Goal: Task Accomplishment & Management: Manage account settings

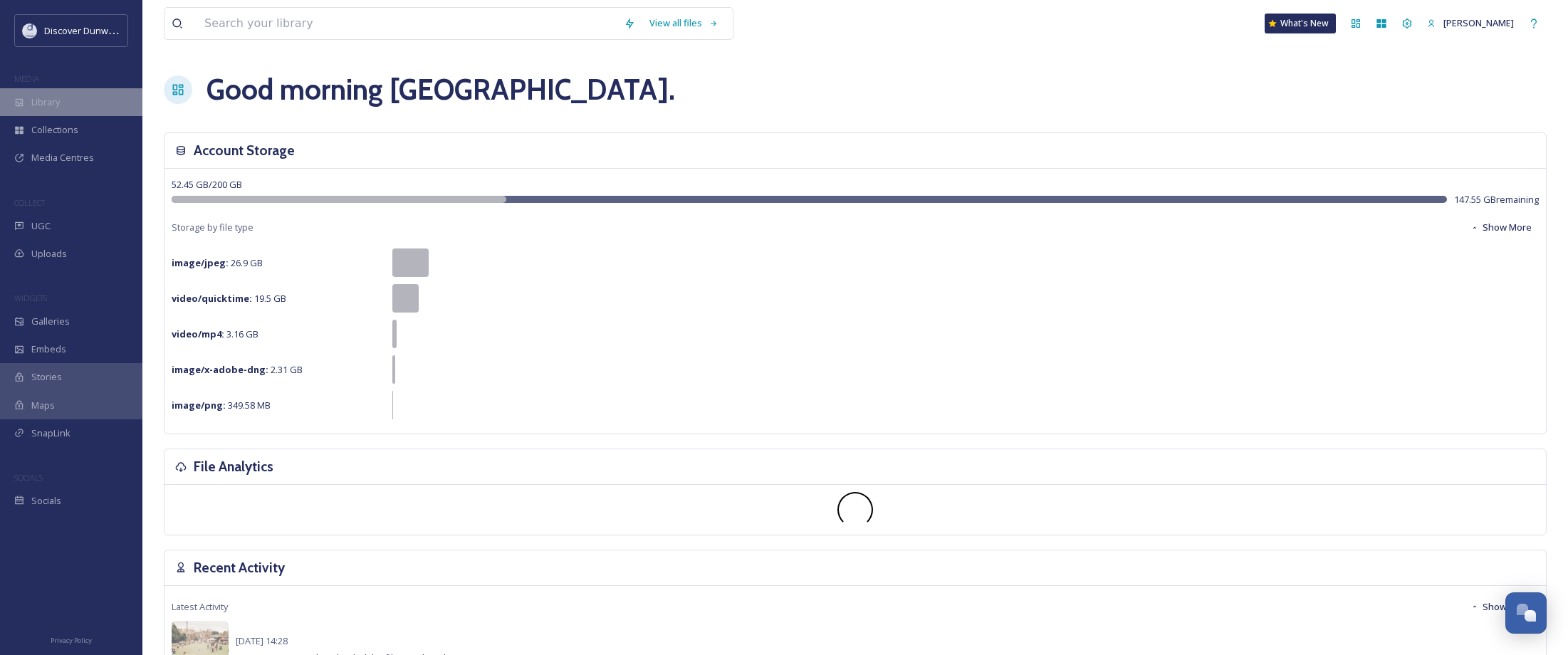
click at [61, 109] on div "Library" at bounding box center [71, 102] width 142 height 28
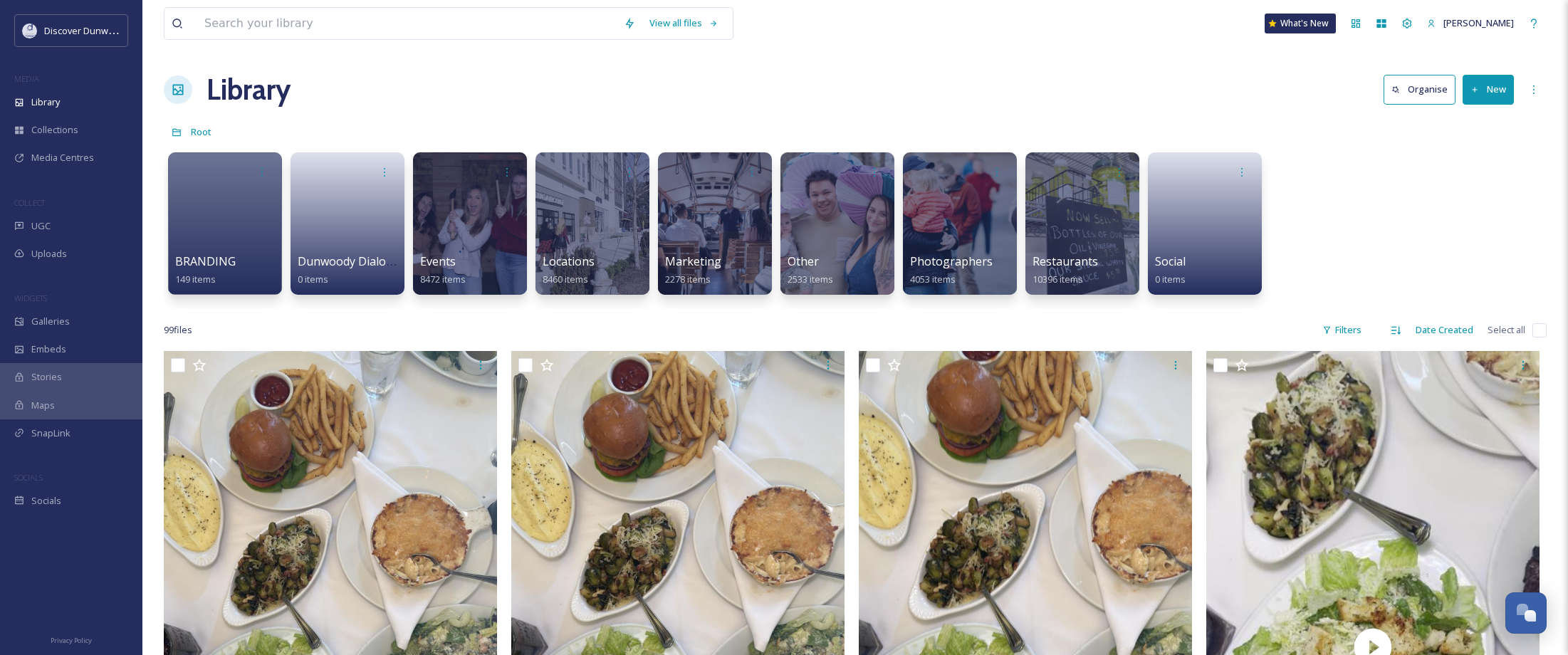
click at [1543, 336] on input "checkbox" at bounding box center [1539, 329] width 14 height 14
checkbox input "true"
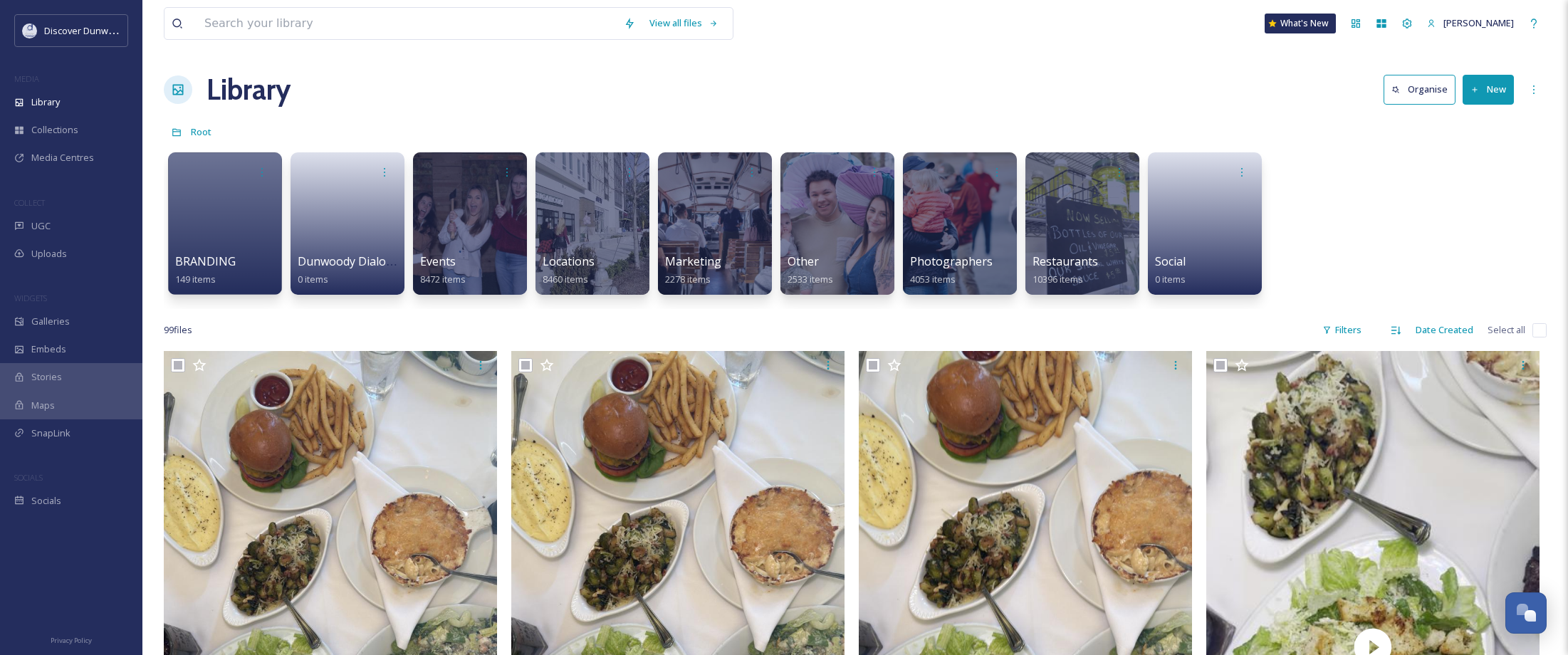
checkbox input "true"
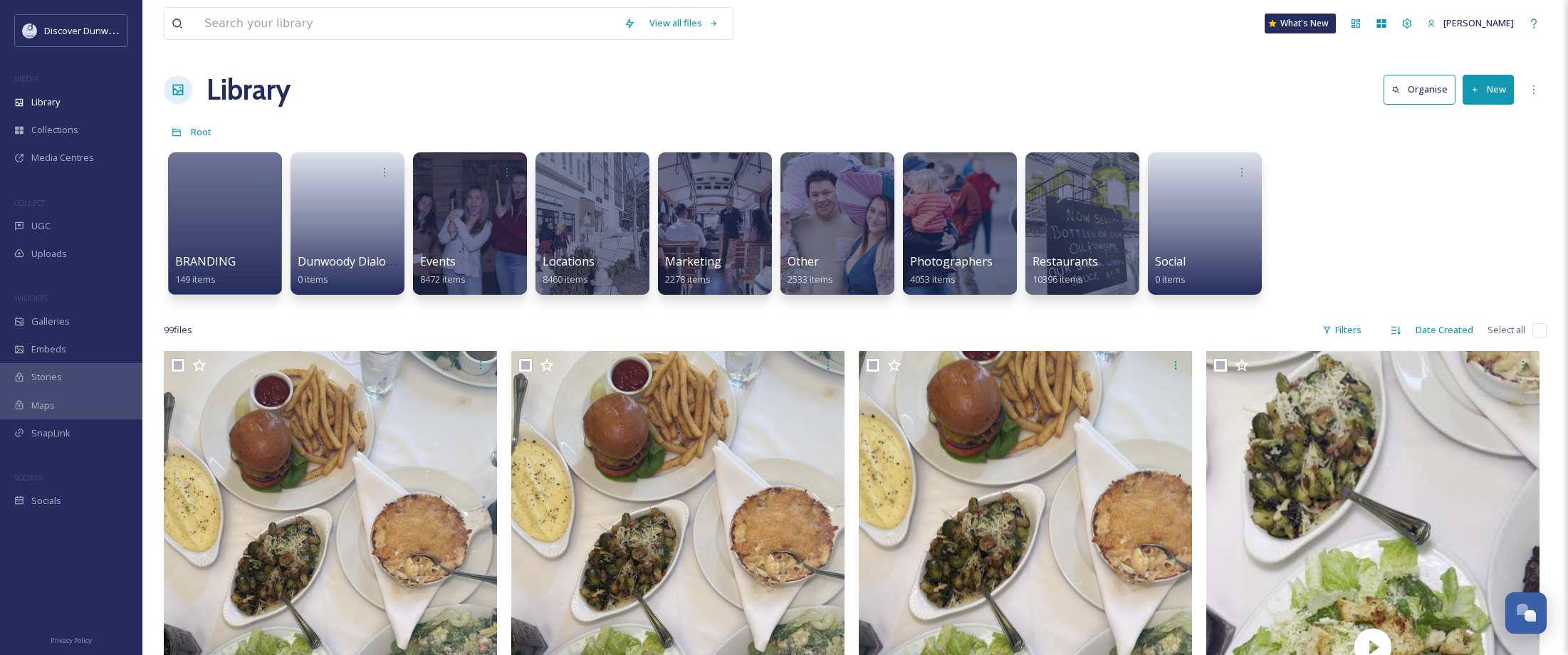
checkbox input "true"
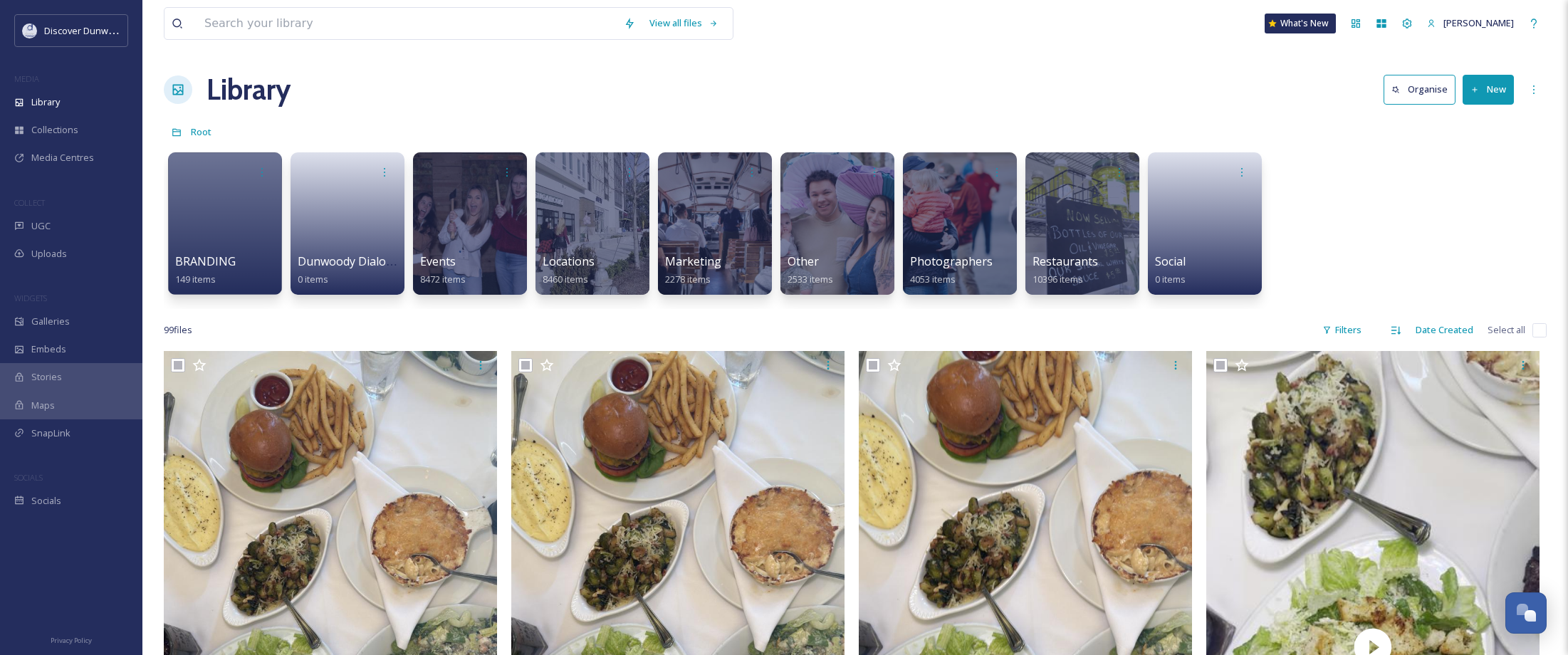
checkbox input "true"
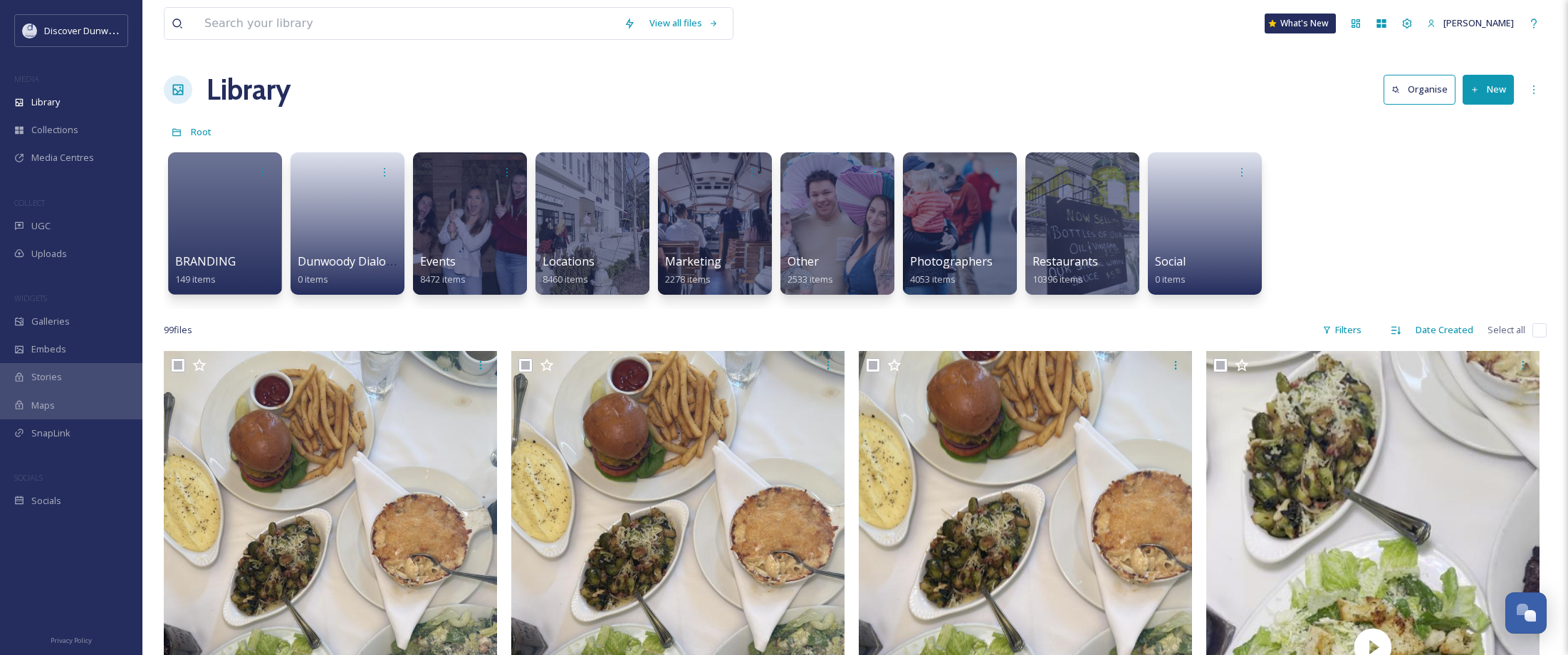
checkbox input "true"
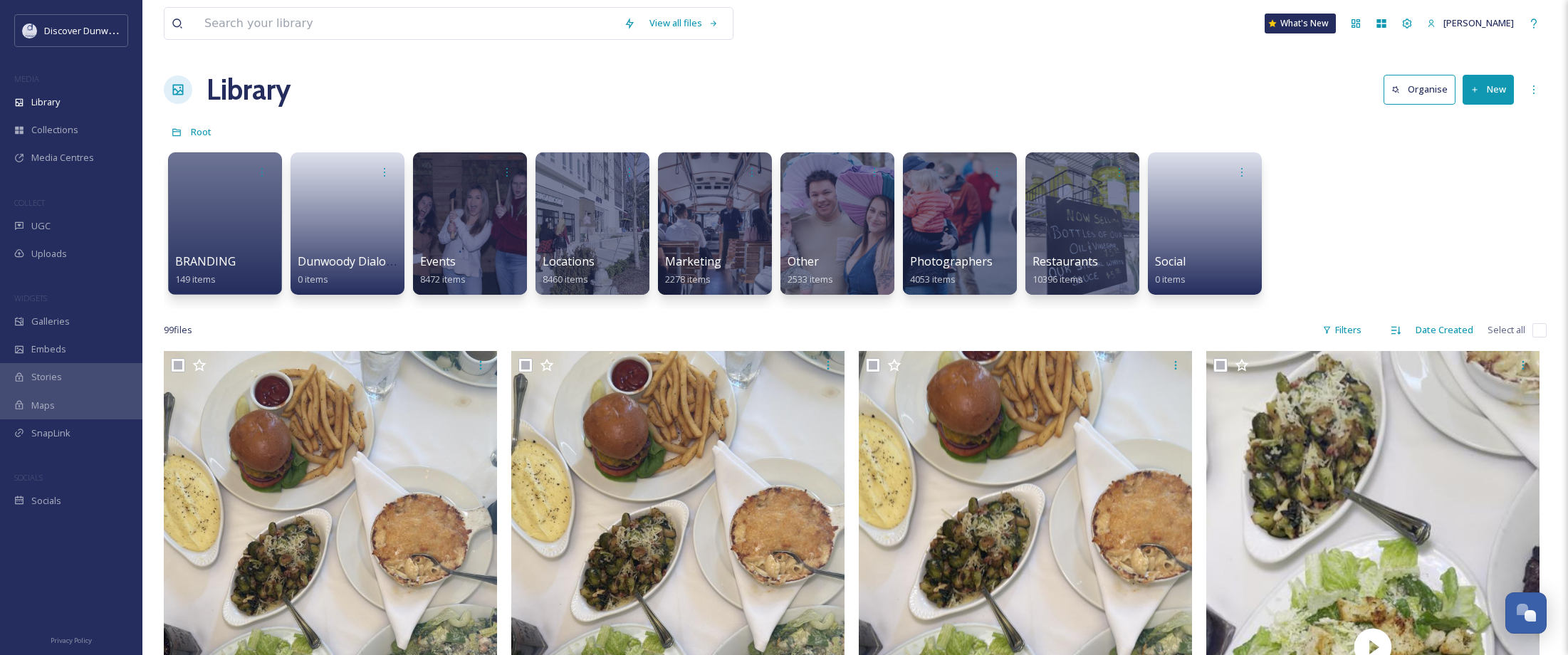
checkbox input "true"
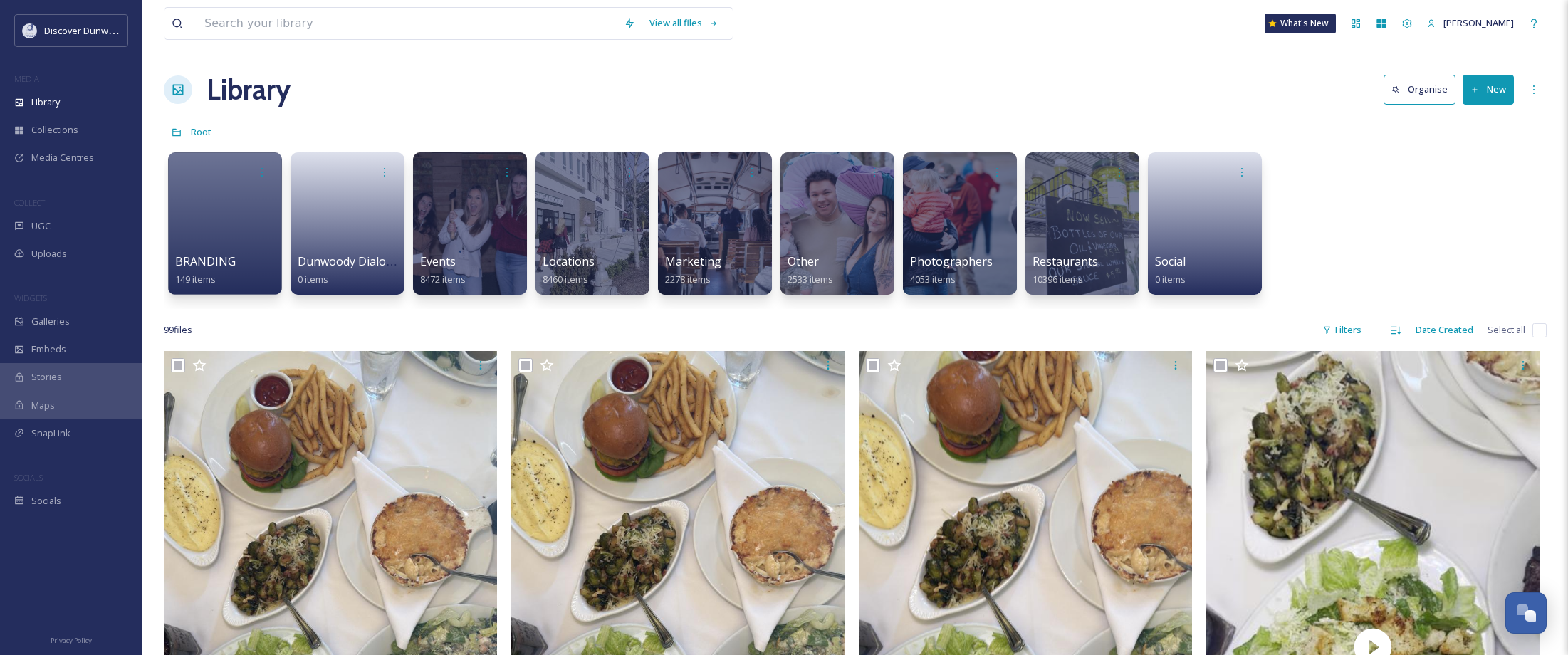
checkbox input "true"
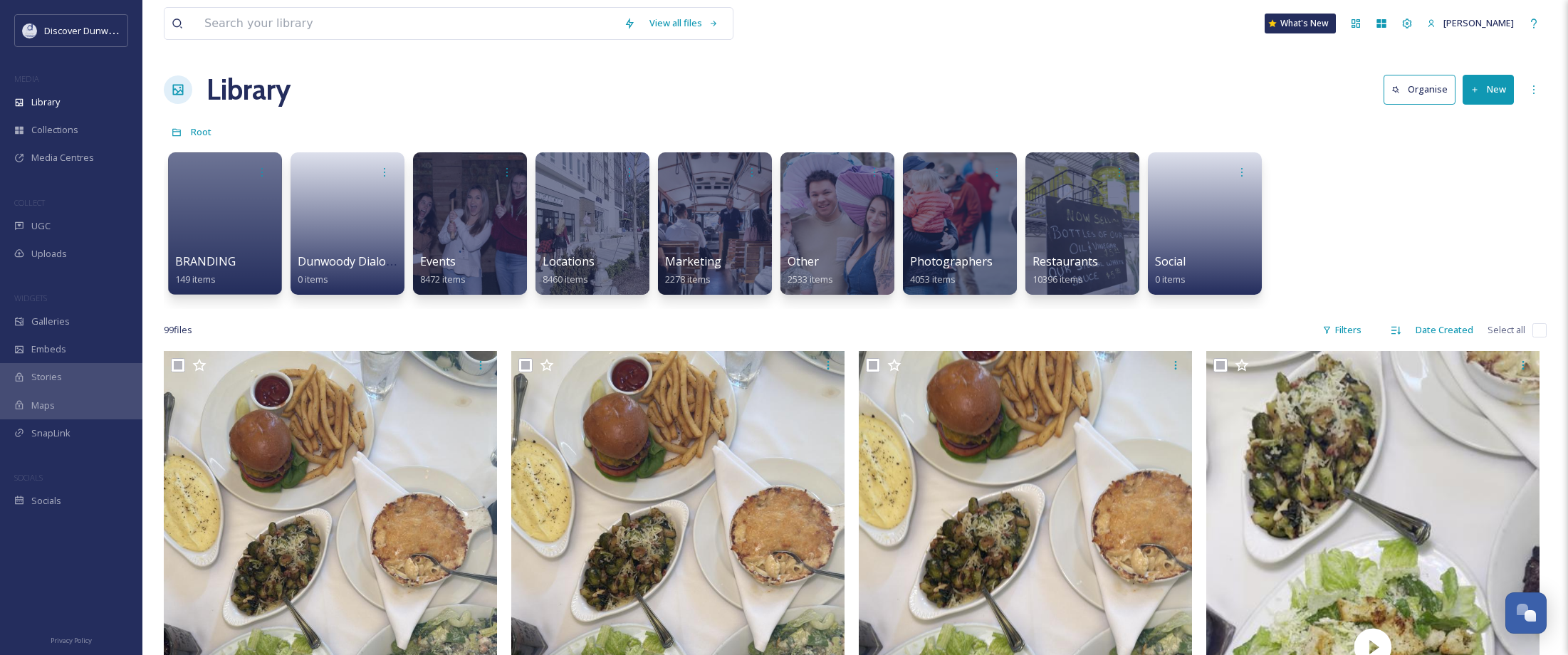
checkbox input "true"
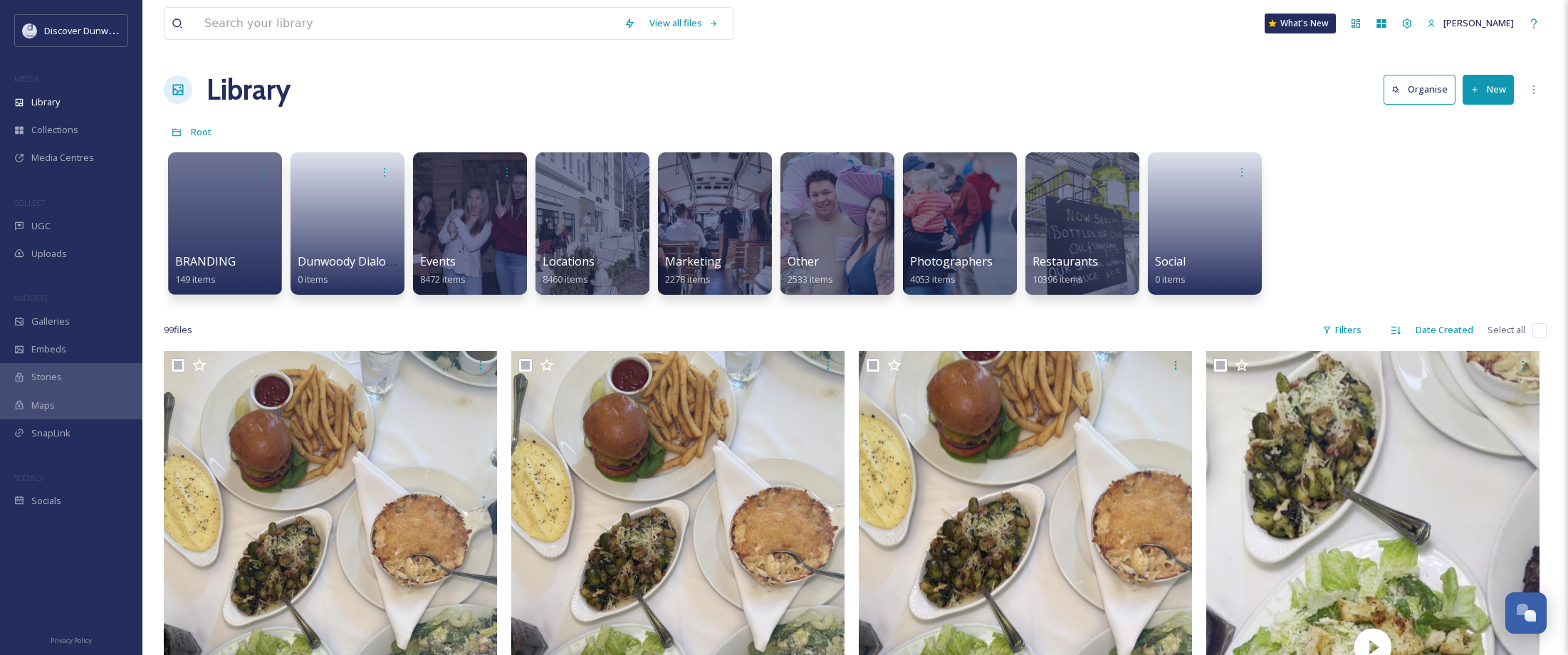
checkbox input "true"
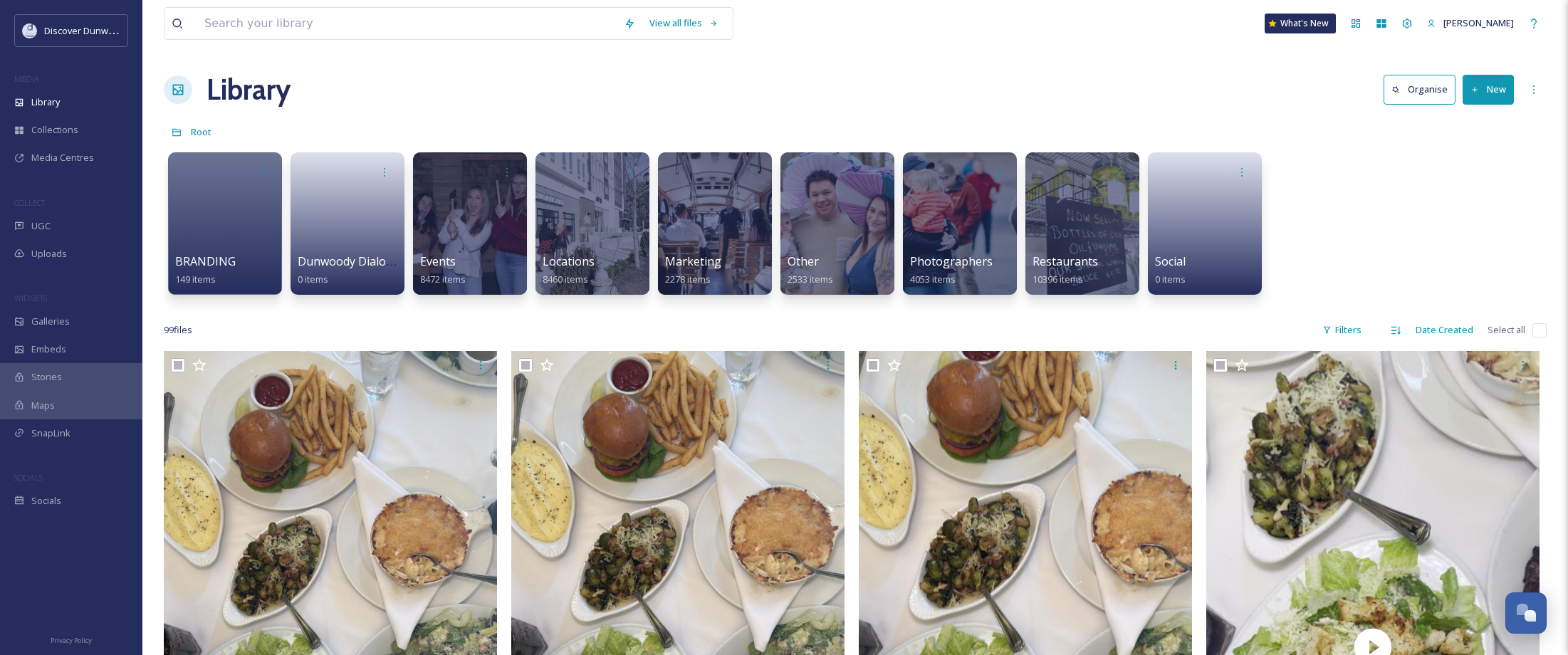
checkbox input "true"
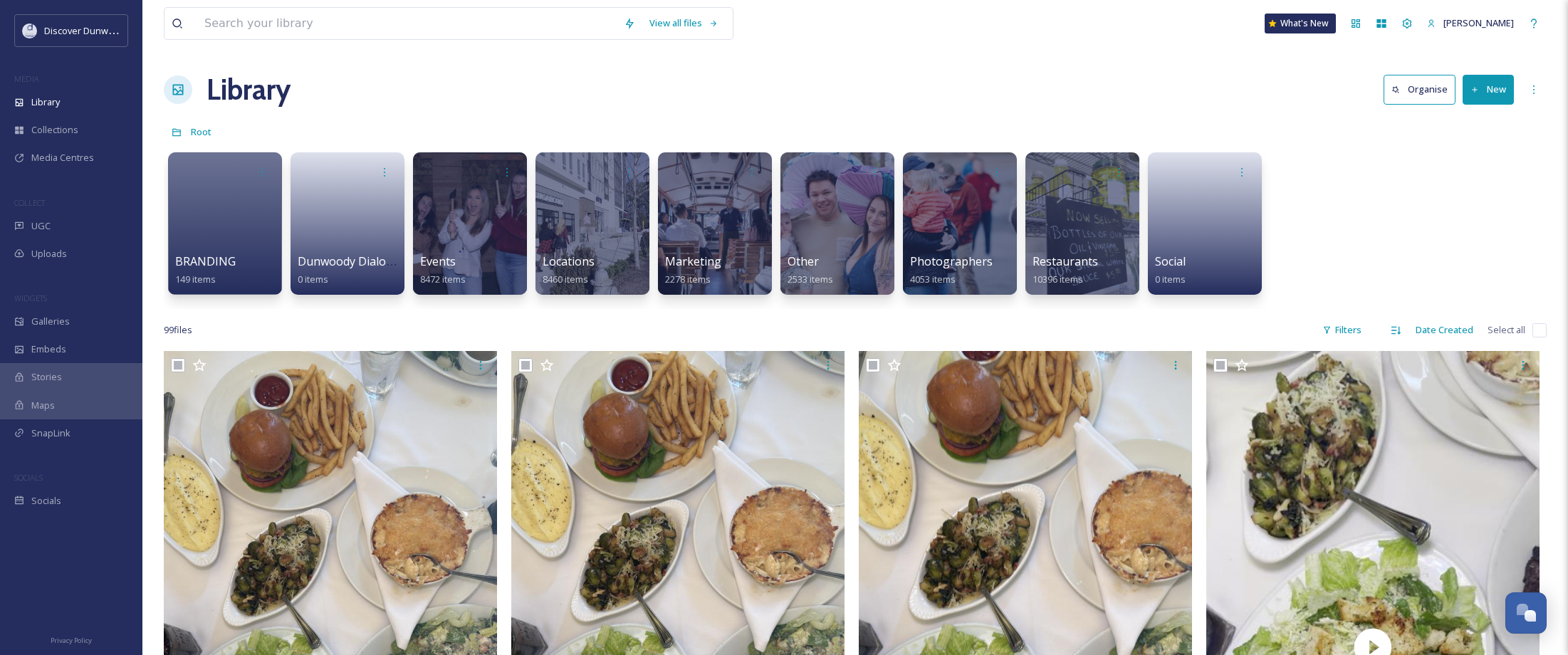
checkbox input "true"
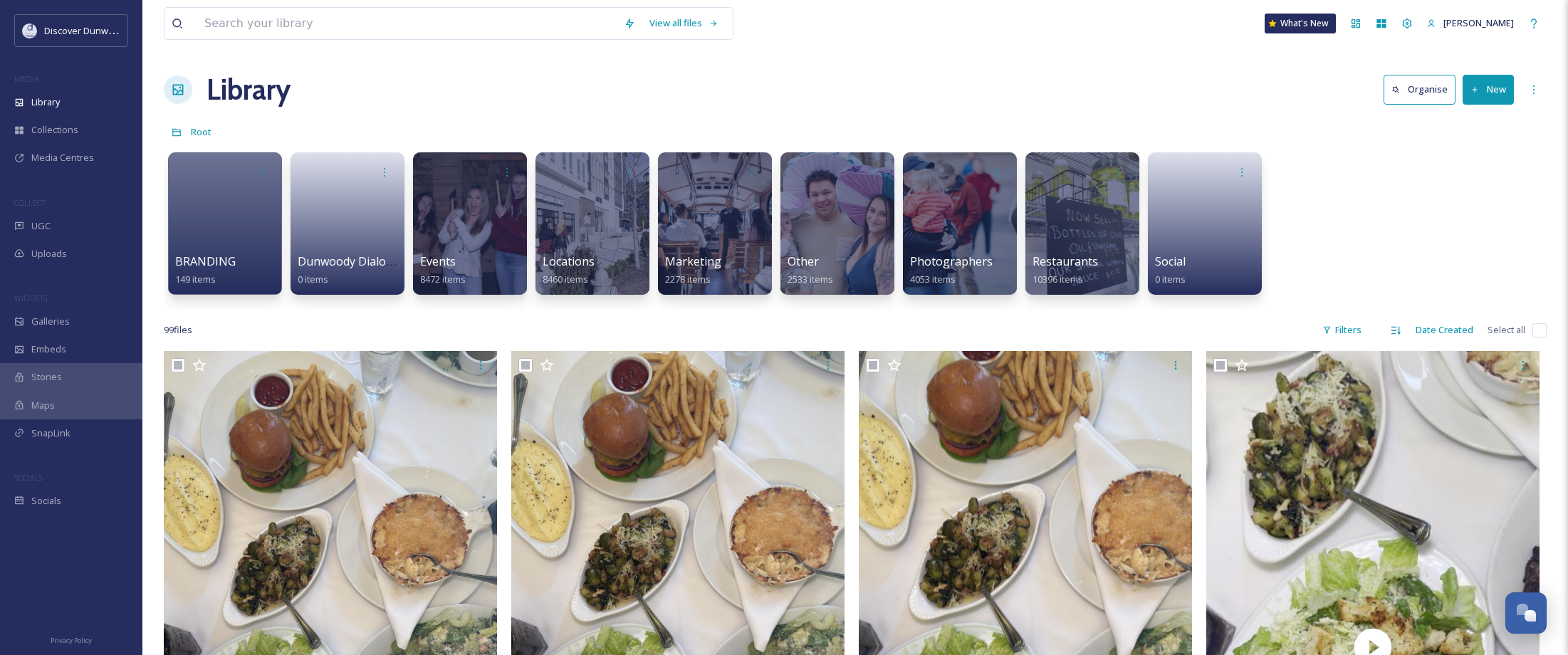
checkbox input "true"
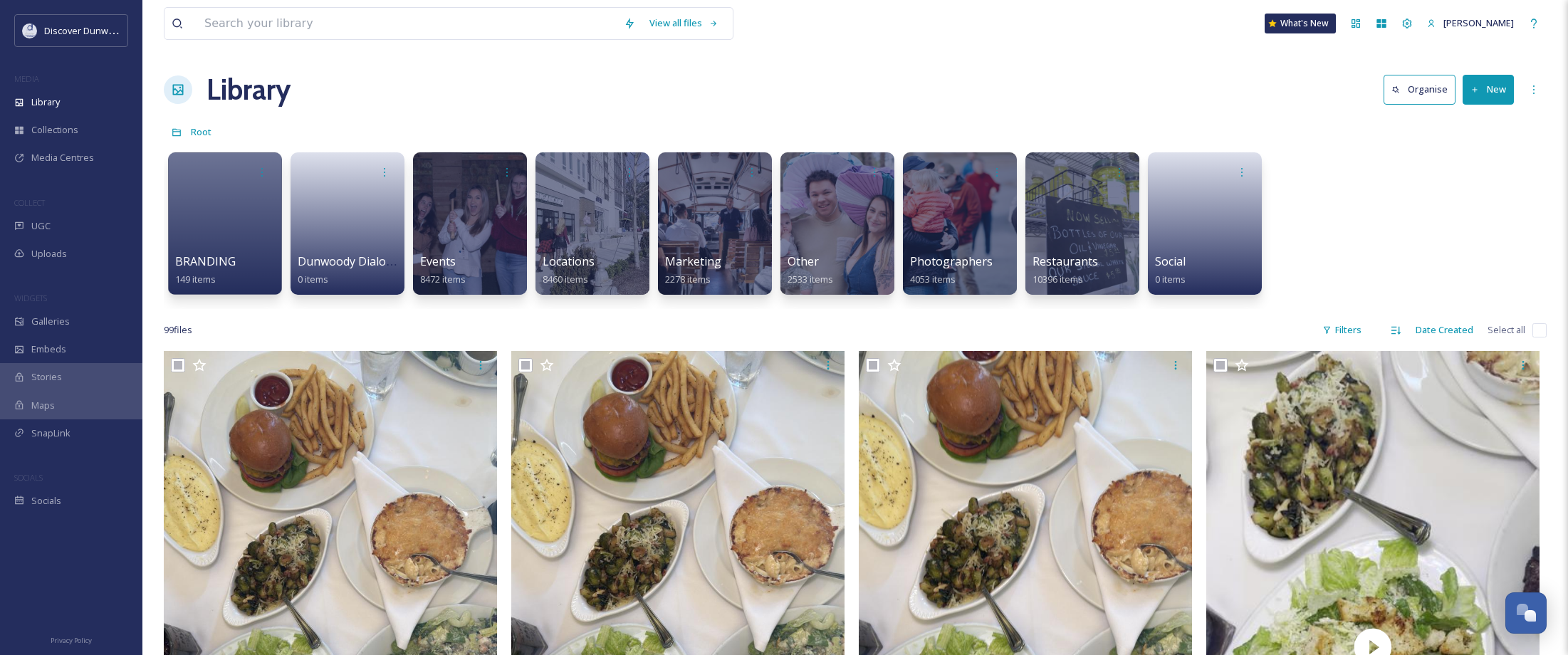
checkbox input "true"
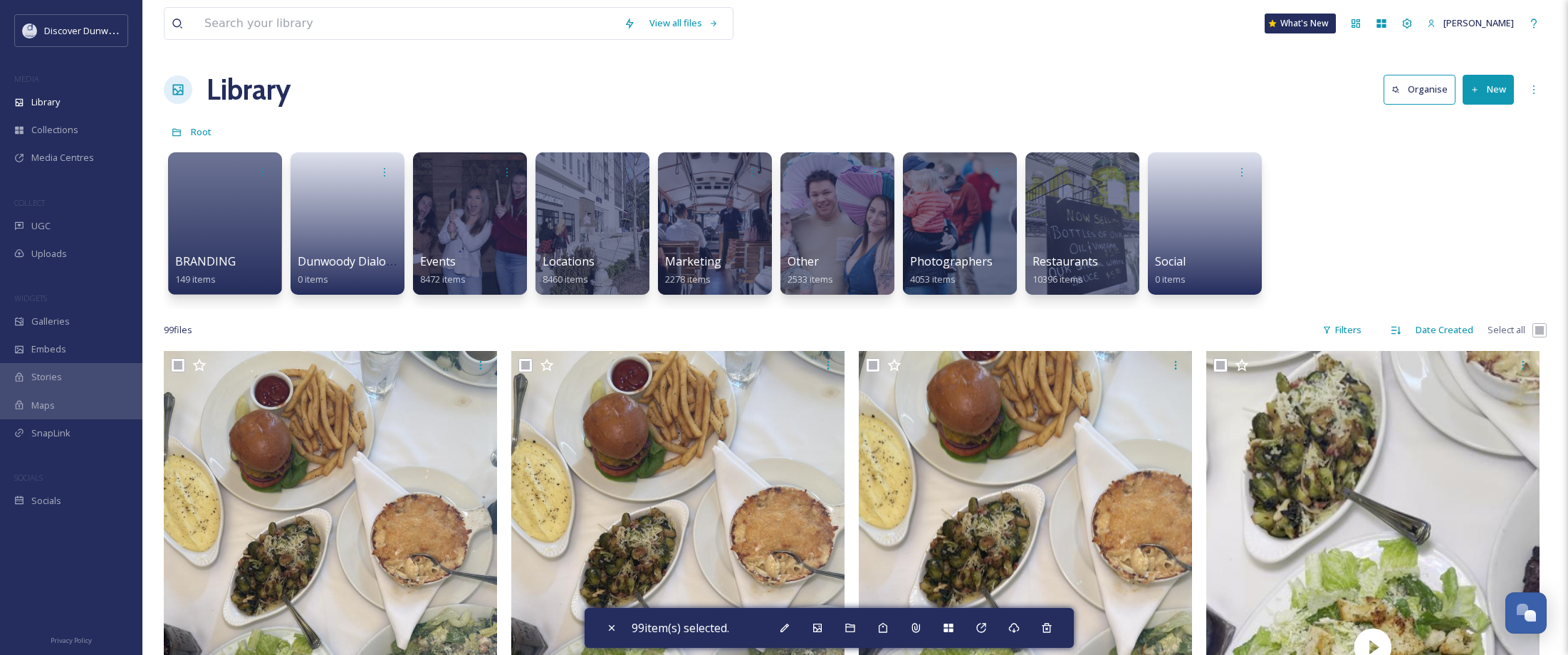
click at [1534, 328] on input "checkbox" at bounding box center [1539, 329] width 14 height 14
checkbox input "false"
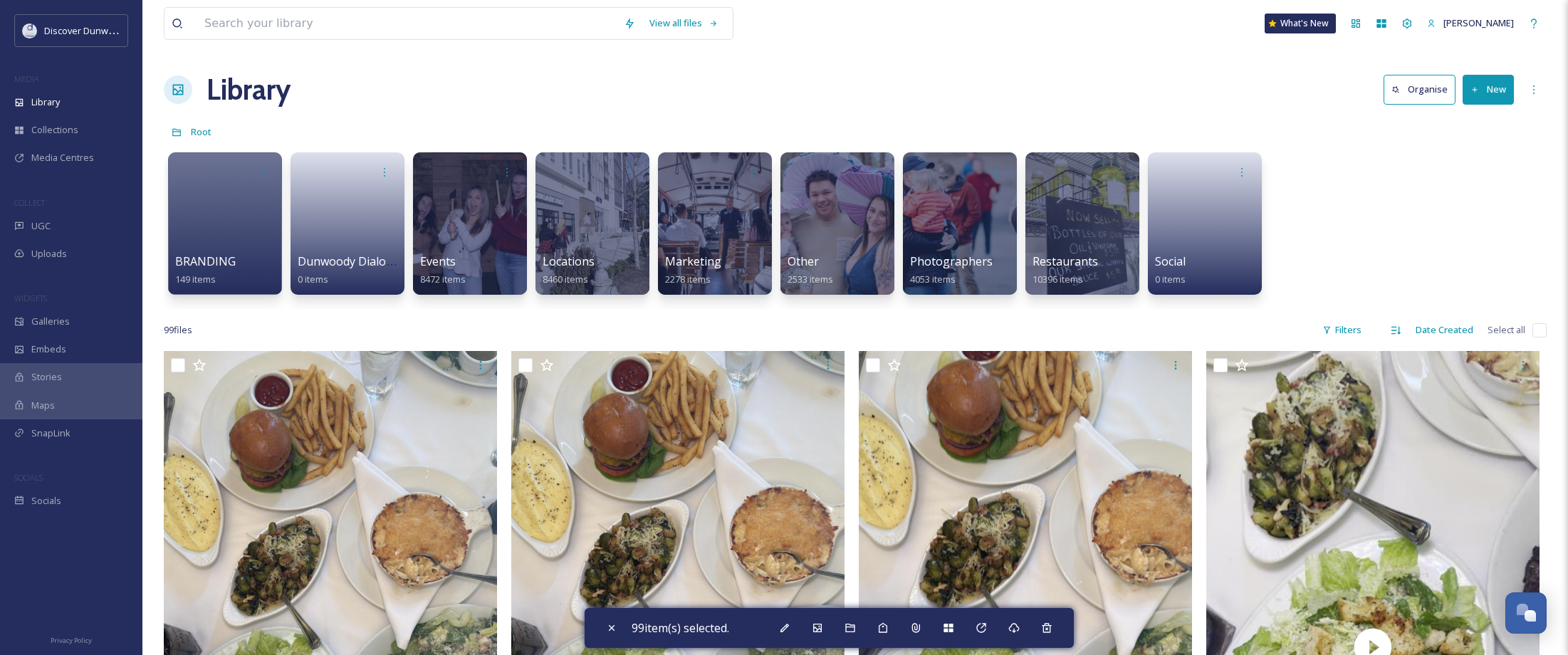
checkbox input "false"
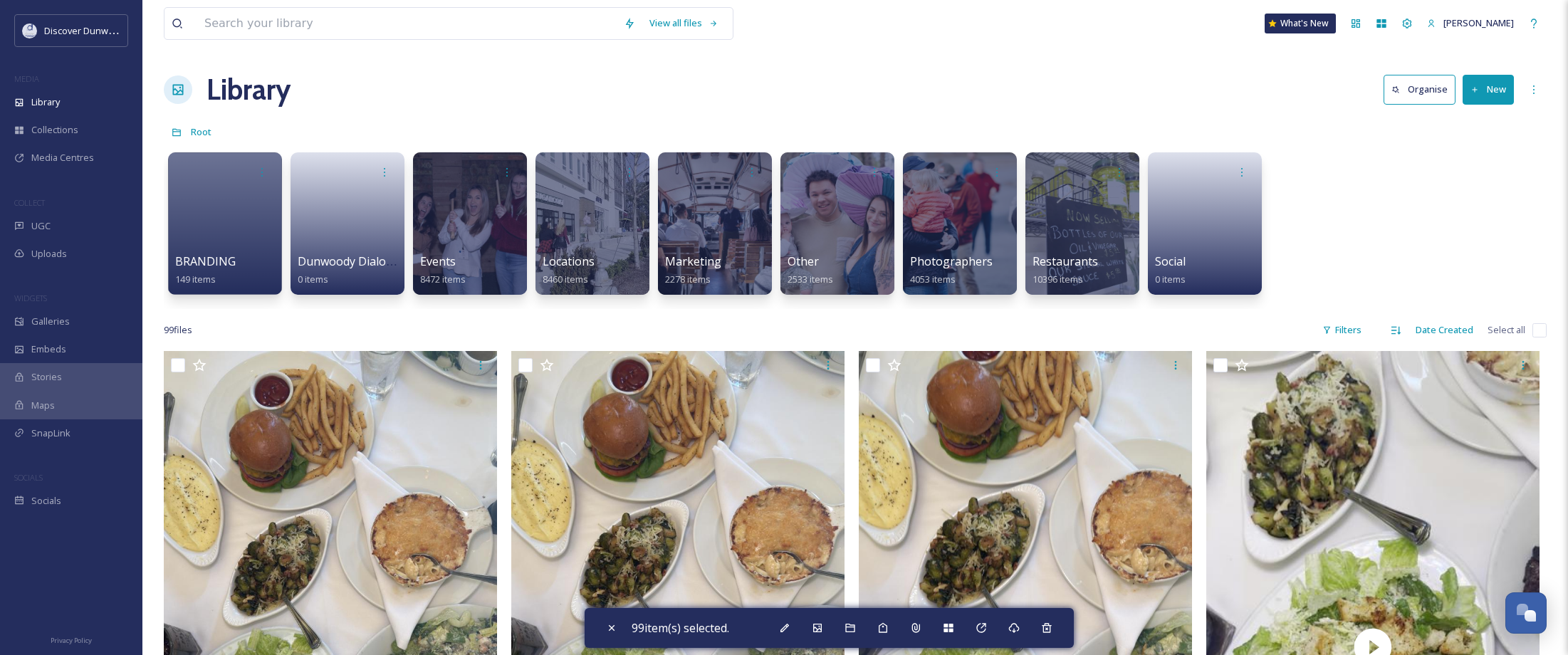
checkbox input "false"
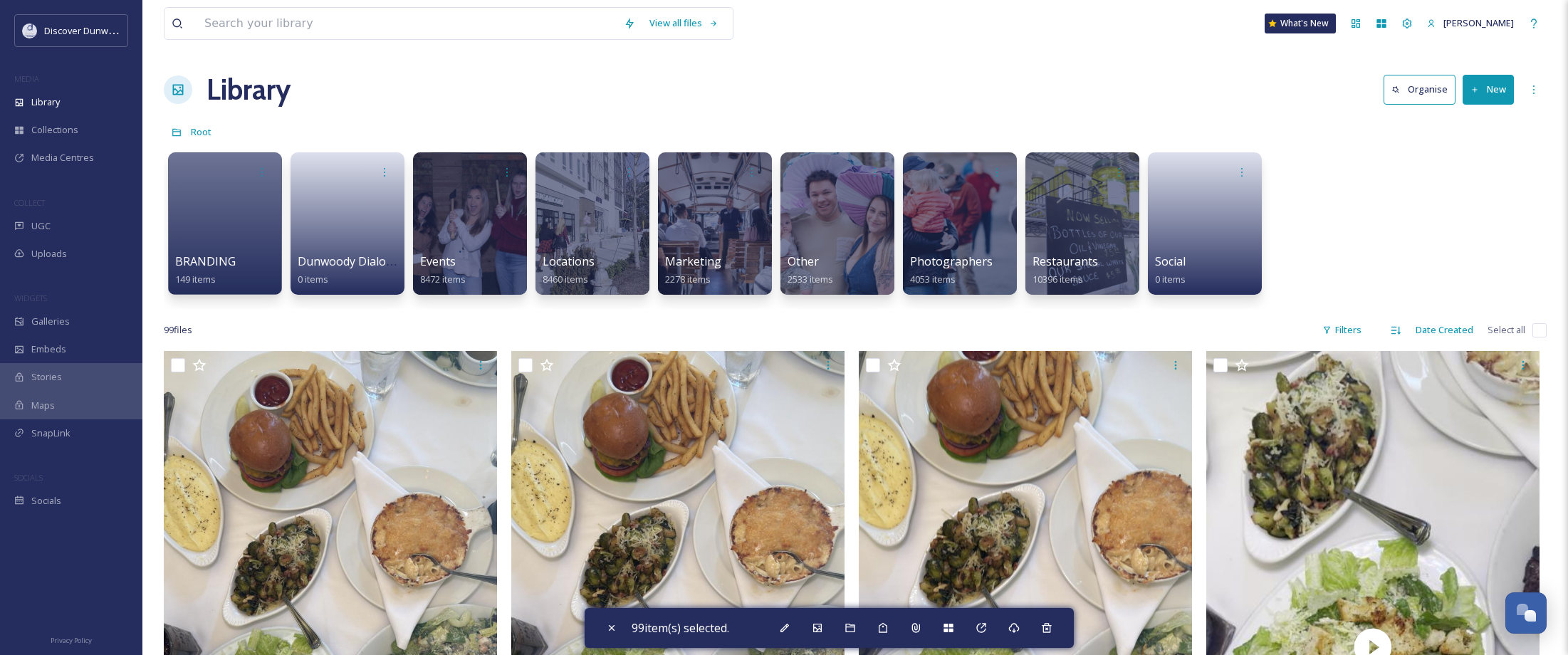
checkbox input "false"
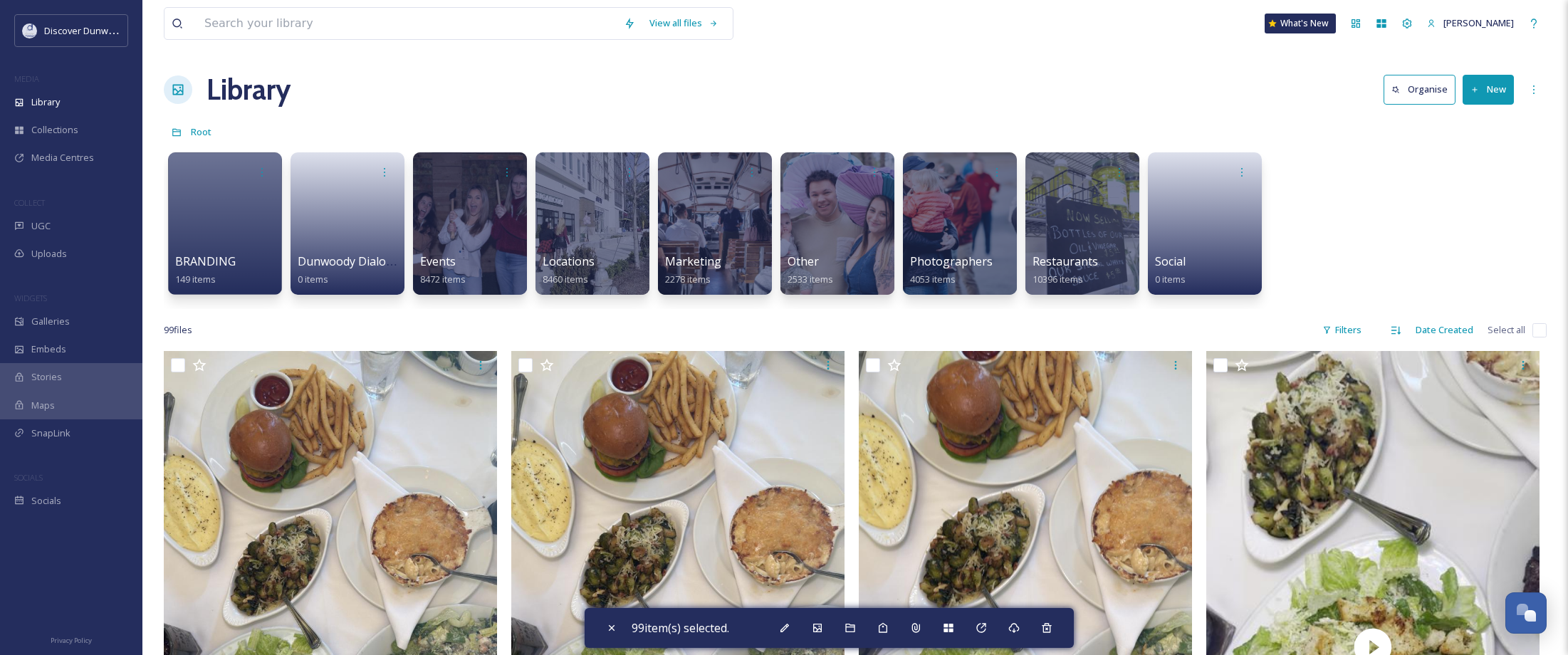
checkbox input "false"
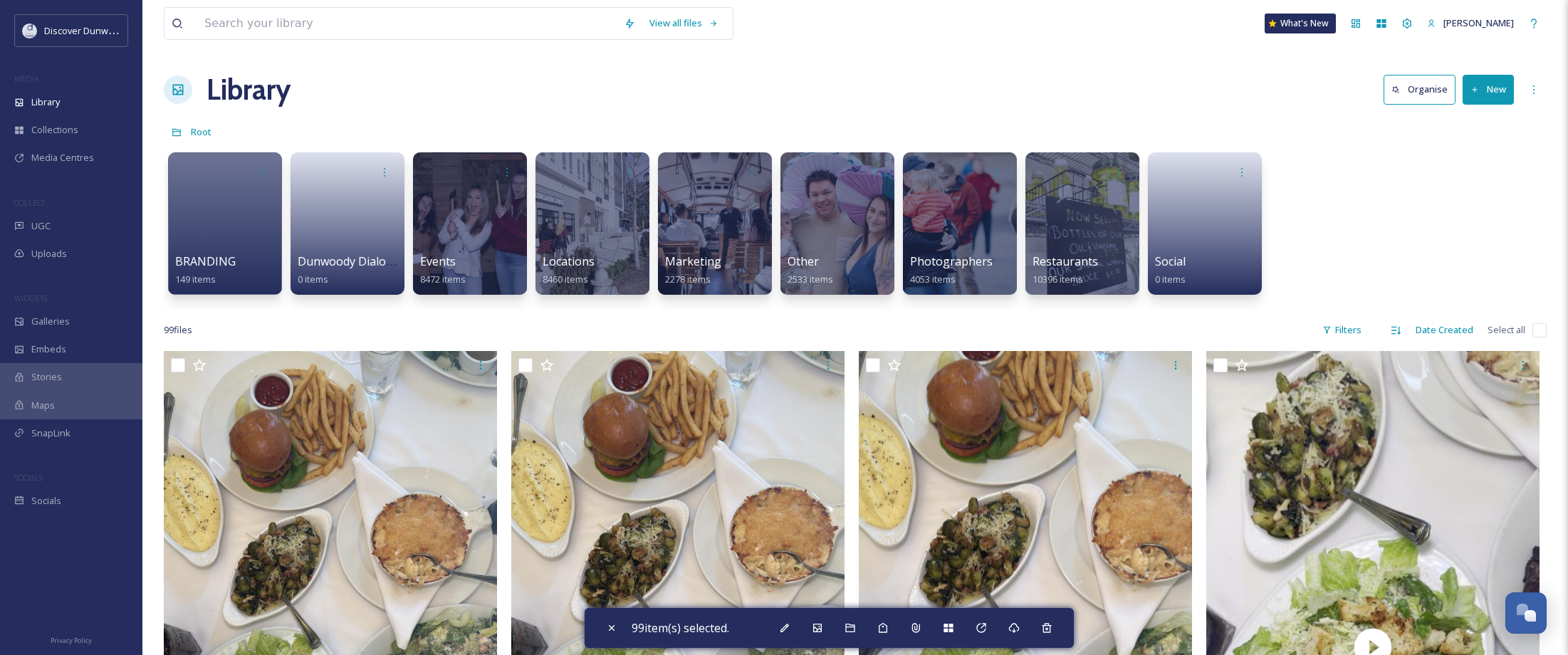
checkbox input "false"
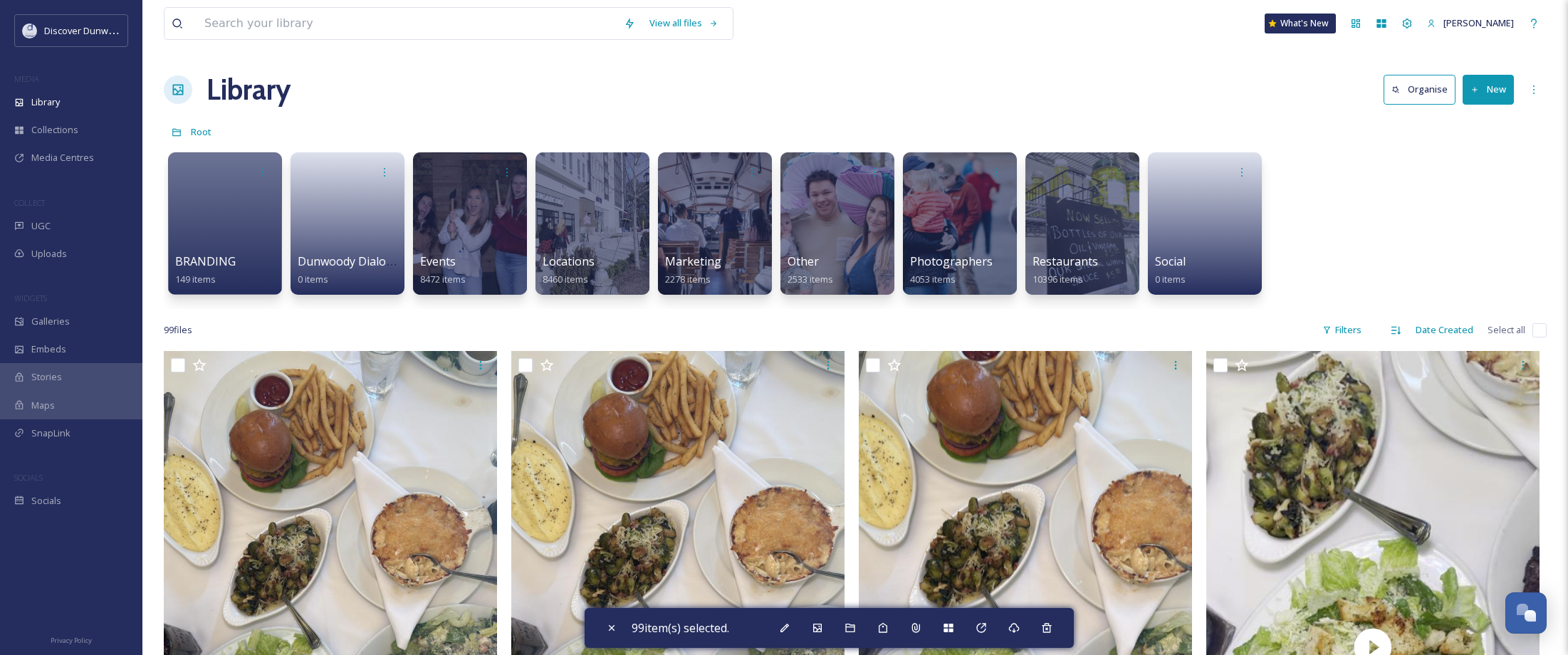
checkbox input "false"
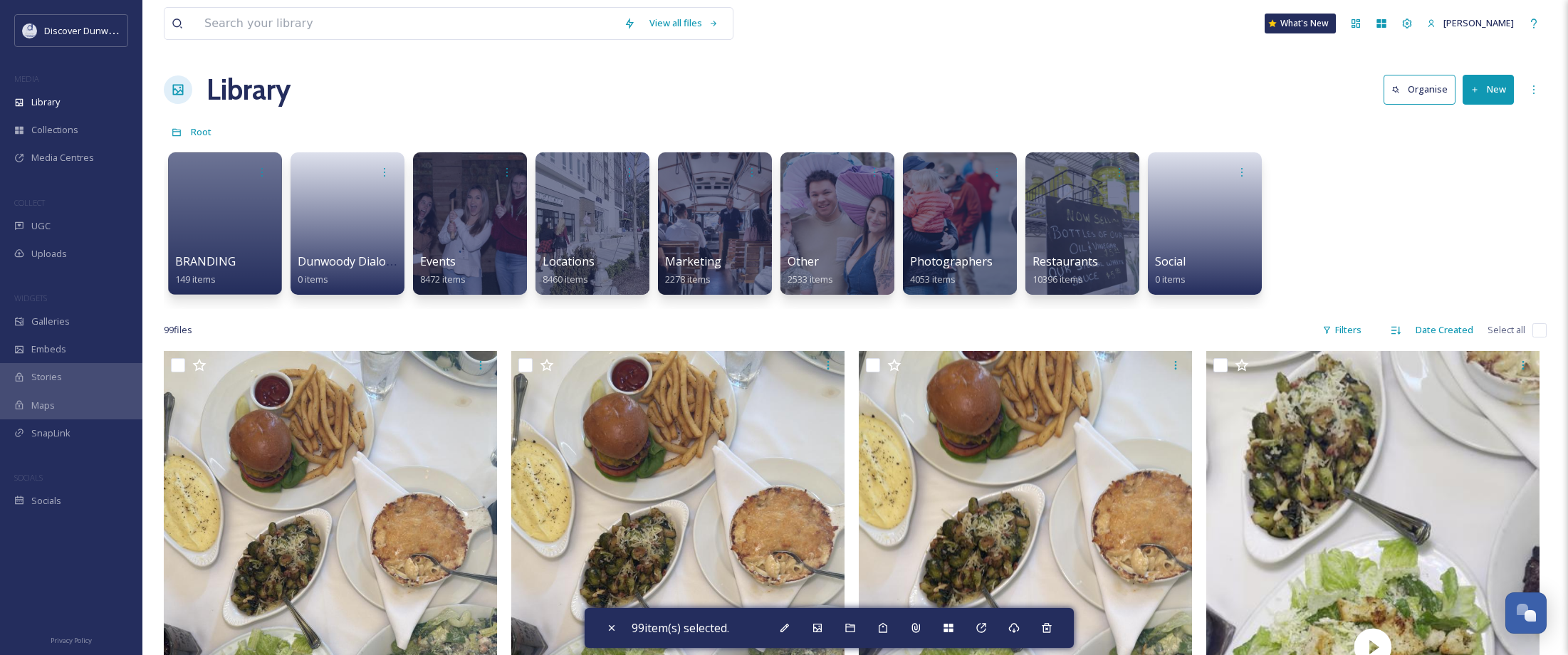
checkbox input "false"
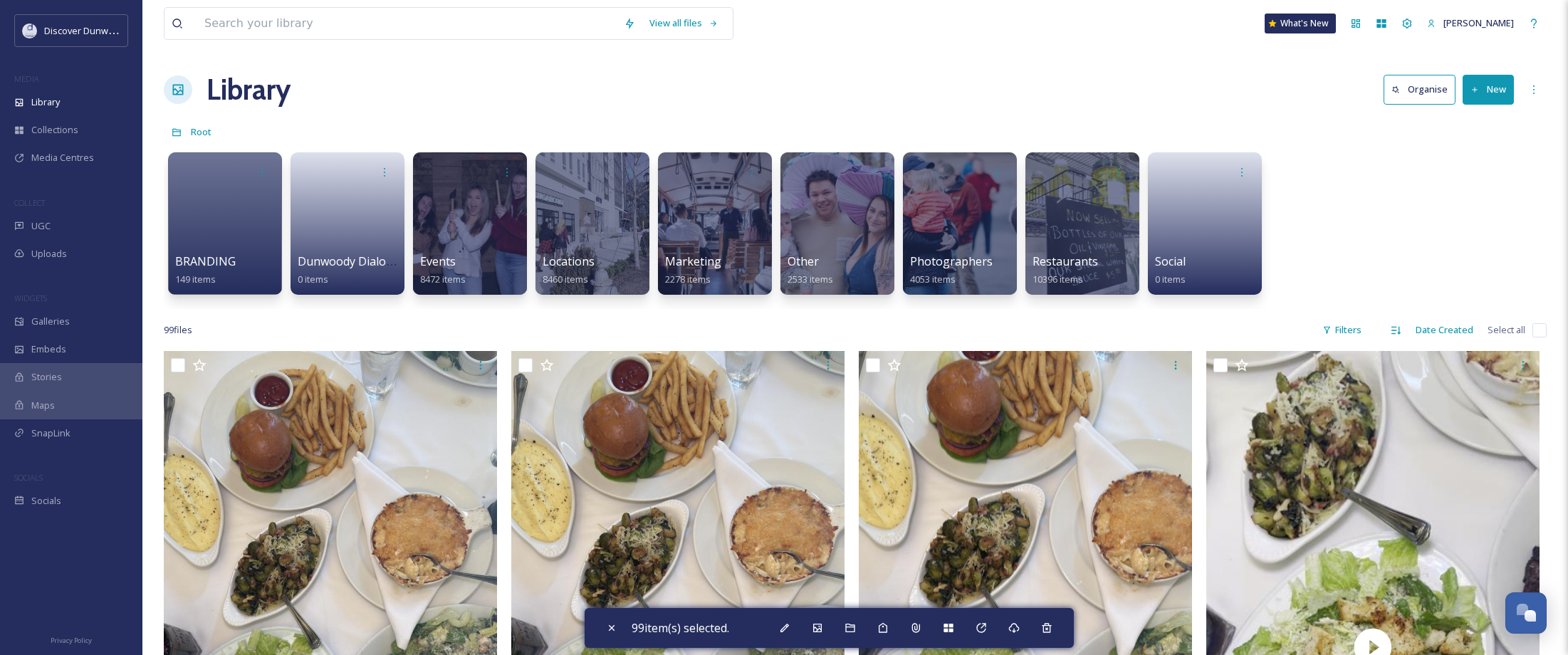
checkbox input "false"
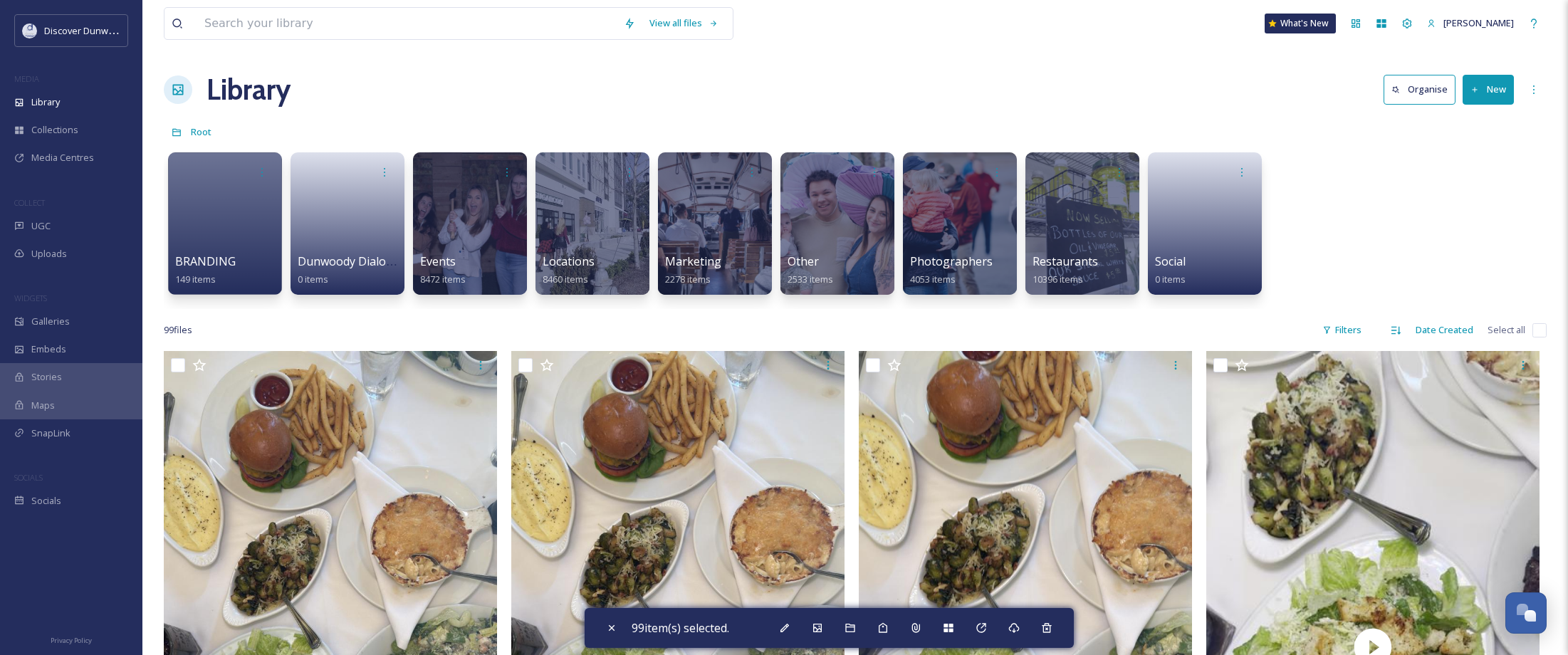
checkbox input "false"
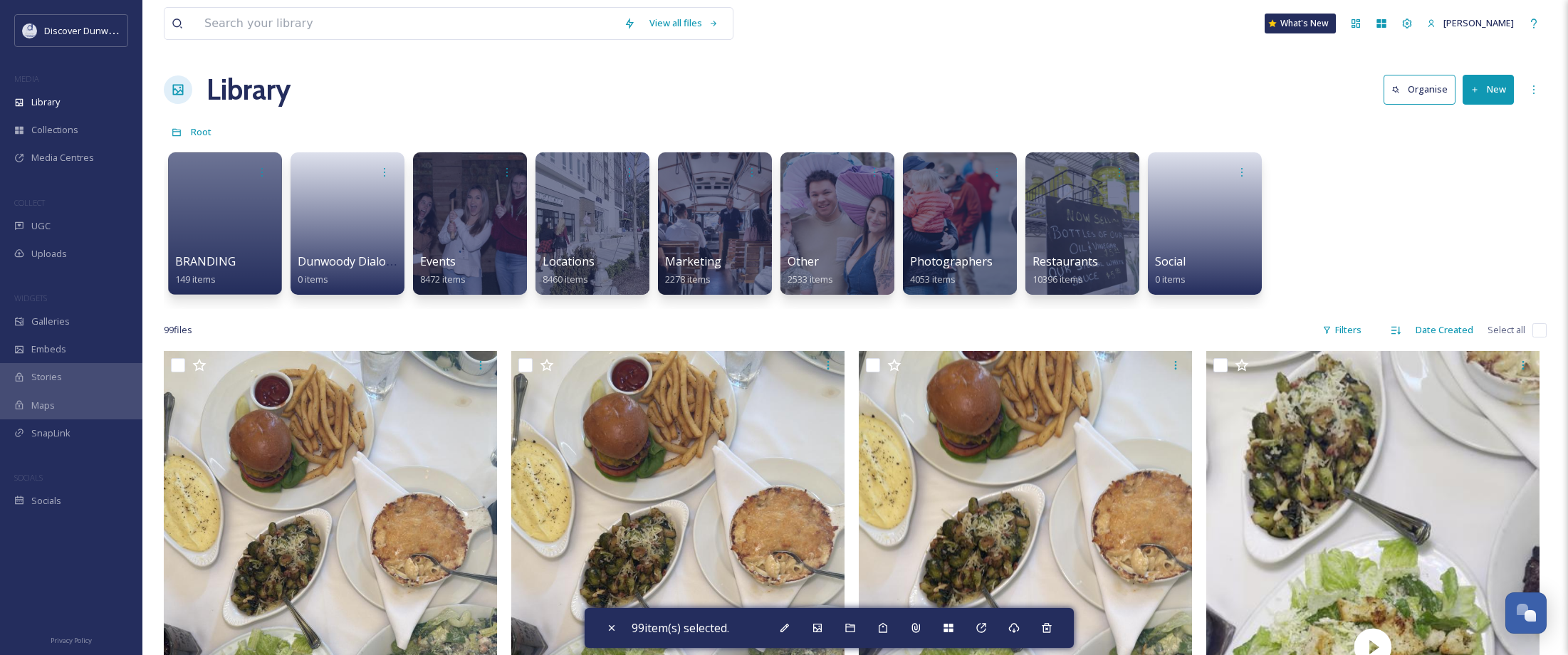
checkbox input "false"
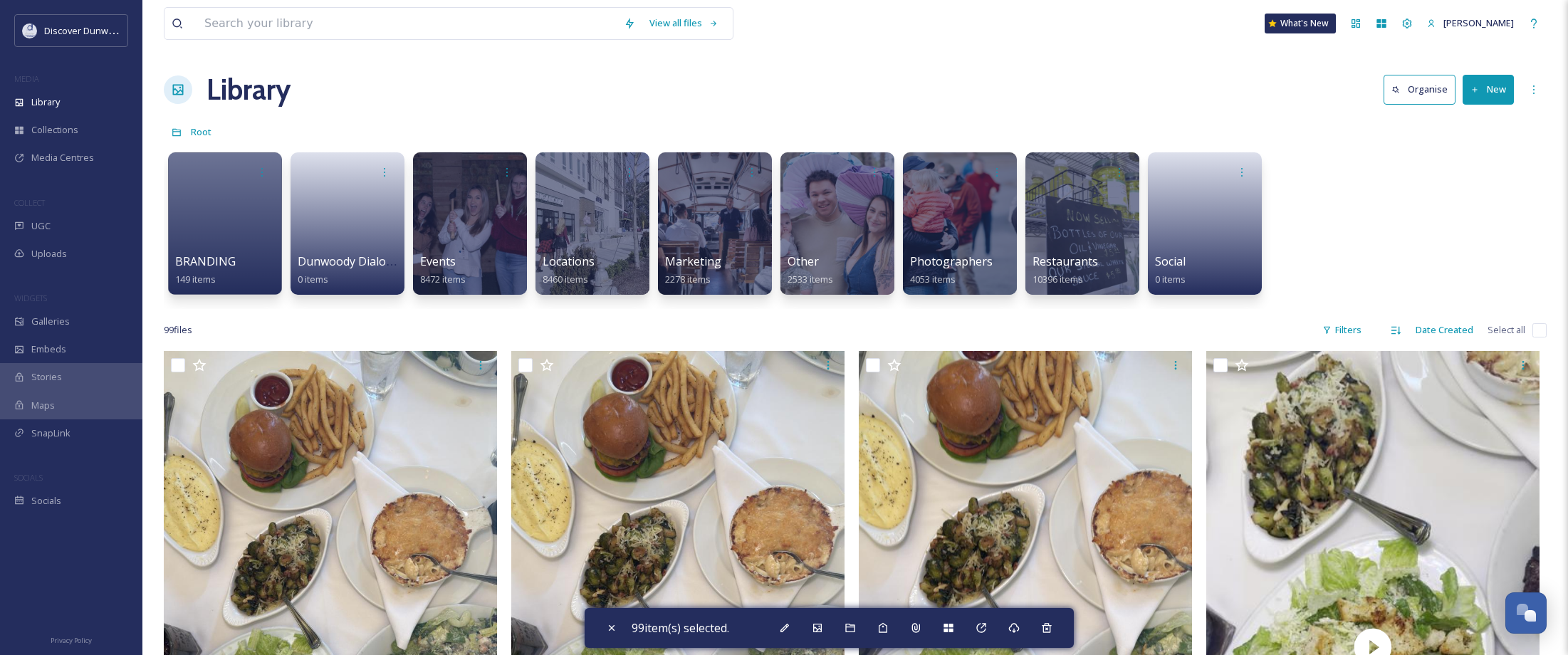
checkbox input "false"
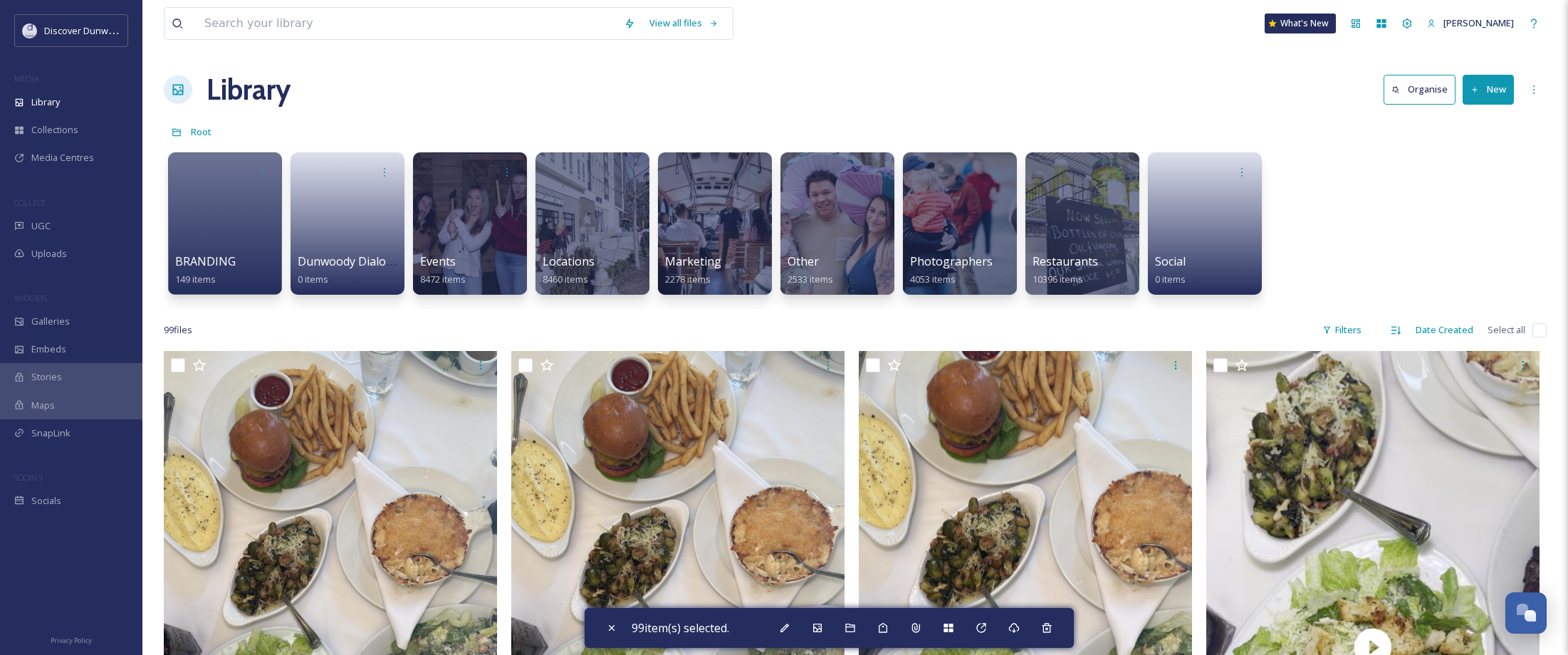
checkbox input "false"
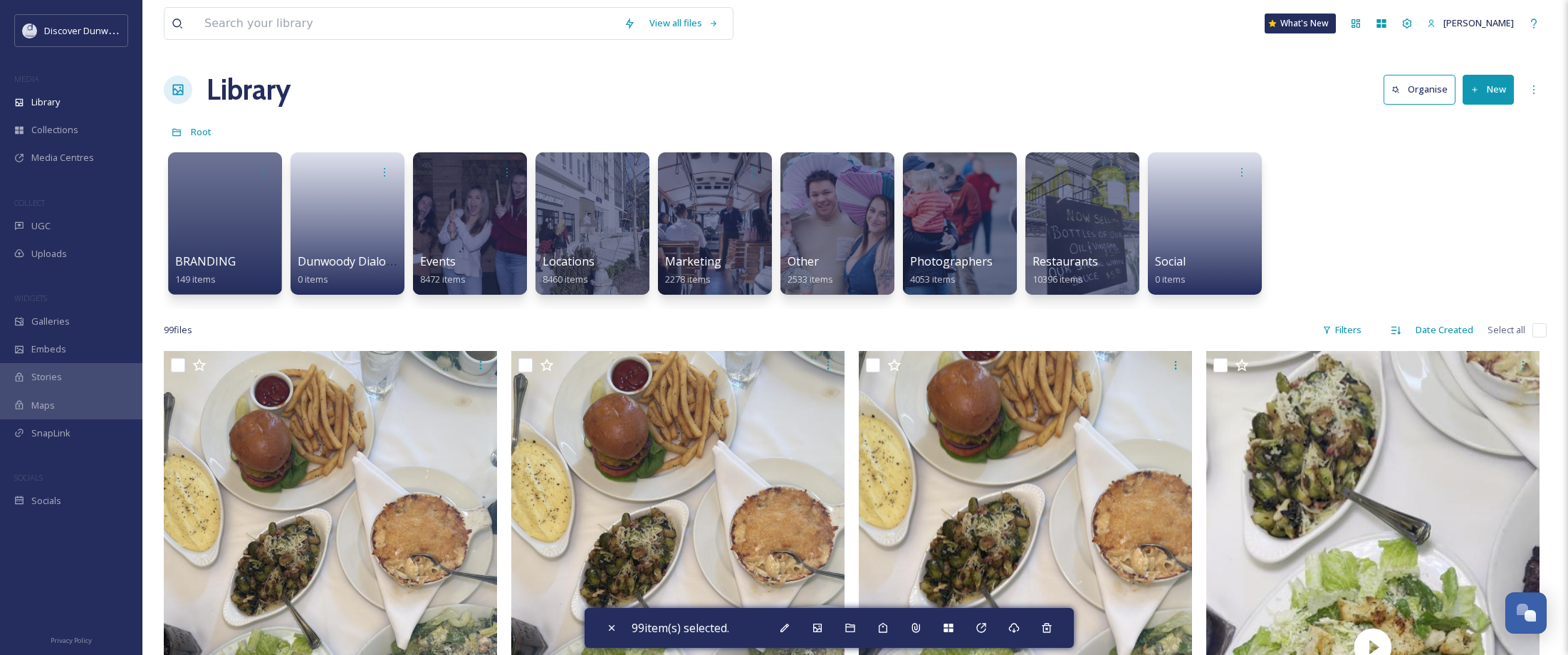
checkbox input "false"
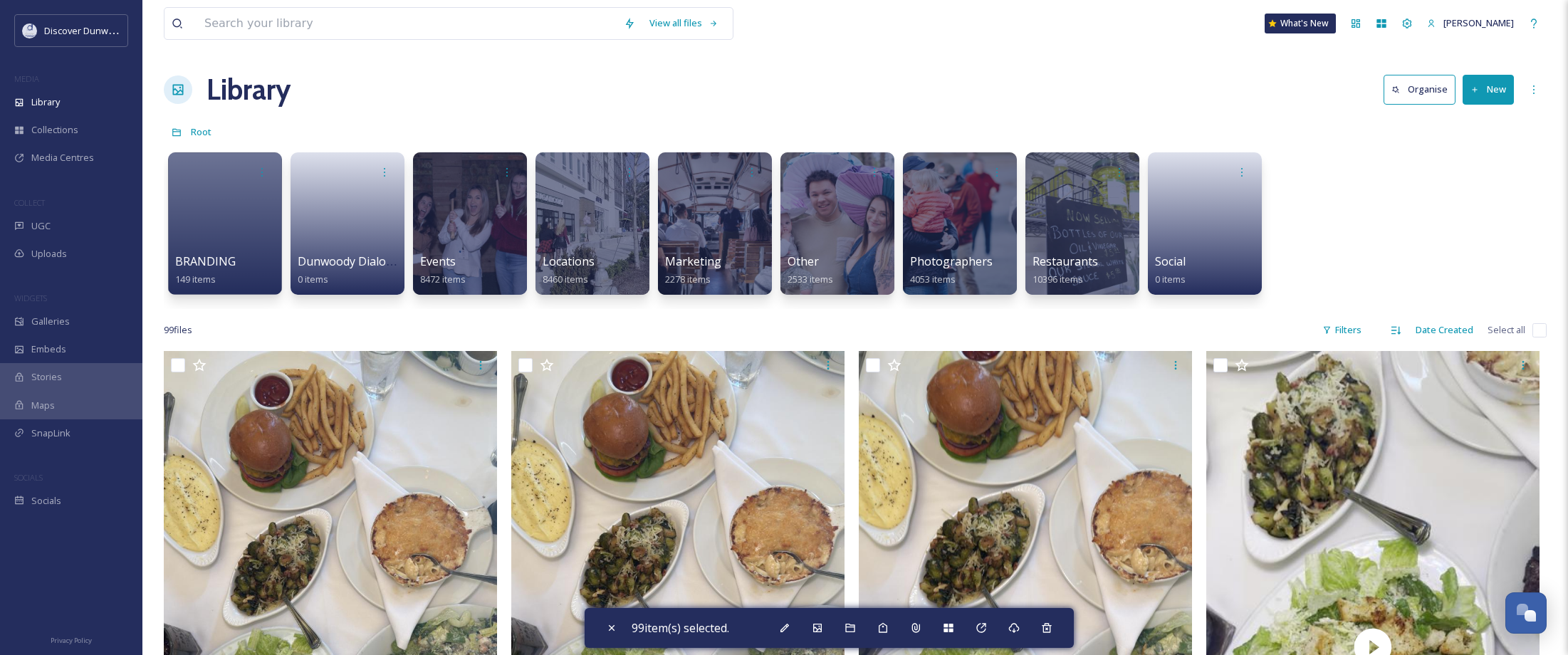
checkbox input "false"
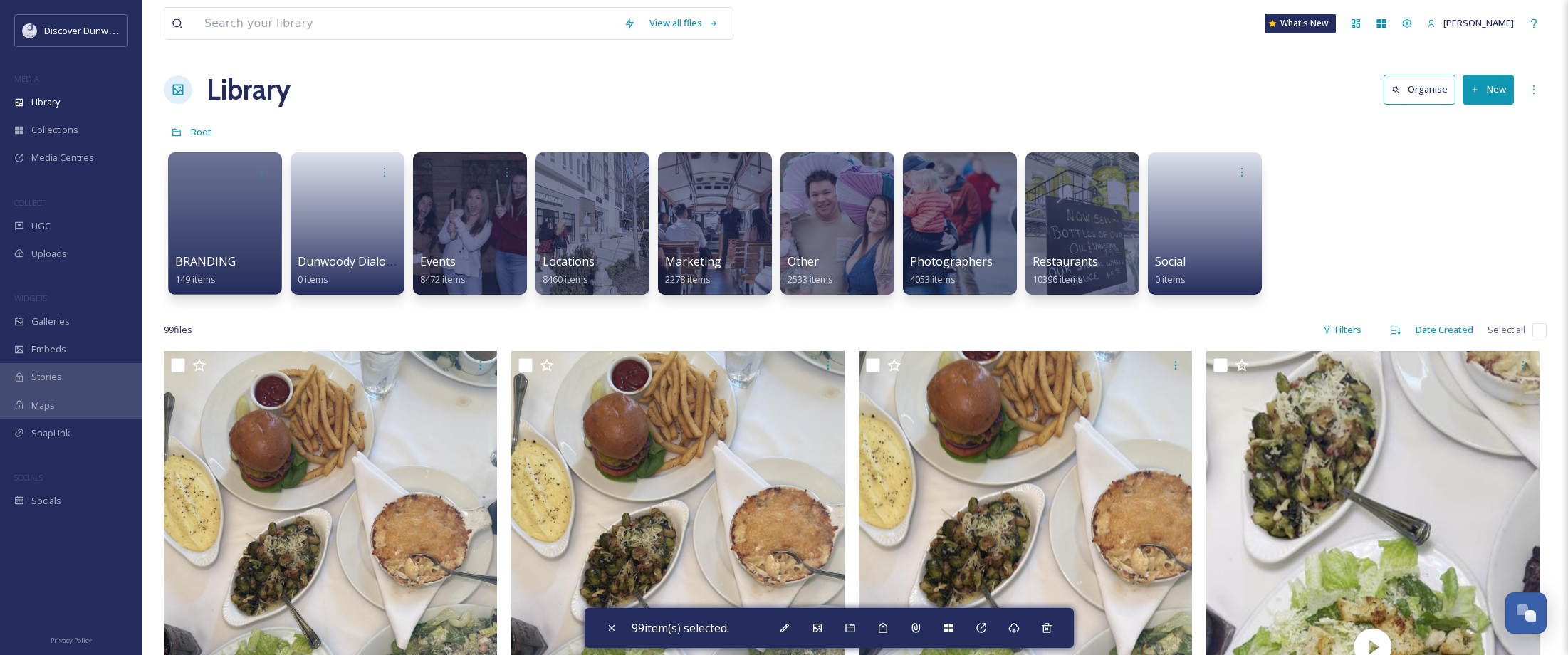
checkbox input "false"
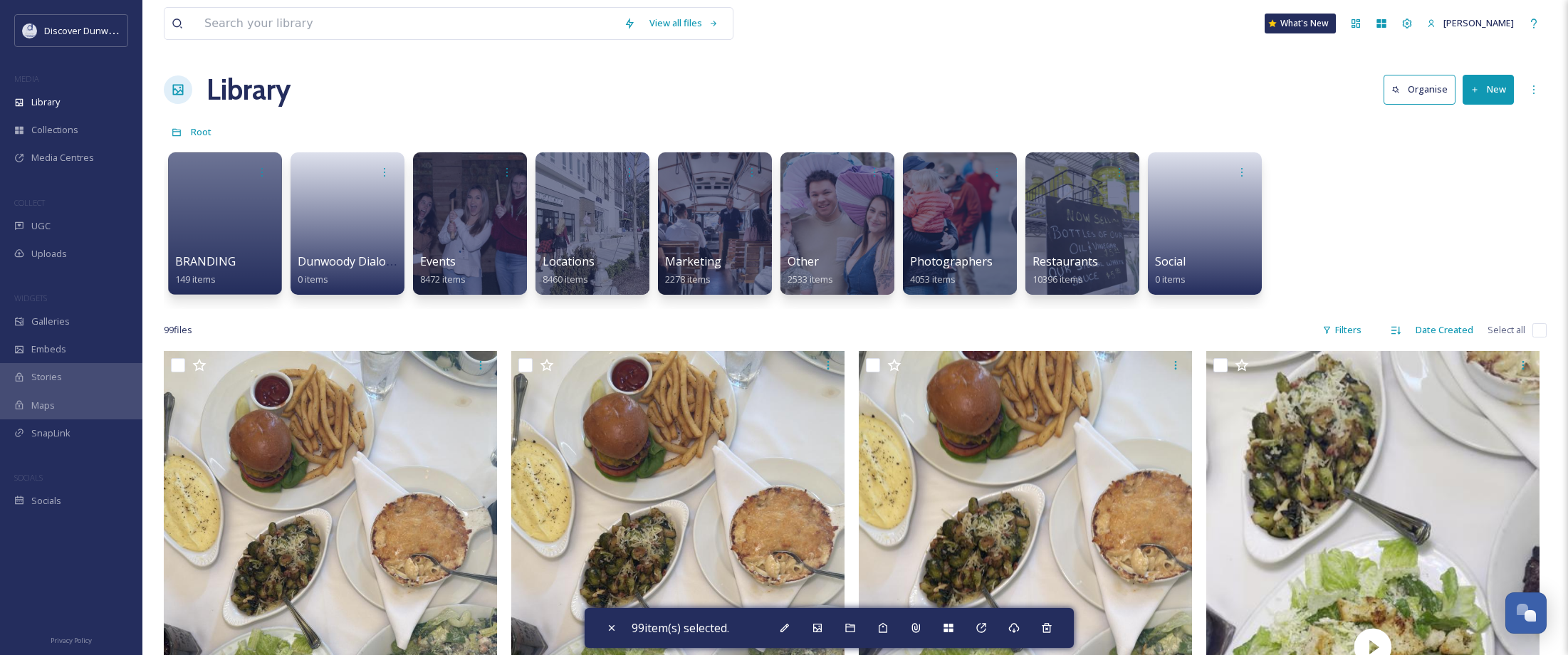
checkbox input "false"
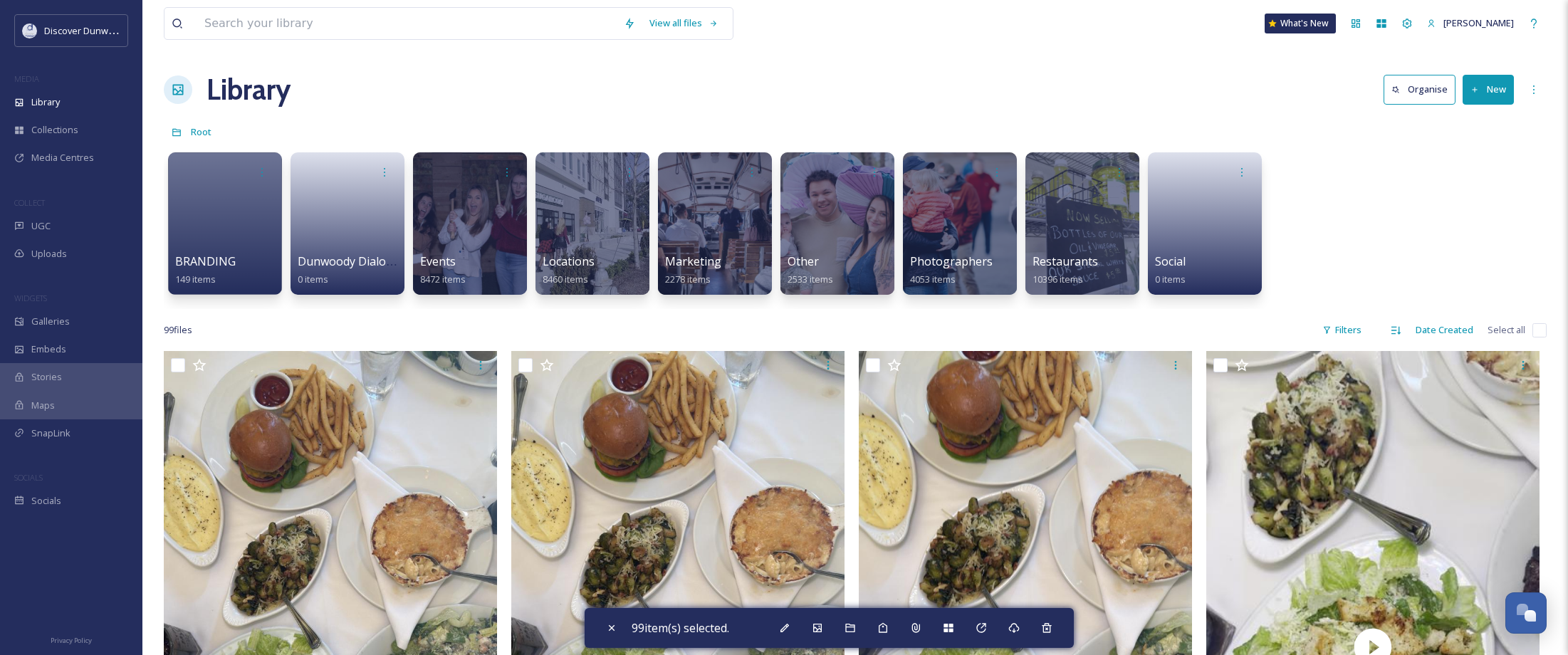
checkbox input "false"
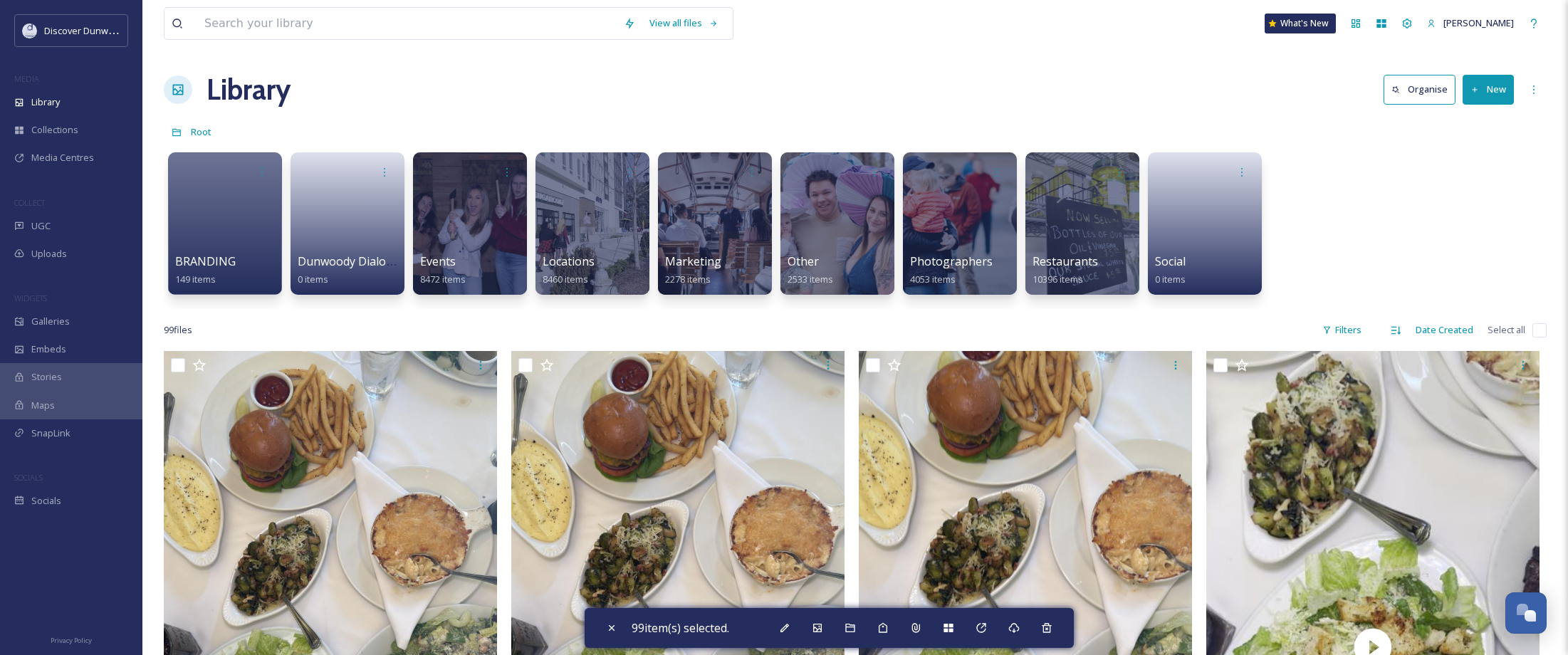
checkbox input "false"
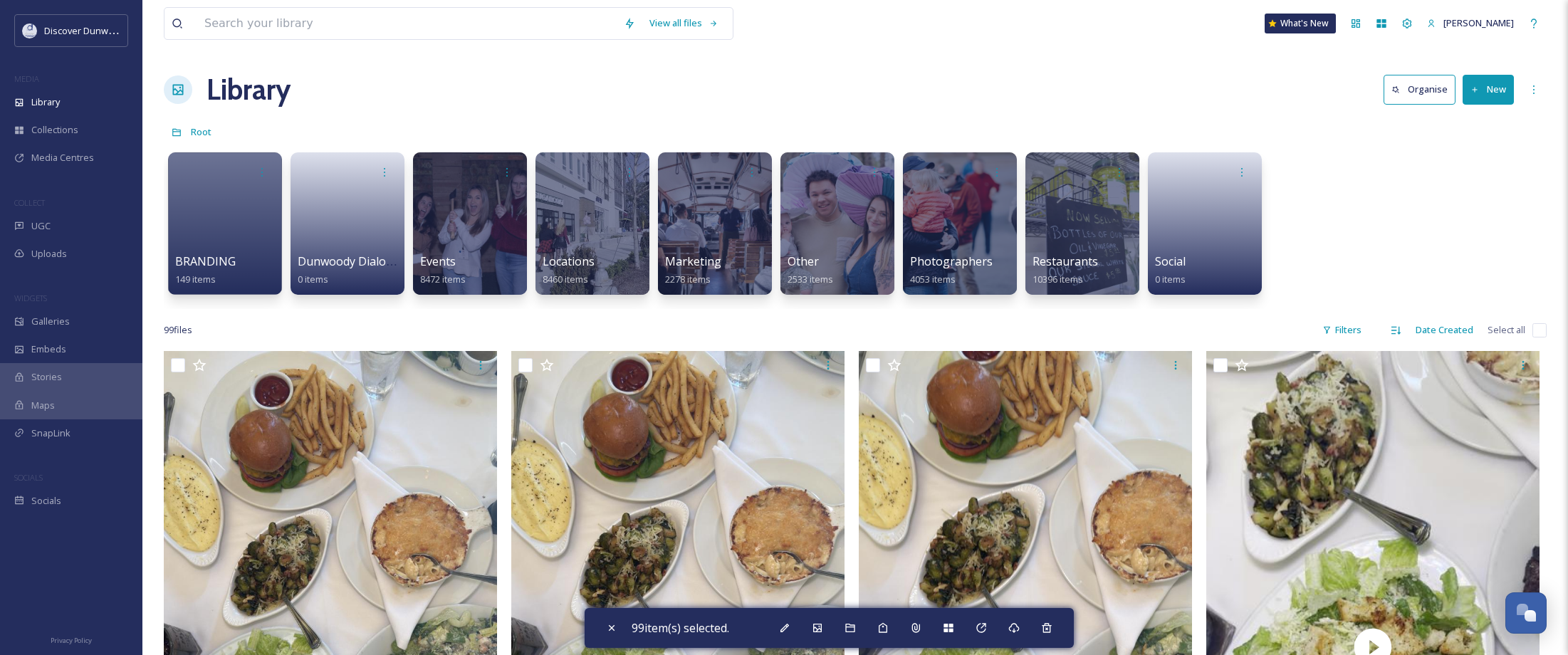
checkbox input "false"
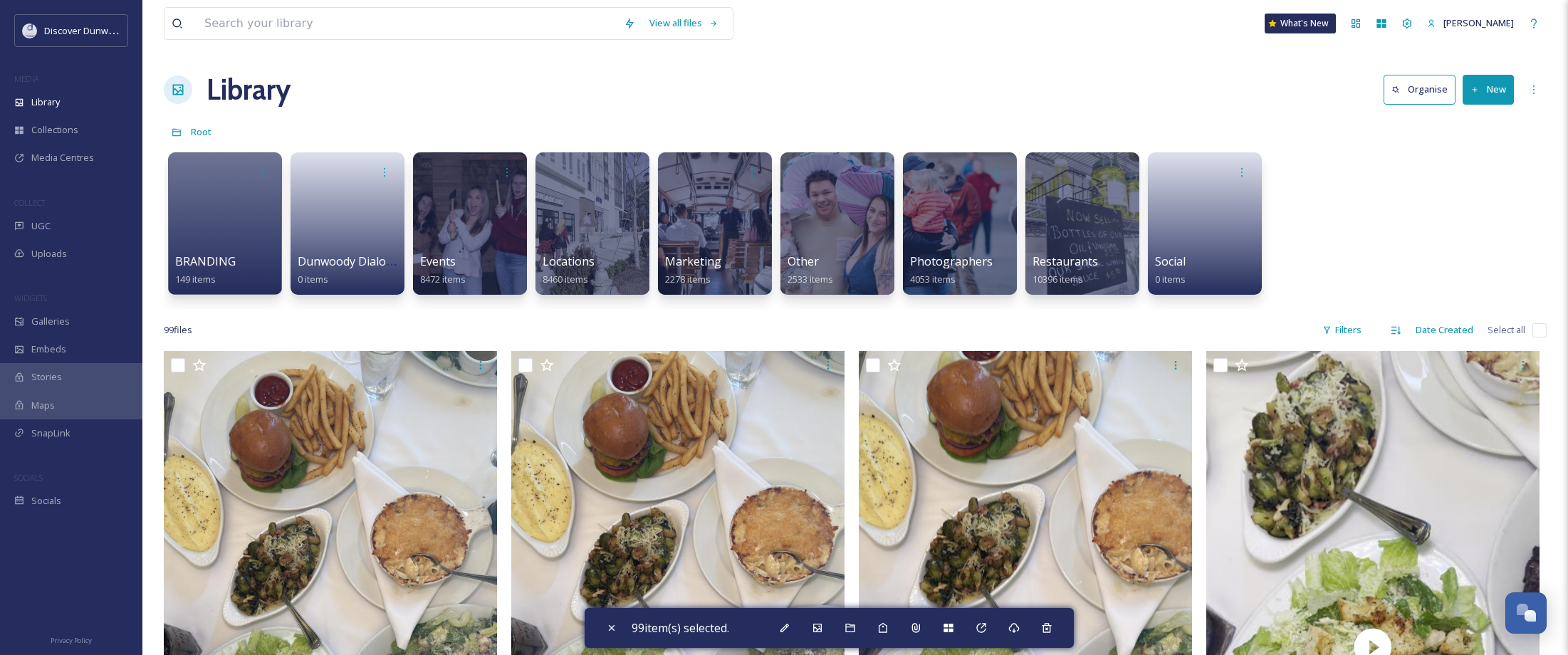
checkbox input "false"
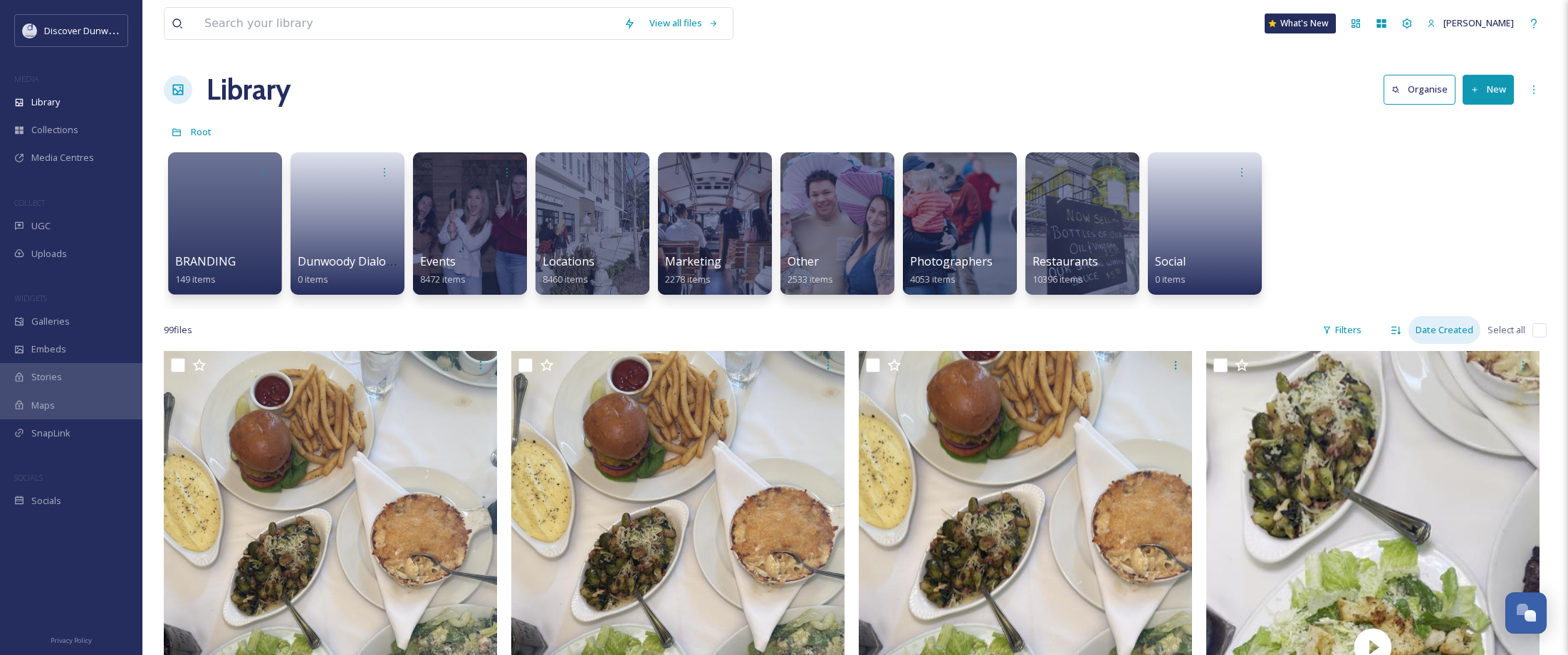
click at [1445, 326] on div "Date Created" at bounding box center [1444, 330] width 72 height 28
click at [1444, 416] on div "Name" at bounding box center [1443, 418] width 75 height 28
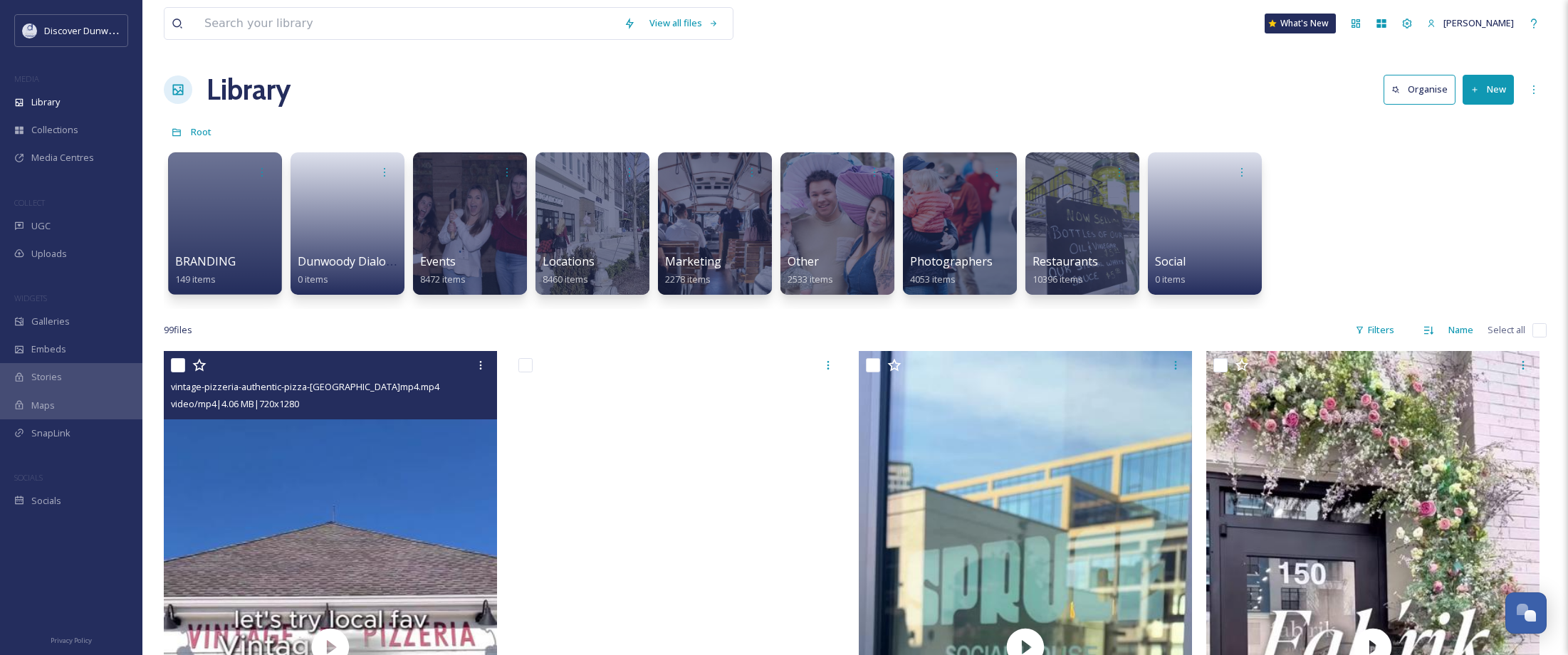
click at [176, 364] on input "checkbox" at bounding box center [178, 365] width 14 height 14
checkbox input "true"
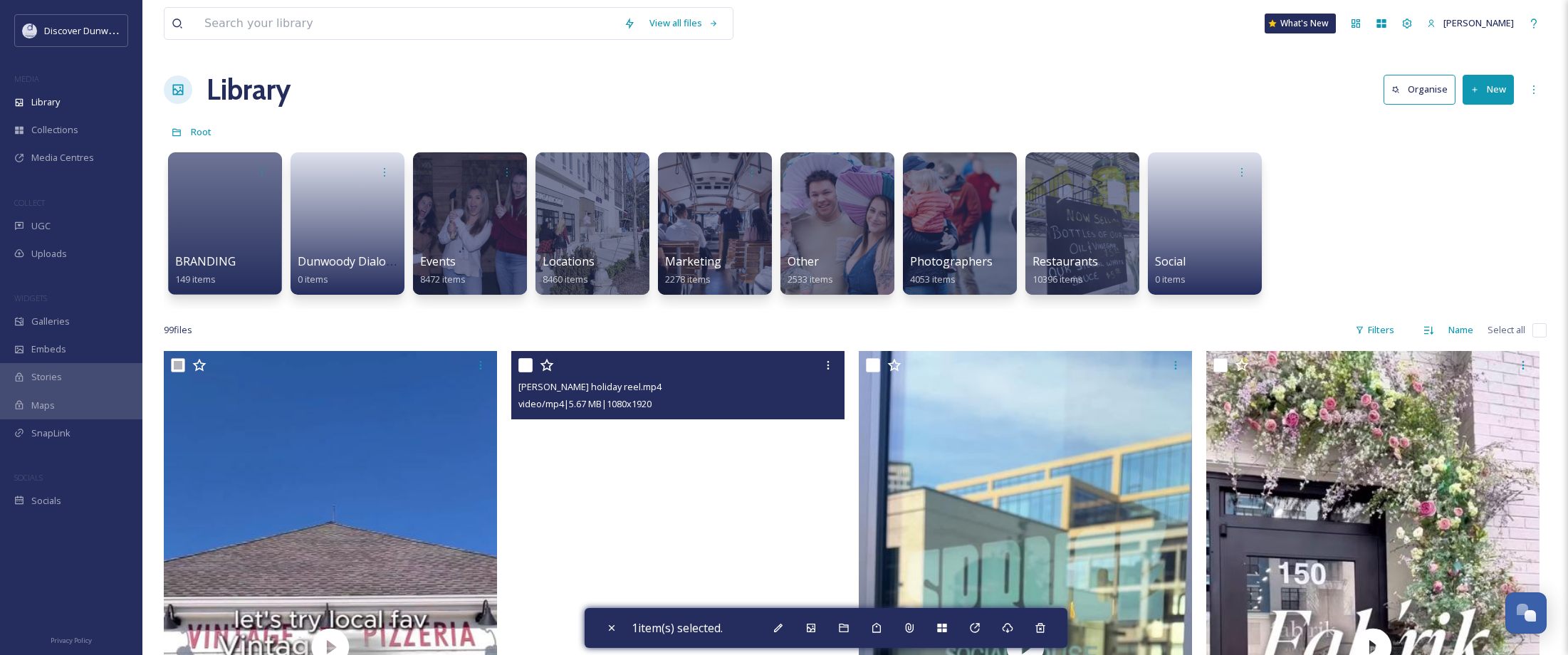
click at [520, 368] on input "checkbox" at bounding box center [525, 365] width 14 height 14
checkbox input "true"
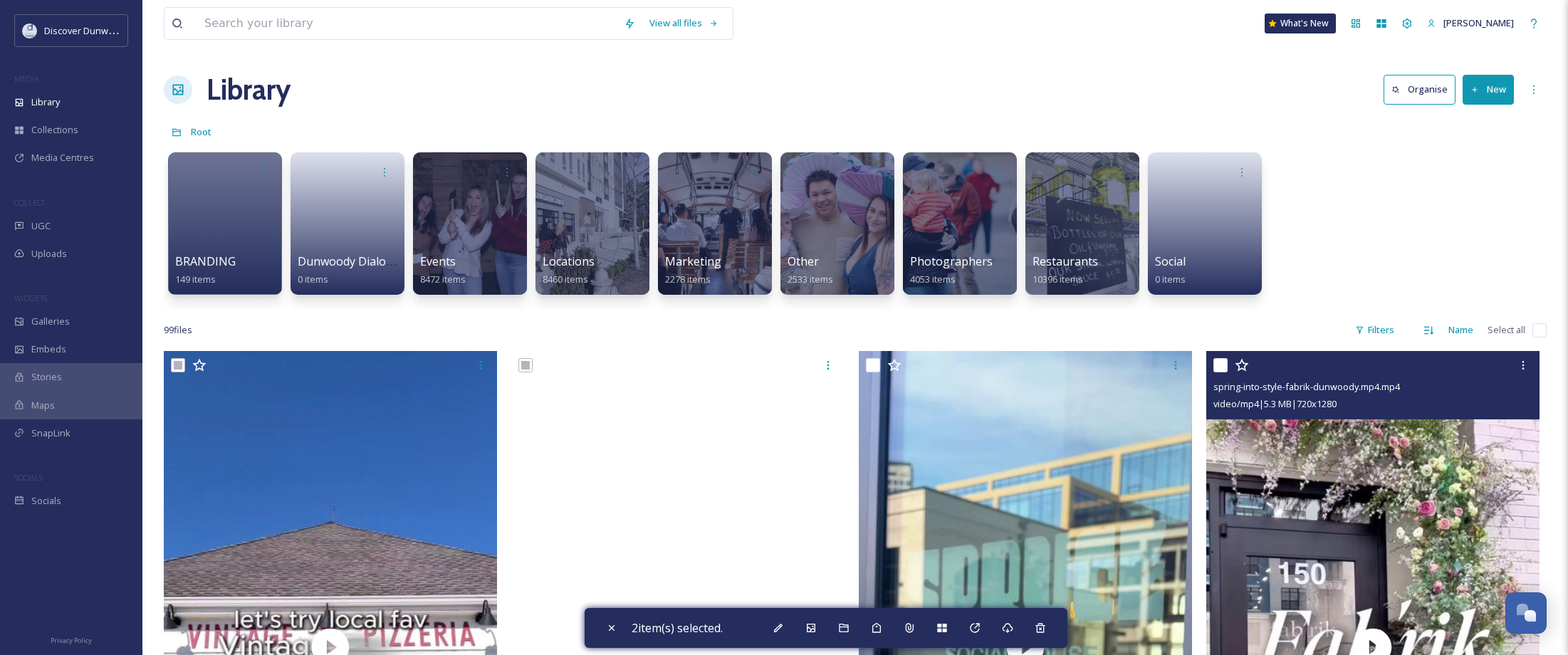
click at [1217, 363] on input "checkbox" at bounding box center [1220, 365] width 14 height 14
checkbox input "true"
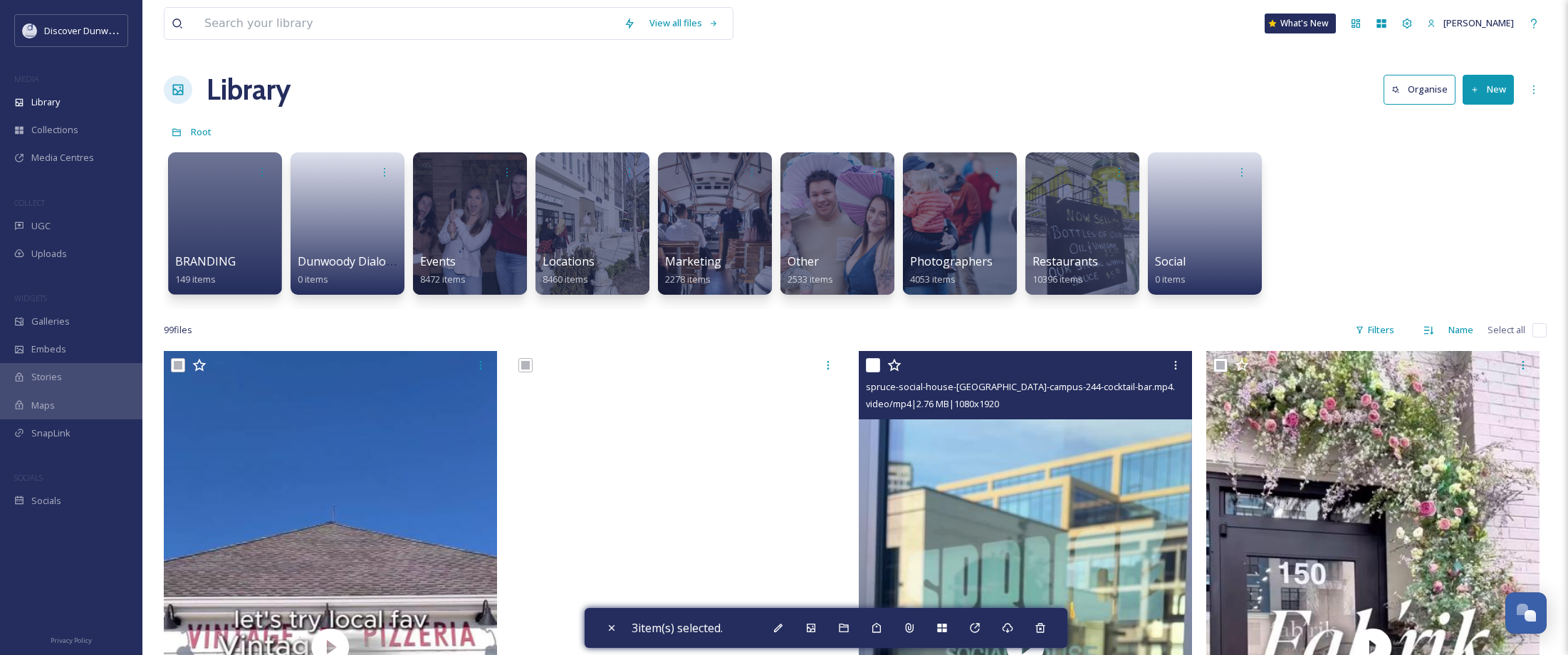
click at [874, 366] on input "checkbox" at bounding box center [872, 365] width 14 height 14
checkbox input "true"
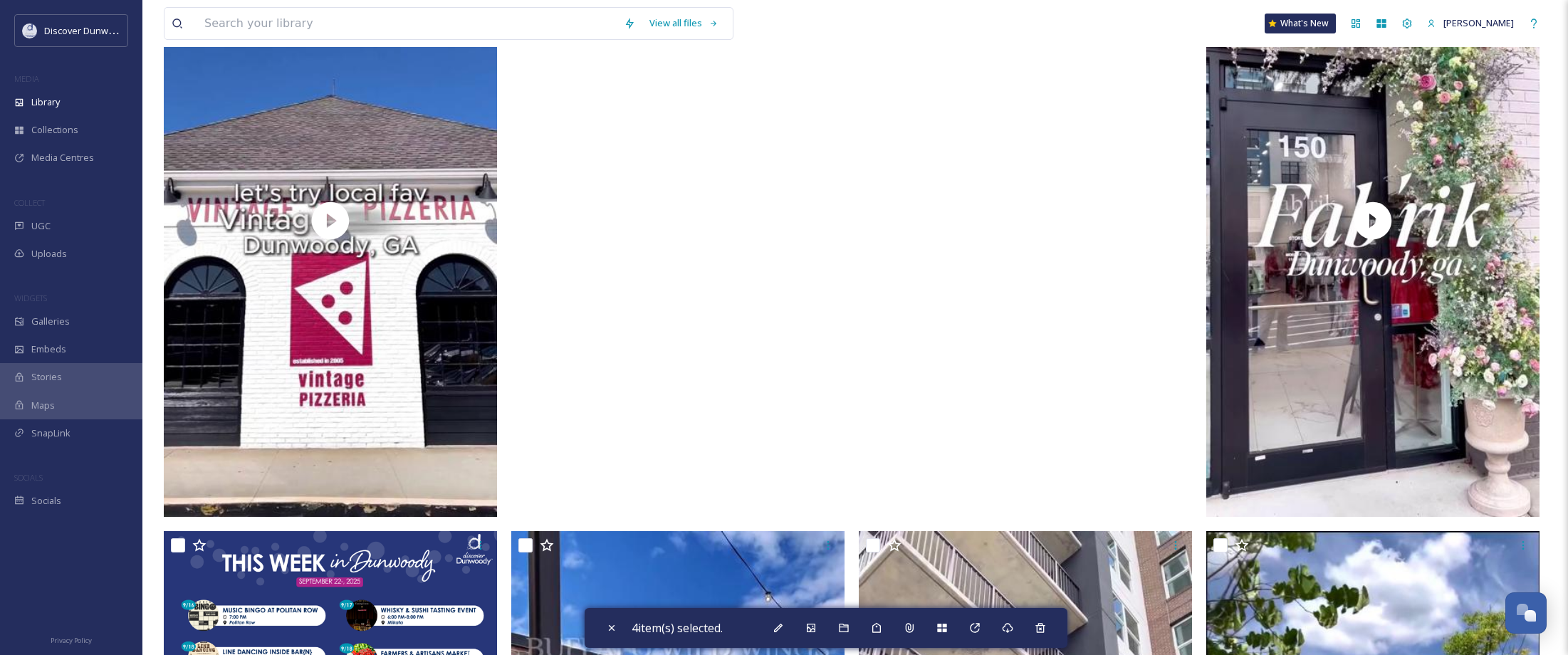
scroll to position [570, 0]
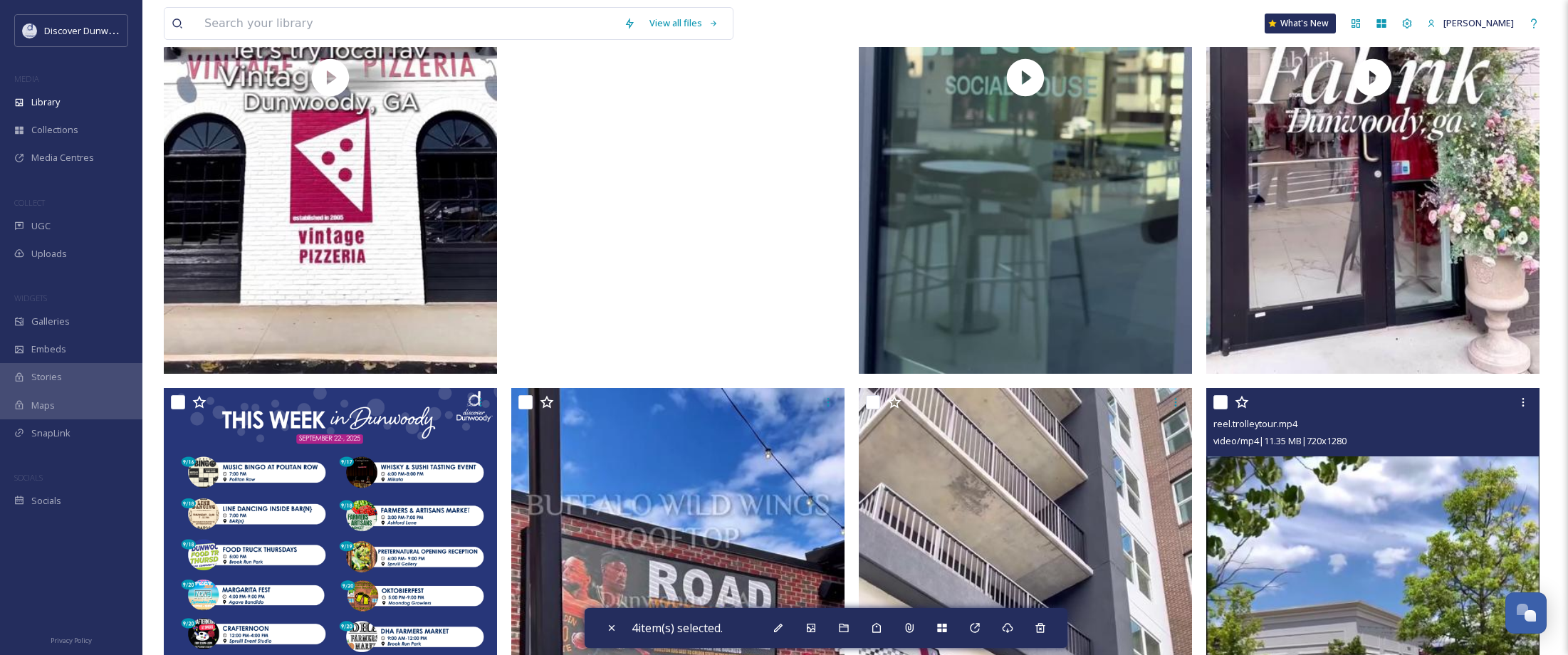
click at [1219, 400] on input "checkbox" at bounding box center [1220, 401] width 14 height 14
checkbox input "true"
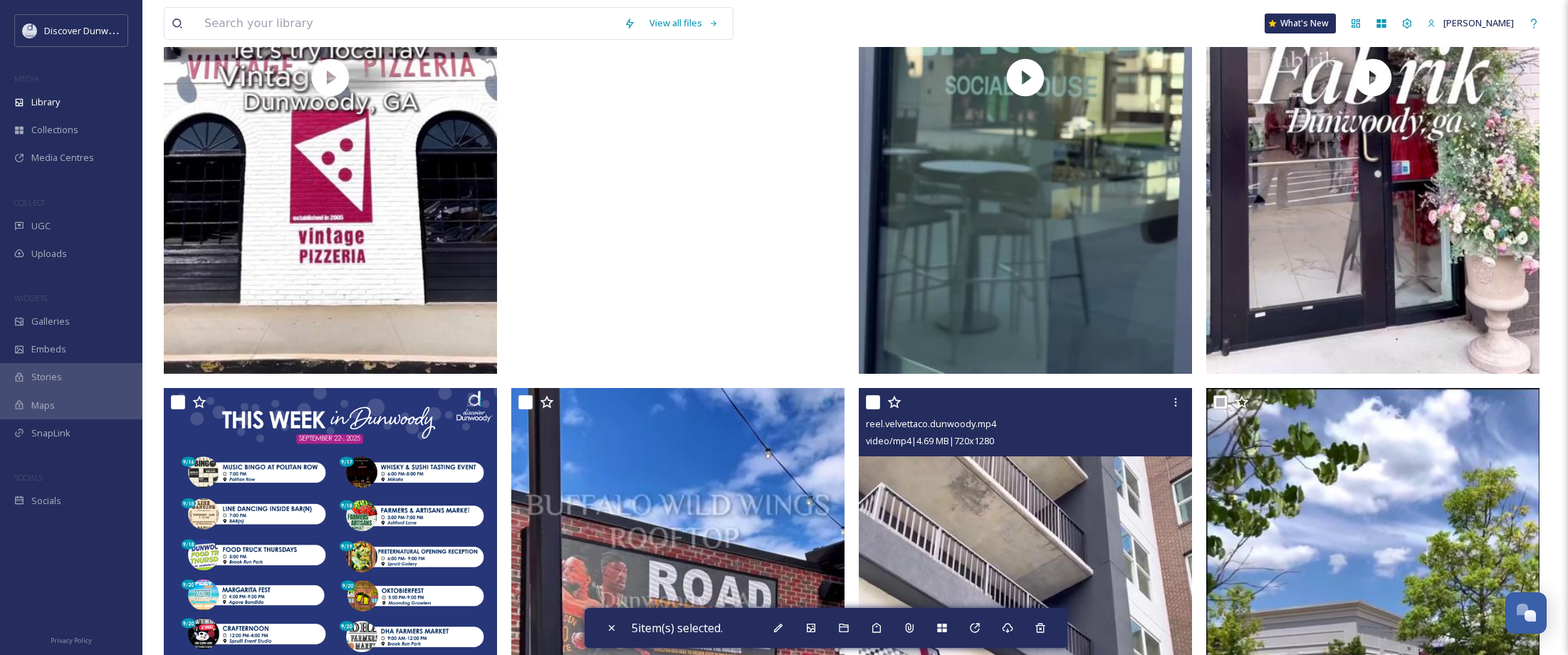
click at [868, 400] on input "checkbox" at bounding box center [872, 401] width 14 height 14
checkbox input "true"
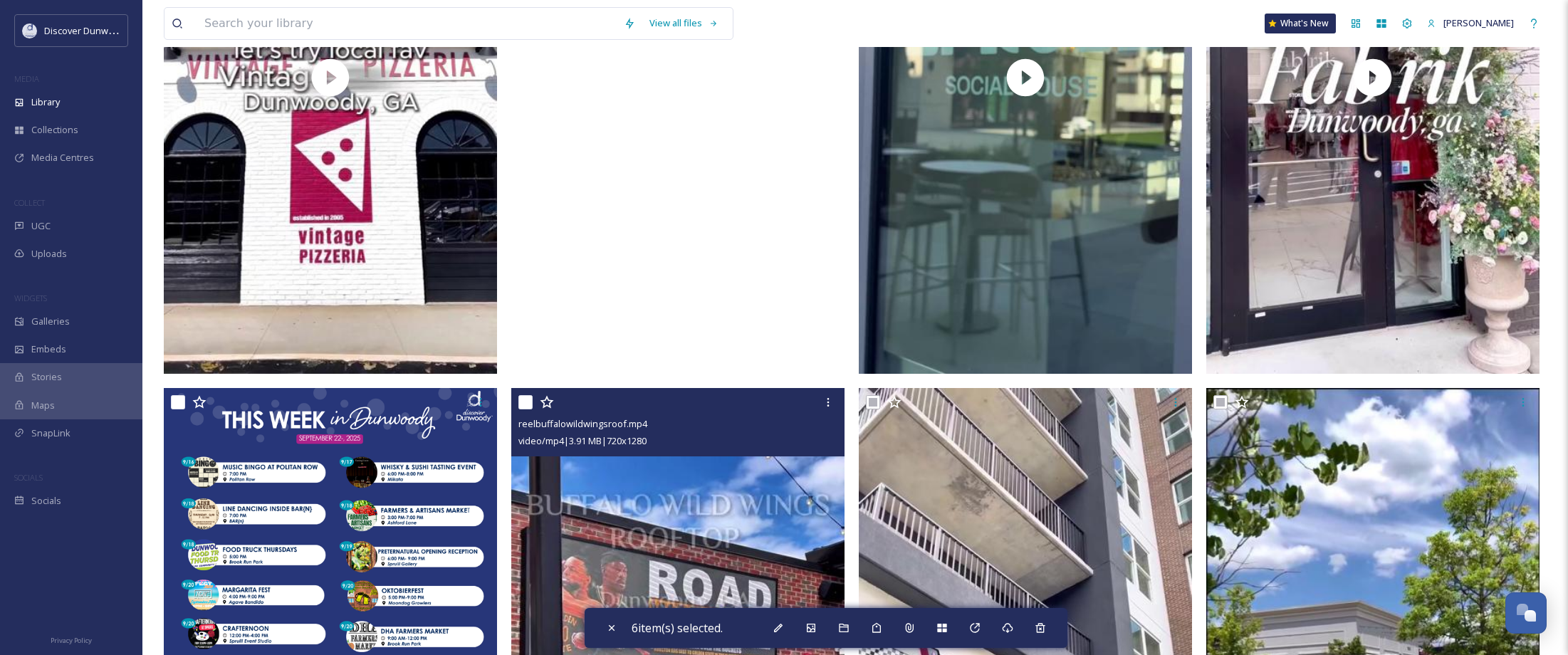
click at [525, 402] on input "checkbox" at bounding box center [525, 401] width 14 height 14
checkbox input "true"
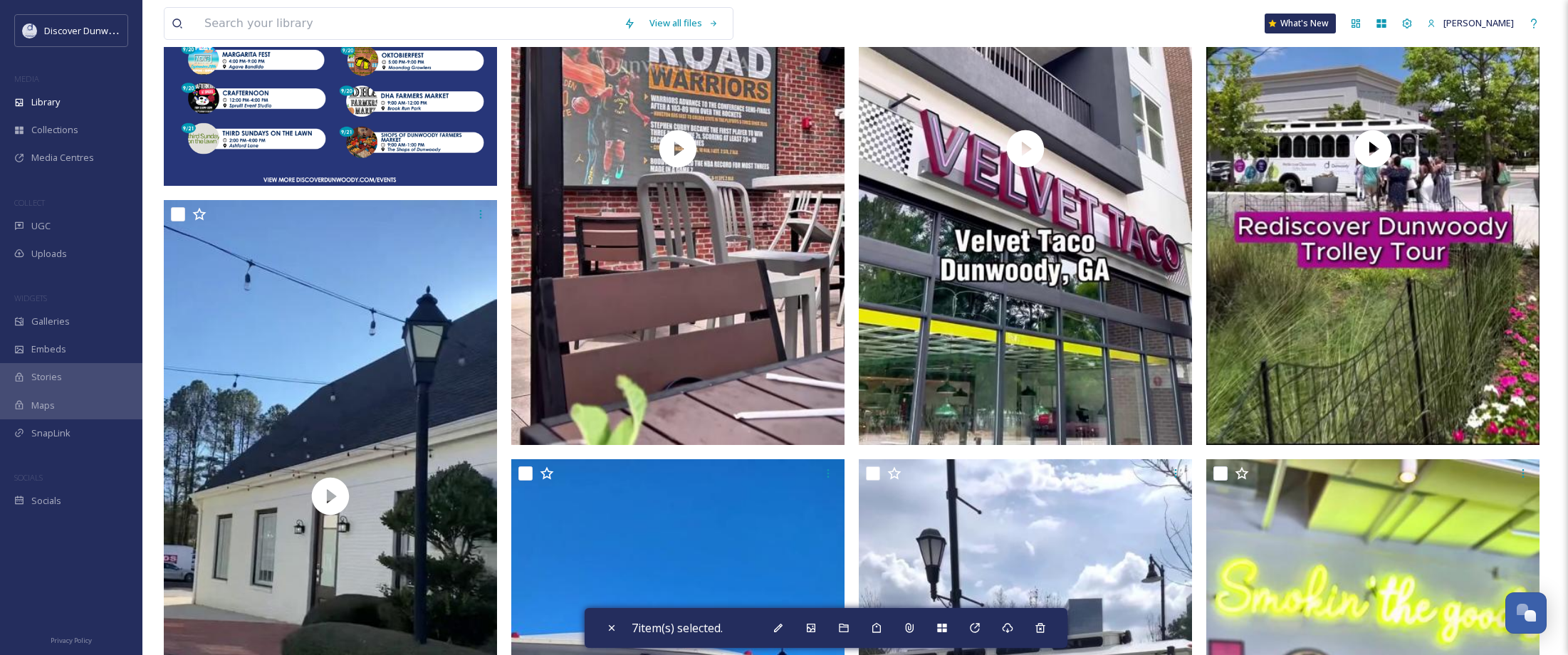
scroll to position [1139, 0]
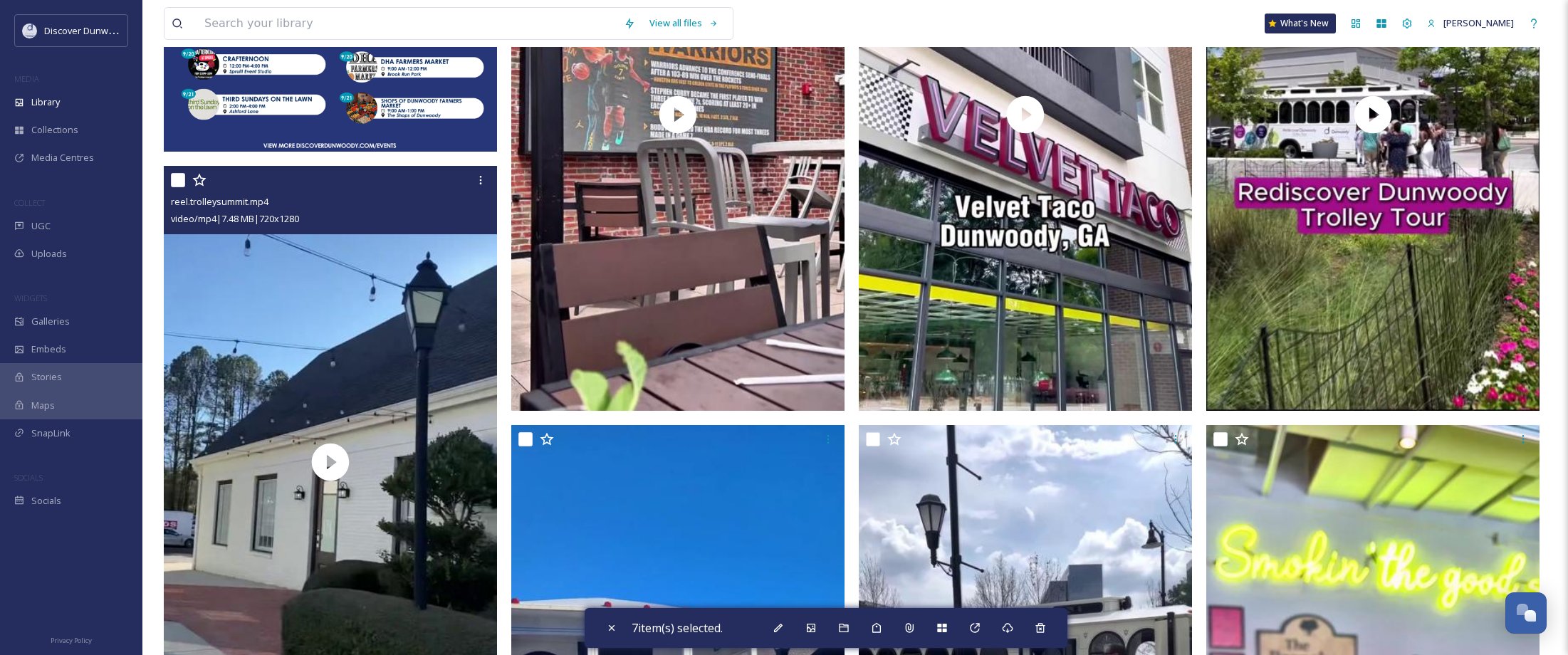
click at [176, 180] on input "checkbox" at bounding box center [178, 180] width 14 height 14
checkbox input "true"
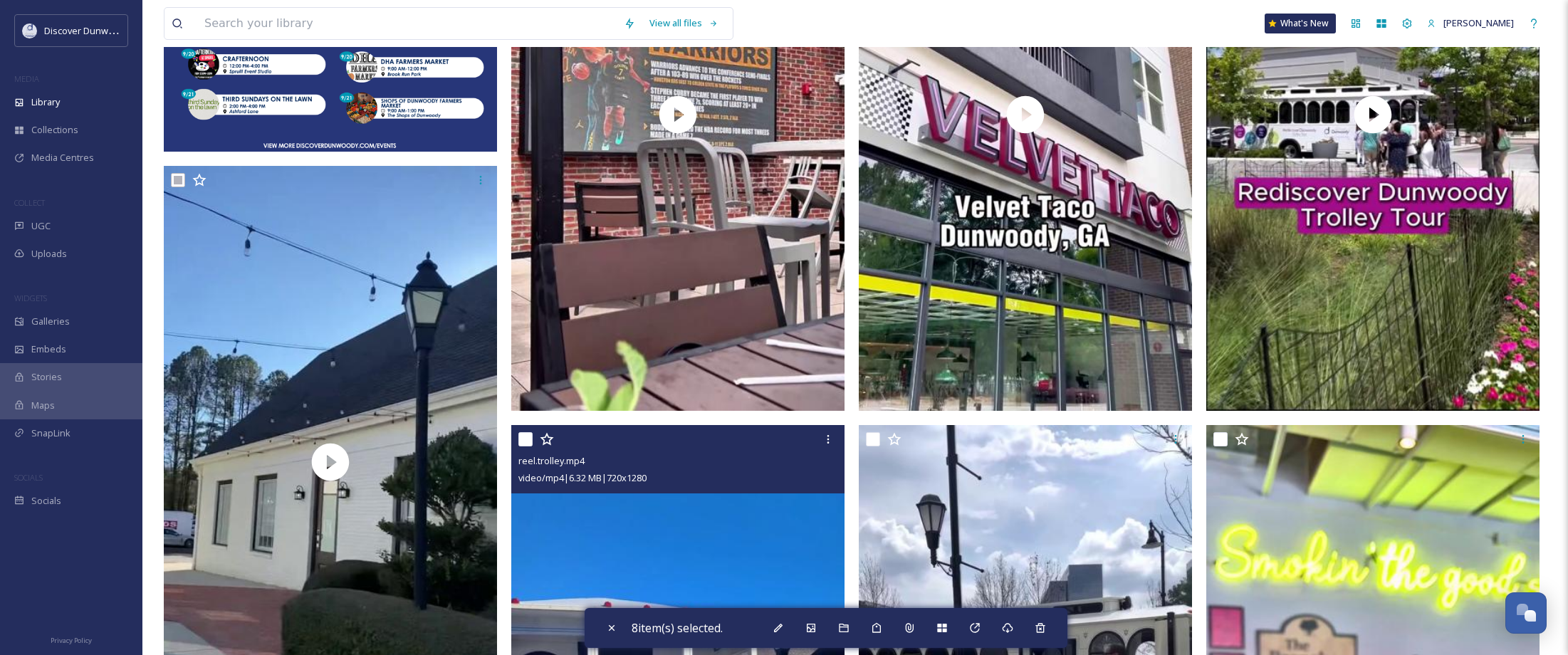
click at [528, 436] on input "checkbox" at bounding box center [525, 439] width 14 height 14
checkbox input "true"
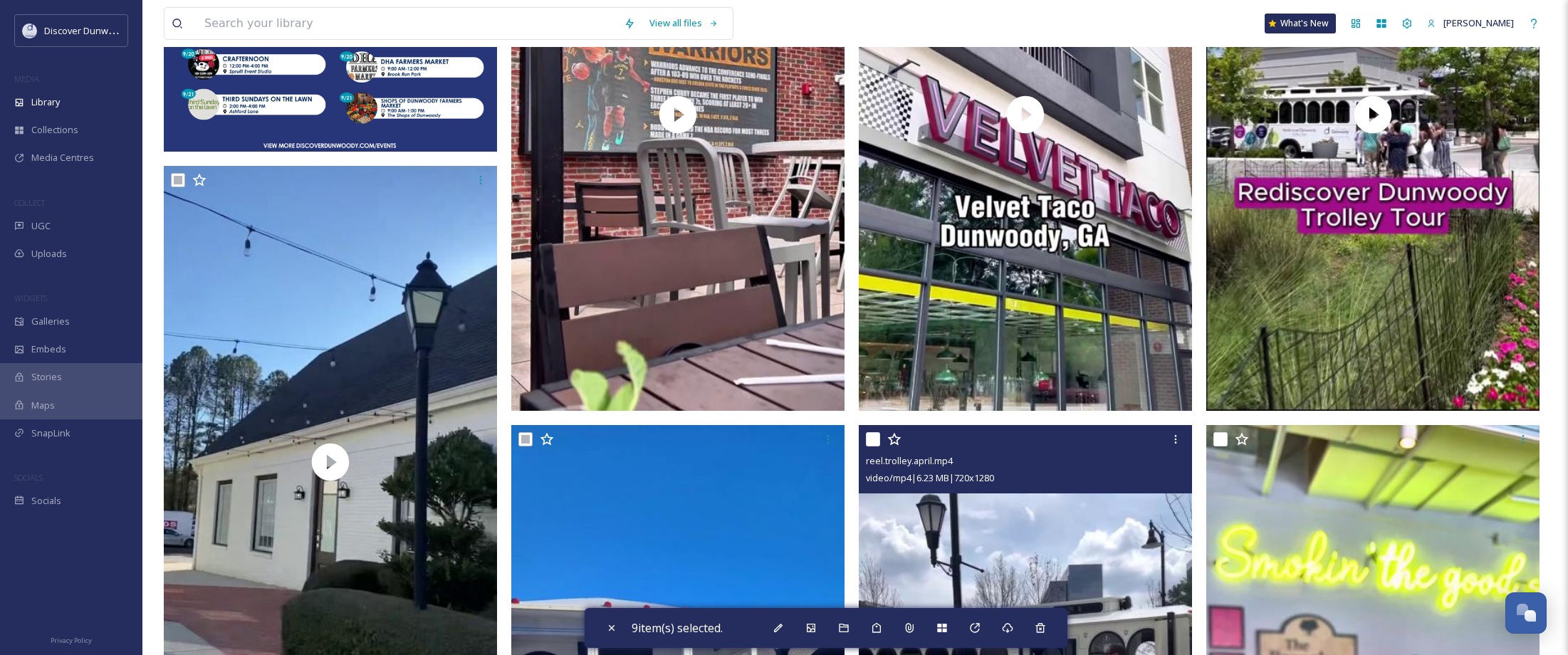
click at [872, 438] on input "checkbox" at bounding box center [872, 439] width 14 height 14
checkbox input "true"
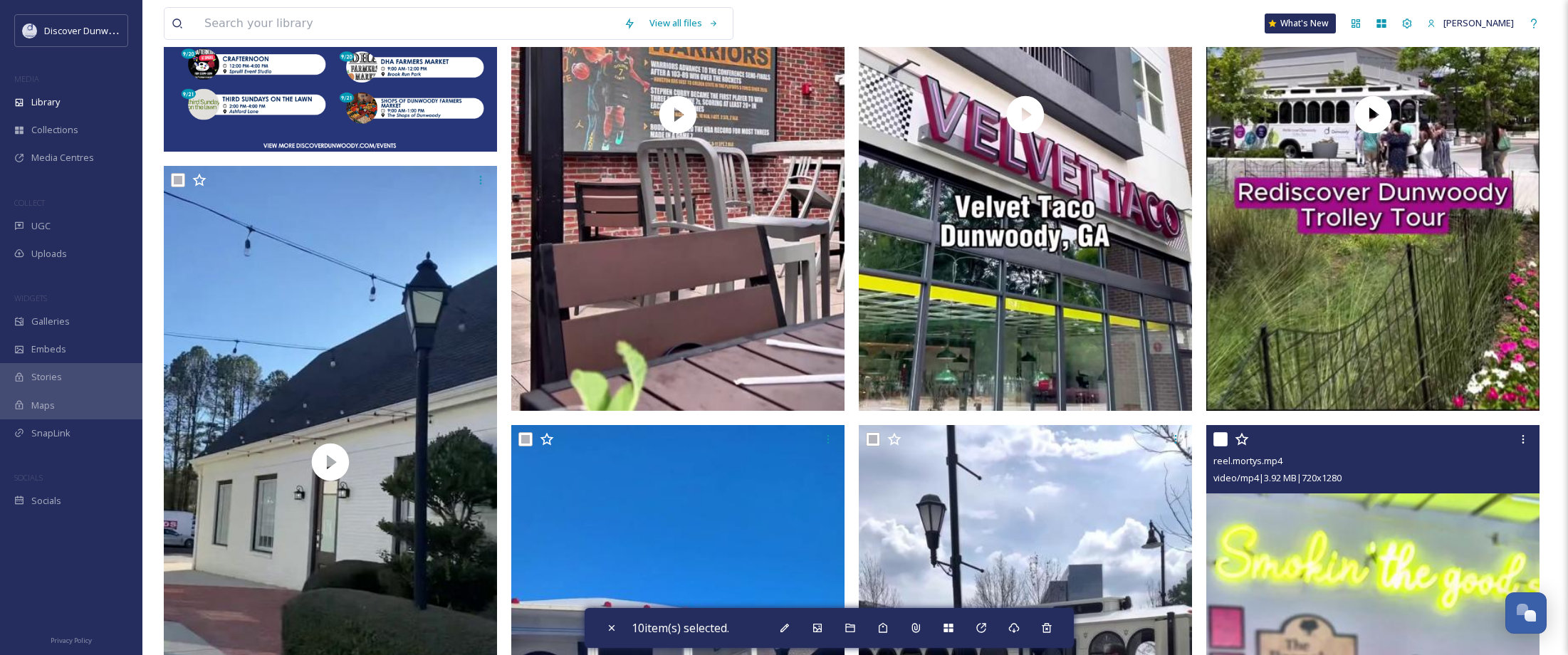
click at [1218, 438] on input "checkbox" at bounding box center [1220, 439] width 14 height 14
checkbox input "true"
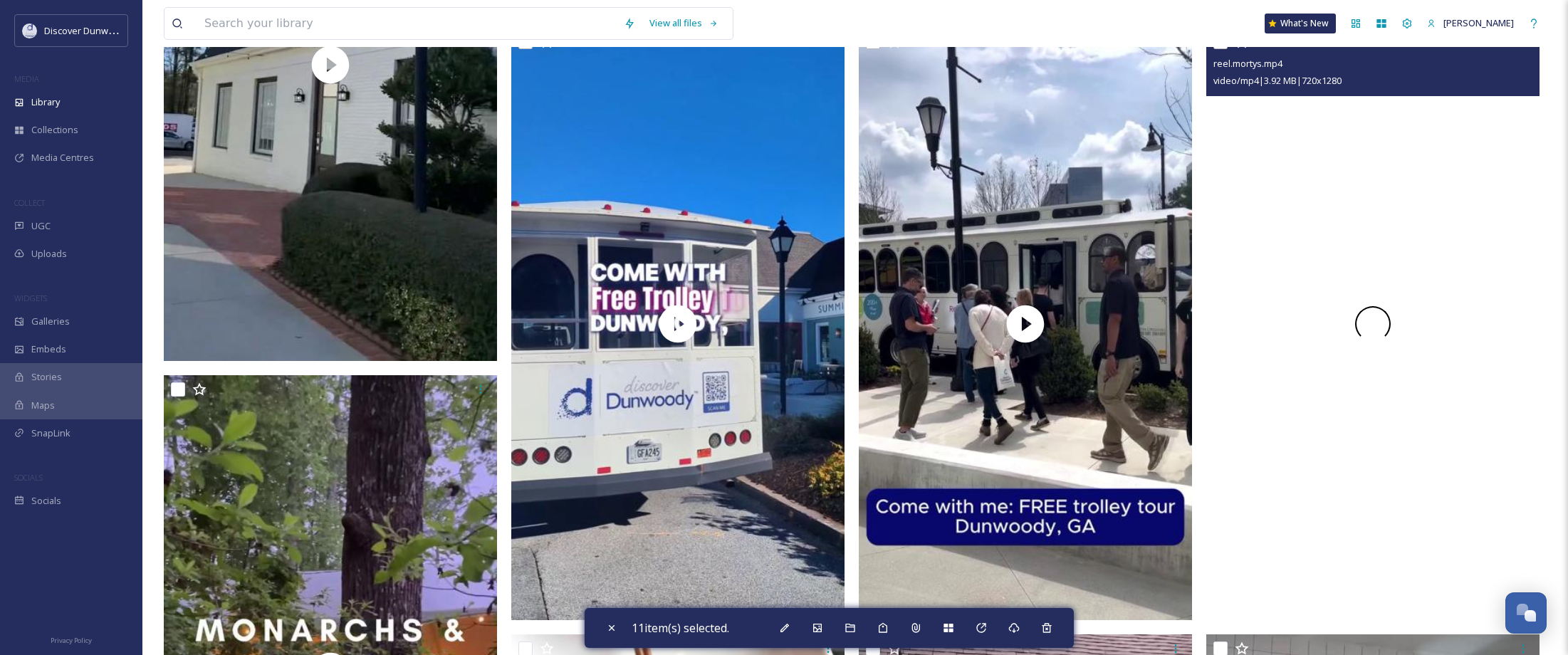
scroll to position [1709, 0]
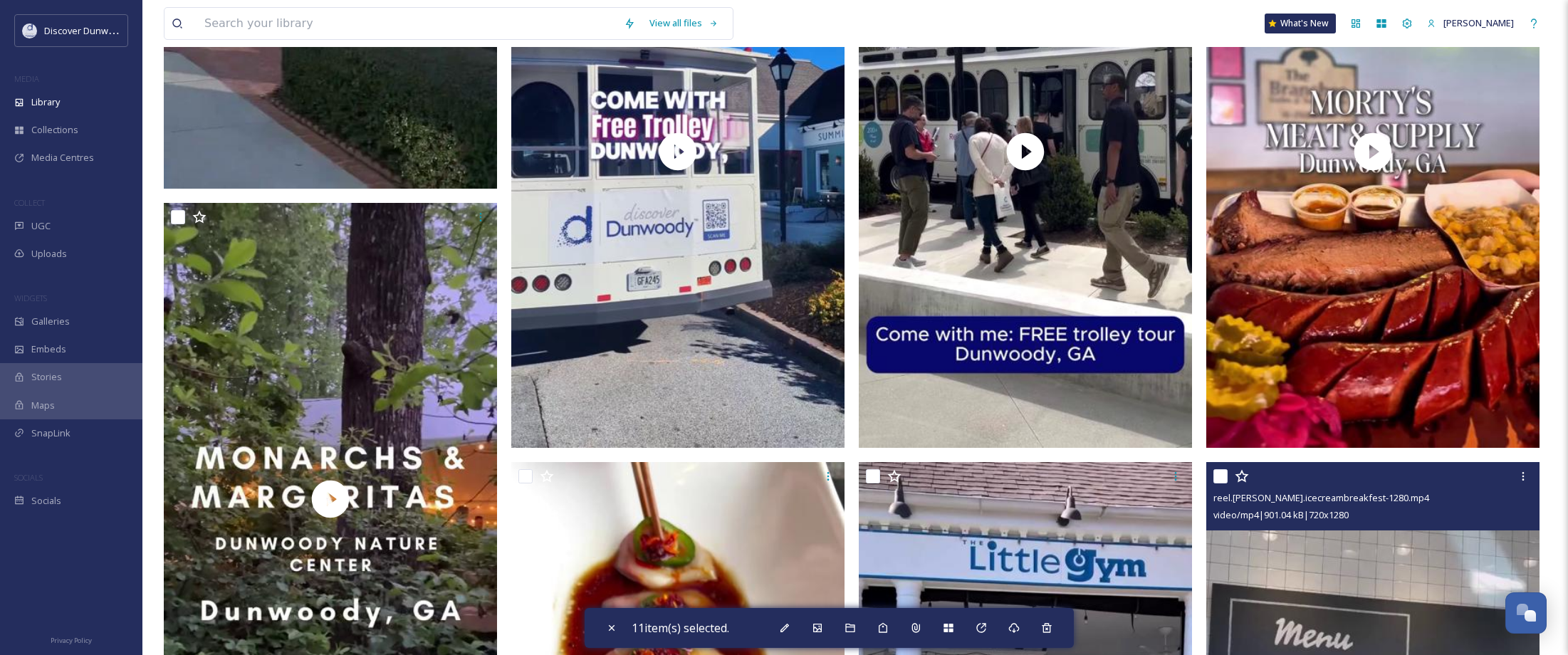
click at [1224, 482] on input "checkbox" at bounding box center [1220, 475] width 14 height 14
checkbox input "true"
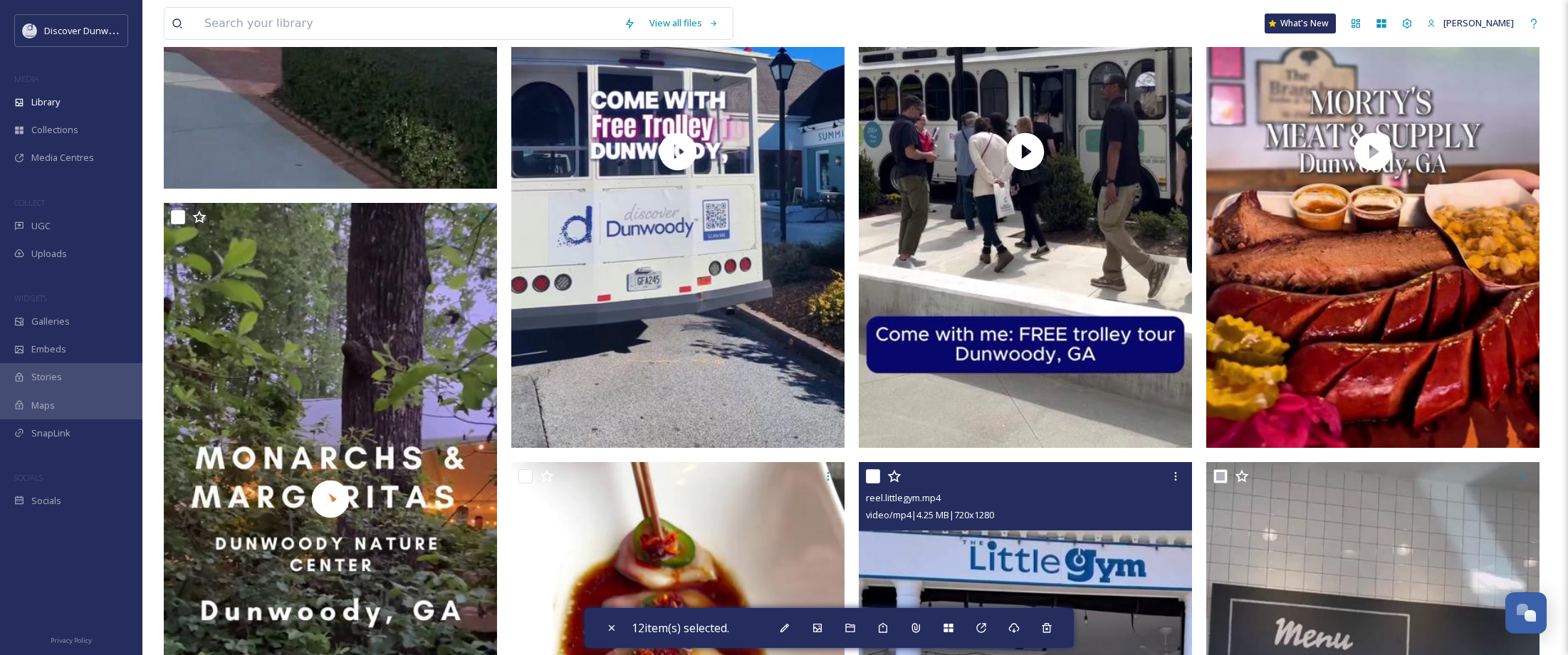
click at [875, 475] on input "checkbox" at bounding box center [872, 475] width 14 height 14
checkbox input "true"
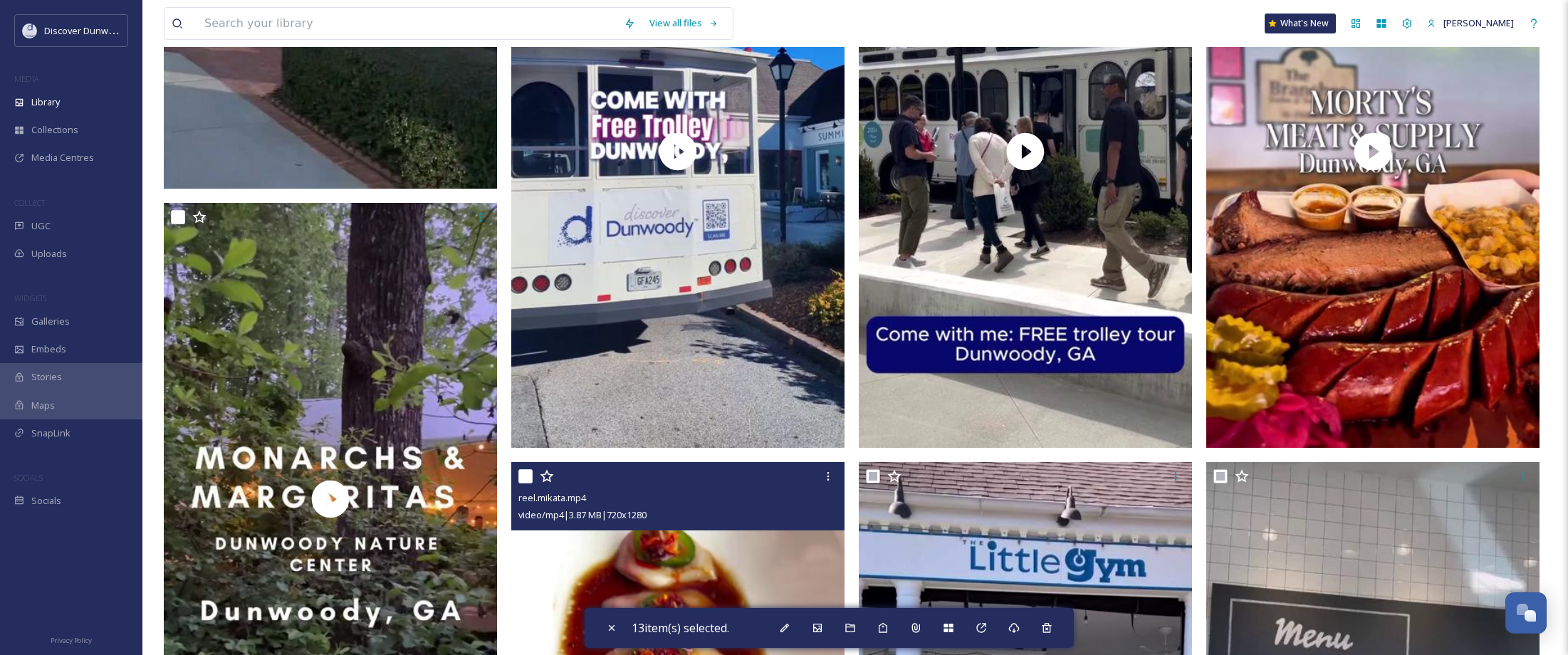
click at [522, 478] on input "checkbox" at bounding box center [525, 475] width 14 height 14
checkbox input "true"
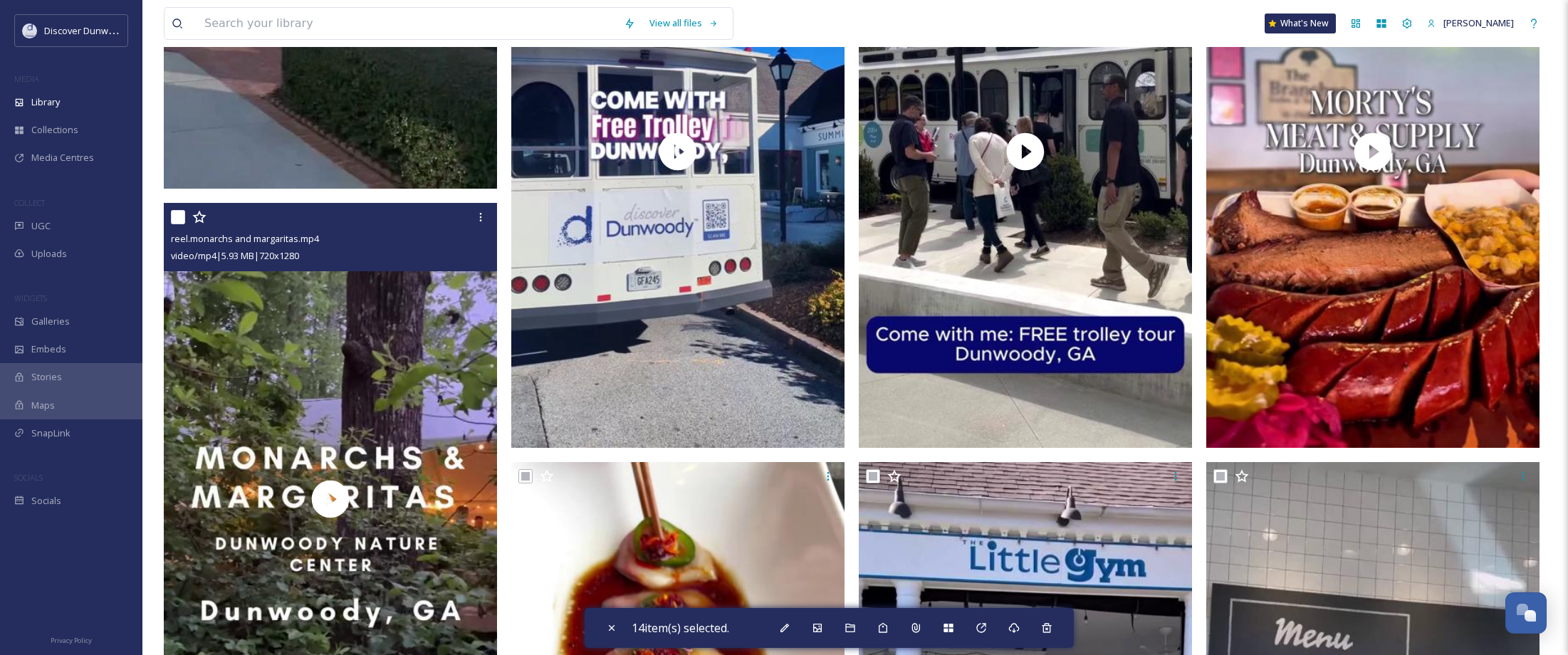
click at [177, 219] on input "checkbox" at bounding box center [178, 216] width 14 height 14
checkbox input "true"
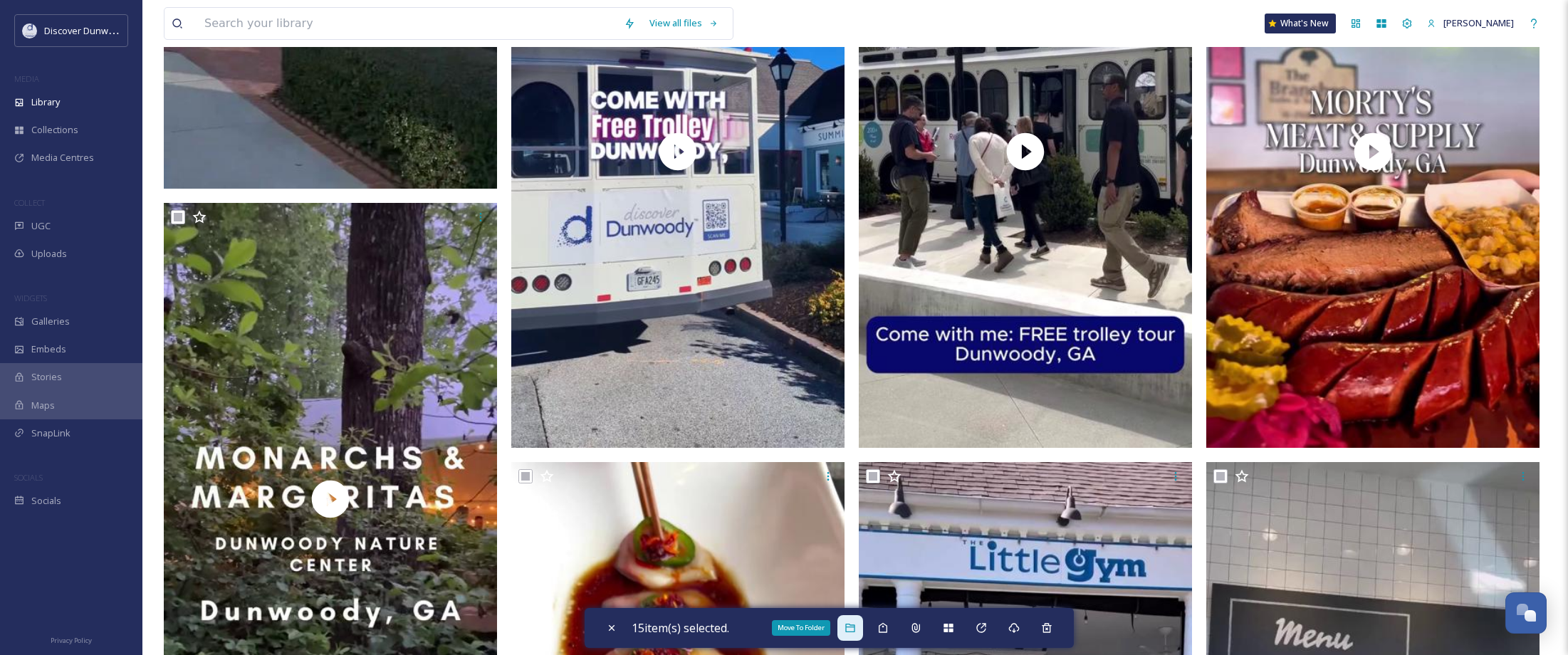
click at [857, 635] on div "Move To Folder" at bounding box center [850, 627] width 25 height 25
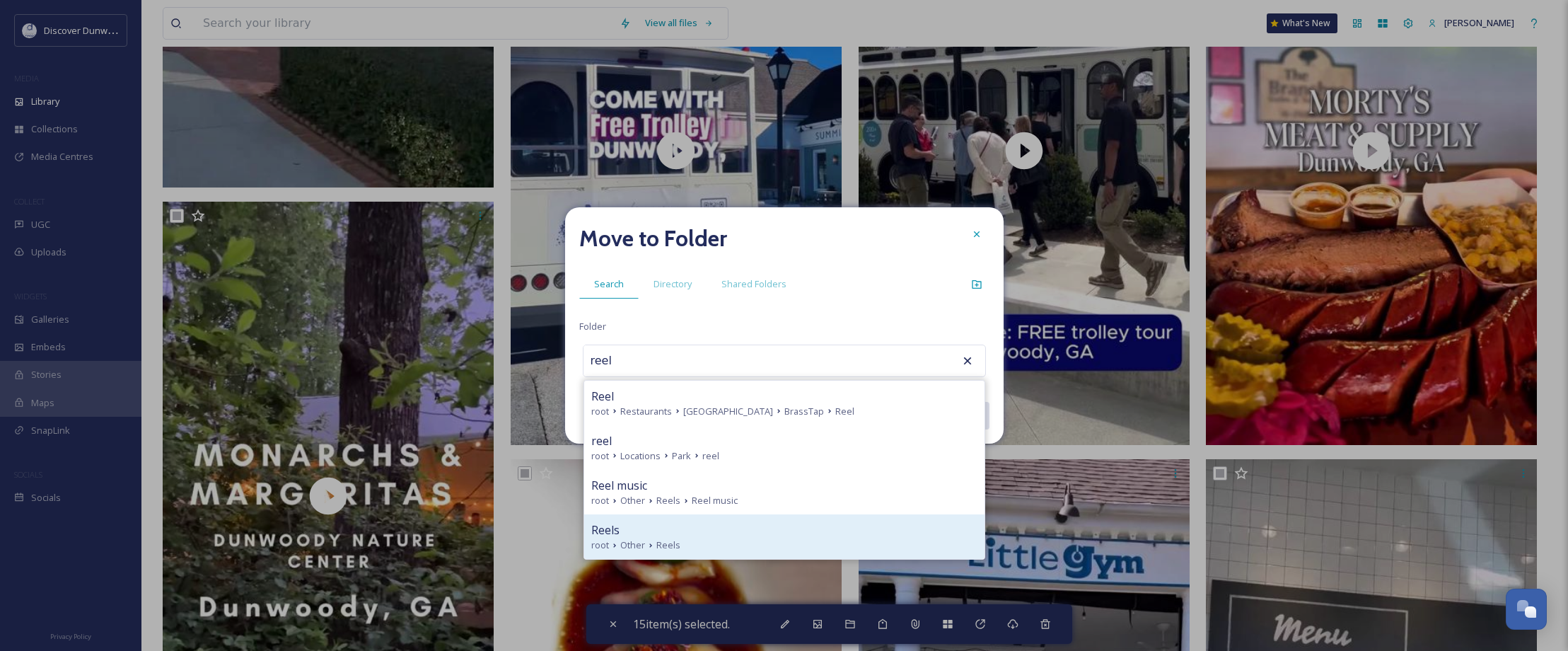
click at [697, 525] on div "Reels" at bounding box center [784, 530] width 386 height 17
type input "Reels"
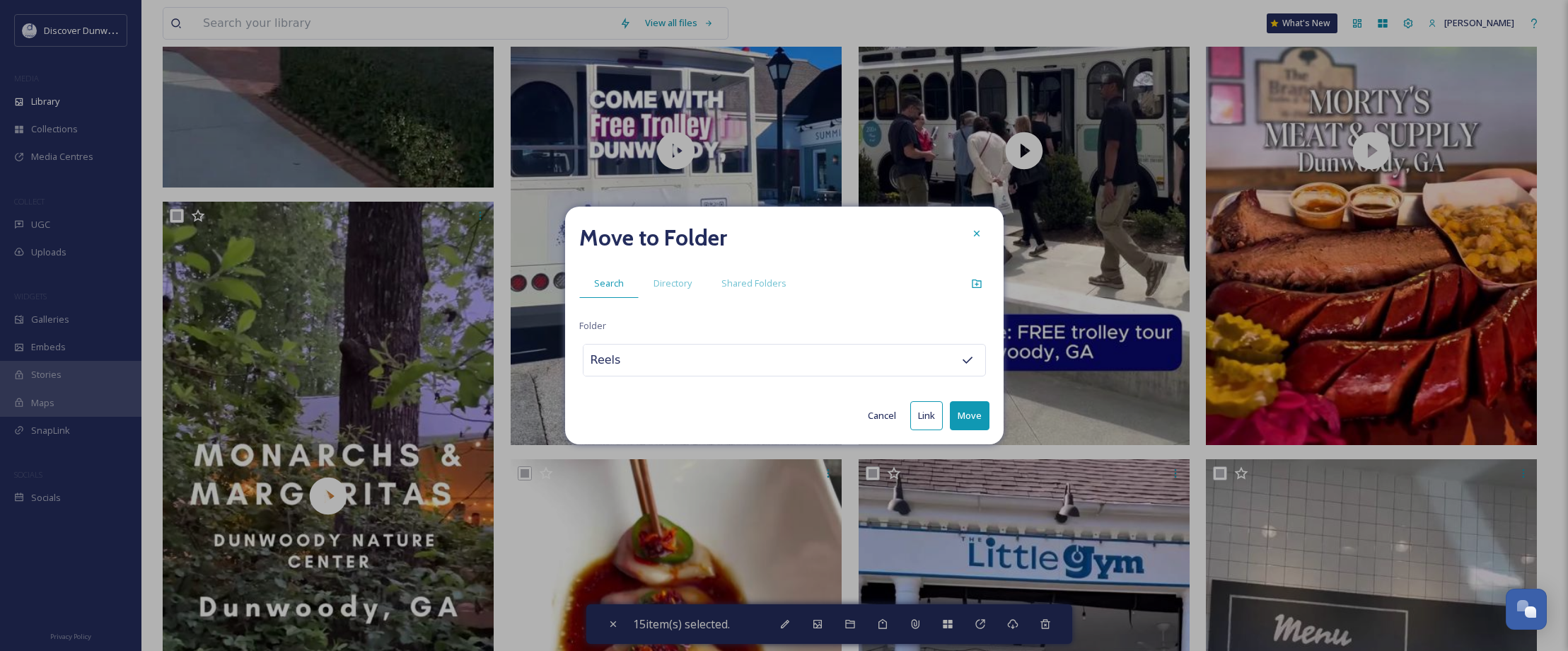
click at [963, 416] on button "Move" at bounding box center [970, 415] width 40 height 29
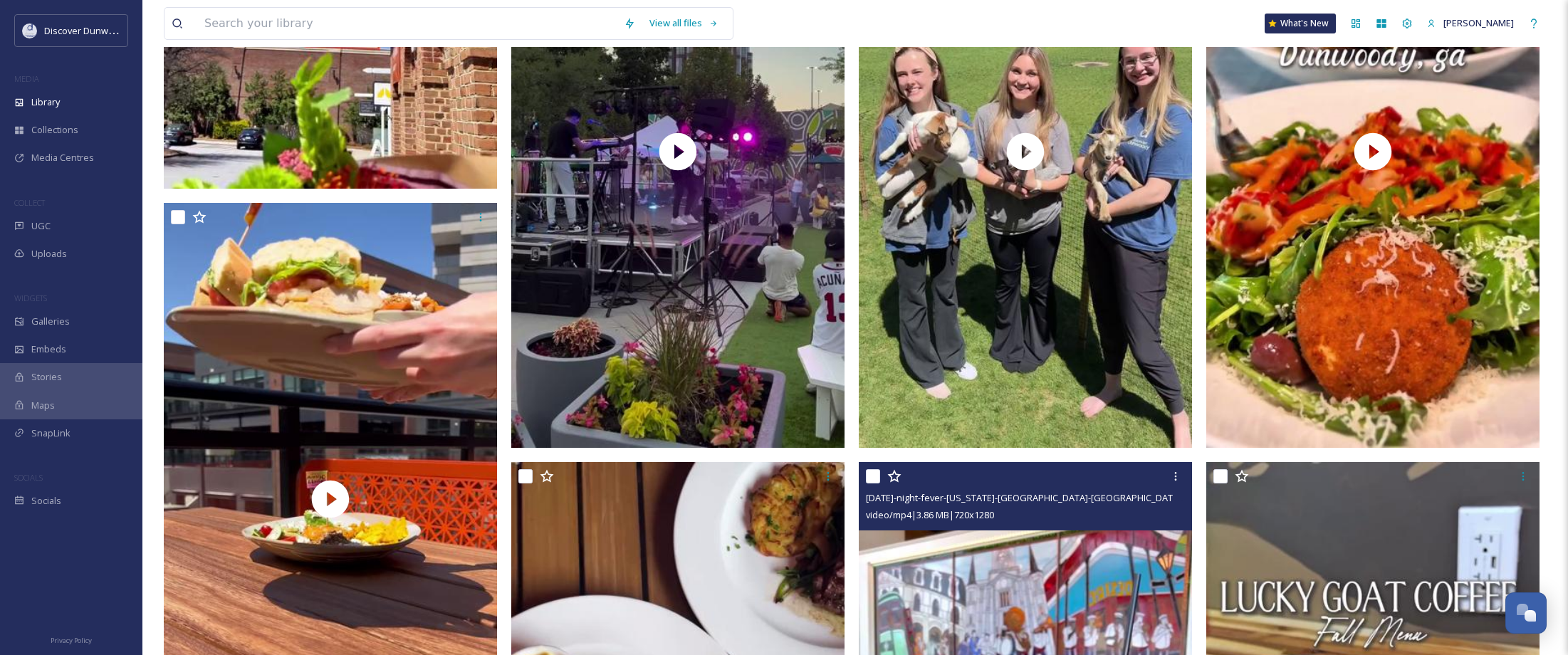
drag, startPoint x: 876, startPoint y: 476, endPoint x: 894, endPoint y: 474, distance: 18.1
click at [876, 476] on input "checkbox" at bounding box center [872, 475] width 14 height 14
checkbox input "true"
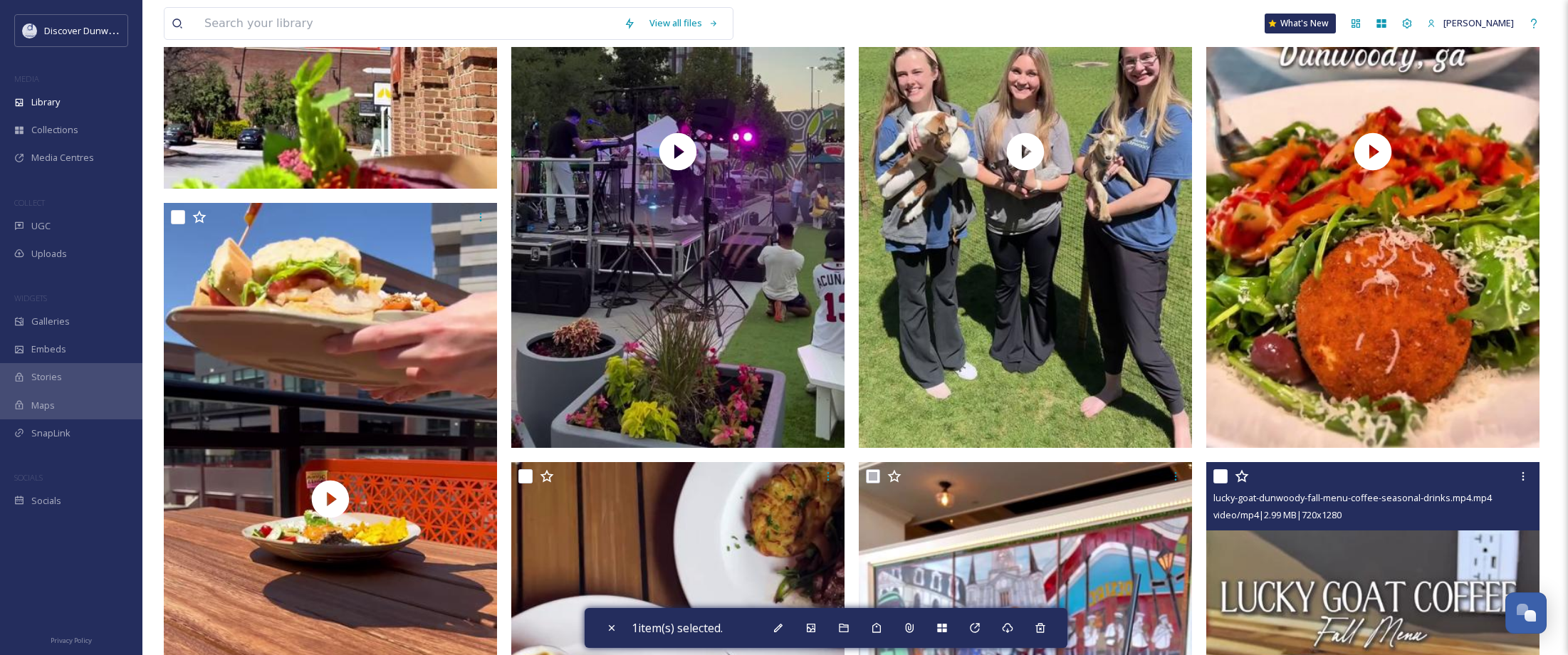
click at [1219, 481] on input "checkbox" at bounding box center [1220, 475] width 14 height 14
checkbox input "true"
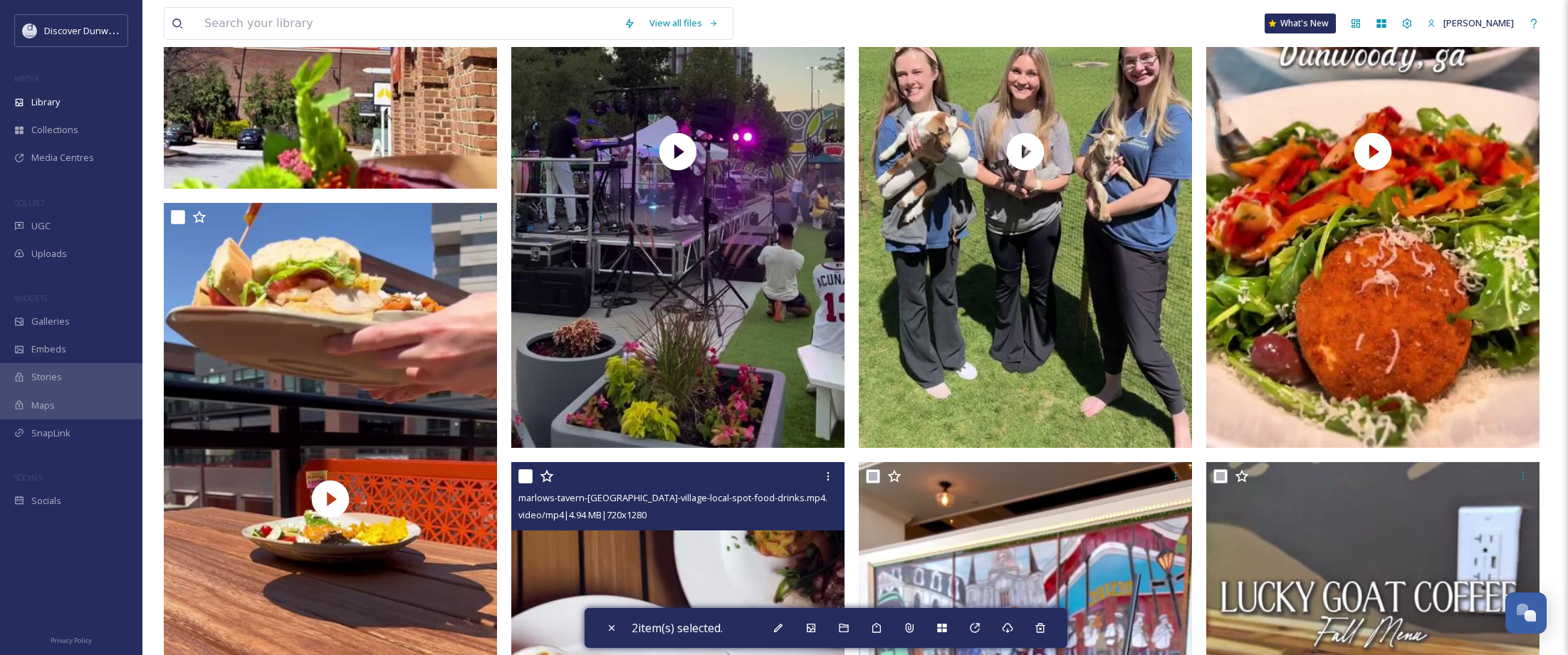
drag, startPoint x: 526, startPoint y: 475, endPoint x: 520, endPoint y: 469, distance: 8.5
click at [526, 474] on input "checkbox" at bounding box center [525, 475] width 14 height 14
checkbox input "true"
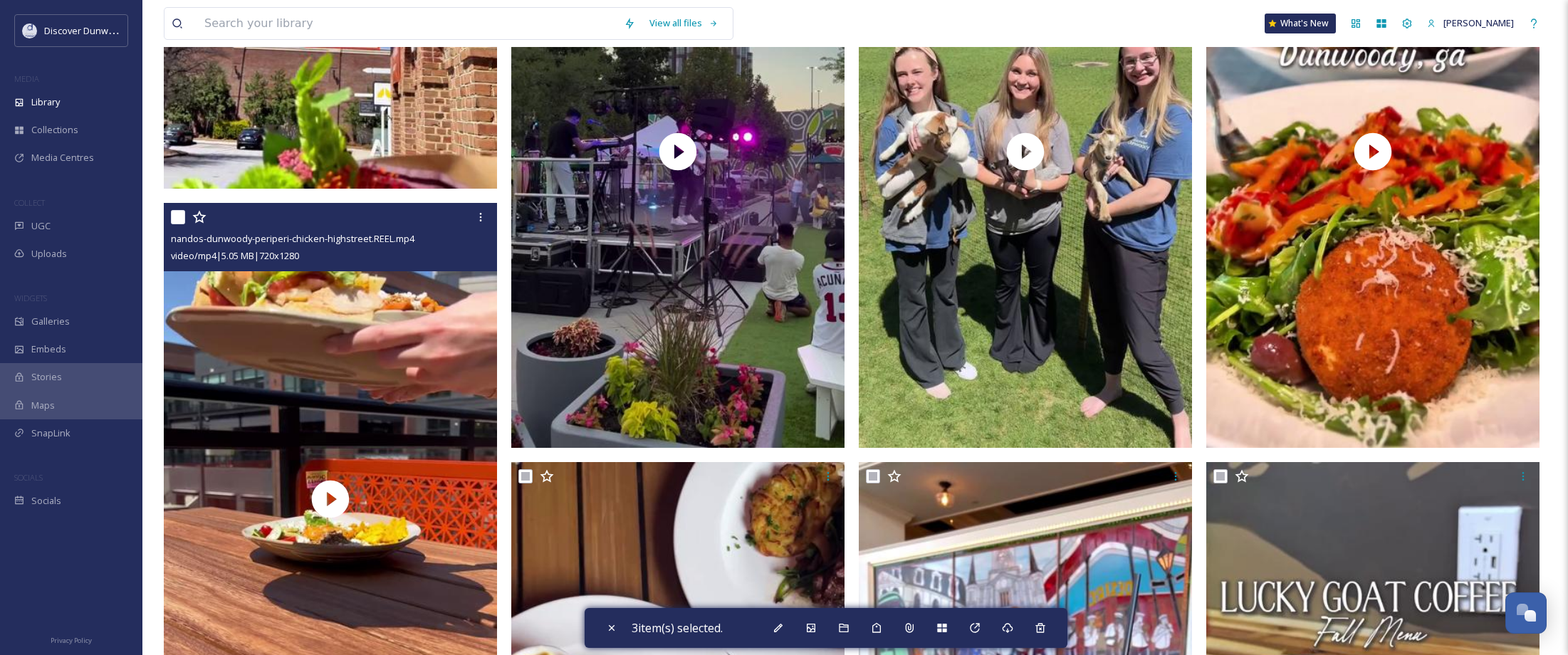
click at [178, 213] on input "checkbox" at bounding box center [178, 216] width 14 height 14
checkbox input "true"
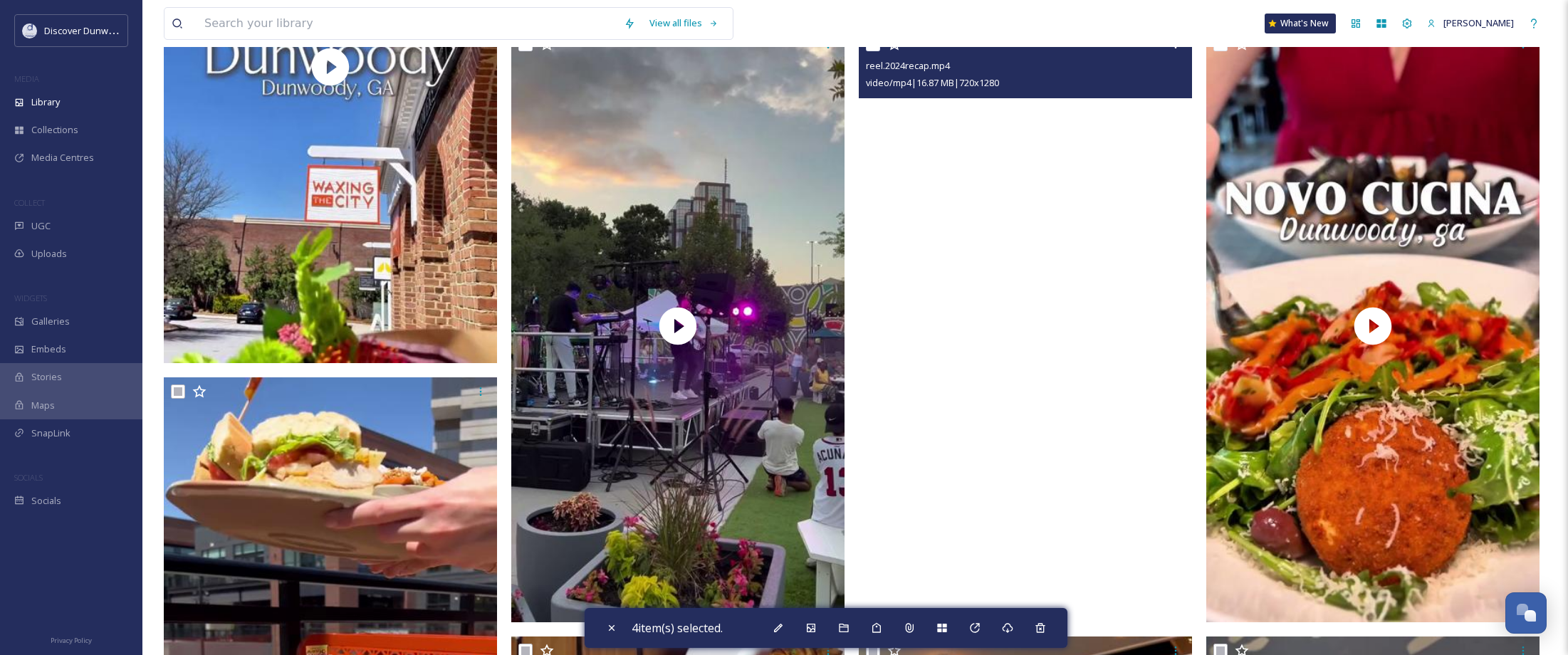
scroll to position [1494, 0]
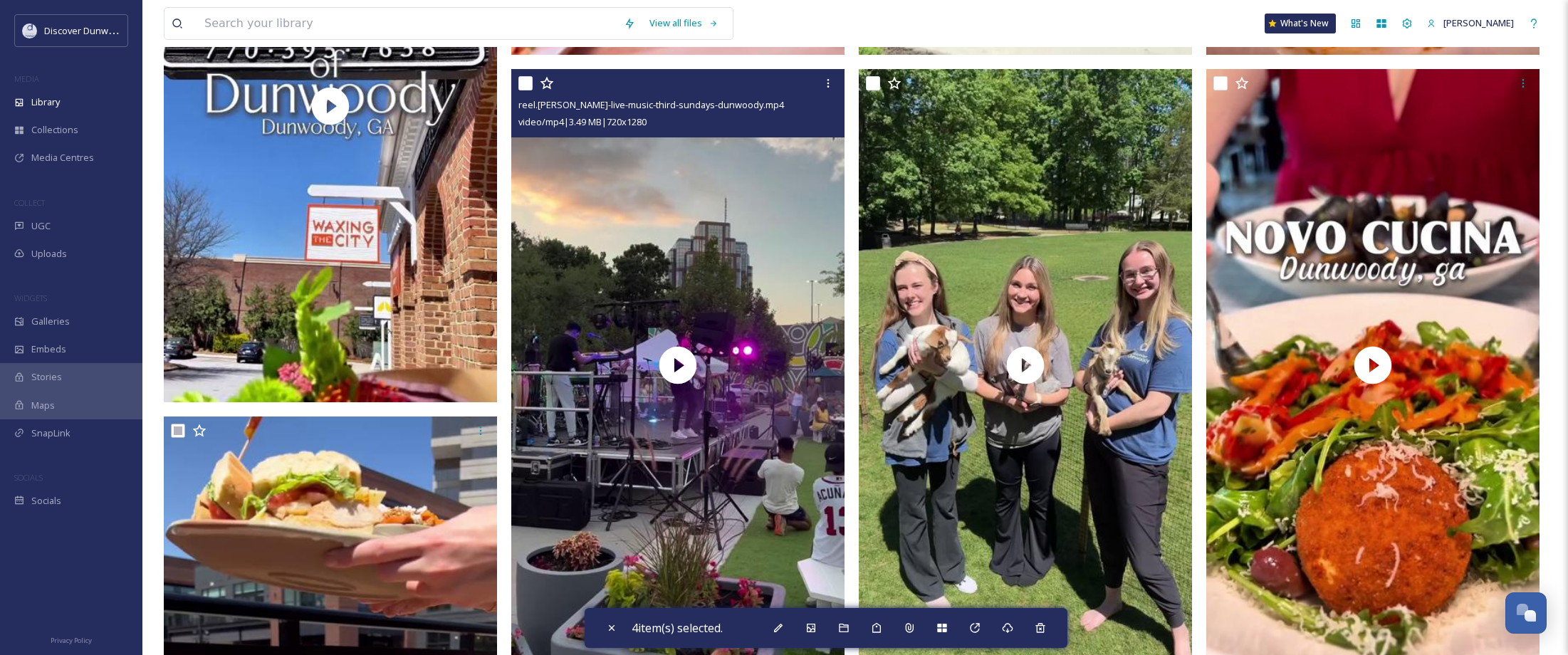
click at [526, 88] on input "checkbox" at bounding box center [525, 82] width 14 height 14
checkbox input "true"
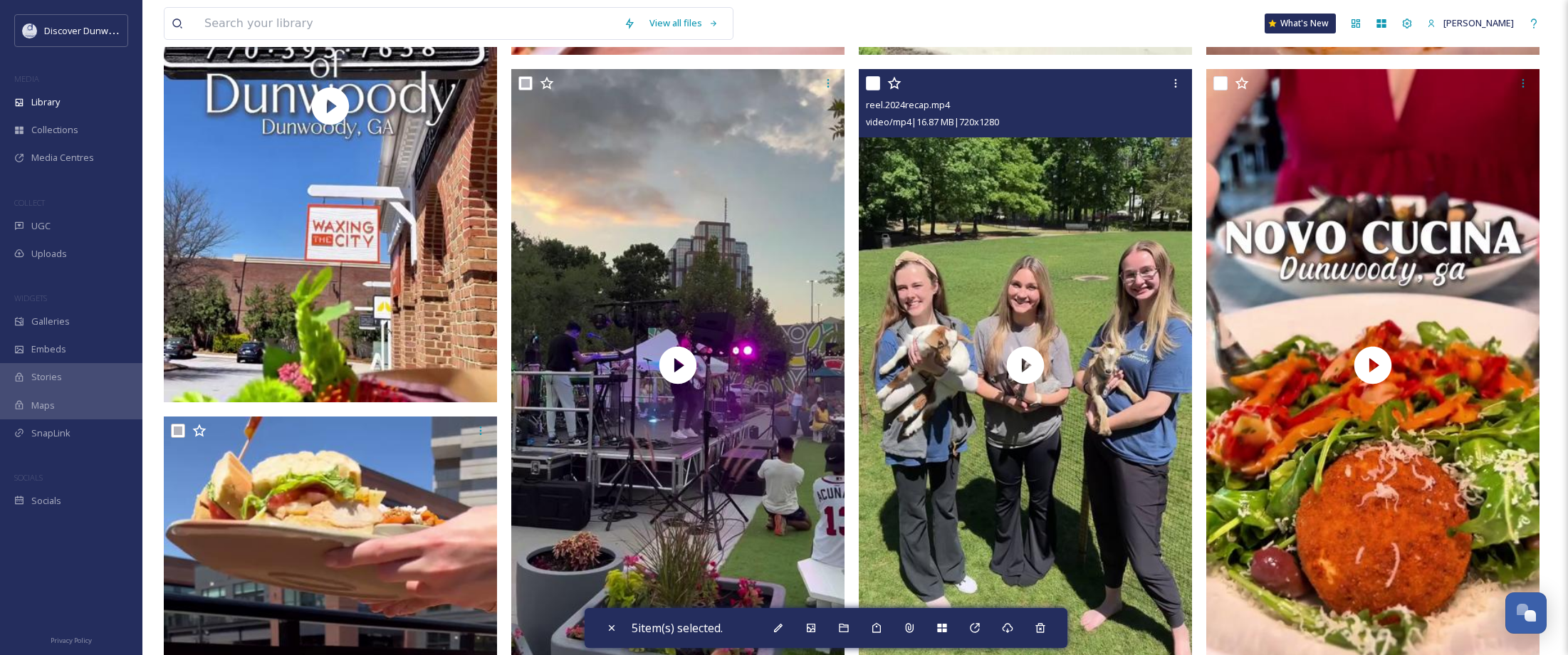
click at [885, 88] on div at bounding box center [1027, 82] width 323 height 25
click at [871, 85] on input "checkbox" at bounding box center [872, 82] width 14 height 14
checkbox input "true"
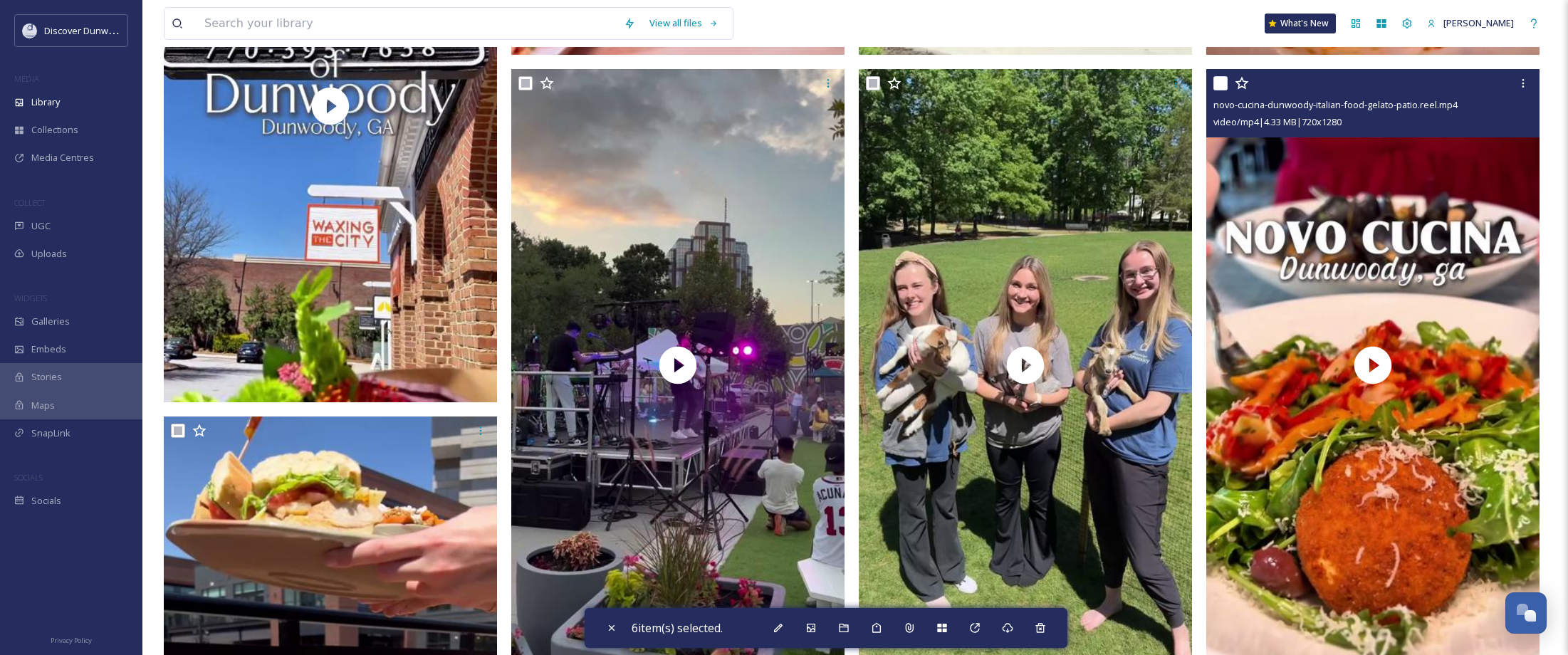
click at [1220, 80] on input "checkbox" at bounding box center [1220, 82] width 14 height 14
checkbox input "true"
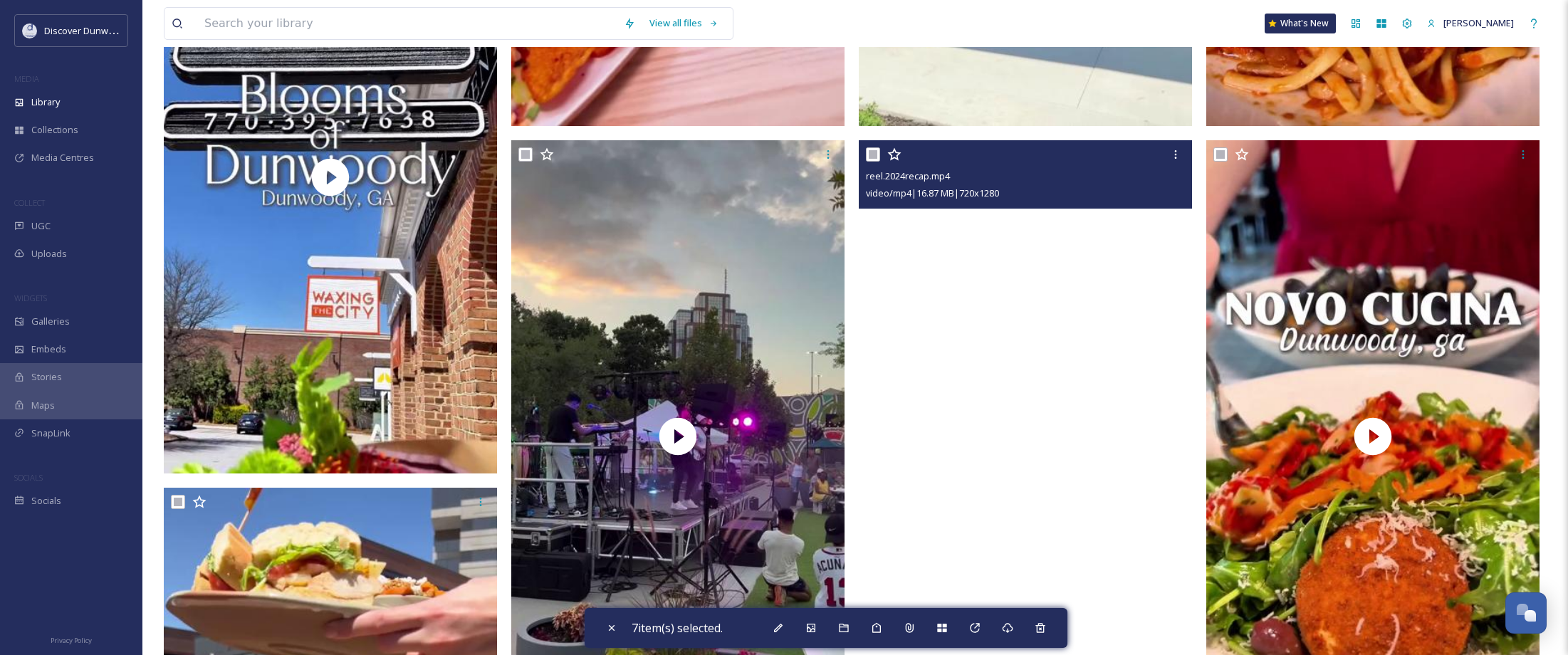
scroll to position [1139, 0]
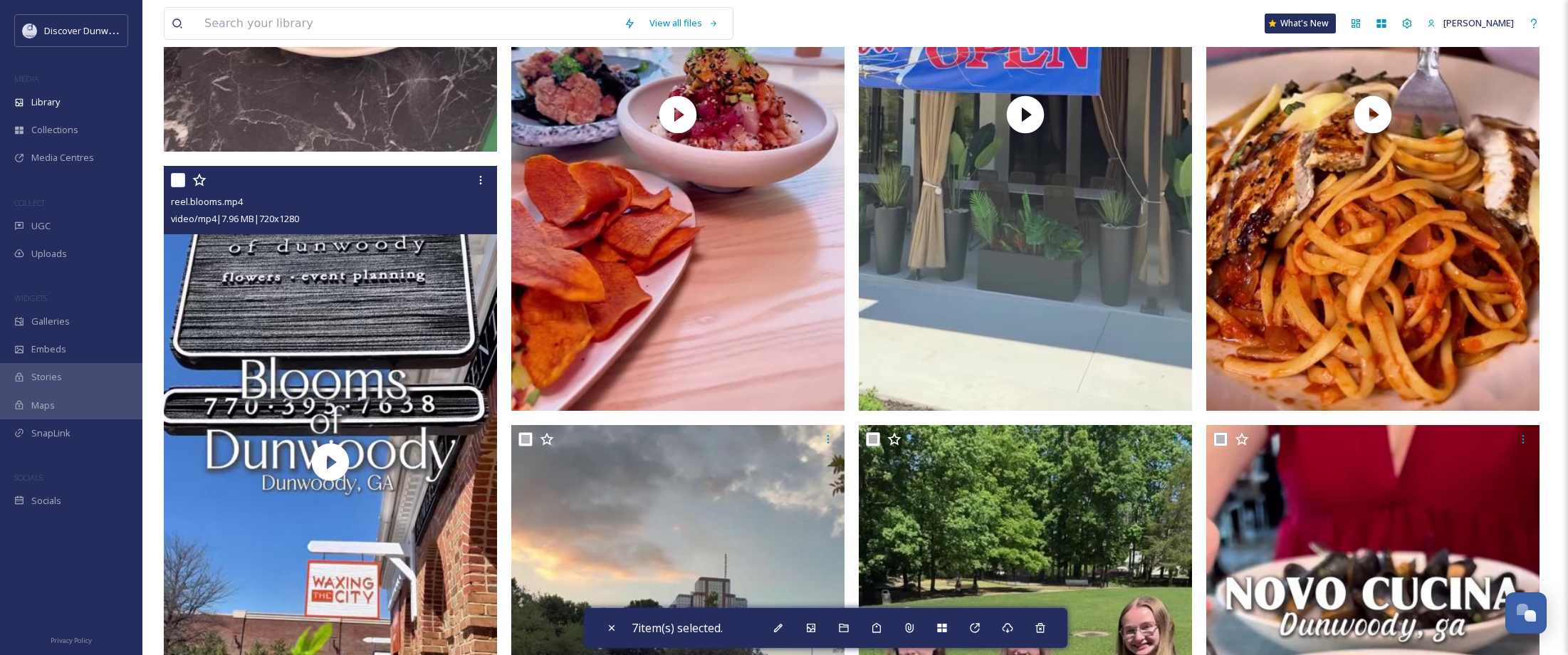
click at [174, 182] on input "checkbox" at bounding box center [178, 180] width 14 height 14
checkbox input "true"
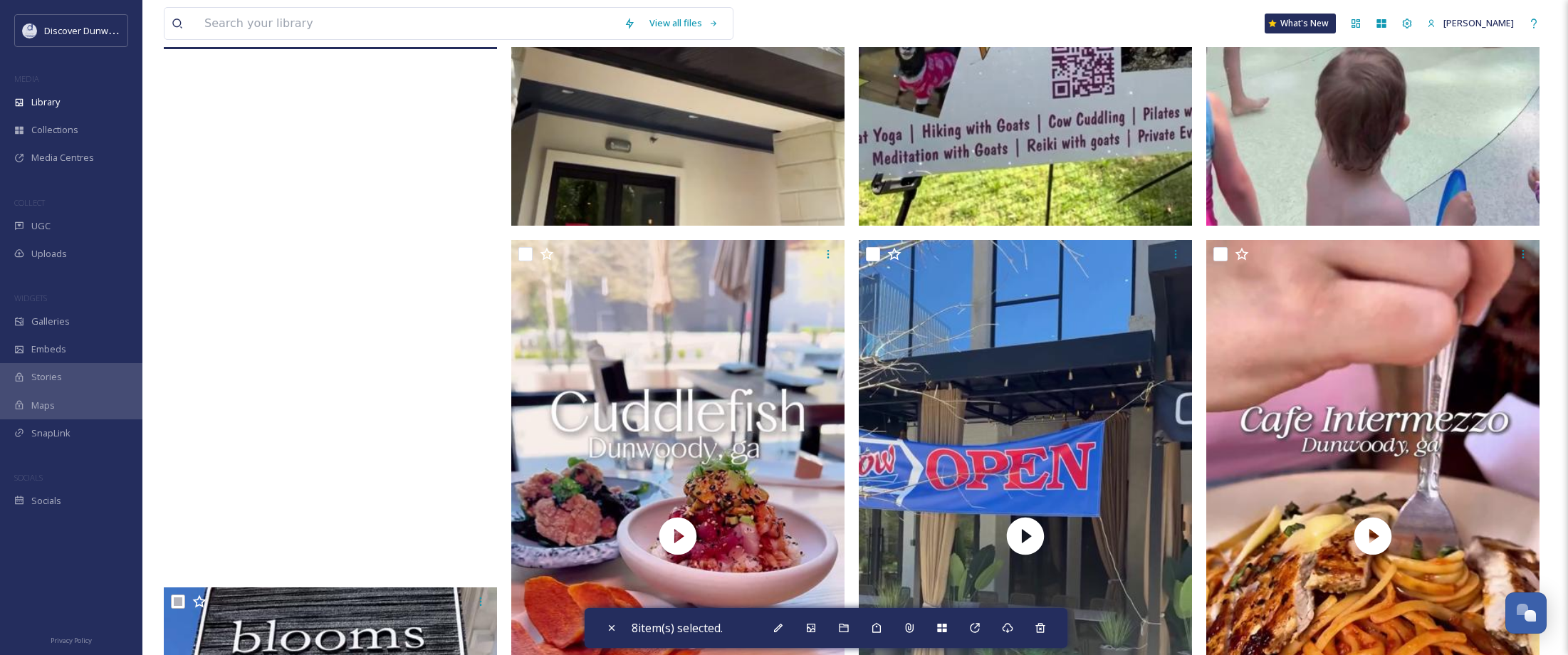
scroll to position [641, 0]
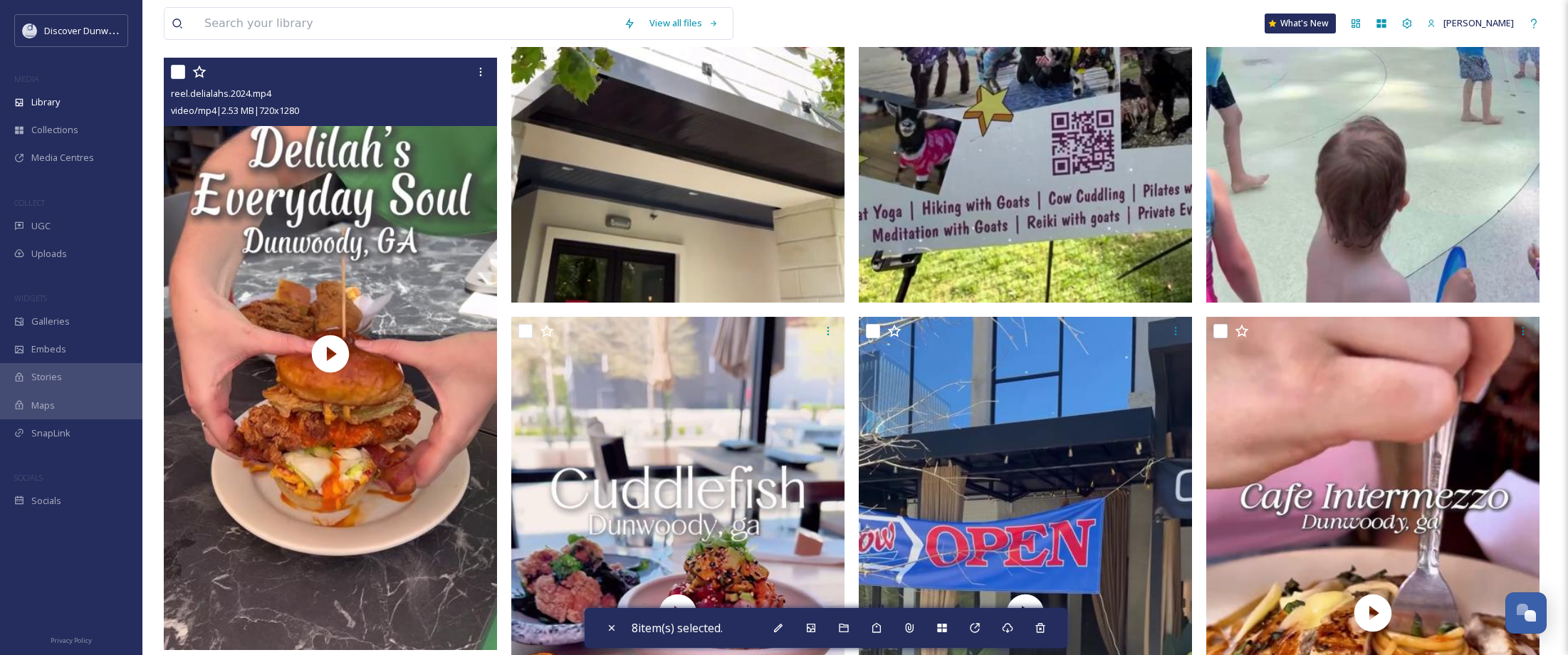
click at [178, 71] on input "checkbox" at bounding box center [178, 71] width 14 height 14
checkbox input "true"
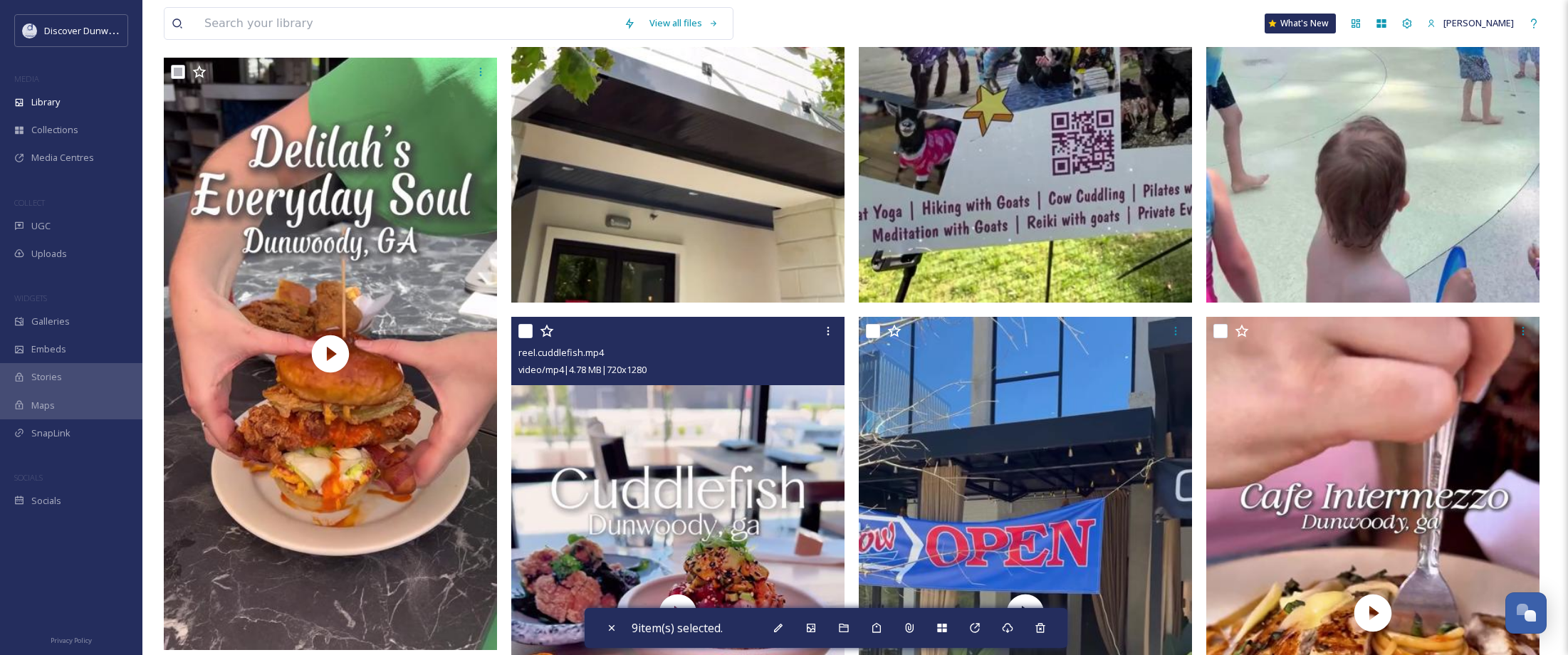
click at [520, 331] on input "checkbox" at bounding box center [525, 330] width 14 height 14
checkbox input "true"
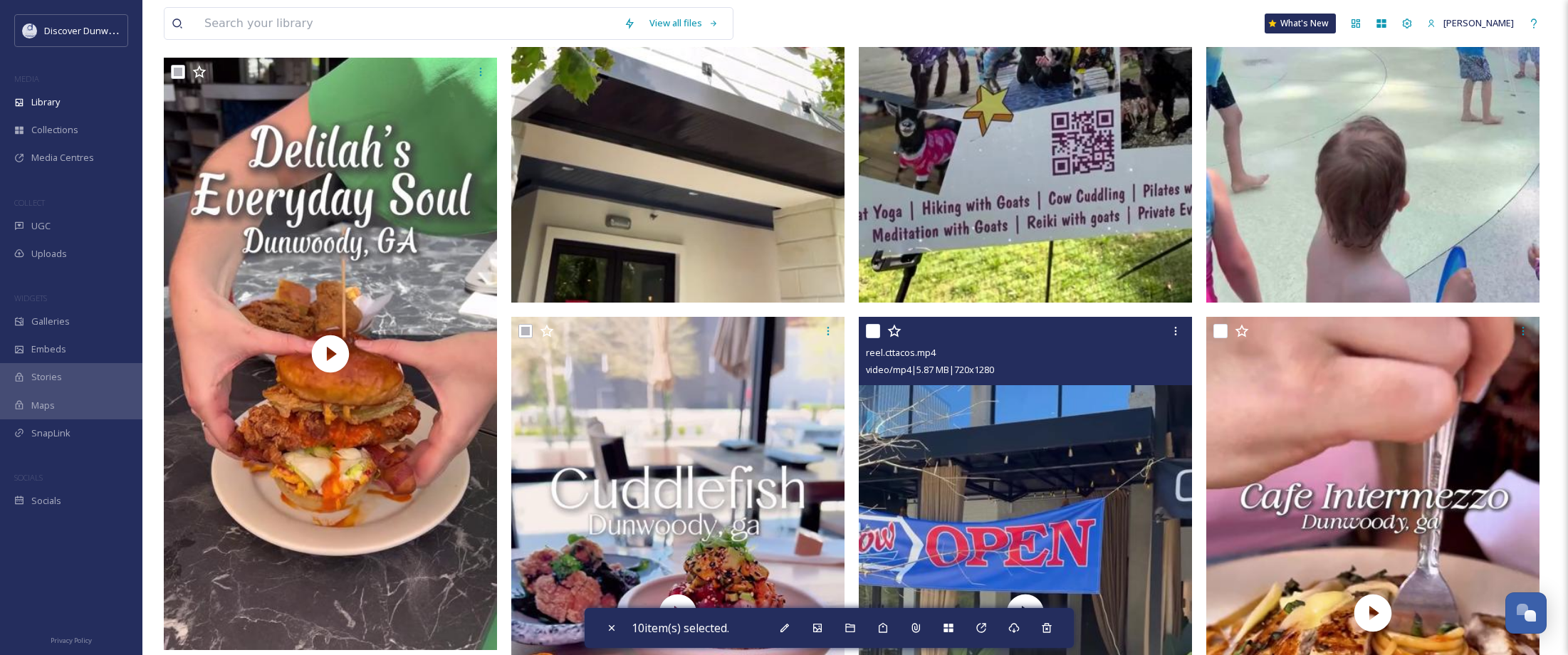
click at [875, 331] on input "checkbox" at bounding box center [872, 330] width 14 height 14
checkbox input "true"
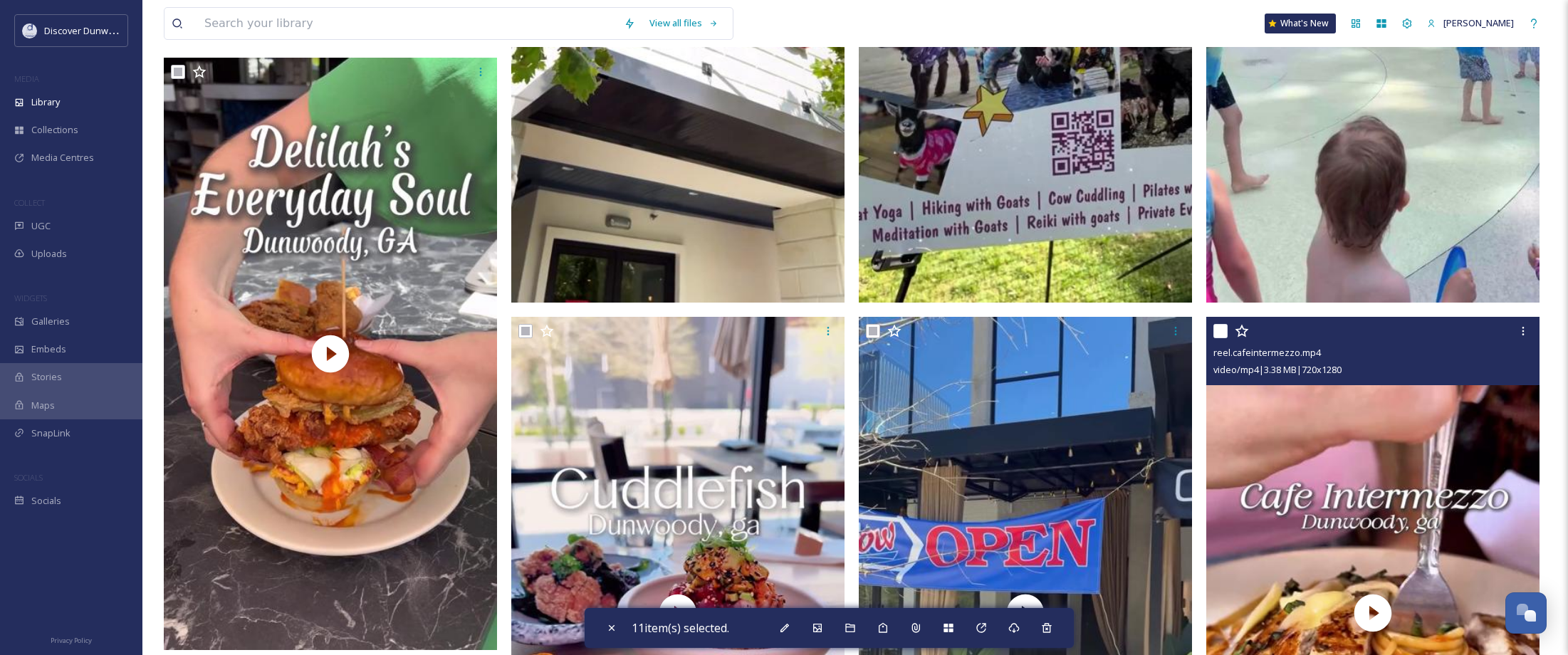
click at [1221, 331] on input "checkbox" at bounding box center [1220, 330] width 14 height 14
checkbox input "true"
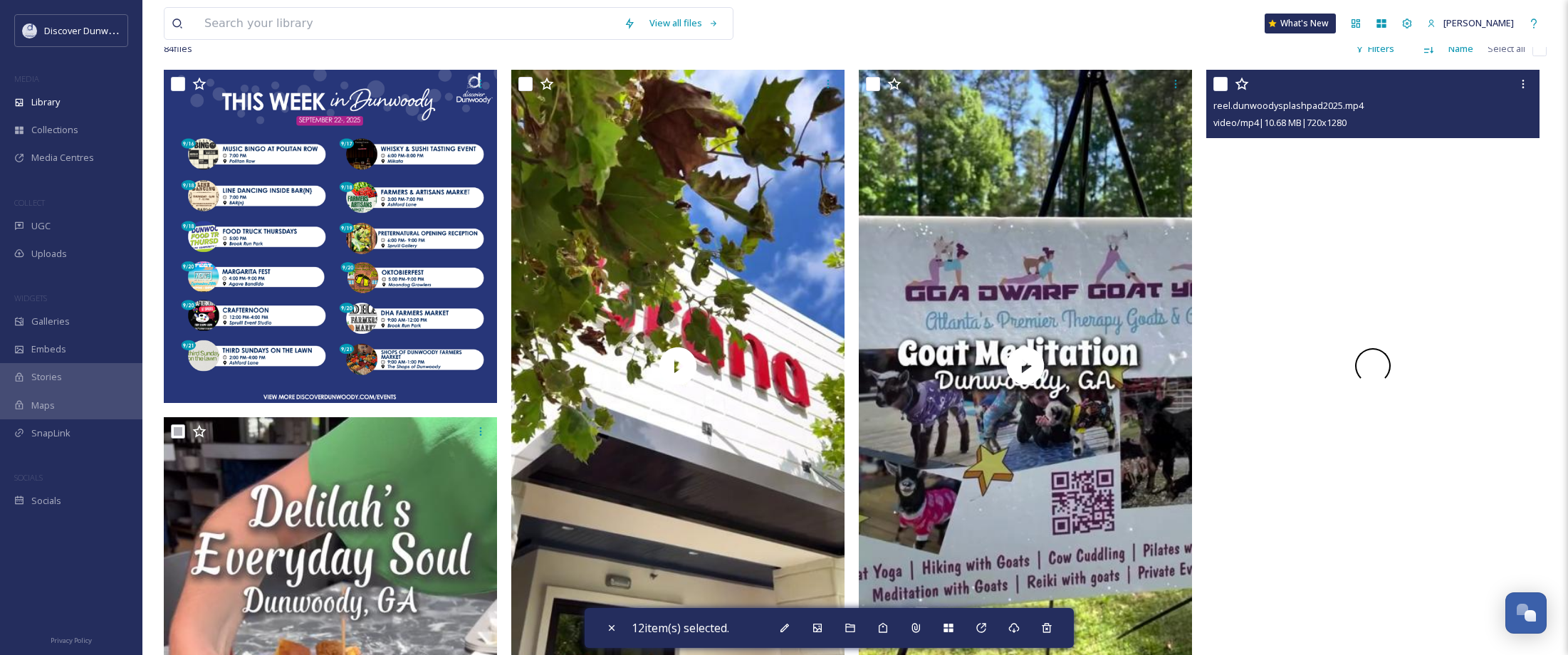
scroll to position [142, 0]
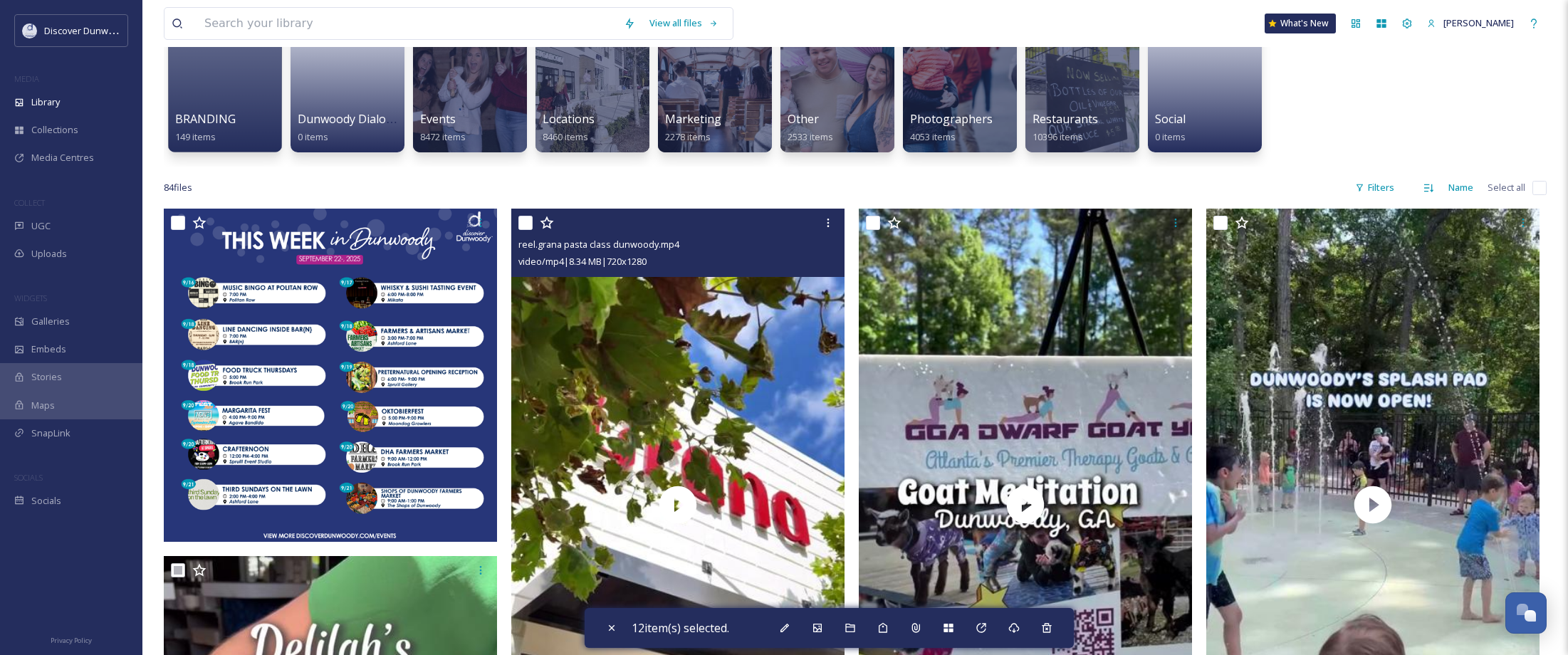
click at [527, 222] on input "checkbox" at bounding box center [525, 222] width 14 height 14
checkbox input "true"
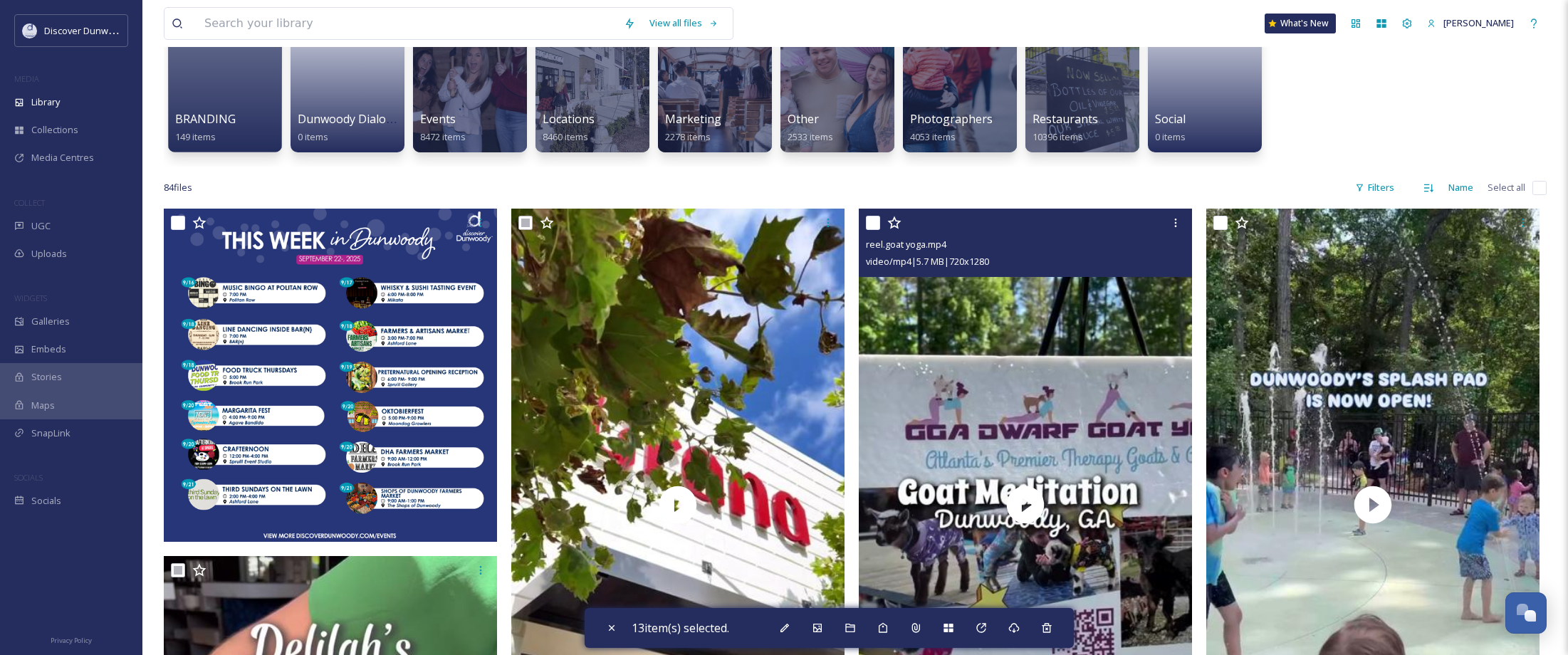
click at [873, 226] on input "checkbox" at bounding box center [872, 222] width 14 height 14
checkbox input "true"
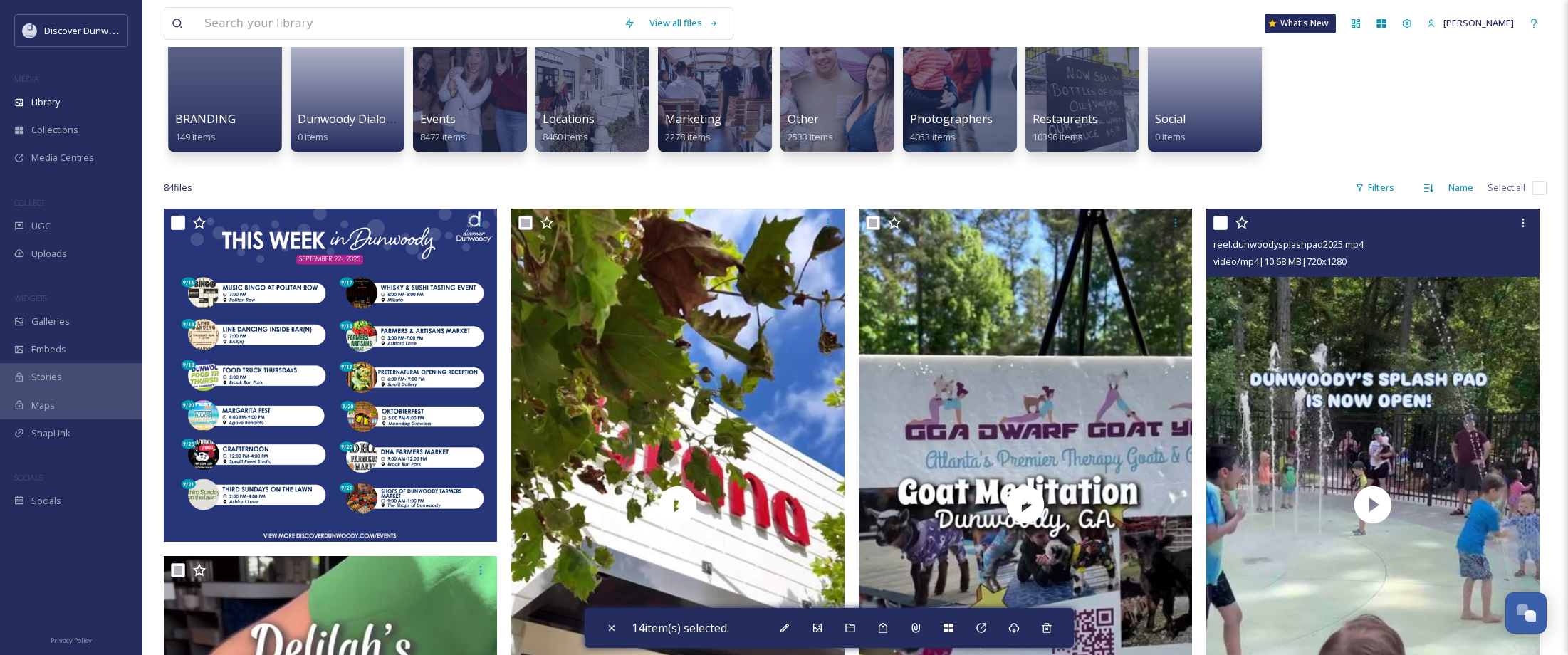
click at [1219, 220] on input "checkbox" at bounding box center [1220, 222] width 14 height 14
checkbox input "true"
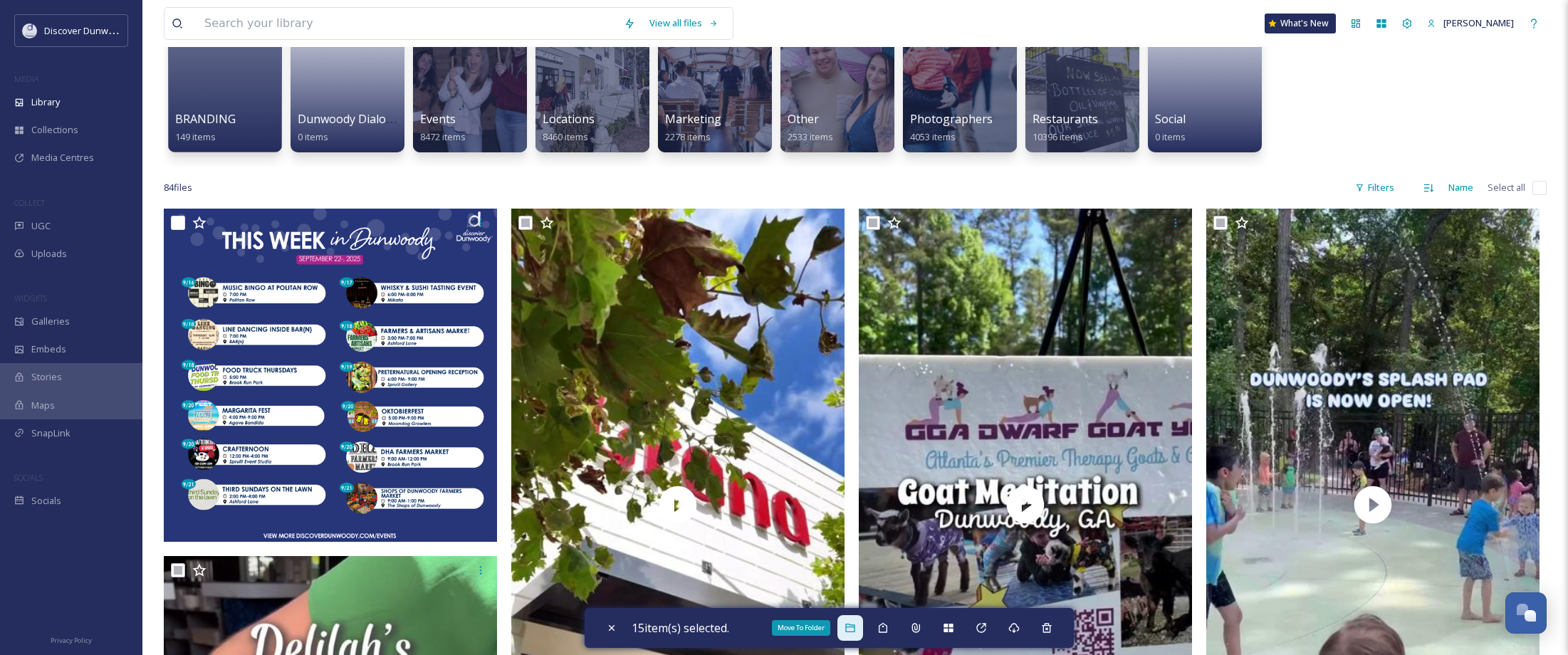
click at [863, 630] on div "Move To Folder" at bounding box center [850, 627] width 25 height 25
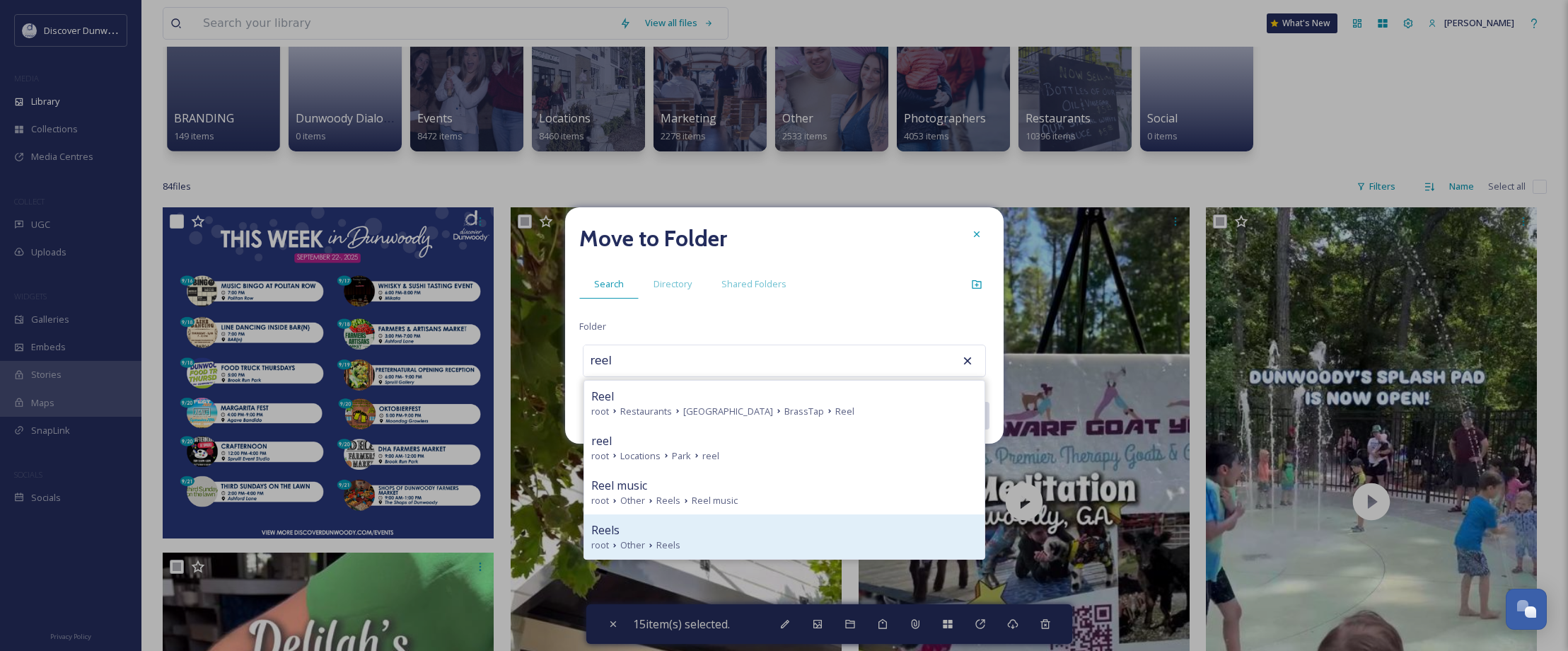
click at [702, 541] on div "root Other Reels" at bounding box center [784, 545] width 386 height 13
type input "Reels"
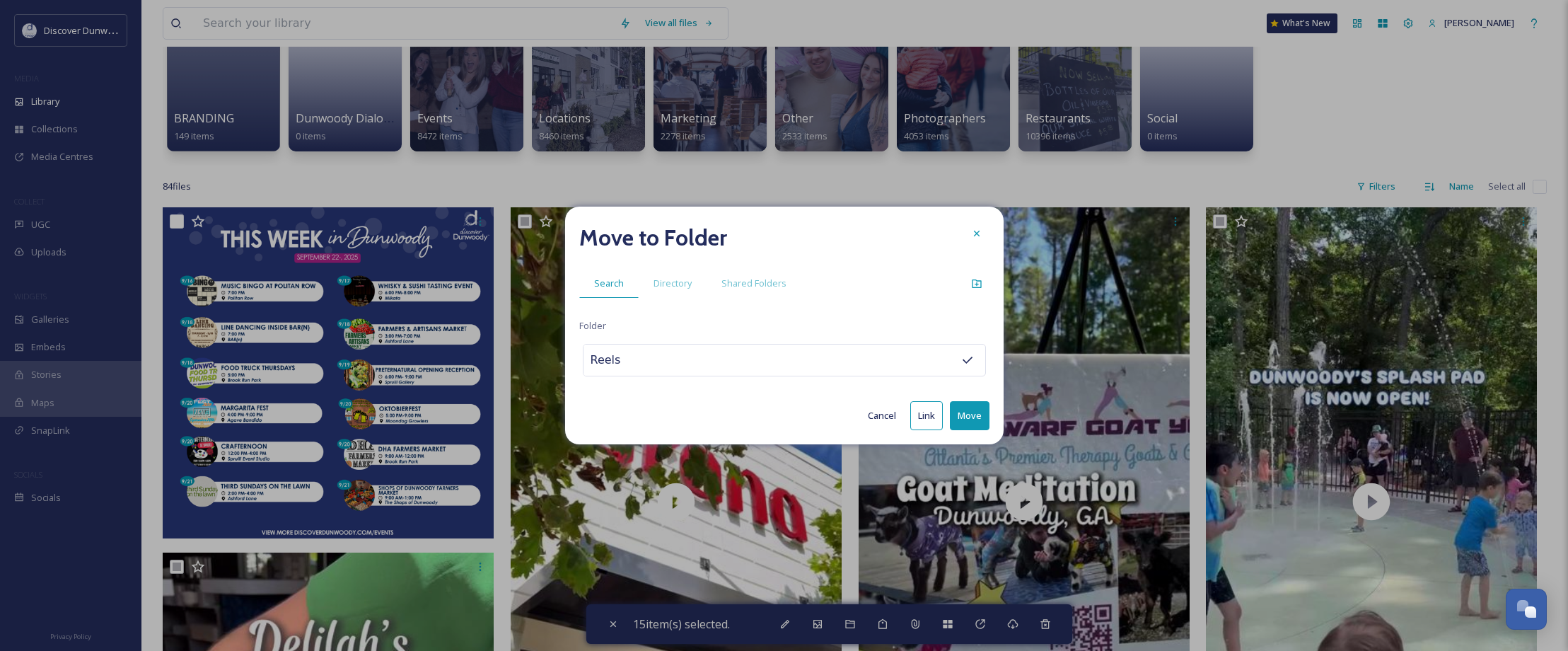
click at [964, 418] on button "Move" at bounding box center [970, 415] width 40 height 29
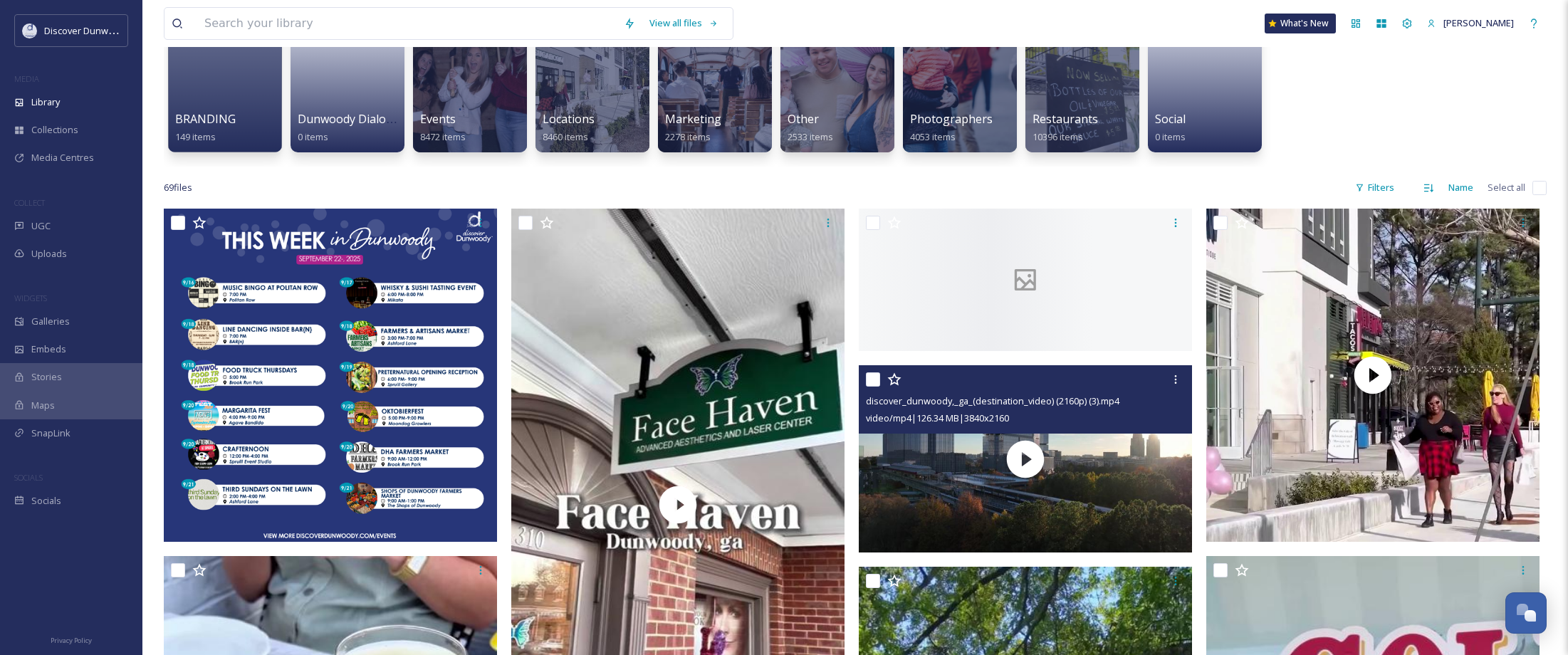
click at [866, 380] on input "checkbox" at bounding box center [872, 379] width 14 height 14
checkbox input "true"
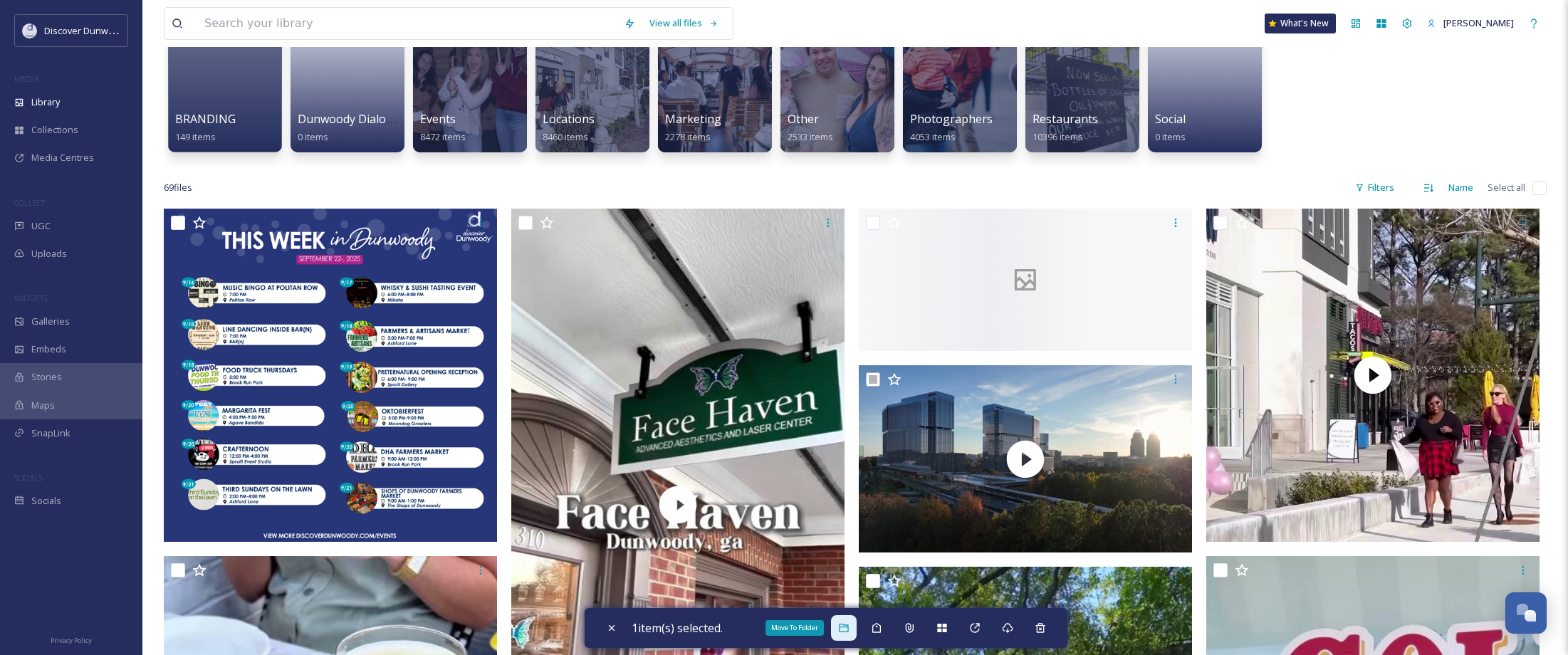
click at [850, 629] on icon at bounding box center [843, 628] width 11 height 11
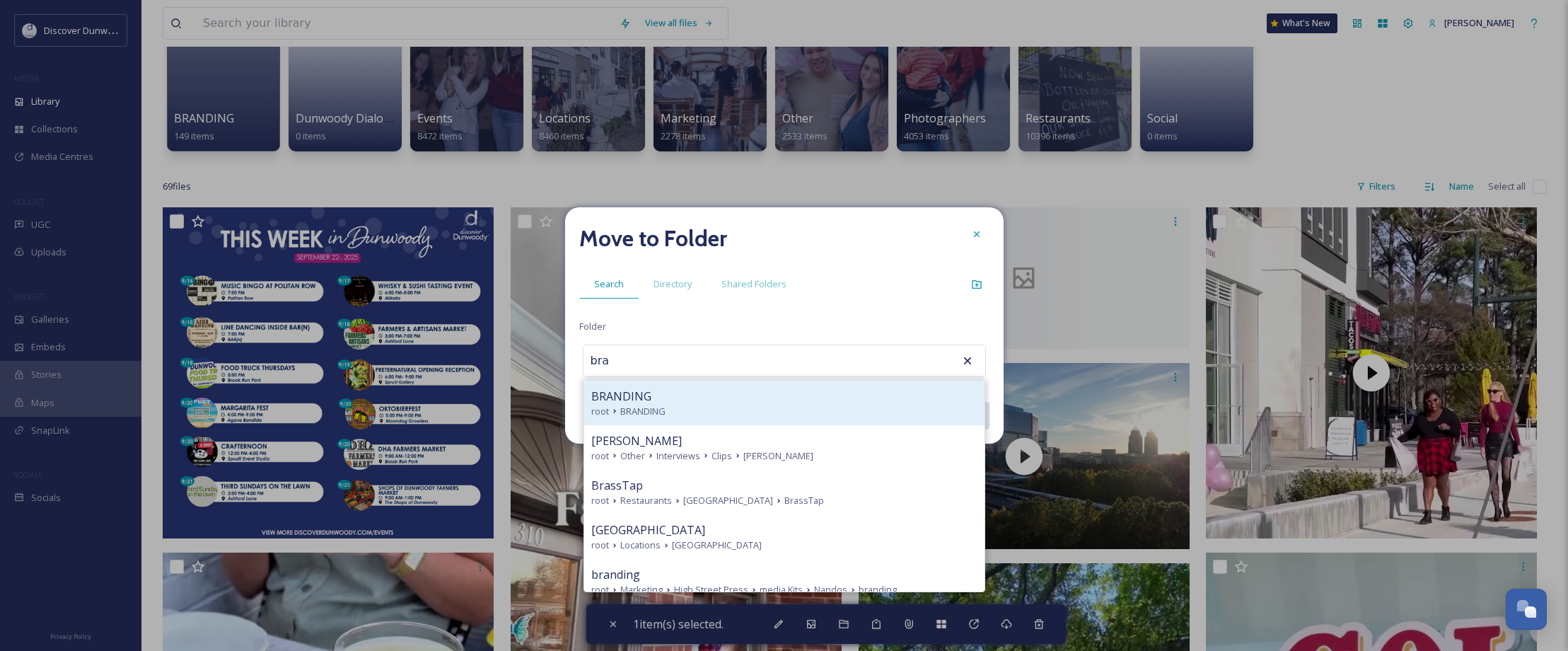
click at [737, 409] on div "root BRANDING" at bounding box center [784, 411] width 386 height 13
type input "BRANDING"
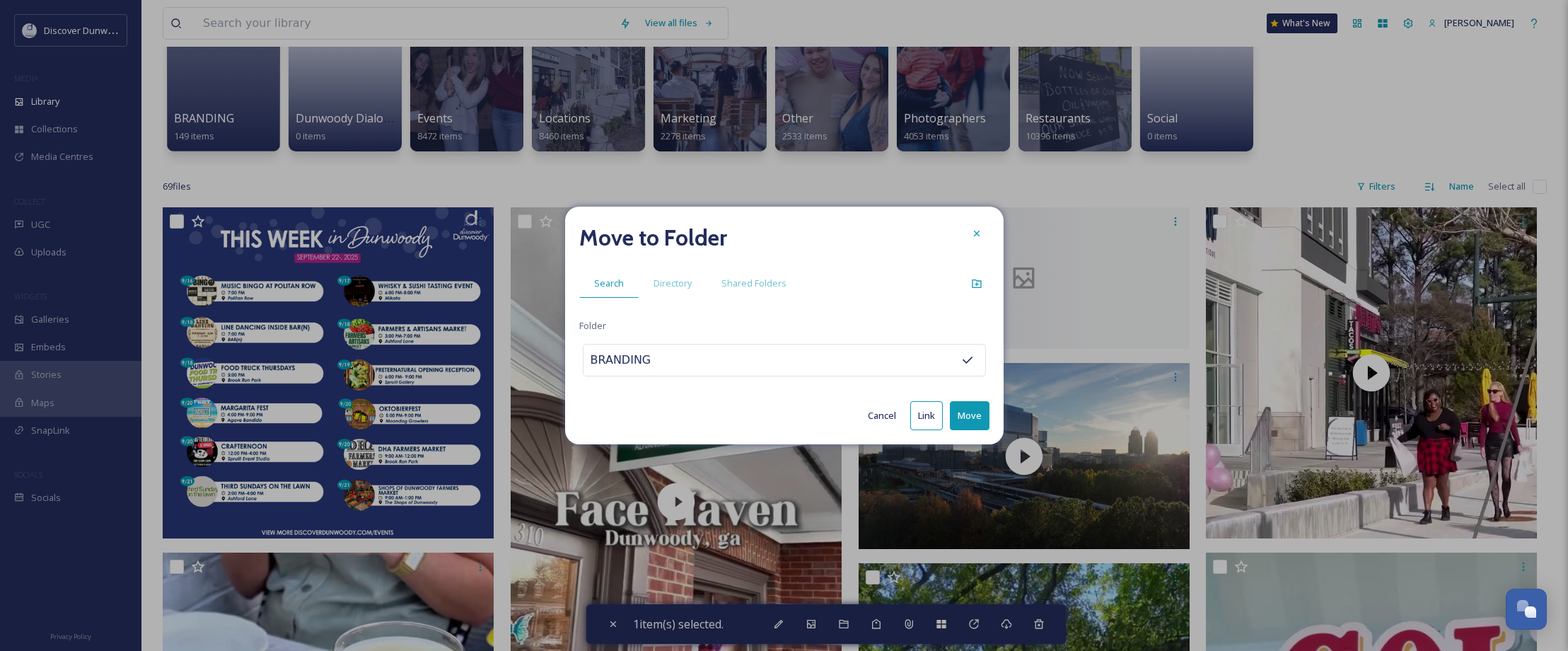
click at [959, 416] on button "Move" at bounding box center [970, 415] width 40 height 29
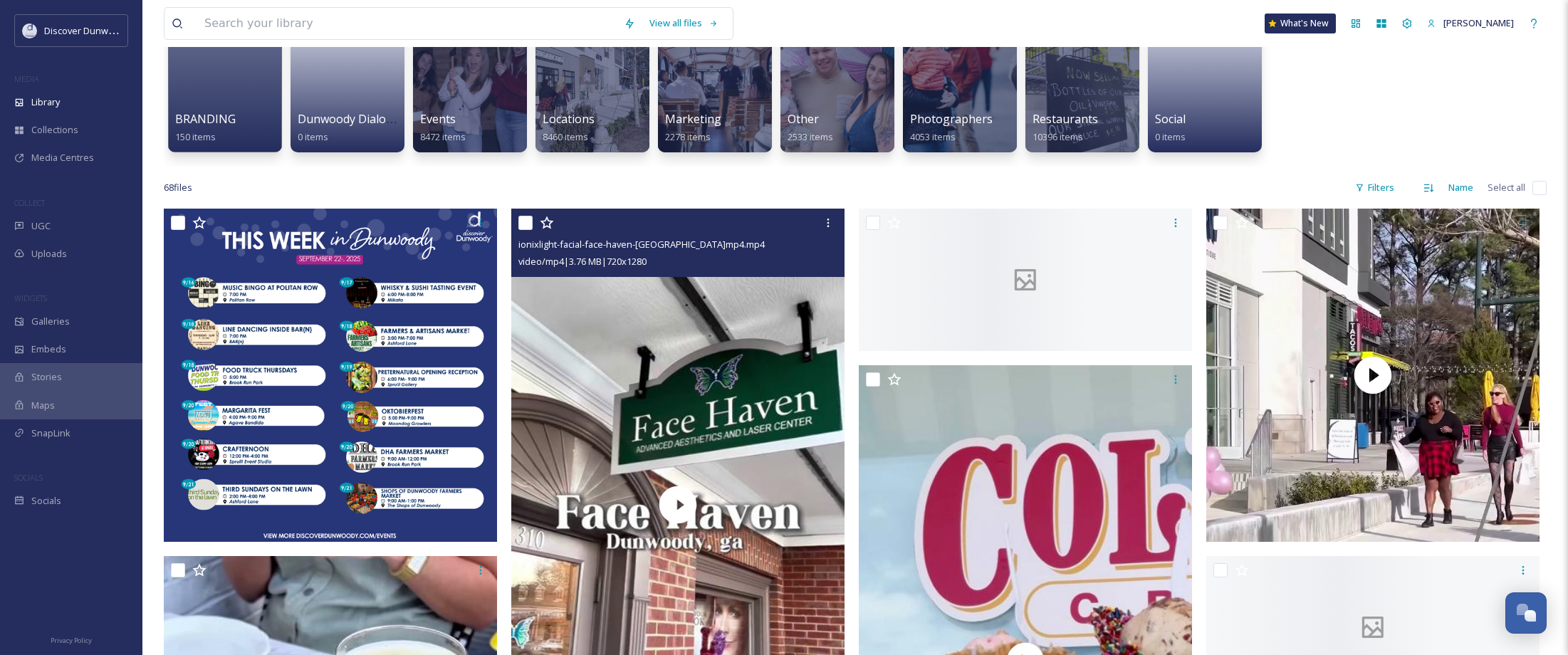
click at [528, 223] on input "checkbox" at bounding box center [525, 222] width 14 height 14
checkbox input "true"
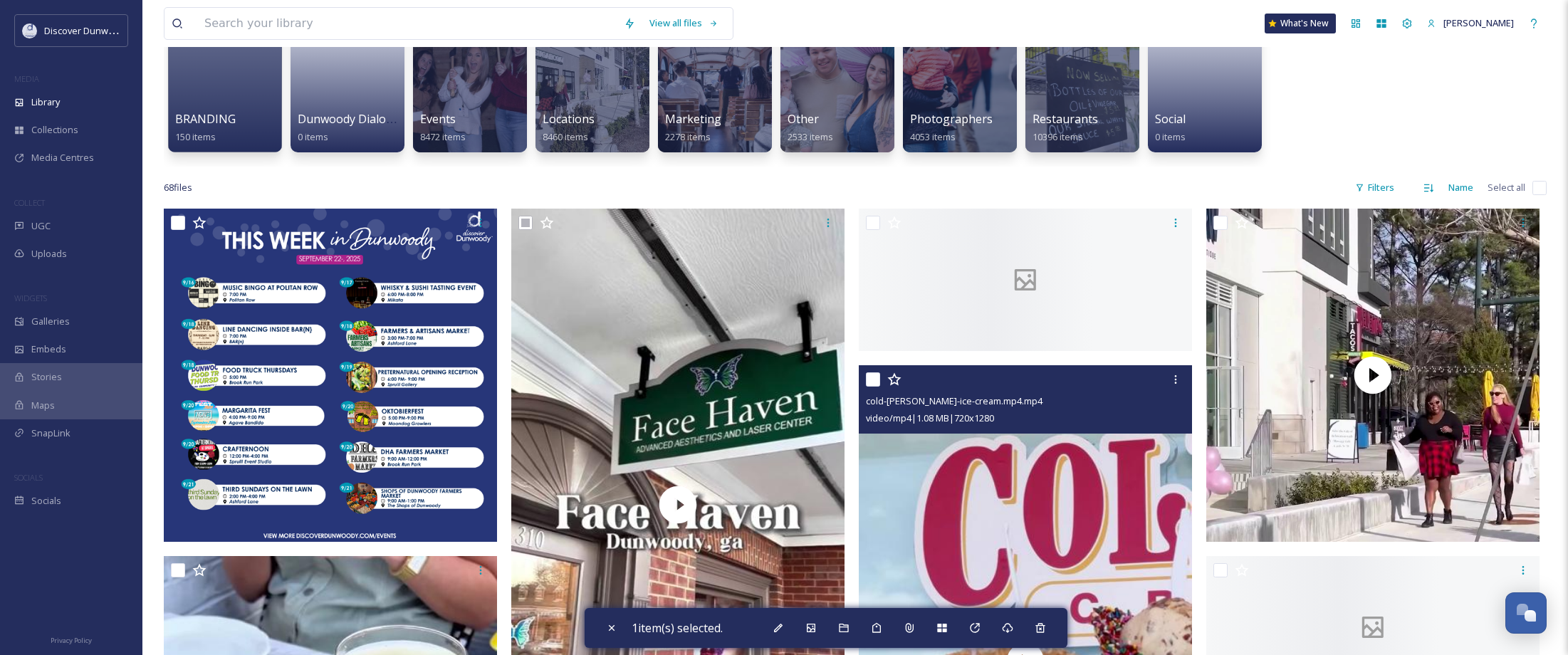
click at [871, 379] on input "checkbox" at bounding box center [872, 379] width 14 height 14
checkbox input "true"
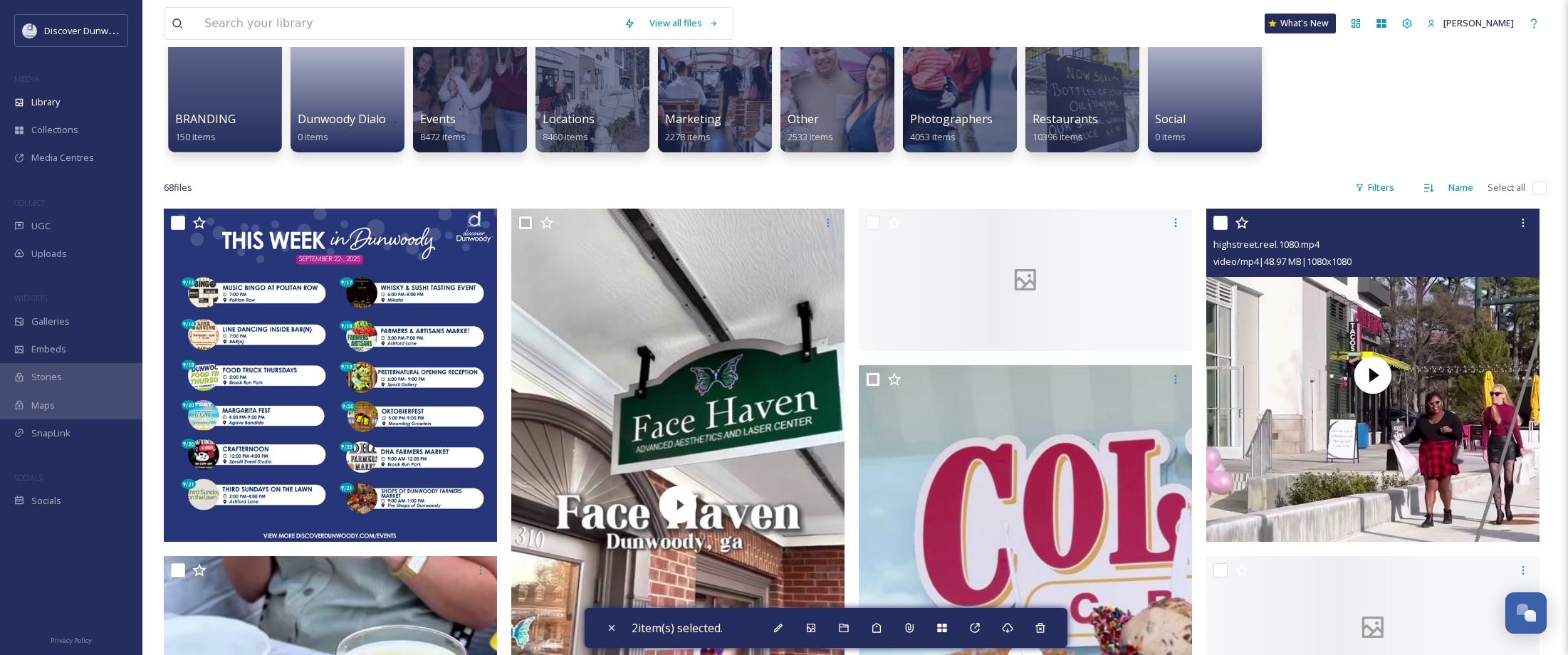
click at [1220, 222] on input "checkbox" at bounding box center [1220, 222] width 14 height 14
checkbox input "true"
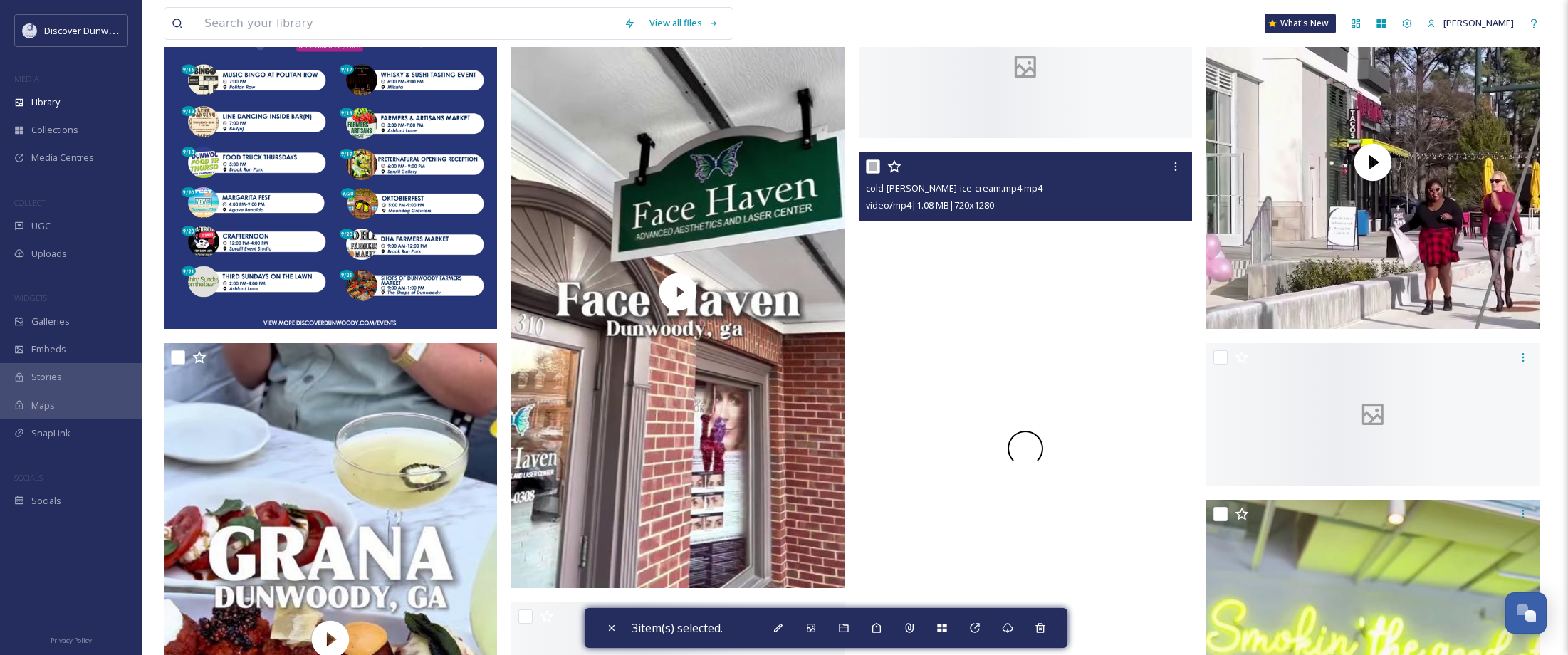
scroll to position [356, 0]
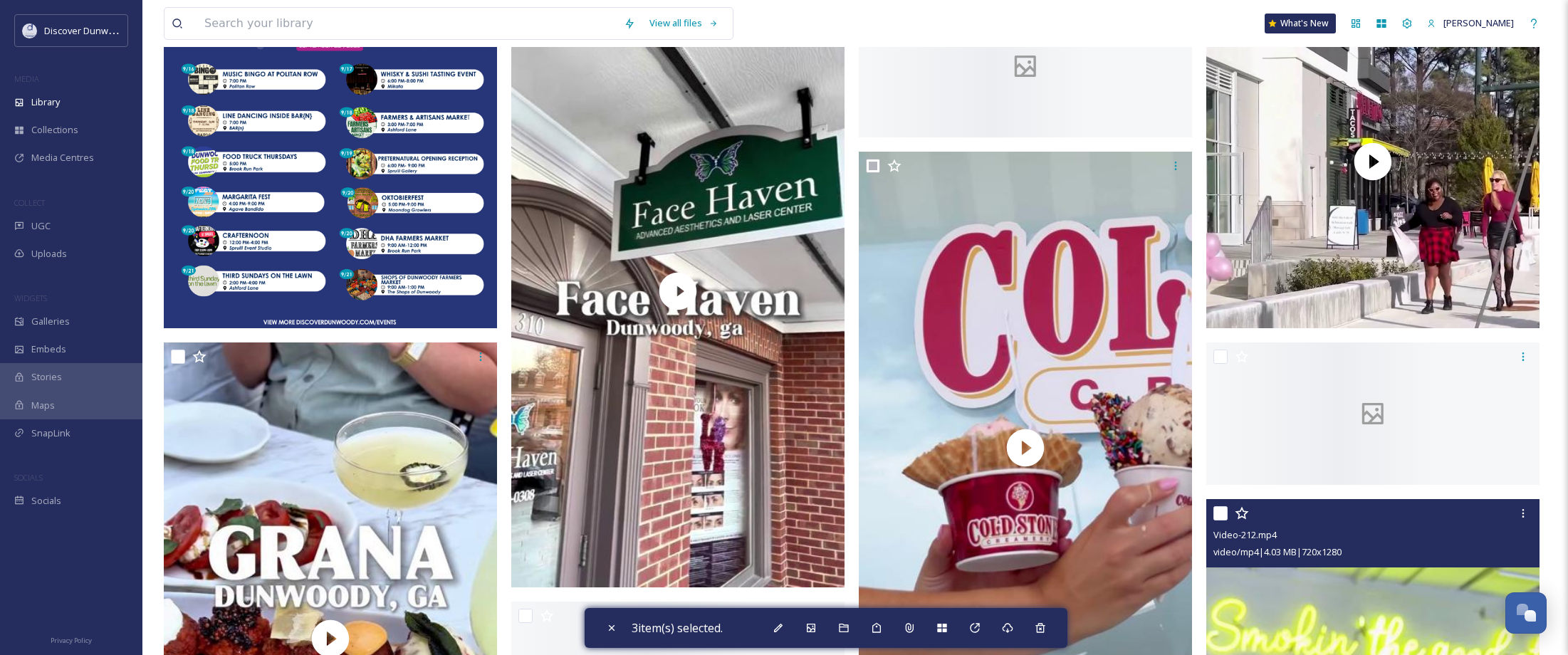
click at [1216, 513] on input "checkbox" at bounding box center [1220, 513] width 14 height 14
checkbox input "true"
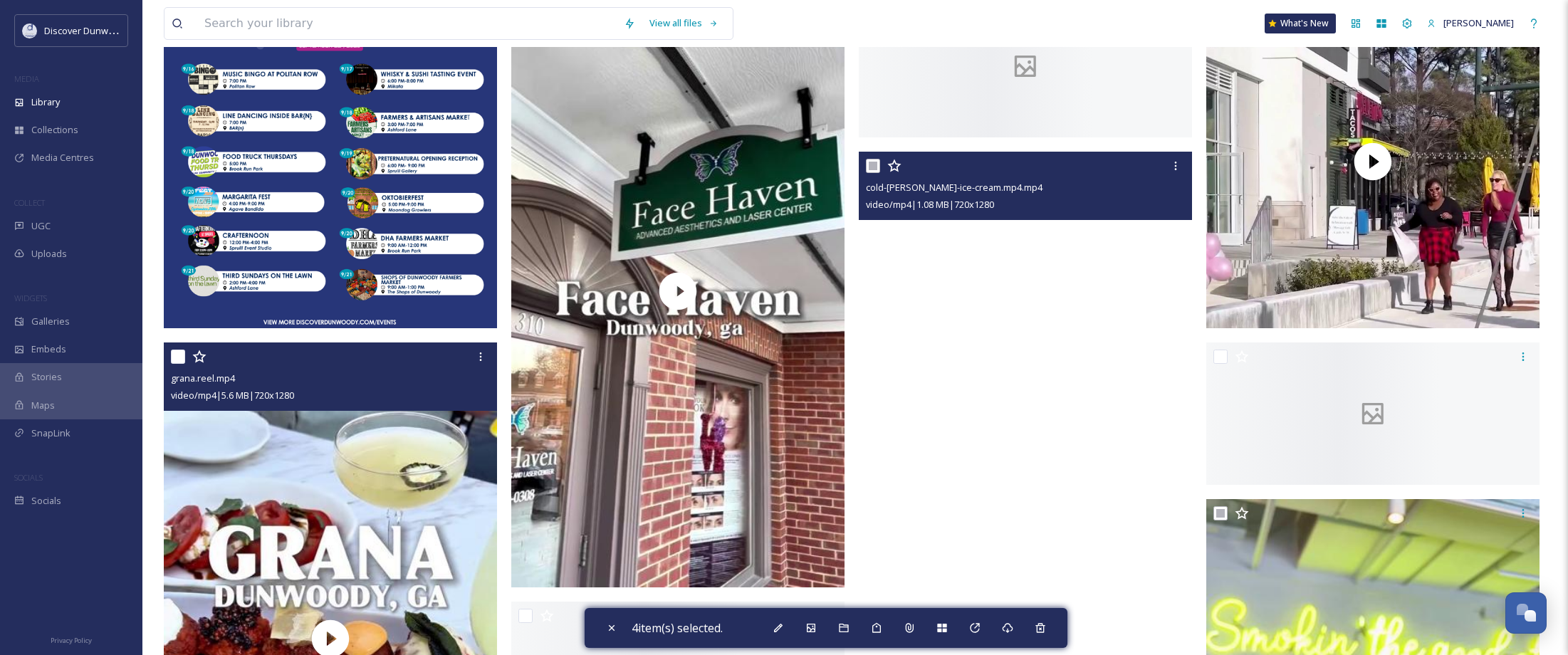
click at [177, 358] on input "checkbox" at bounding box center [178, 356] width 14 height 14
checkbox input "true"
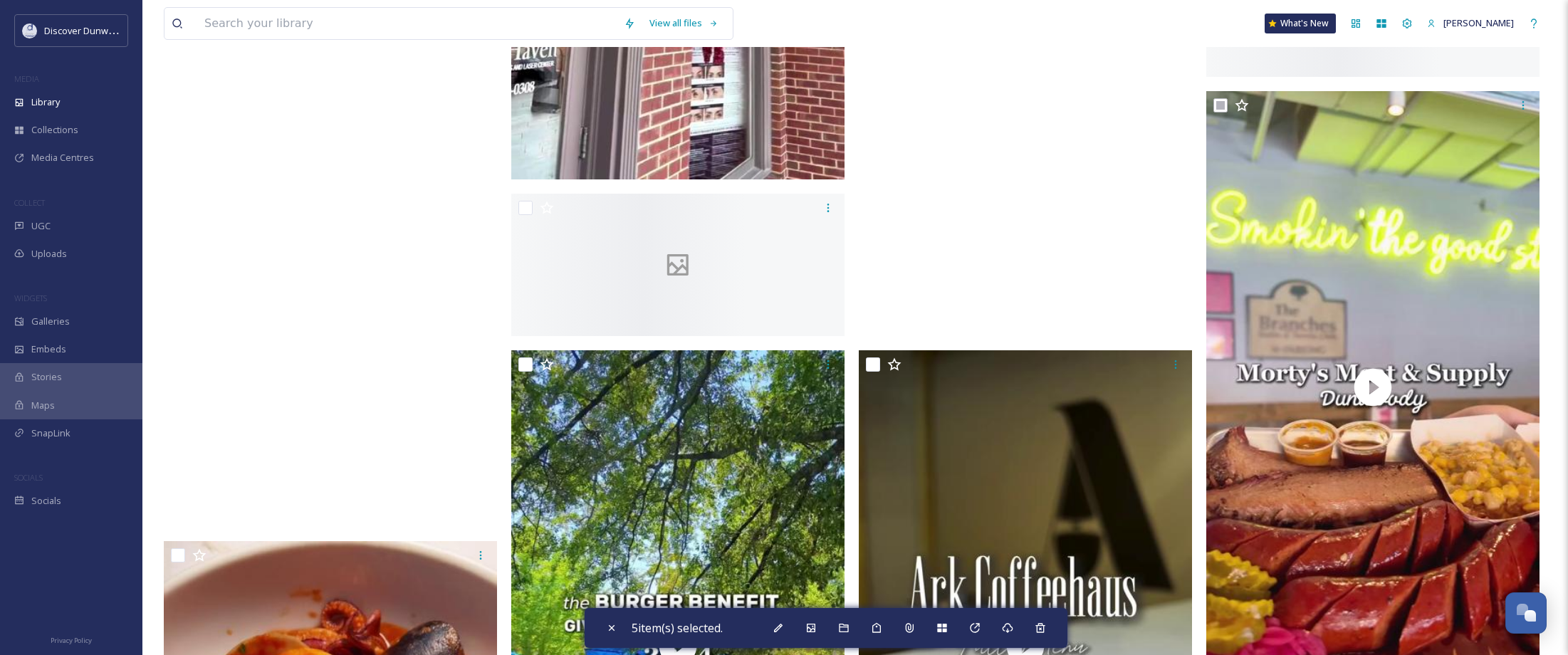
scroll to position [925, 0]
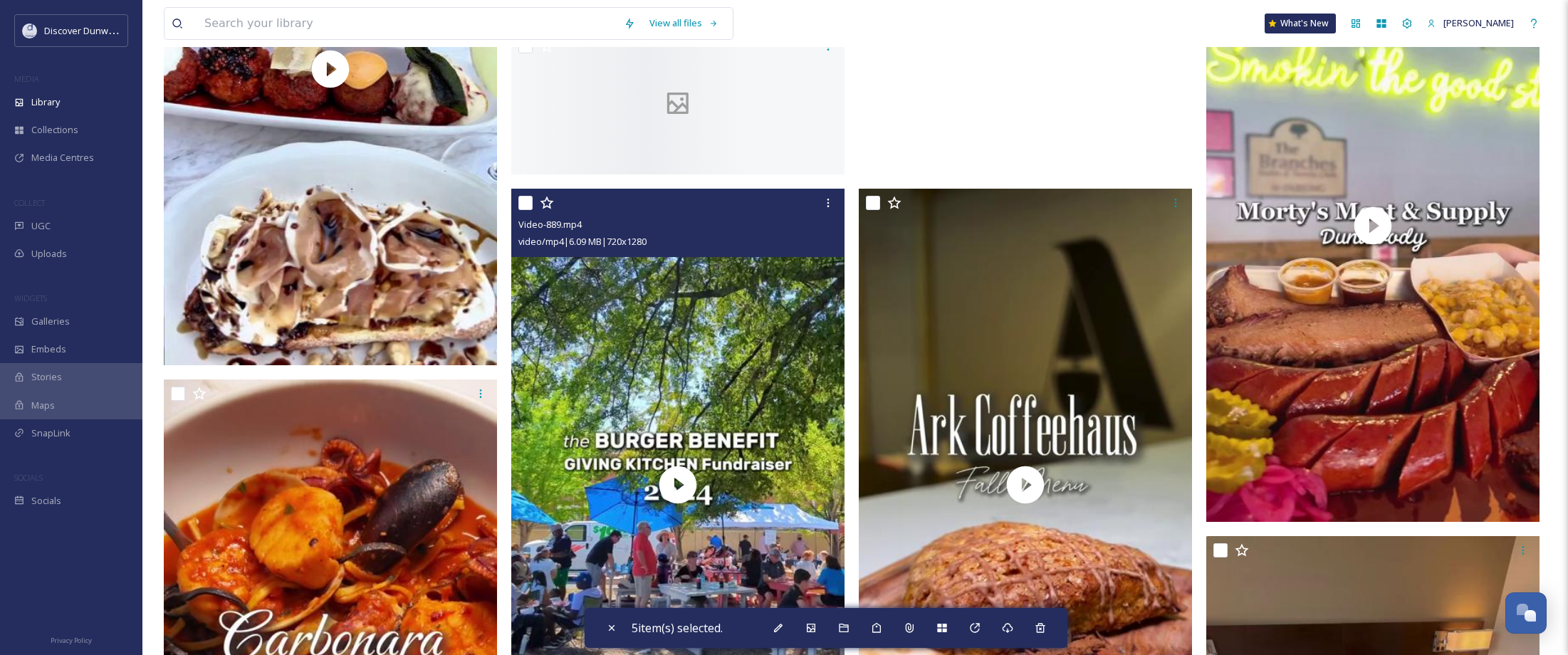
click at [519, 203] on input "checkbox" at bounding box center [525, 202] width 14 height 14
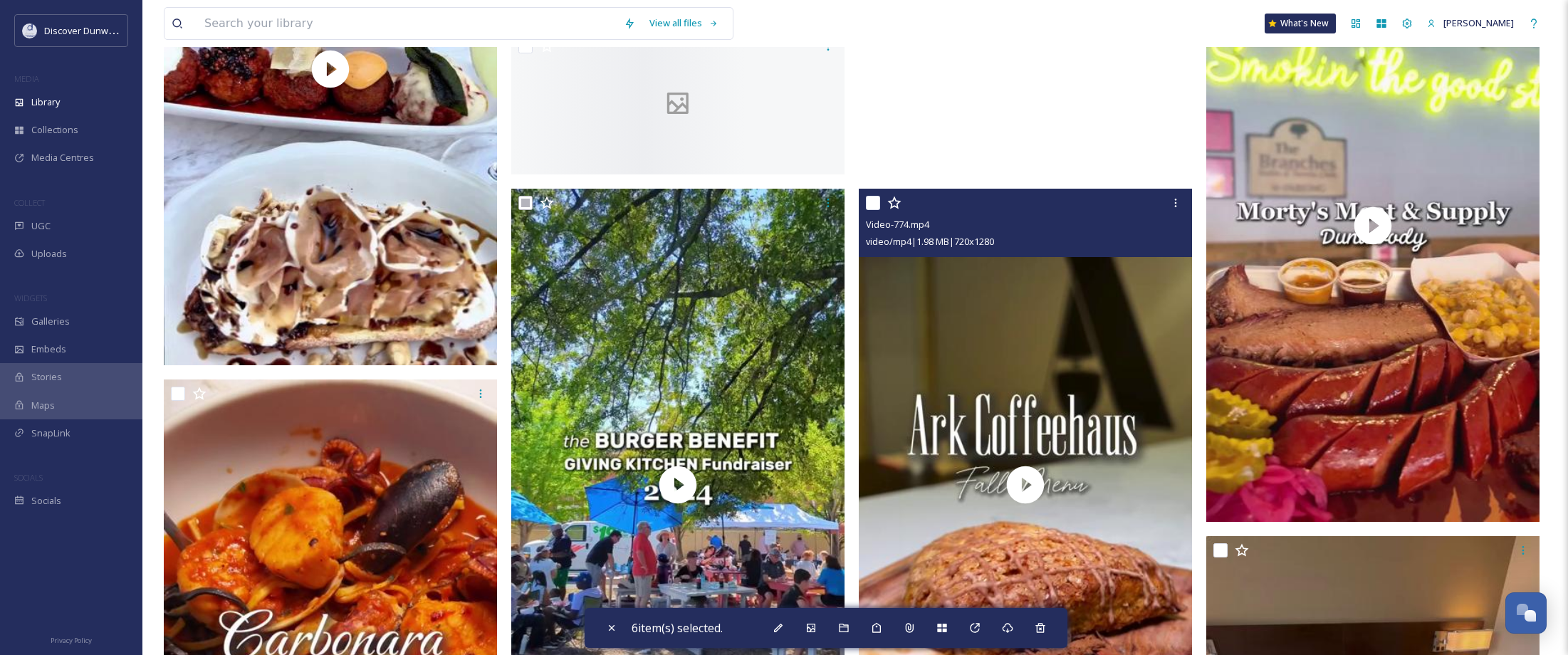
click at [872, 200] on input "checkbox" at bounding box center [872, 202] width 14 height 14
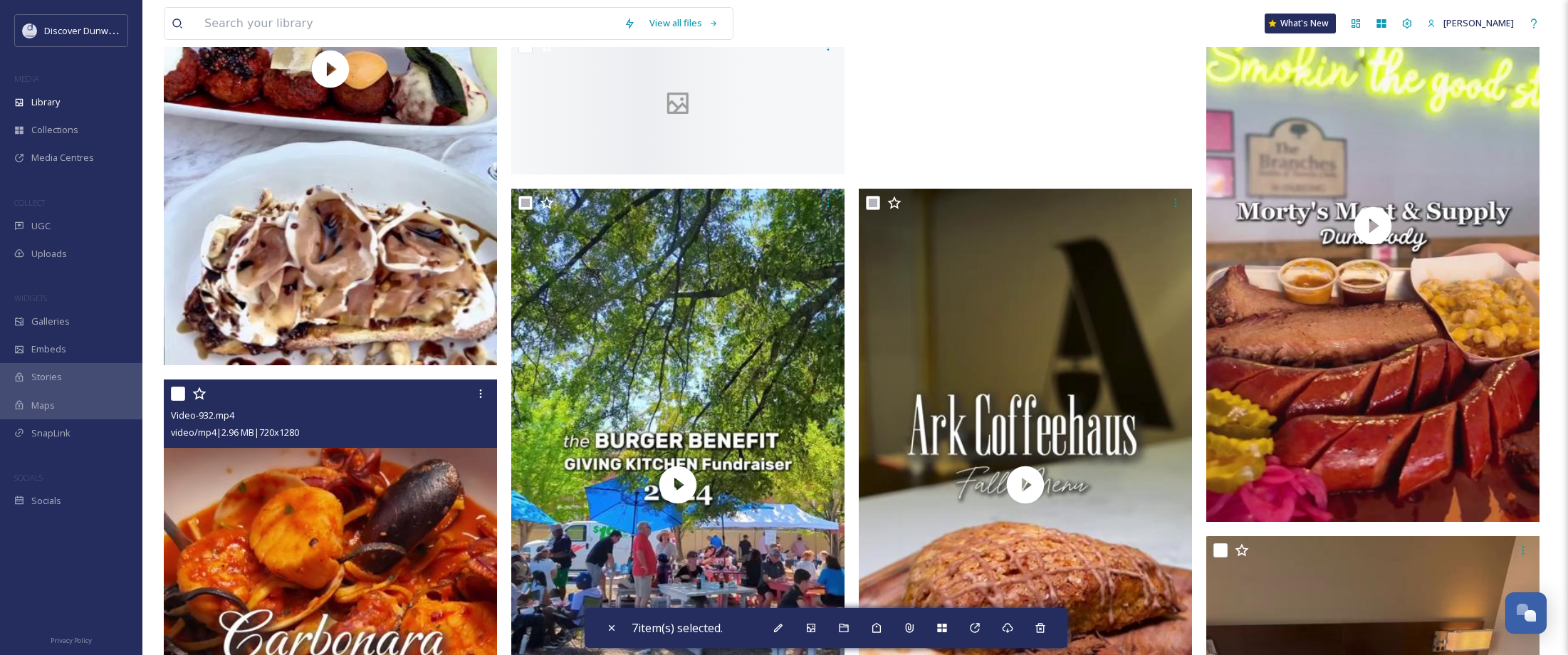
click at [177, 394] on input "checkbox" at bounding box center [178, 393] width 14 height 14
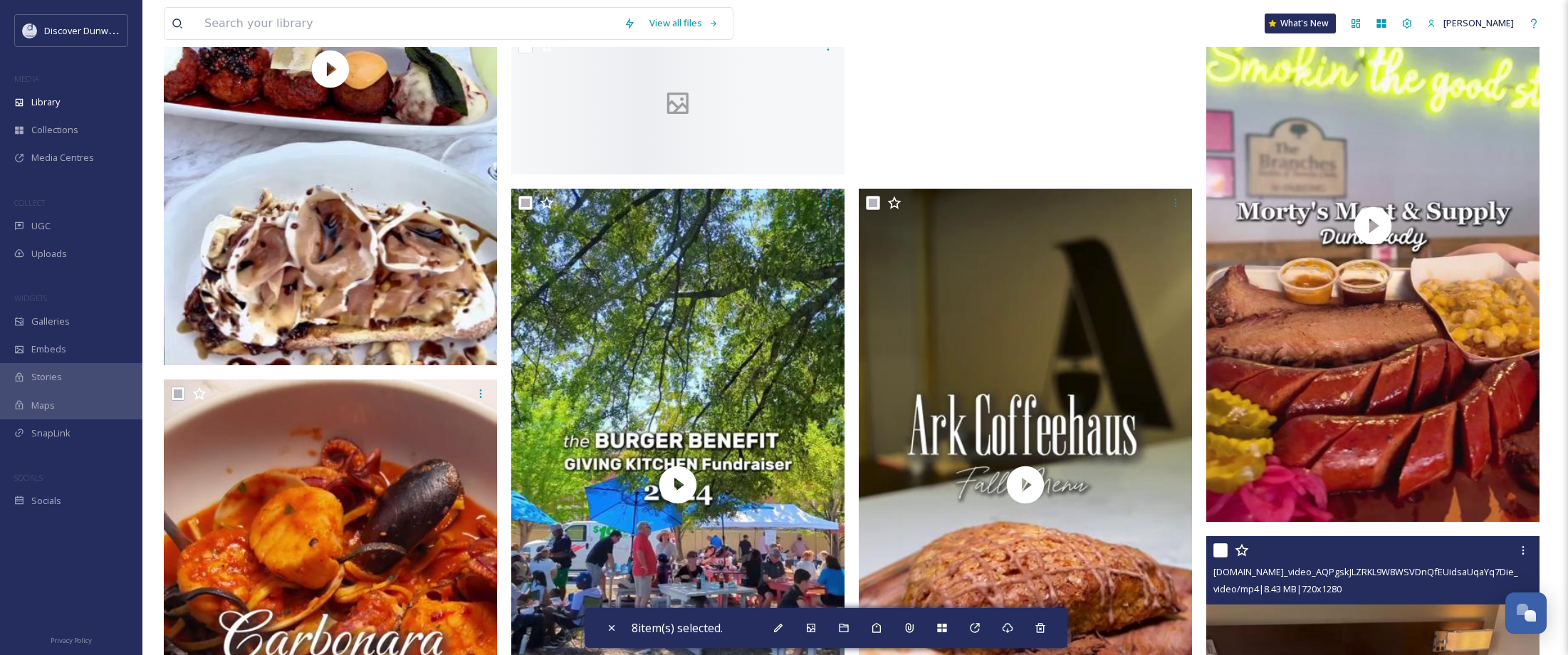
click at [1219, 551] on input "checkbox" at bounding box center [1220, 549] width 14 height 14
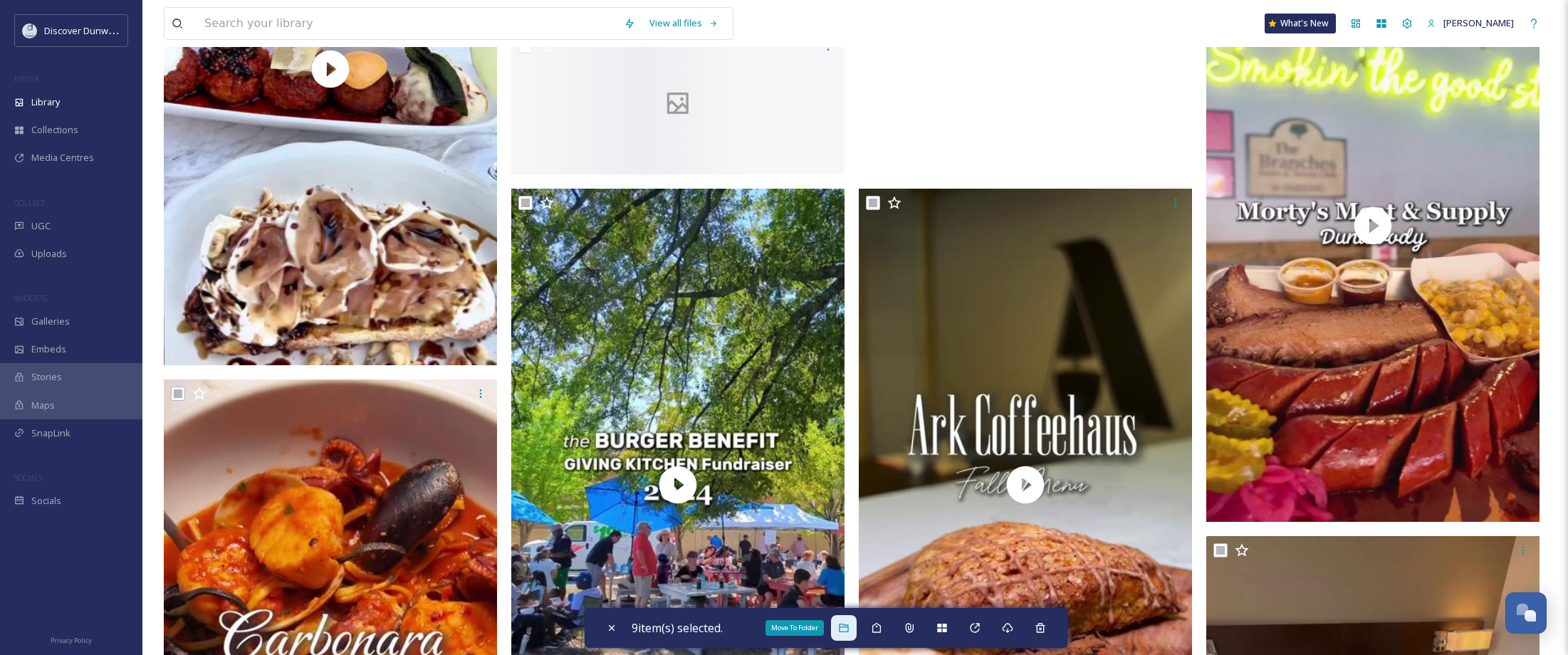
click at [855, 629] on div "Move To Folder" at bounding box center [843, 627] width 25 height 25
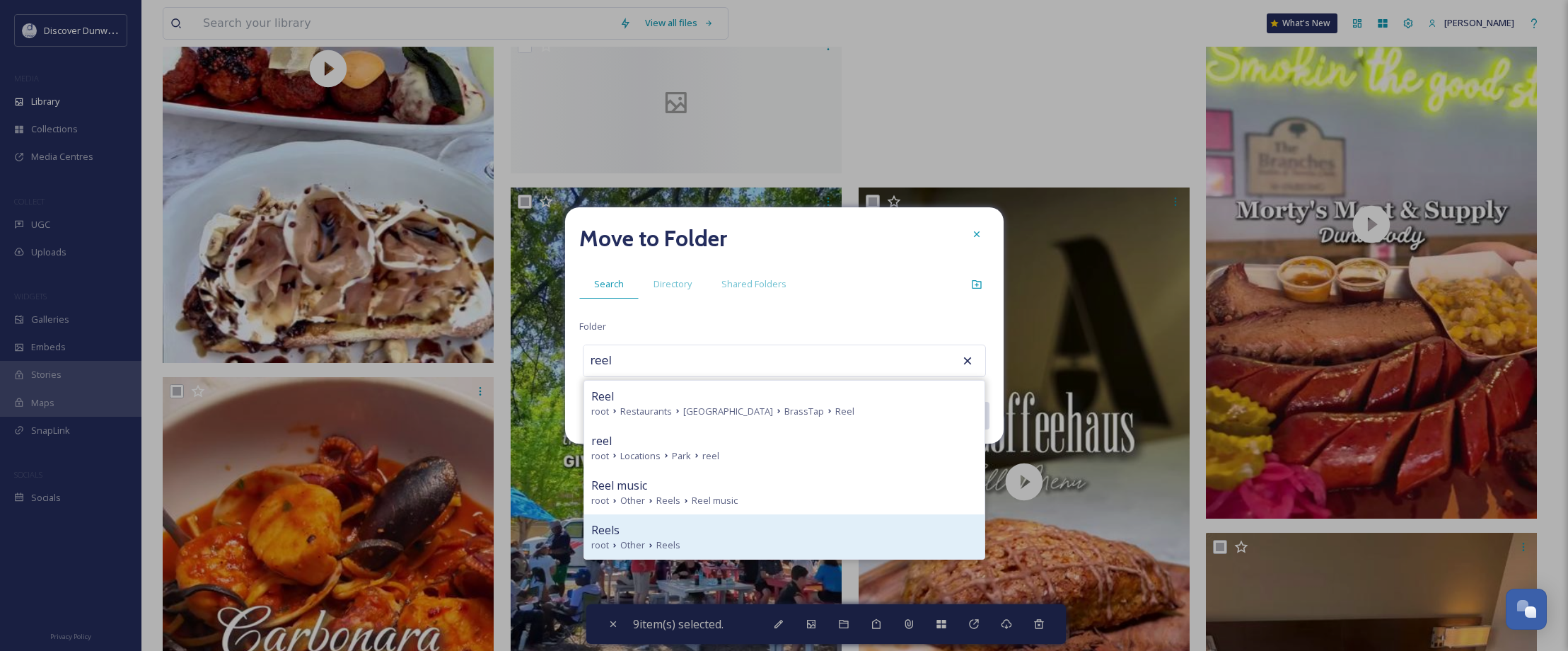
click at [703, 542] on div "root Other Reels" at bounding box center [784, 545] width 386 height 13
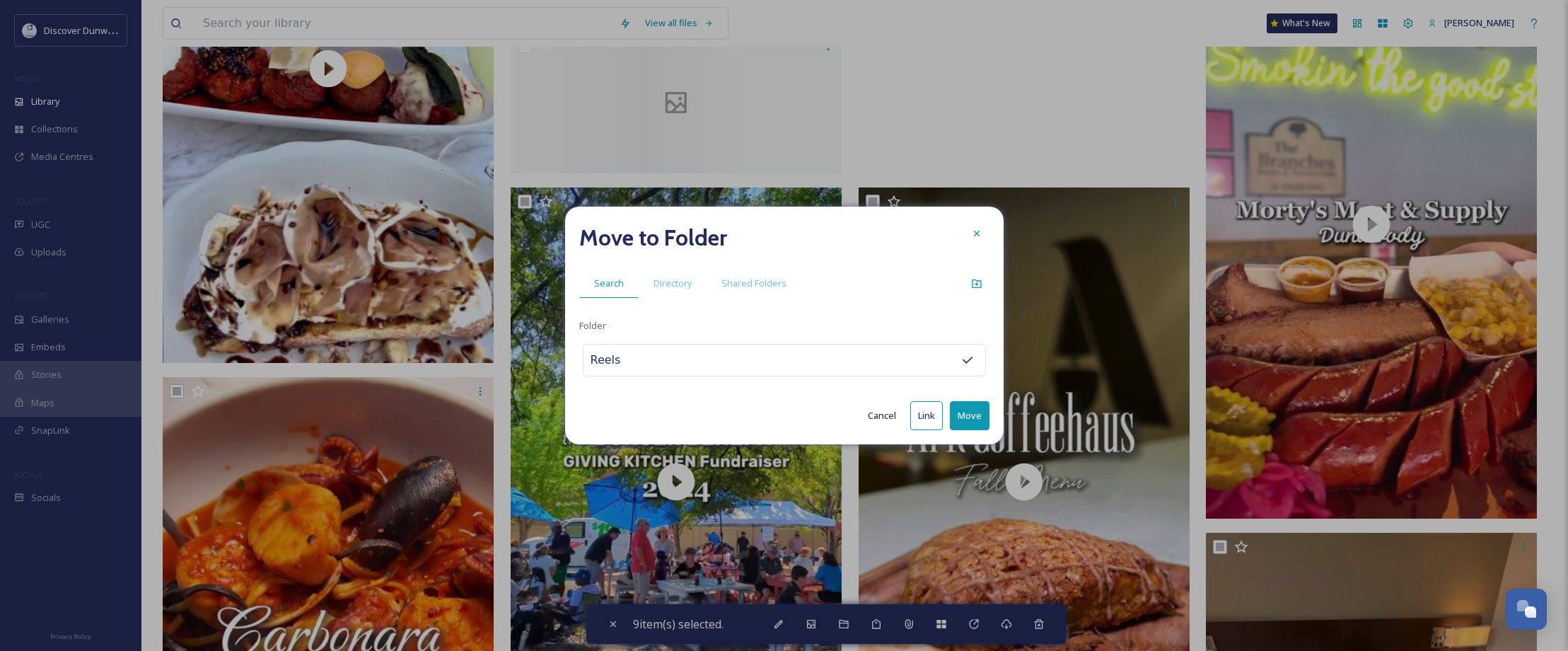
click at [962, 410] on button "Move" at bounding box center [970, 415] width 40 height 29
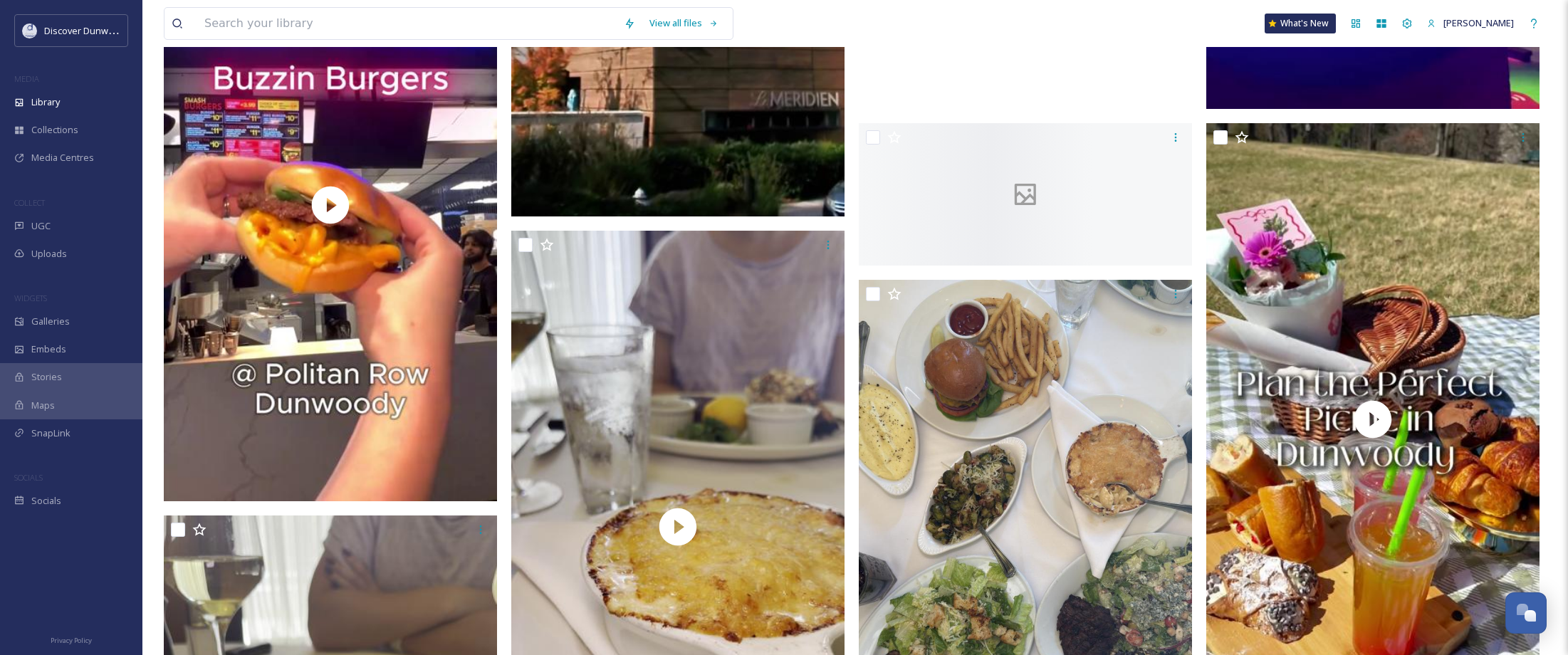
scroll to position [2206, 0]
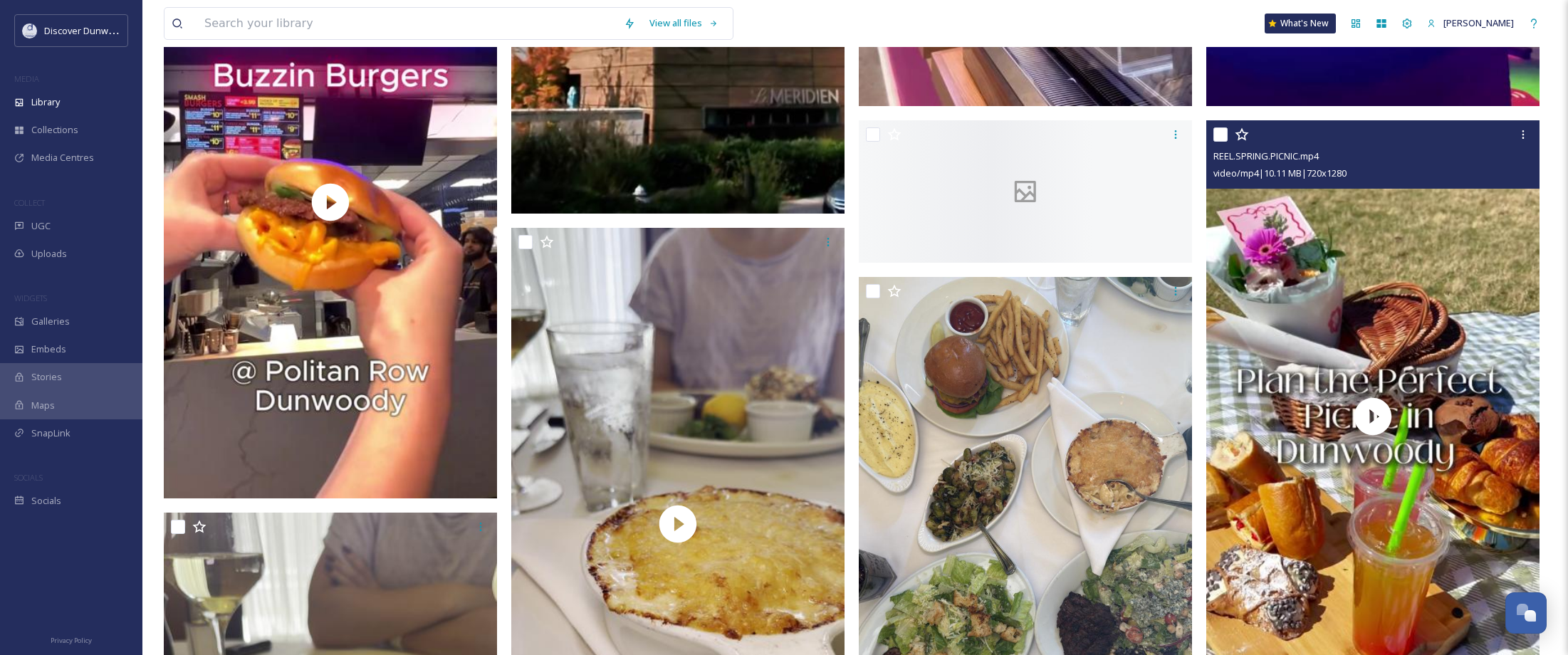
click at [1226, 133] on input "checkbox" at bounding box center [1220, 134] width 14 height 14
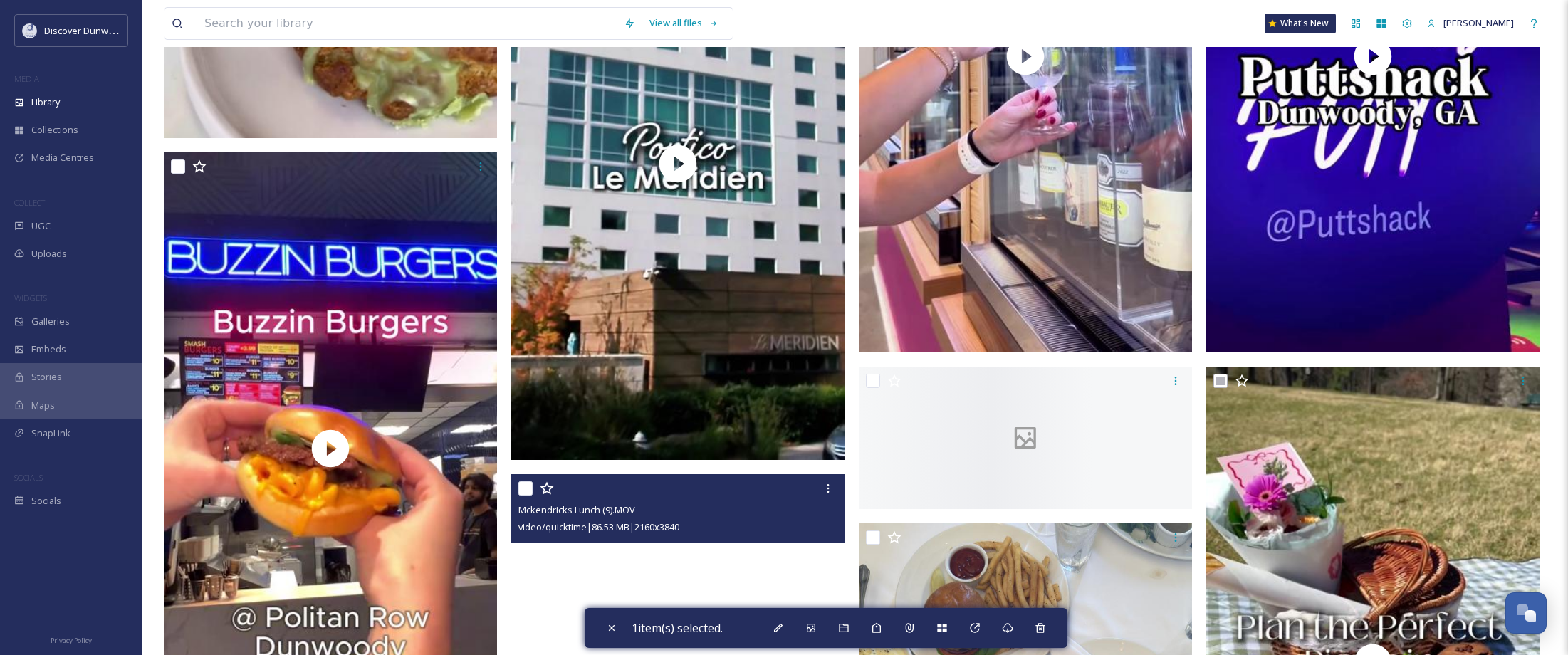
scroll to position [1922, 0]
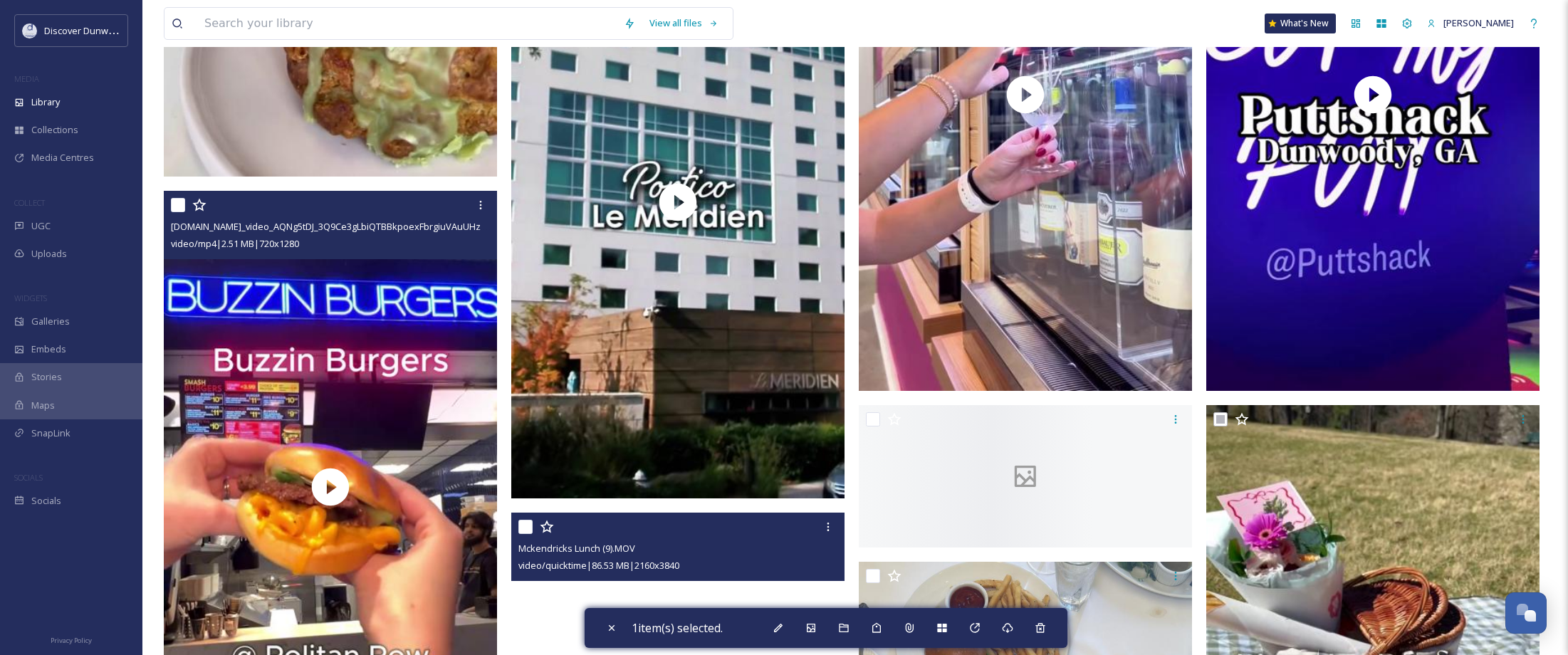
click at [174, 204] on input "checkbox" at bounding box center [178, 204] width 14 height 14
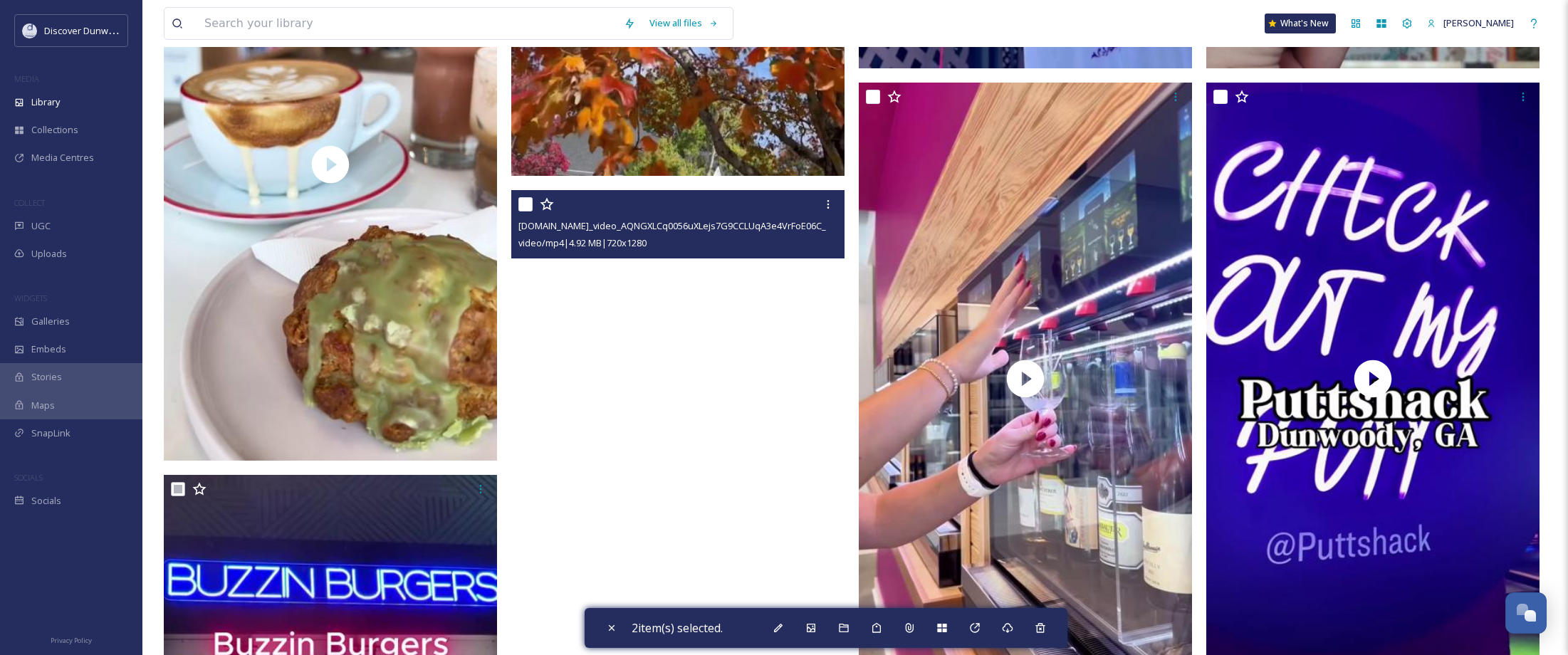
scroll to position [1638, 0]
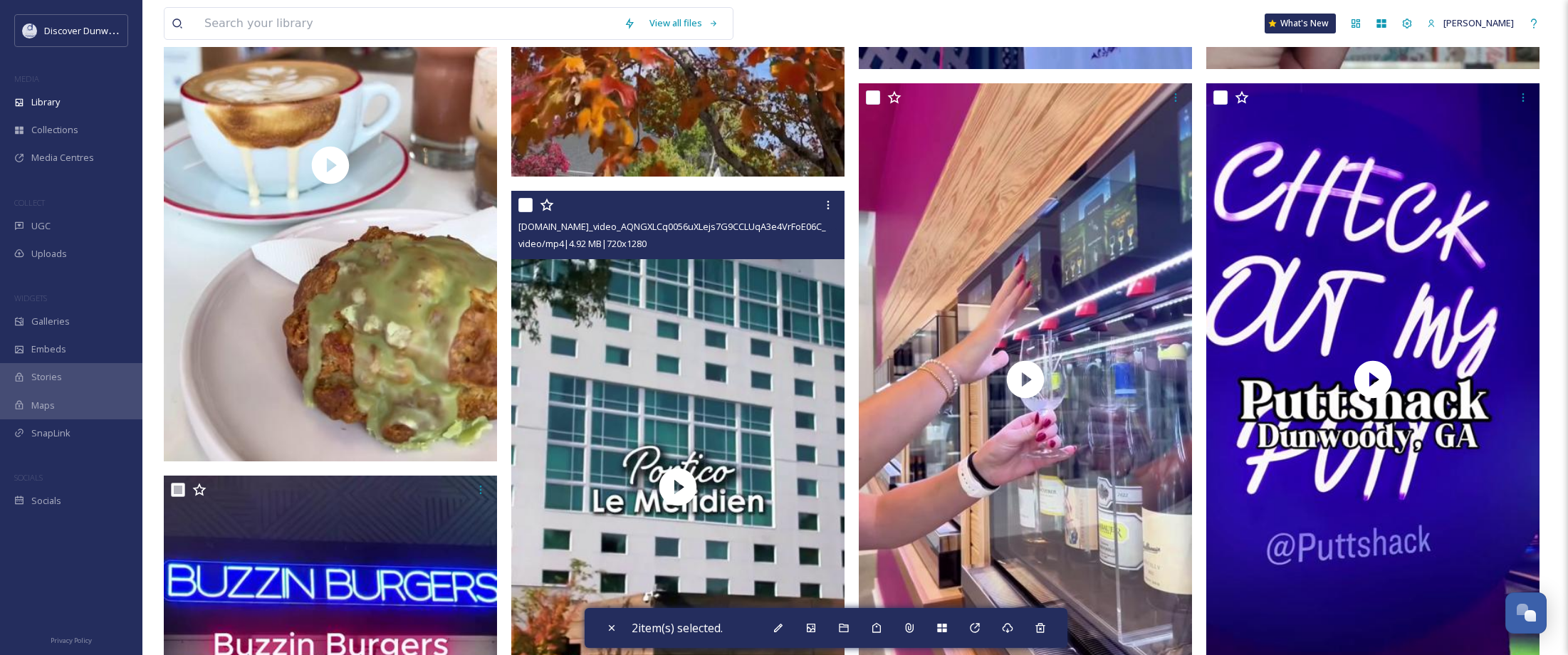
click at [525, 207] on input "checkbox" at bounding box center [525, 204] width 14 height 14
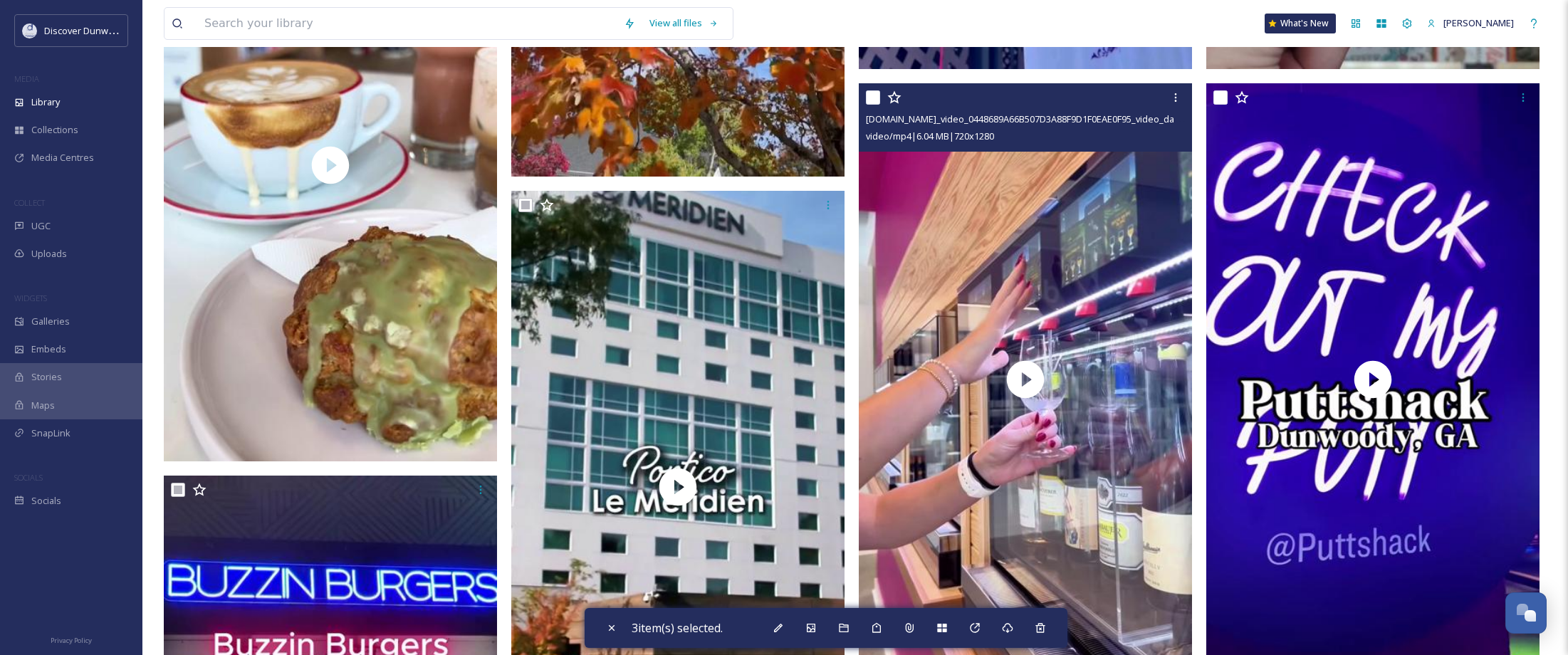
click at [873, 93] on input "checkbox" at bounding box center [872, 97] width 14 height 14
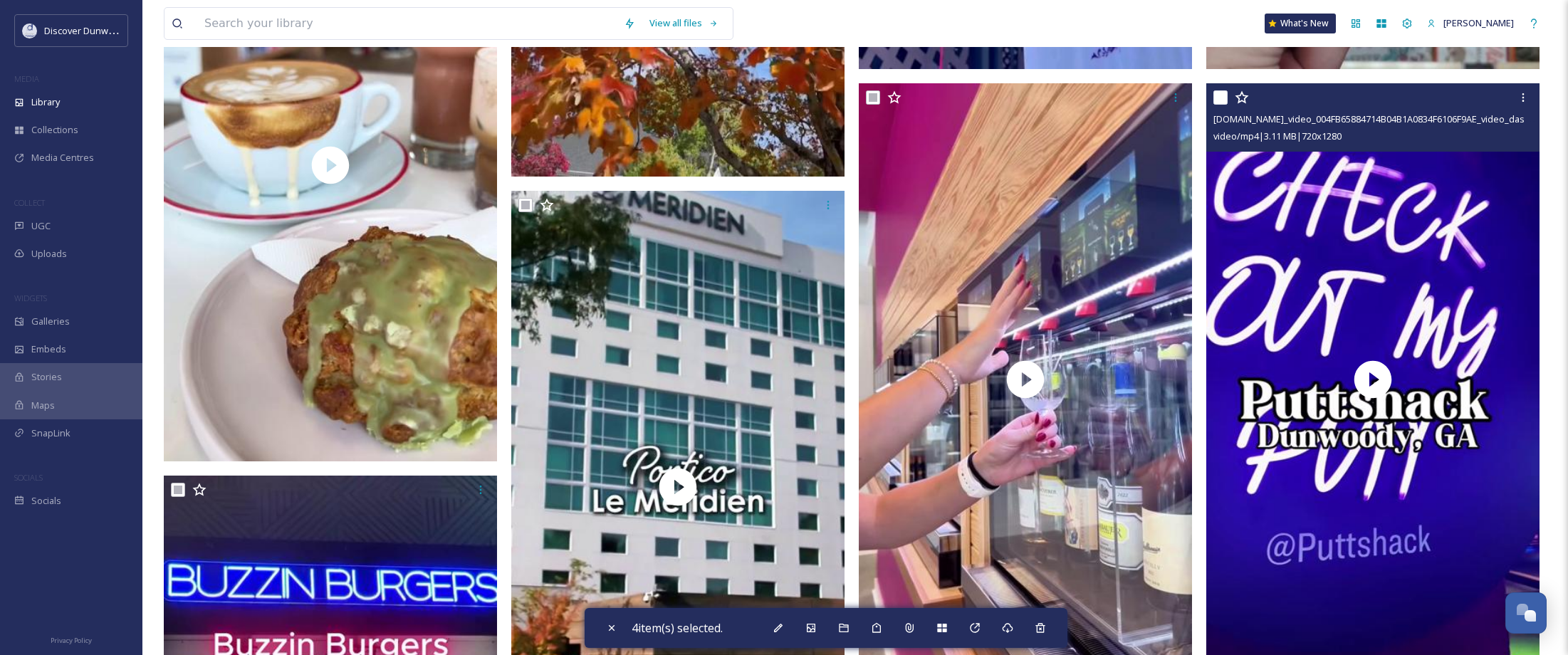
click at [1222, 98] on input "checkbox" at bounding box center [1220, 97] width 14 height 14
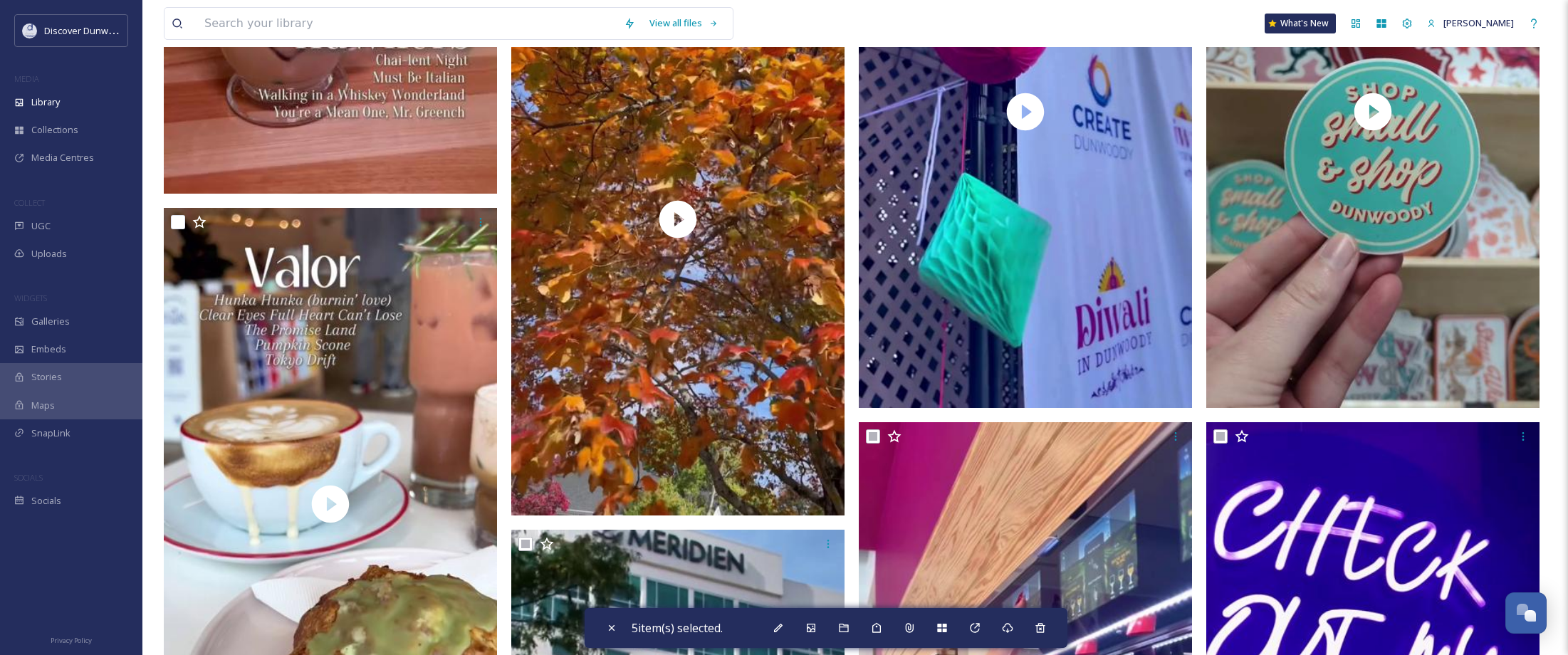
scroll to position [1281, 0]
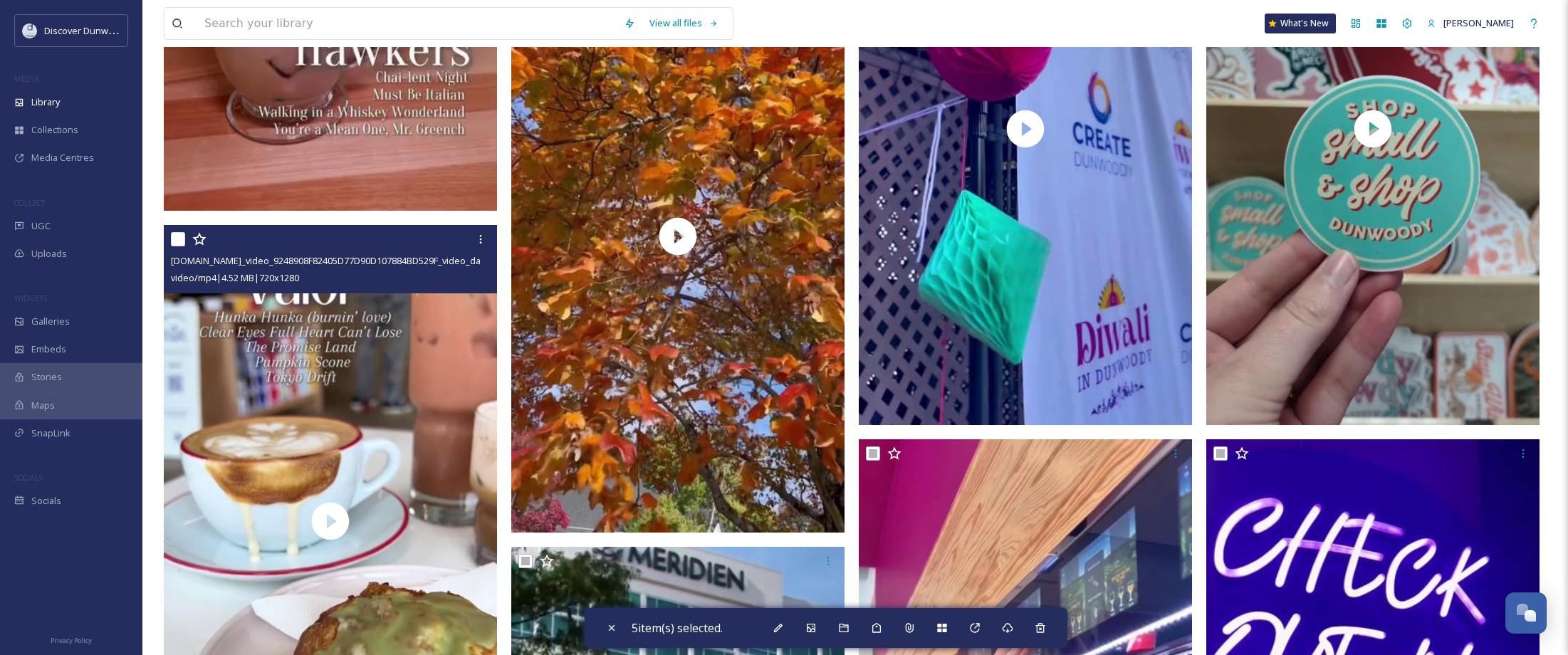
click at [181, 240] on input "checkbox" at bounding box center [178, 239] width 14 height 14
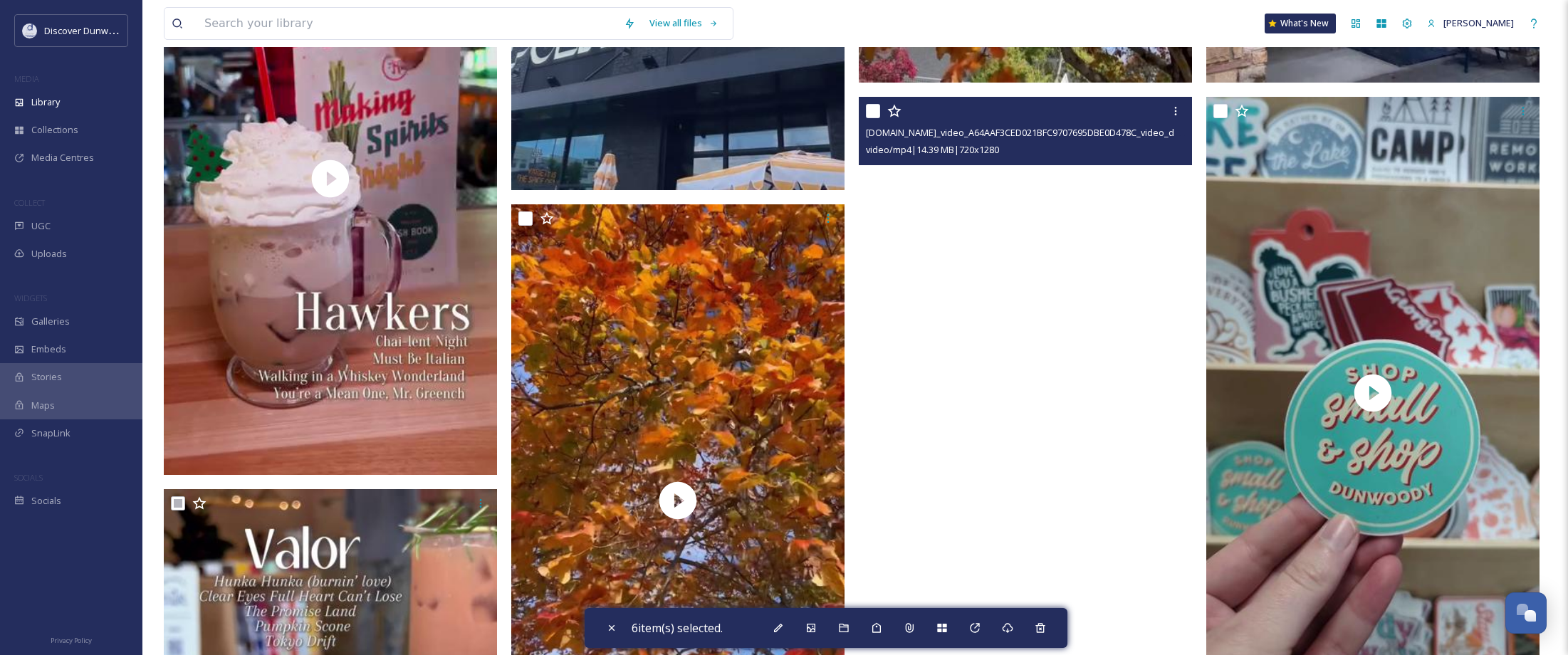
scroll to position [997, 0]
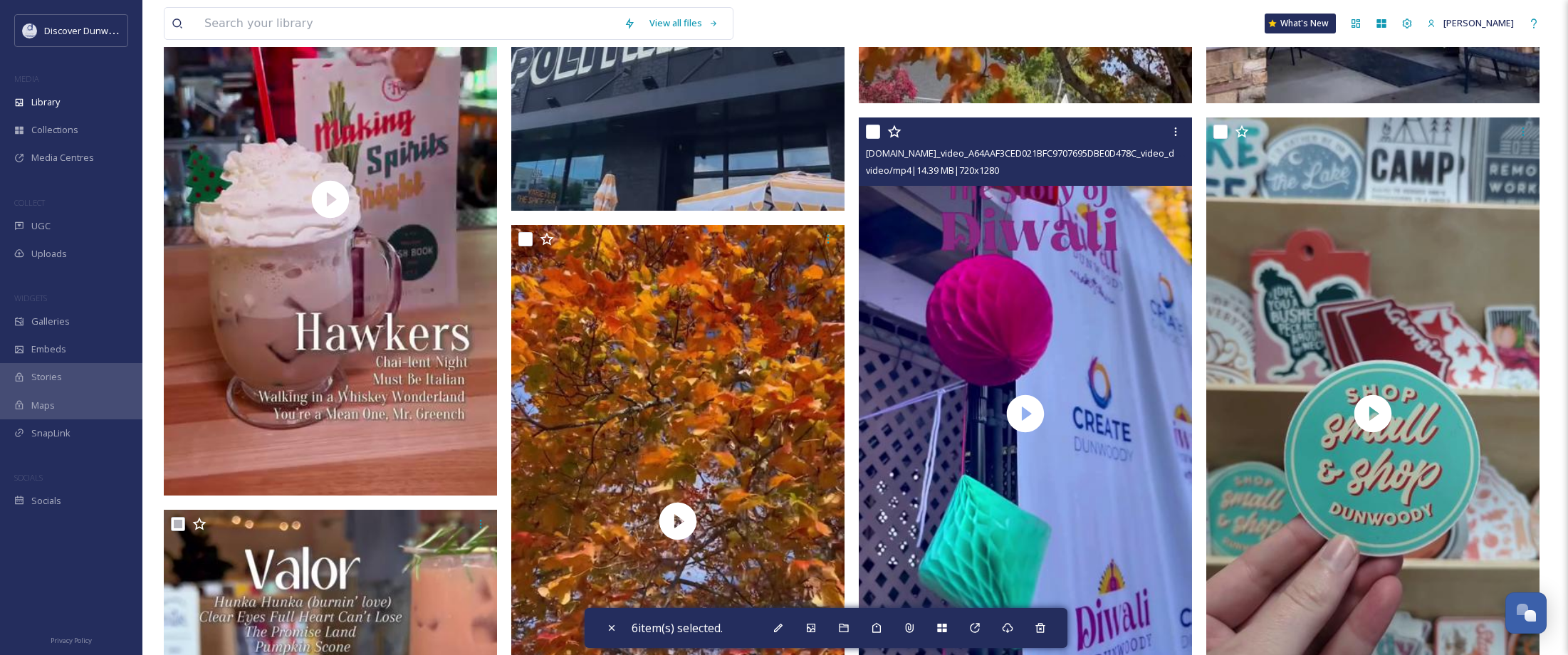
click at [872, 129] on input "checkbox" at bounding box center [872, 131] width 14 height 14
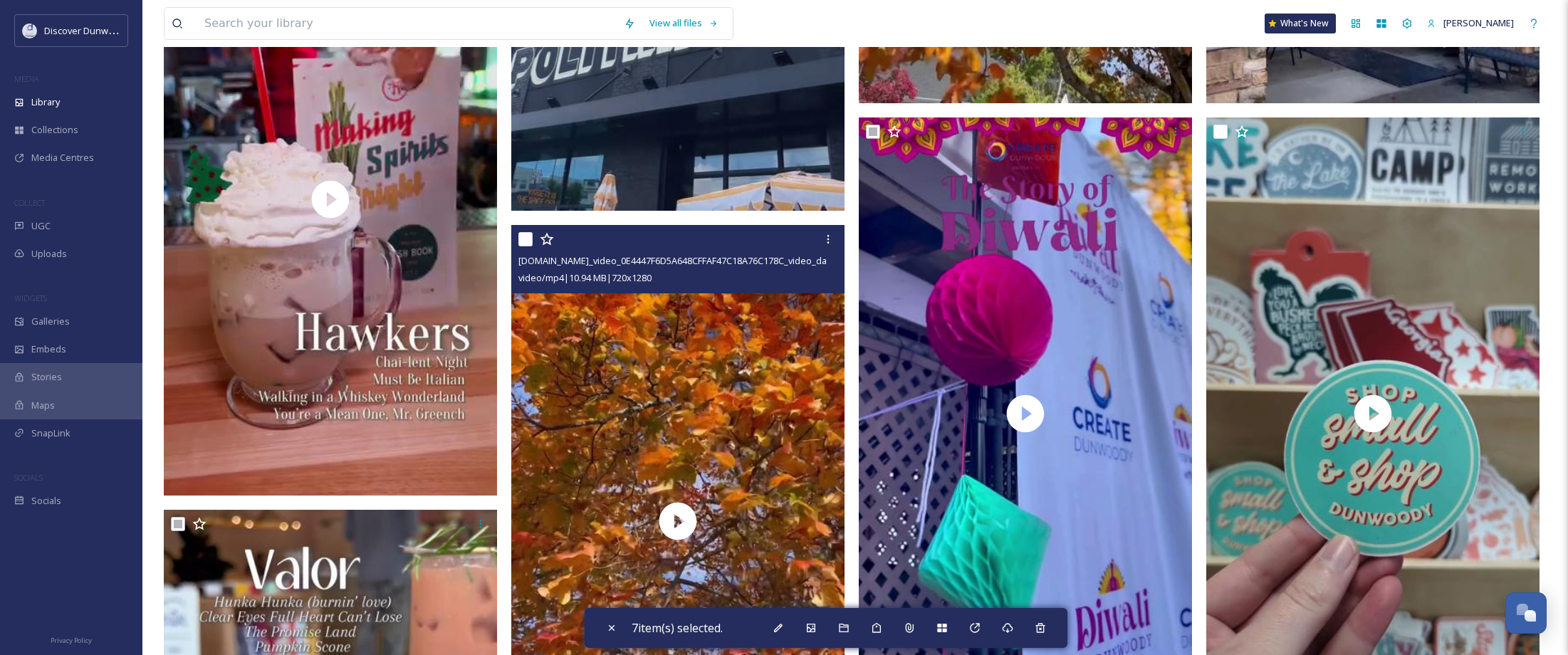
click at [525, 239] on input "checkbox" at bounding box center [525, 239] width 14 height 14
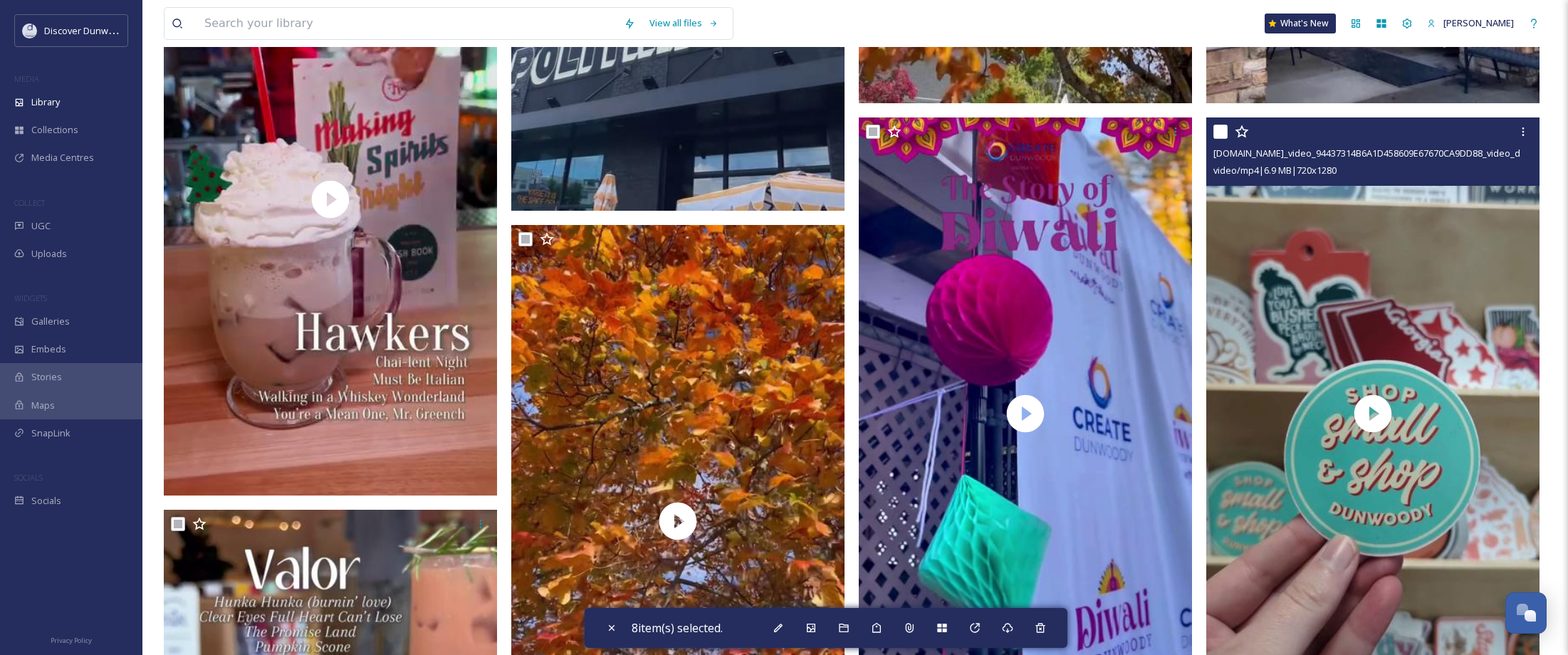
click at [1224, 132] on input "checkbox" at bounding box center [1220, 131] width 14 height 14
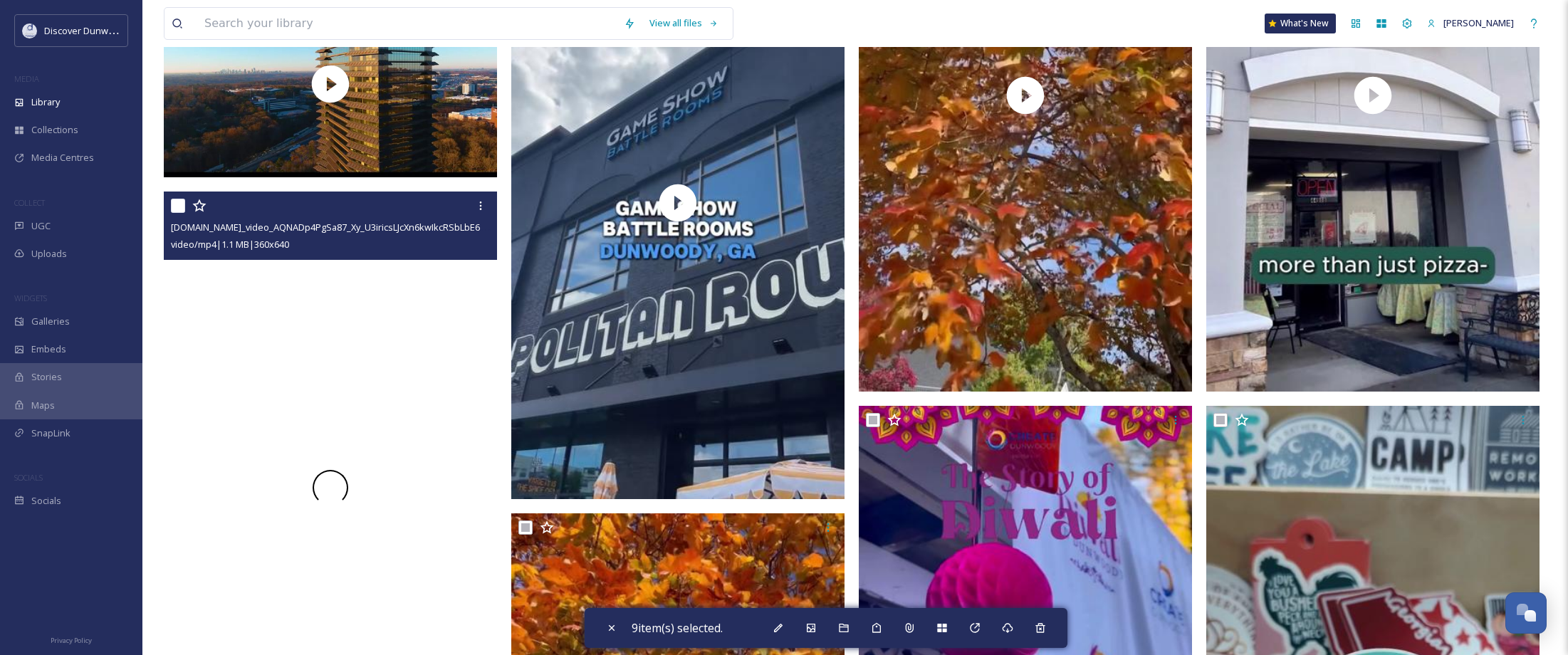
scroll to position [641, 0]
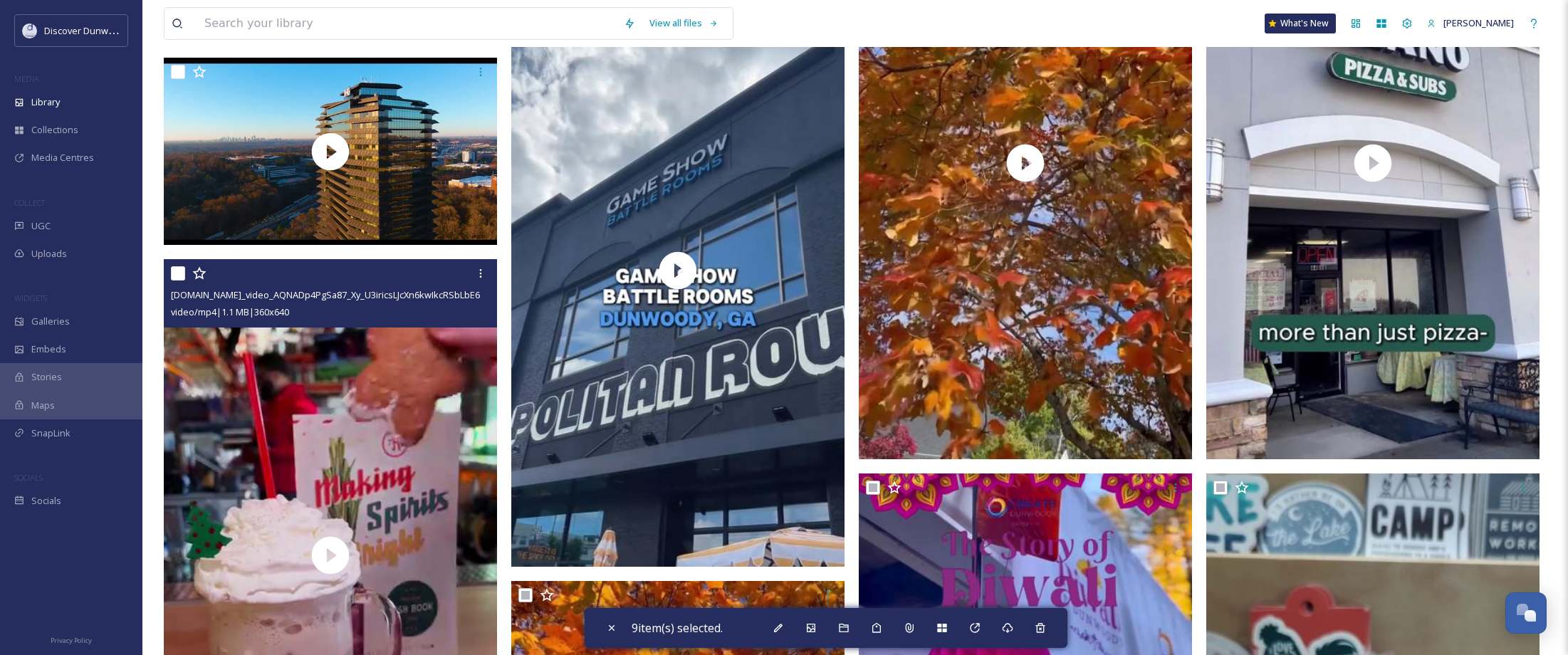
click at [174, 270] on input "checkbox" at bounding box center [178, 272] width 14 height 14
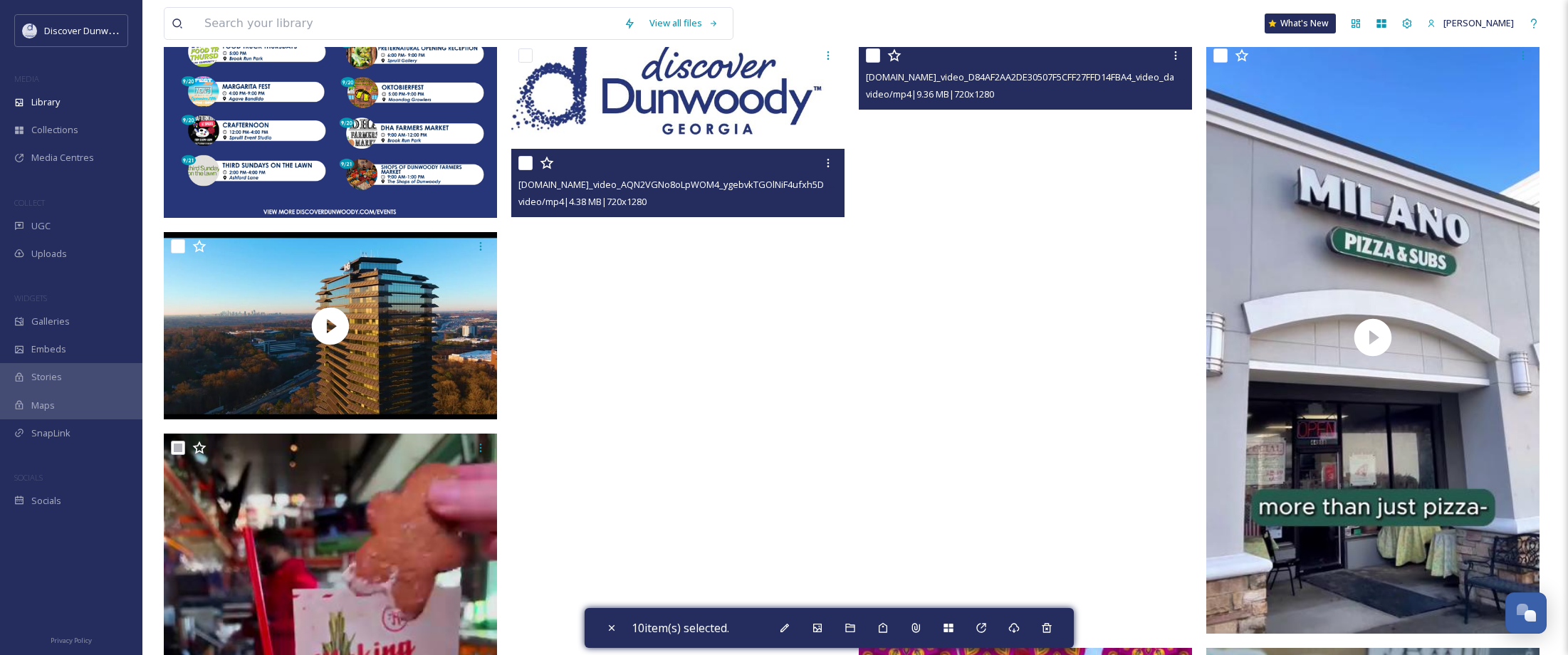
scroll to position [427, 0]
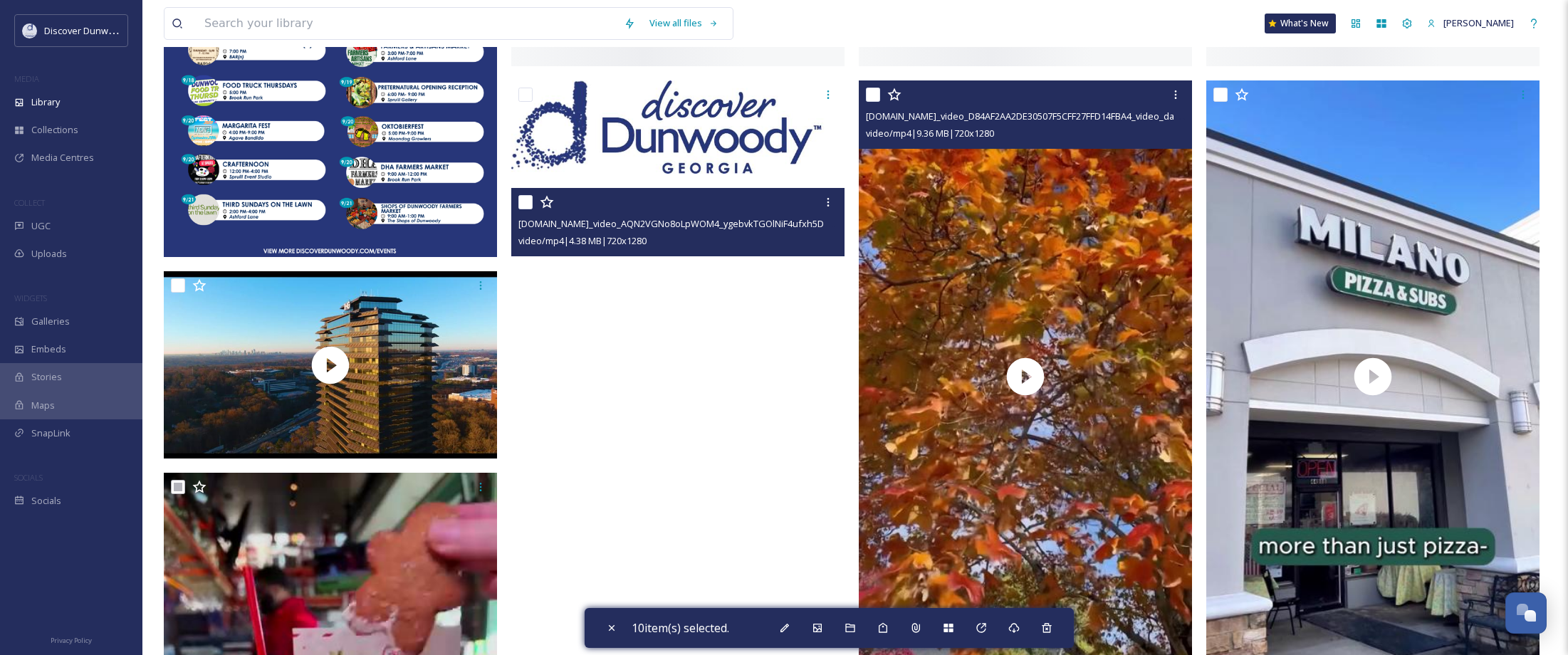
click at [872, 95] on input "checkbox" at bounding box center [872, 95] width 14 height 14
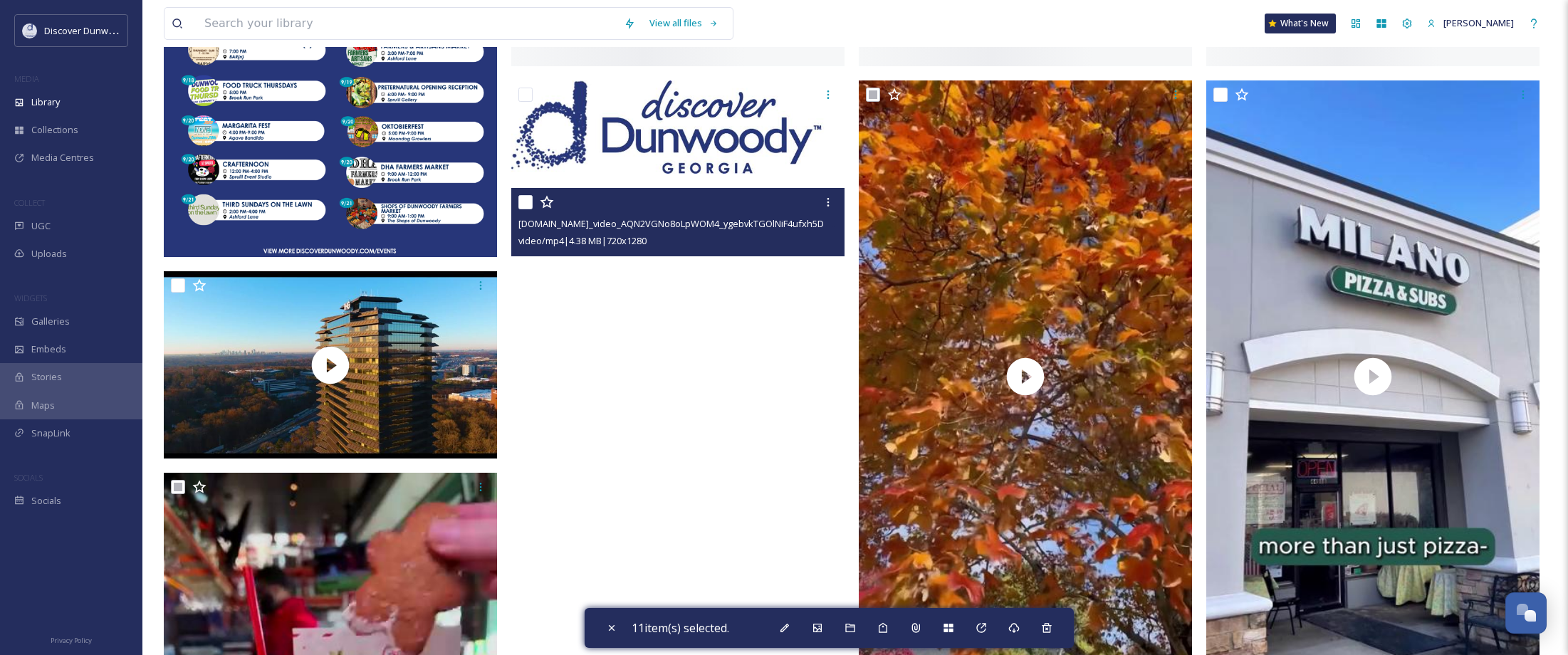
click at [519, 203] on input "checkbox" at bounding box center [525, 201] width 14 height 14
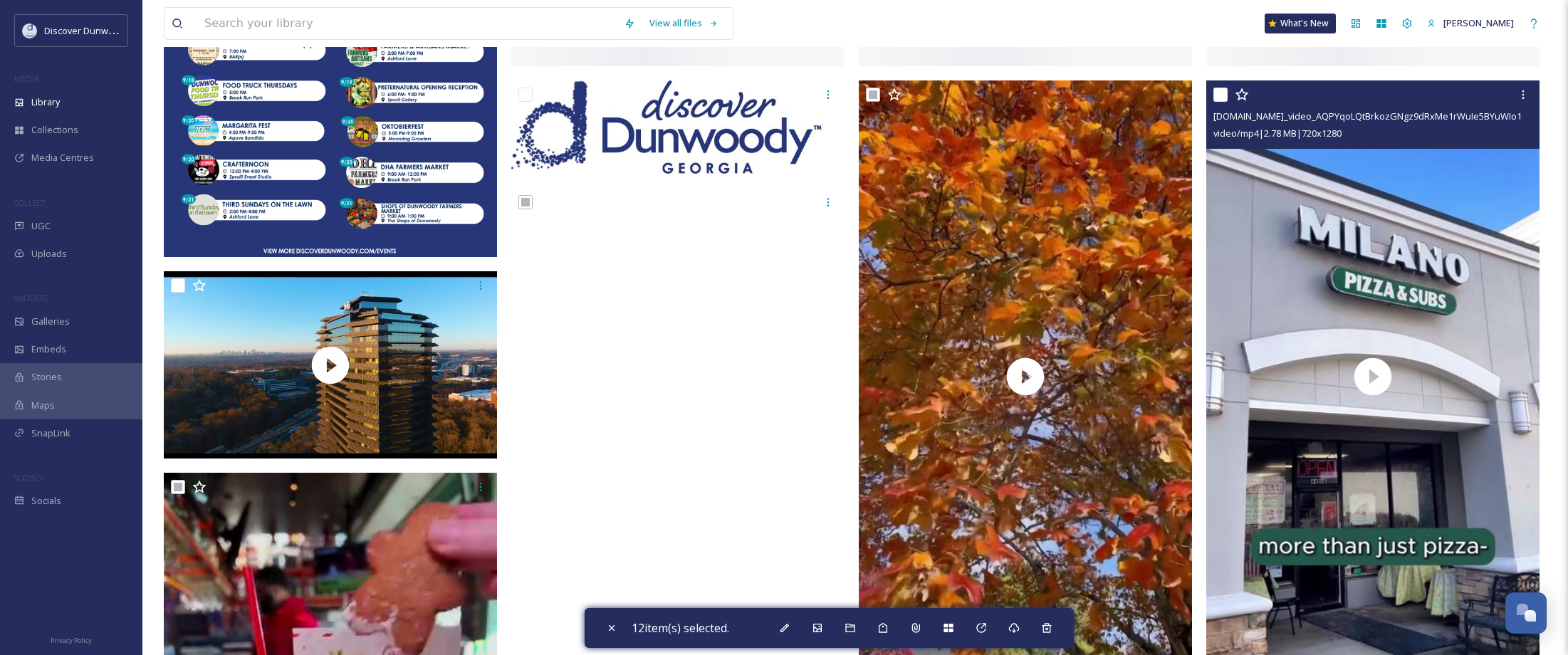
click at [1219, 97] on input "checkbox" at bounding box center [1220, 95] width 14 height 14
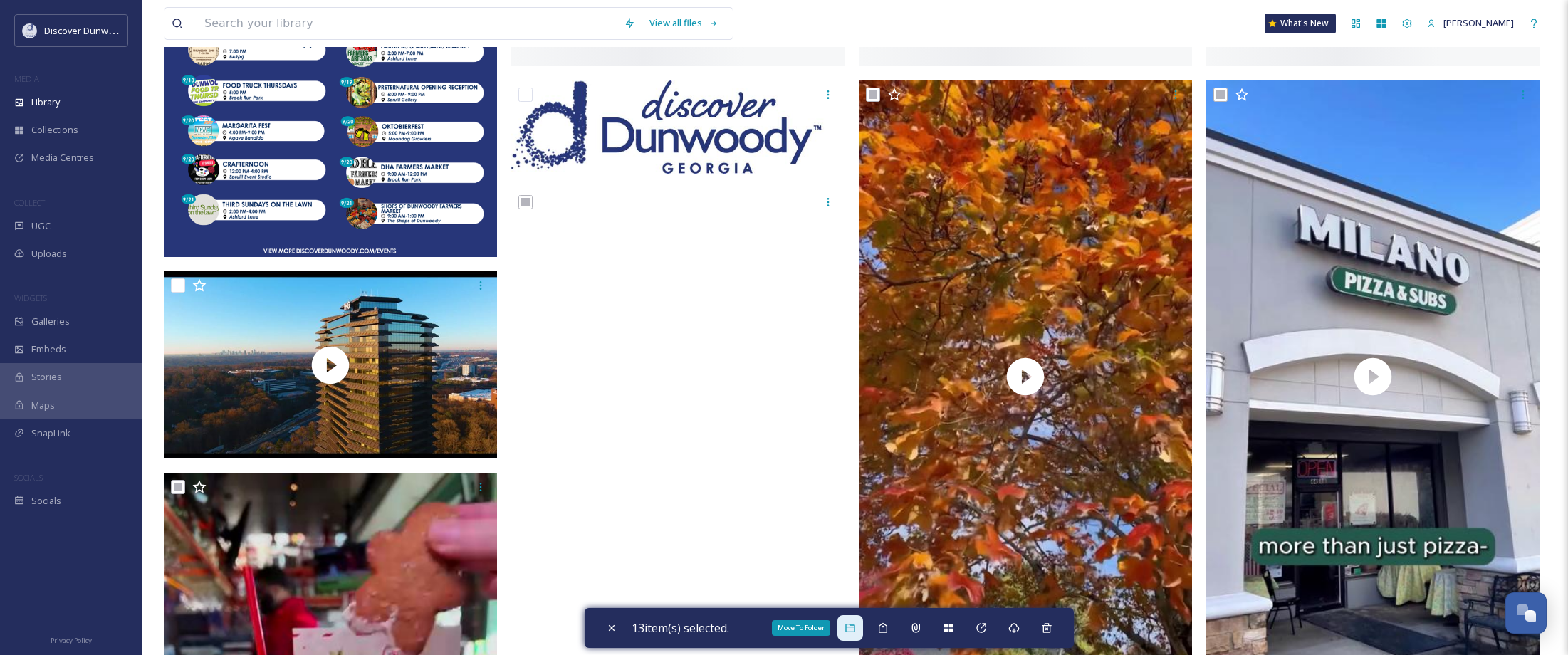
click at [855, 633] on div "Move To Folder" at bounding box center [850, 627] width 25 height 25
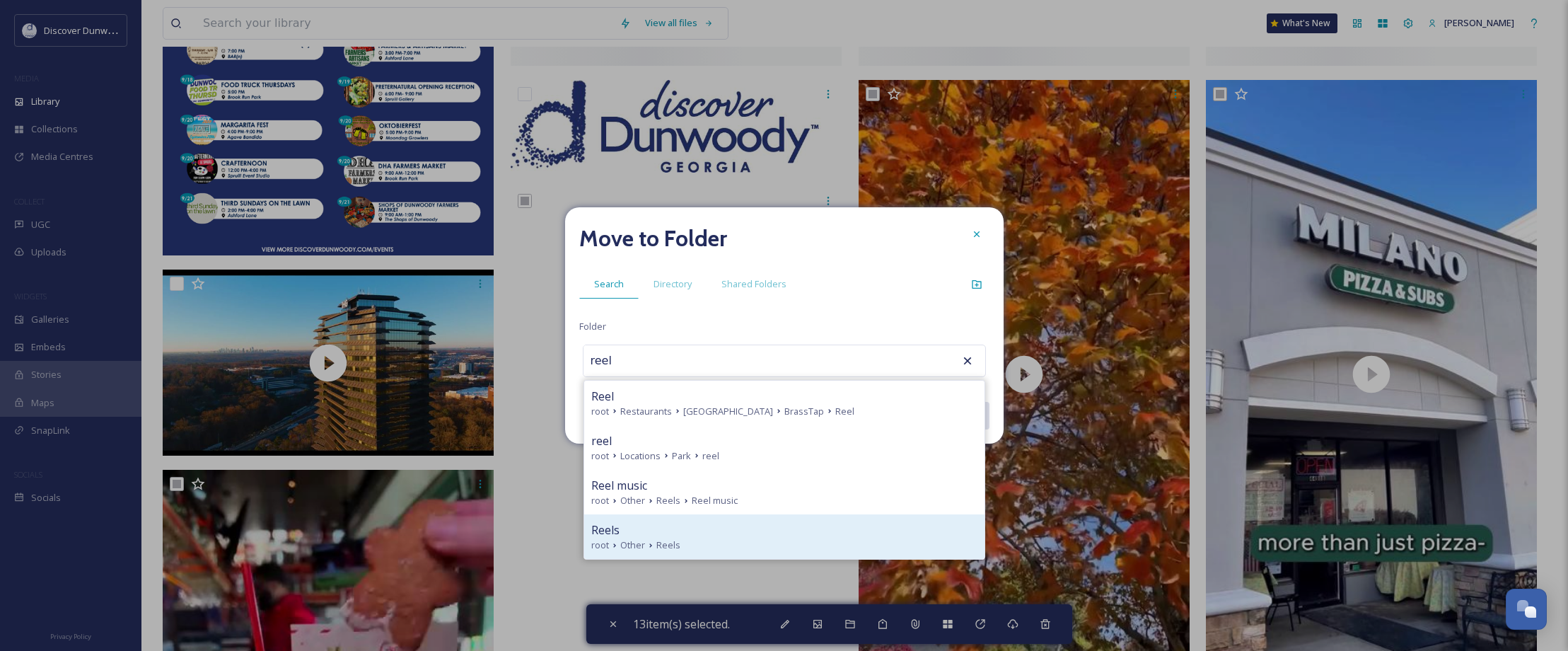
click at [711, 533] on div "Reels" at bounding box center [784, 530] width 386 height 17
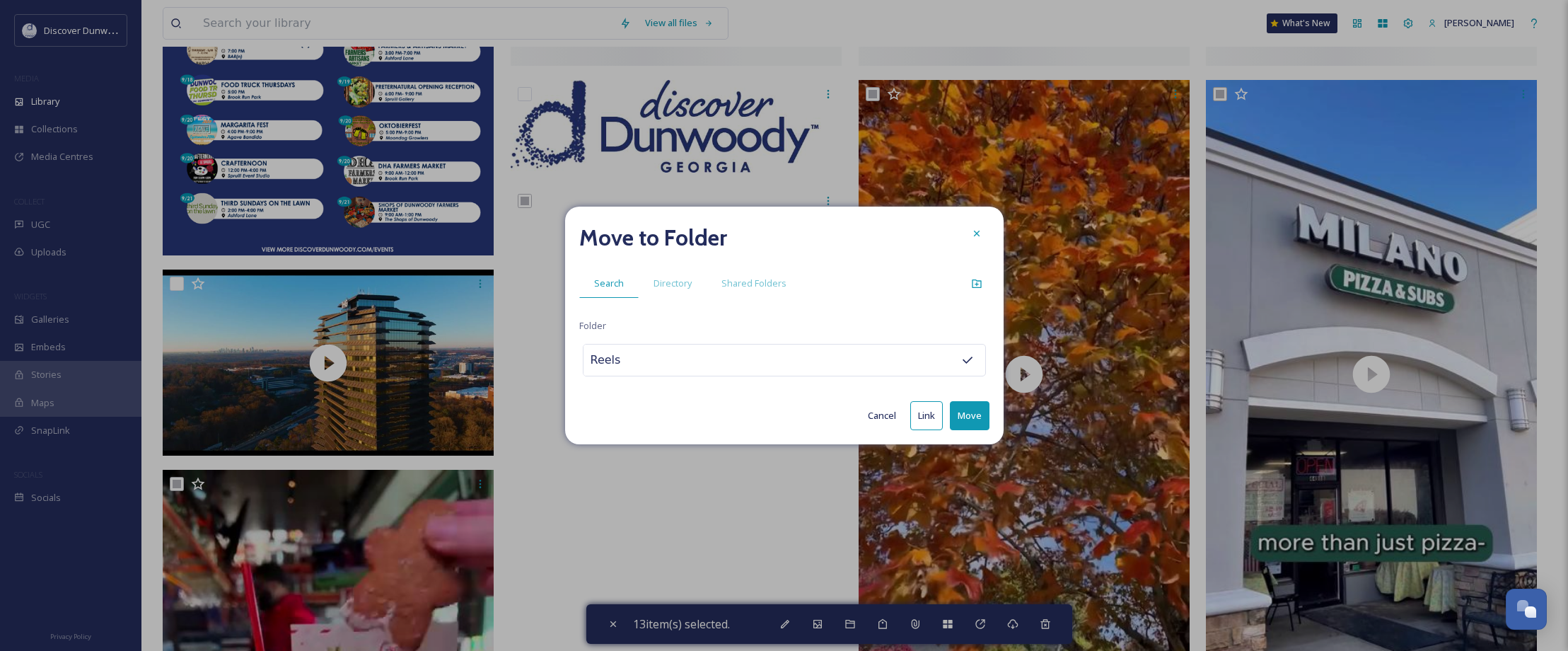
click at [974, 417] on button "Move" at bounding box center [970, 415] width 40 height 29
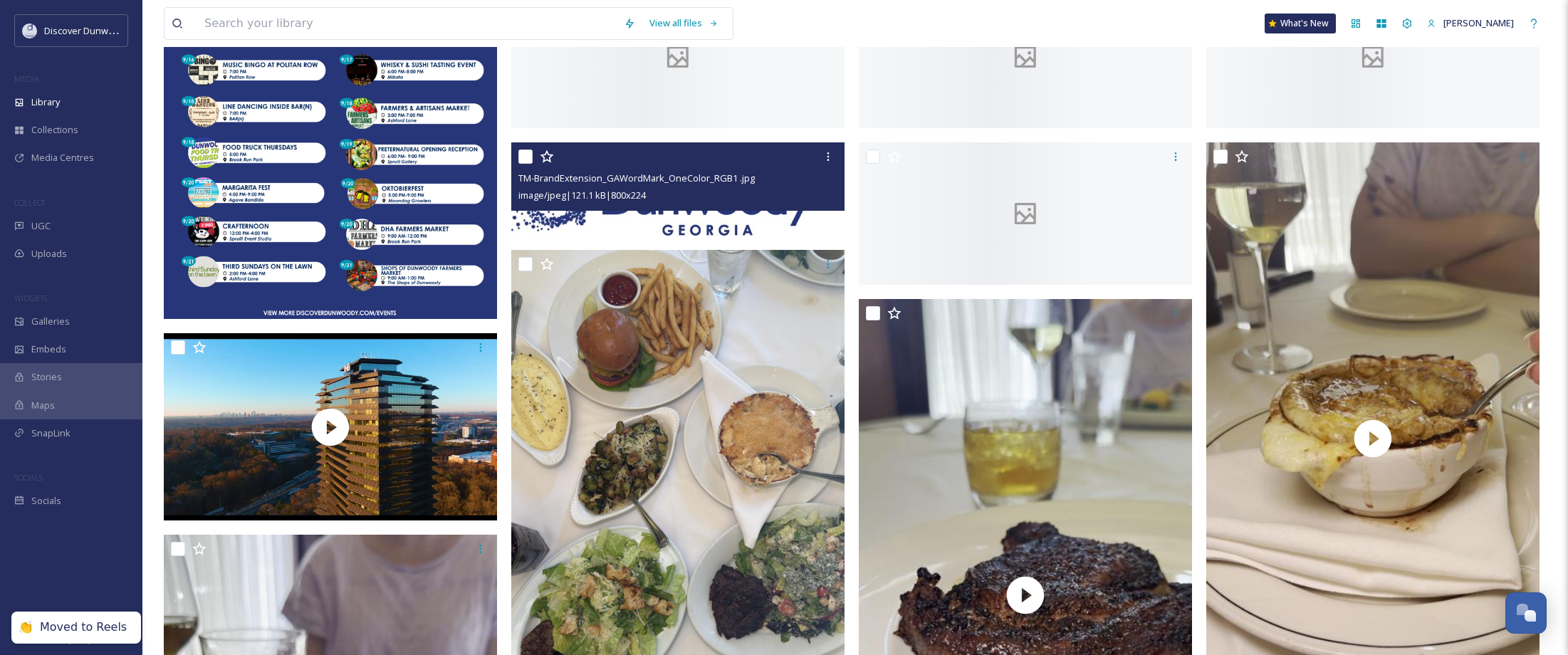
scroll to position [213, 0]
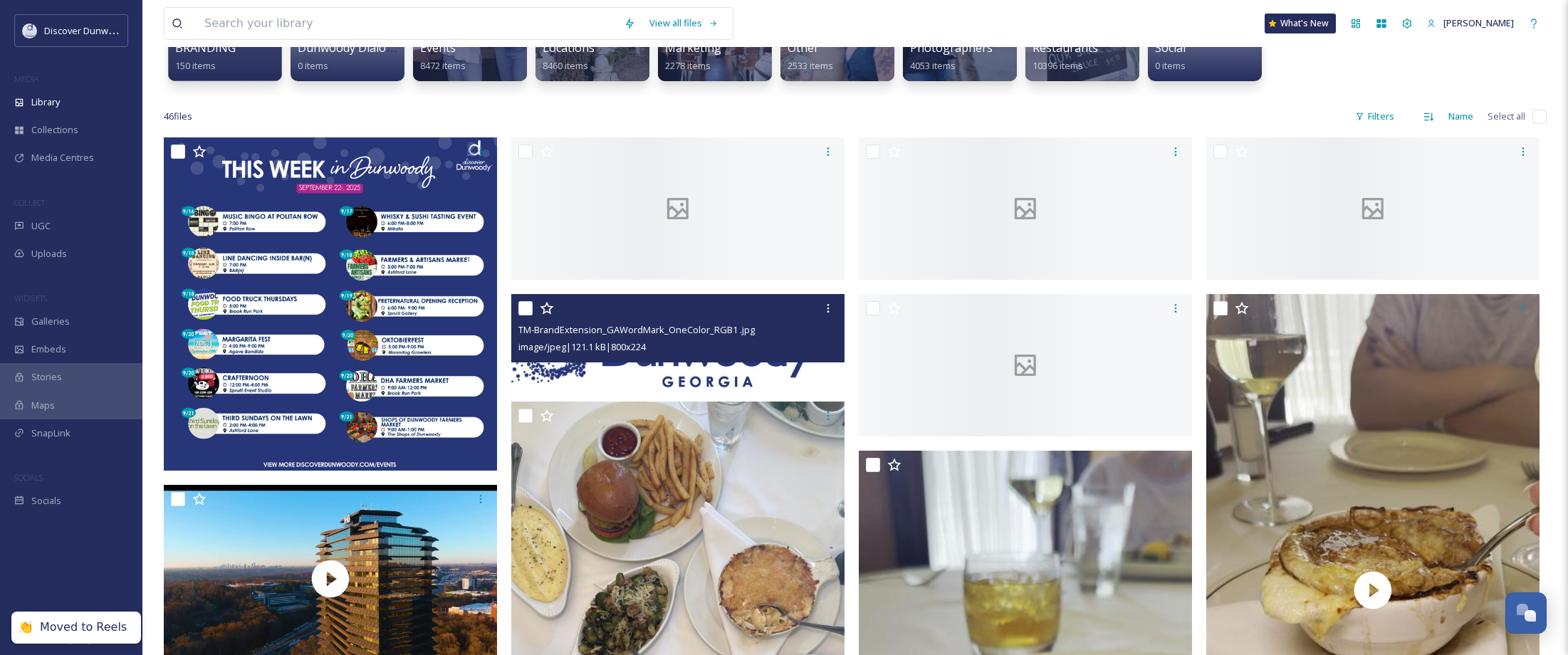
click at [523, 312] on input "checkbox" at bounding box center [525, 308] width 14 height 14
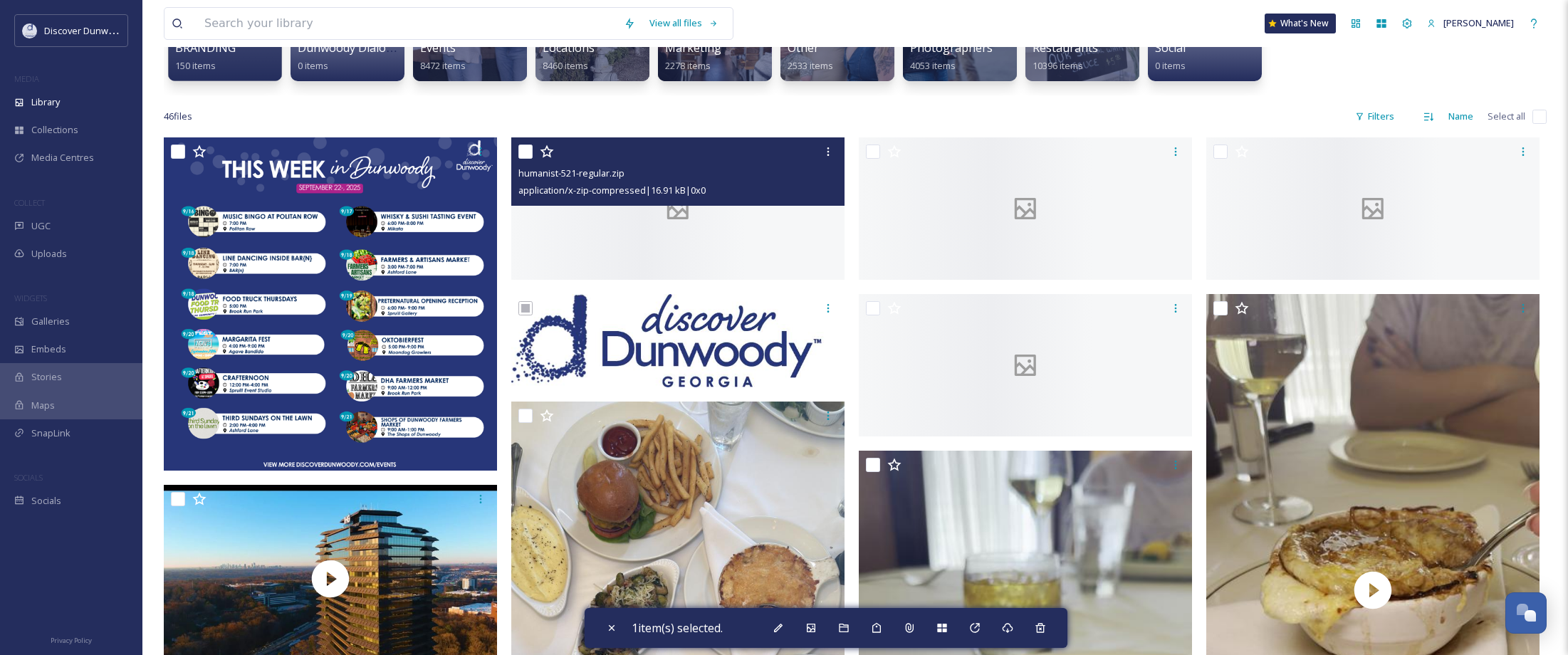
click at [525, 147] on input "checkbox" at bounding box center [525, 151] width 14 height 14
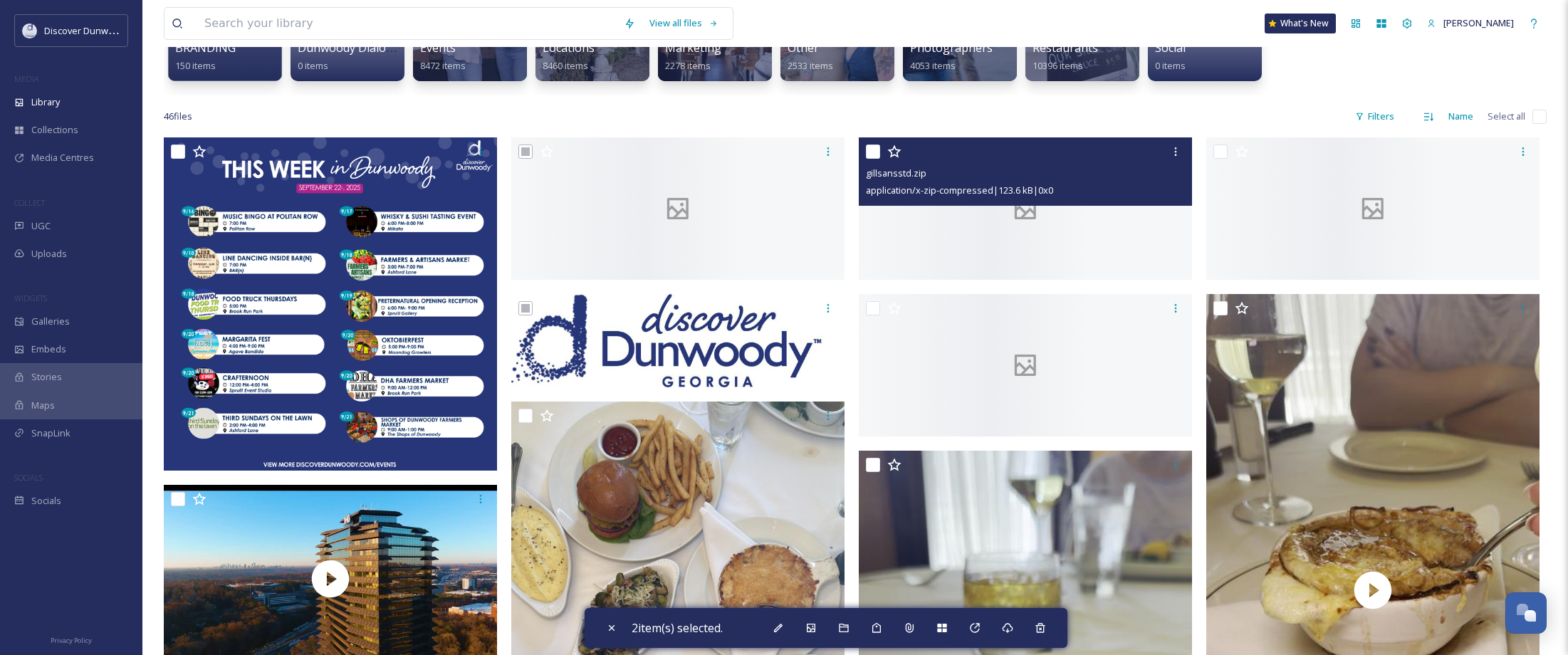
click at [871, 149] on input "checkbox" at bounding box center [872, 151] width 14 height 14
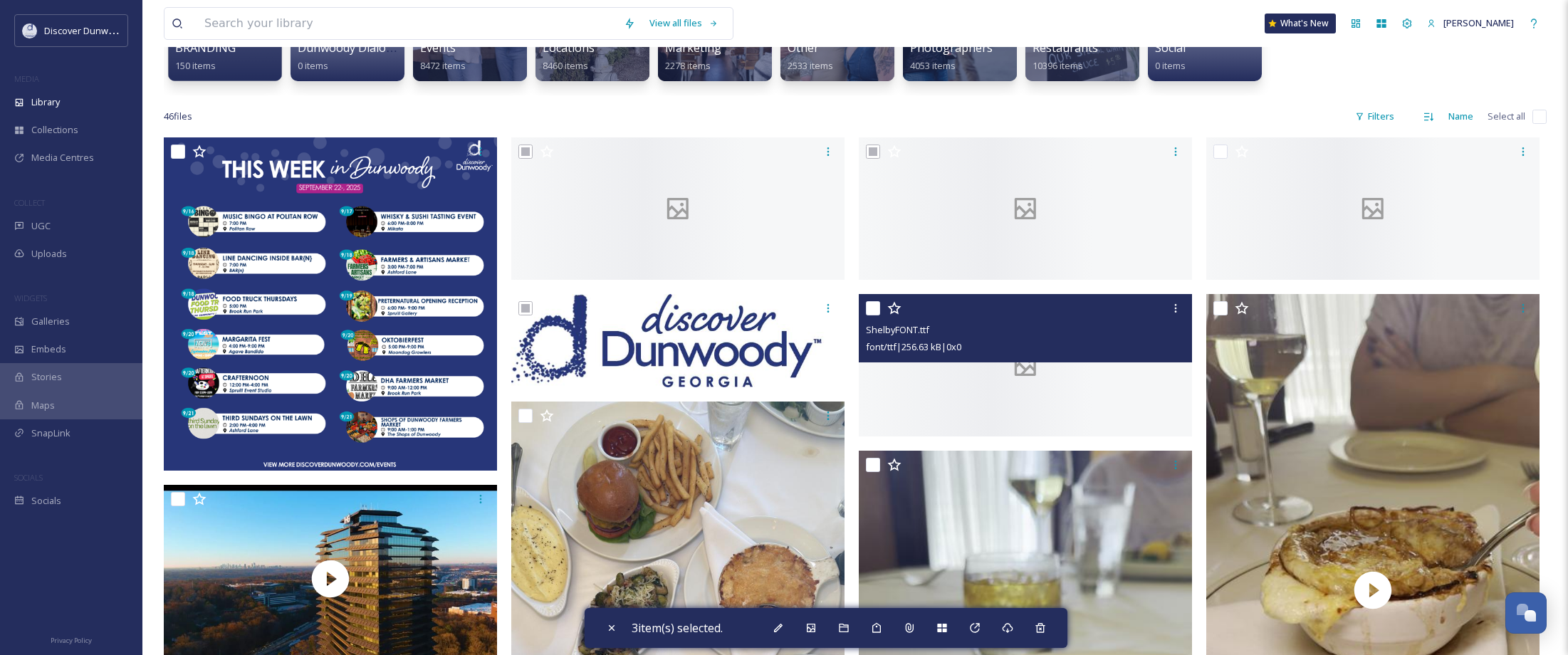
drag, startPoint x: 870, startPoint y: 310, endPoint x: 884, endPoint y: 299, distance: 17.8
click at [871, 308] on input "checkbox" at bounding box center [872, 308] width 14 height 14
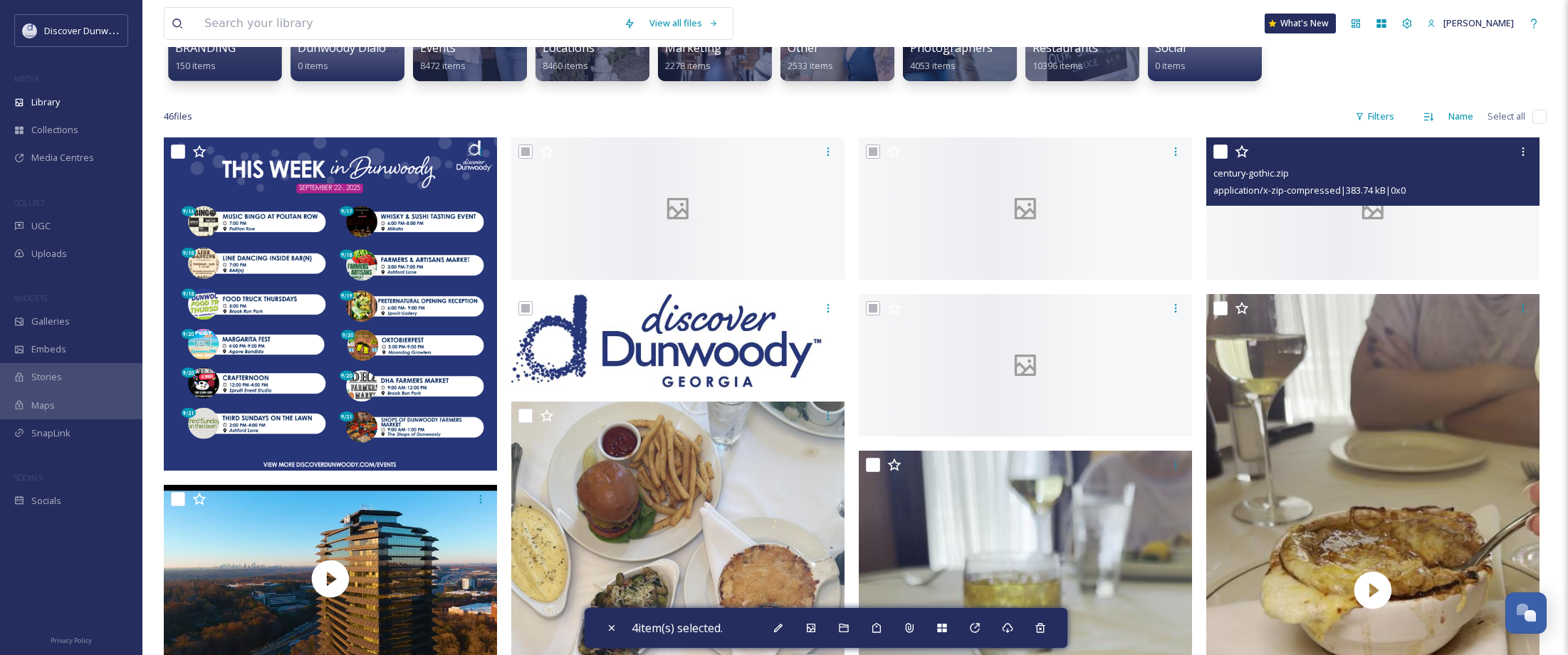
click at [1216, 149] on input "checkbox" at bounding box center [1220, 151] width 14 height 14
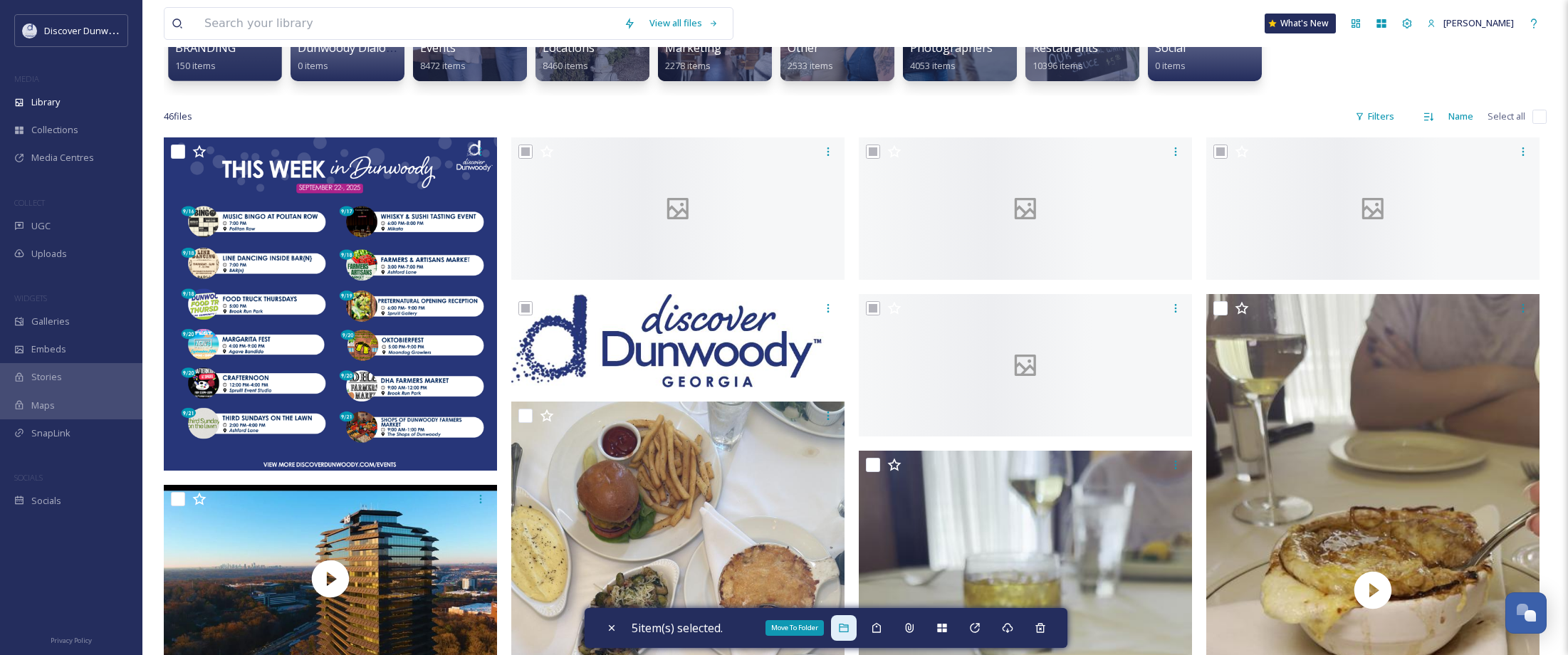
click at [855, 635] on div "Move To Folder" at bounding box center [843, 627] width 25 height 25
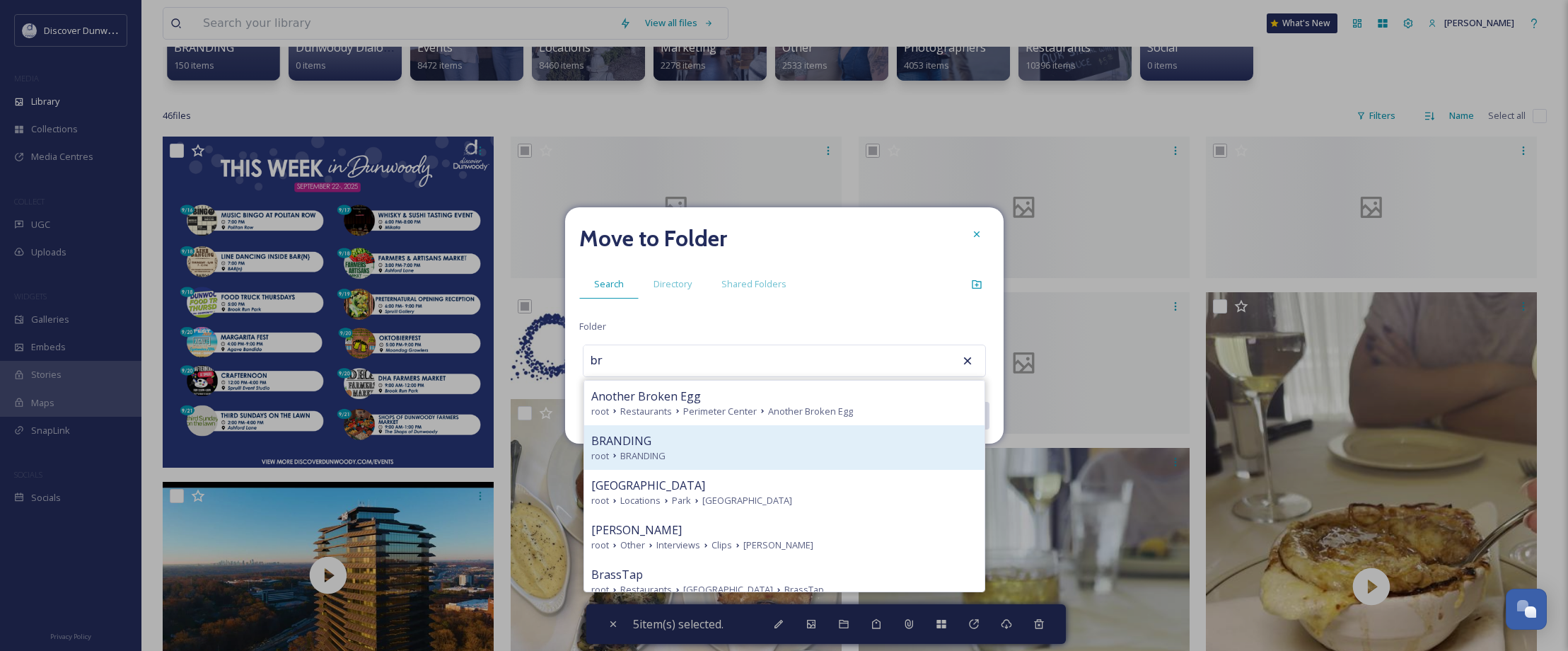
click at [717, 449] on div "root BRANDING" at bounding box center [784, 456] width 386 height 13
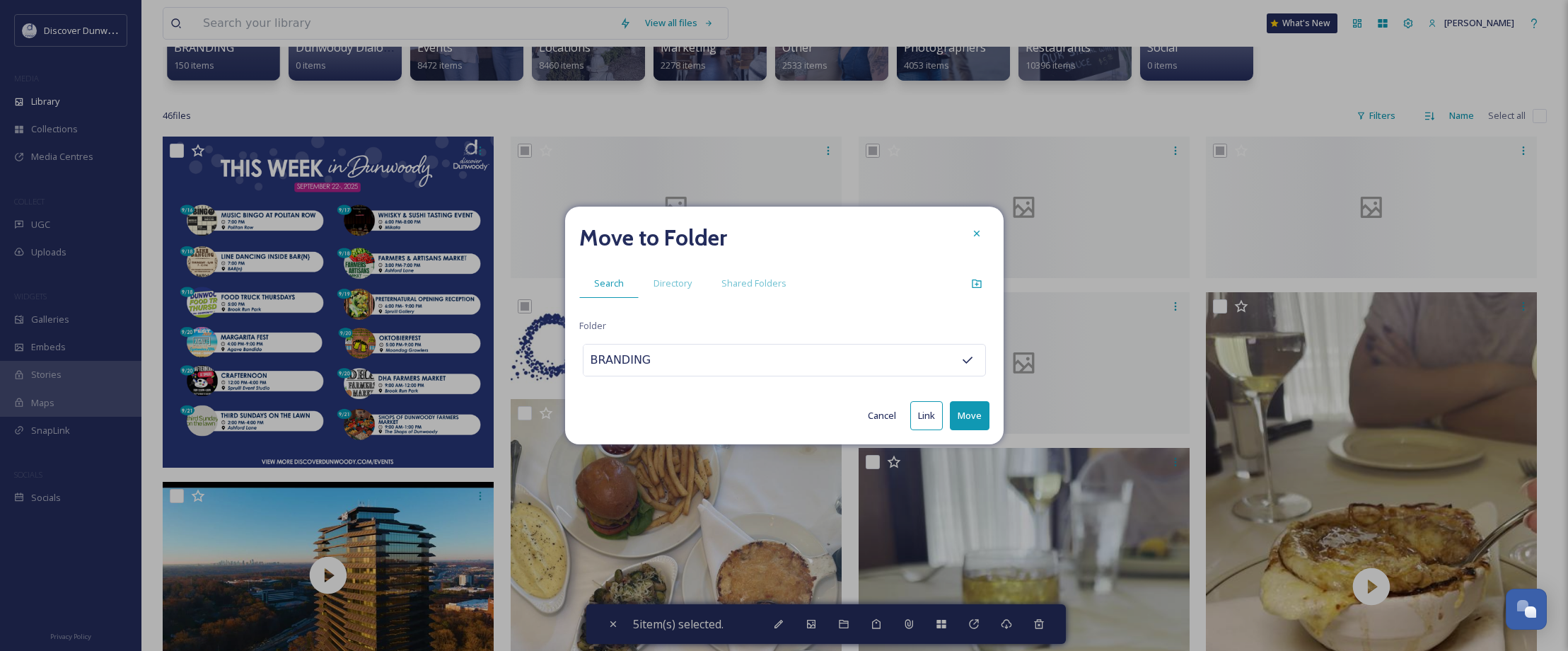
click at [959, 412] on button "Move" at bounding box center [970, 415] width 40 height 29
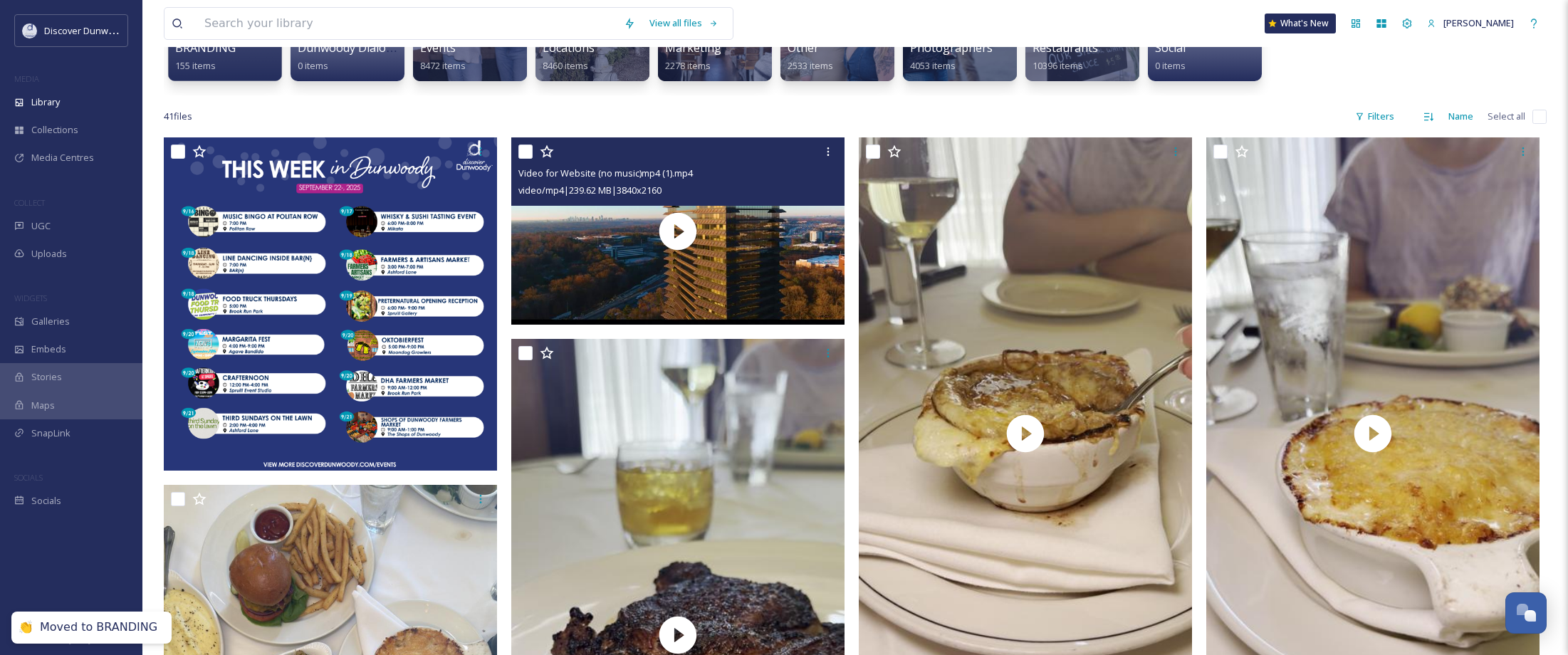
click at [521, 147] on input "checkbox" at bounding box center [525, 151] width 14 height 14
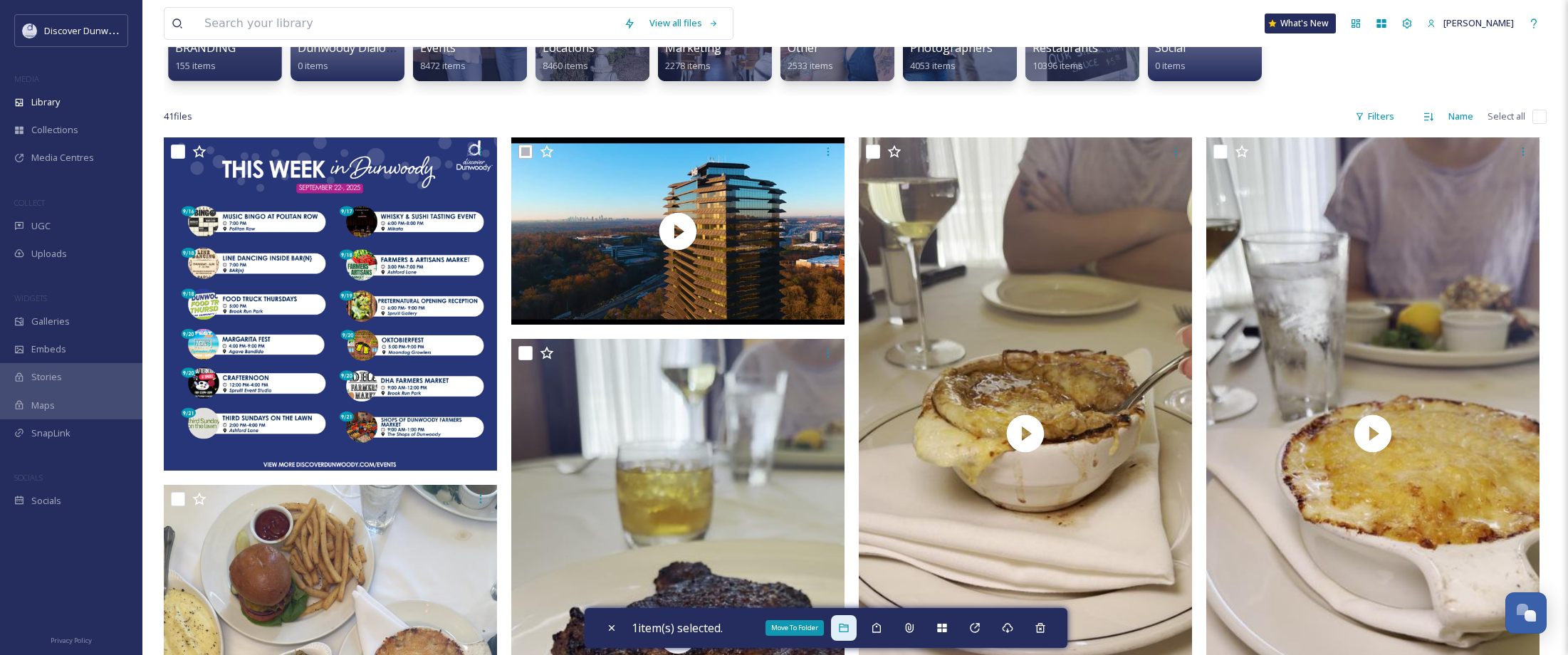
click at [841, 626] on div "Move To Folder" at bounding box center [843, 627] width 25 height 25
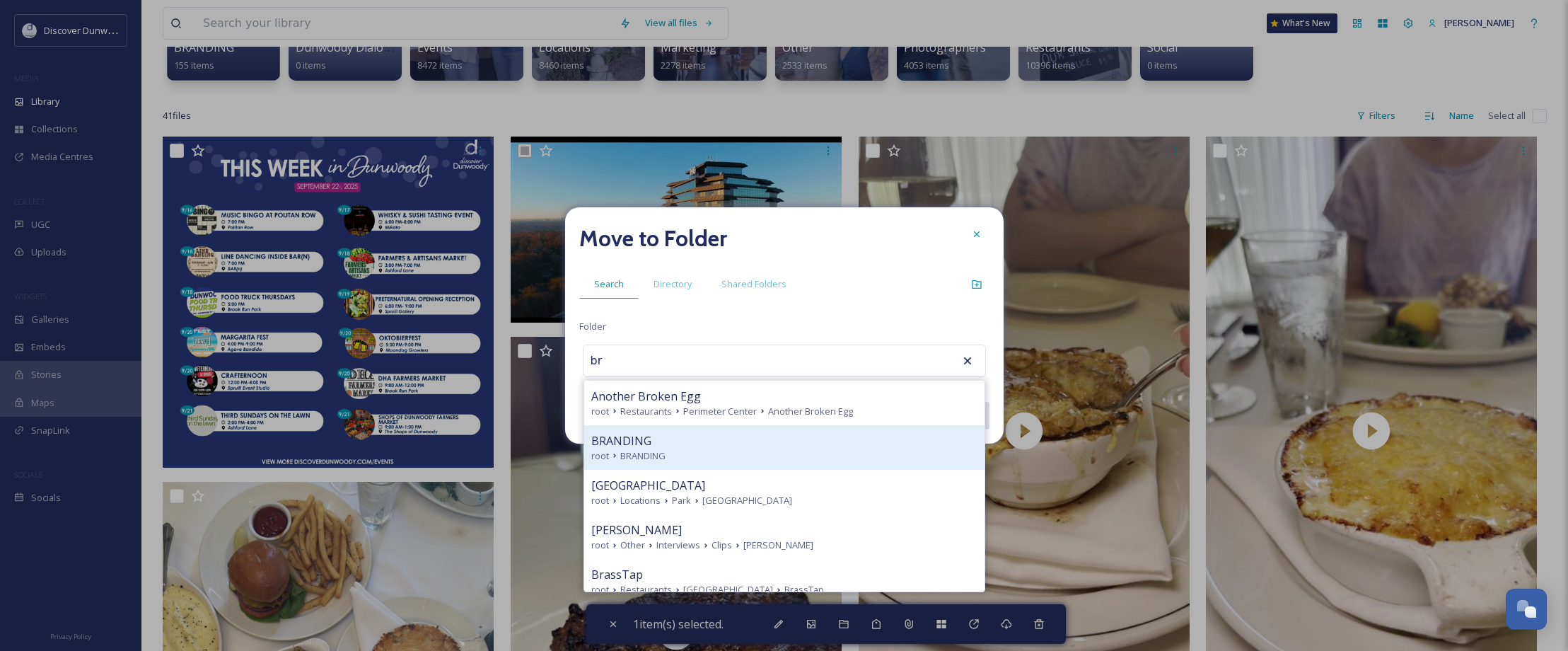
click at [744, 443] on div "BRANDING" at bounding box center [784, 441] width 386 height 17
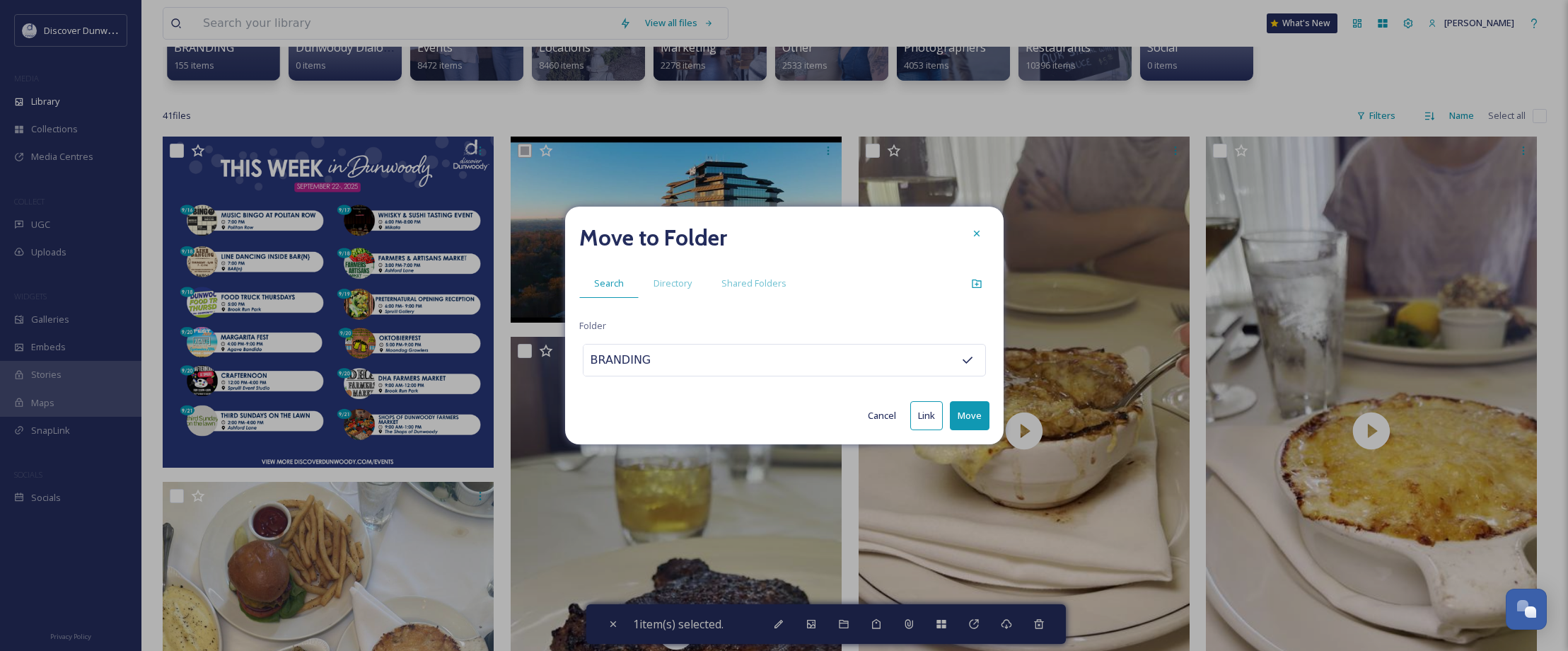
click at [983, 411] on button "Move" at bounding box center [970, 415] width 40 height 29
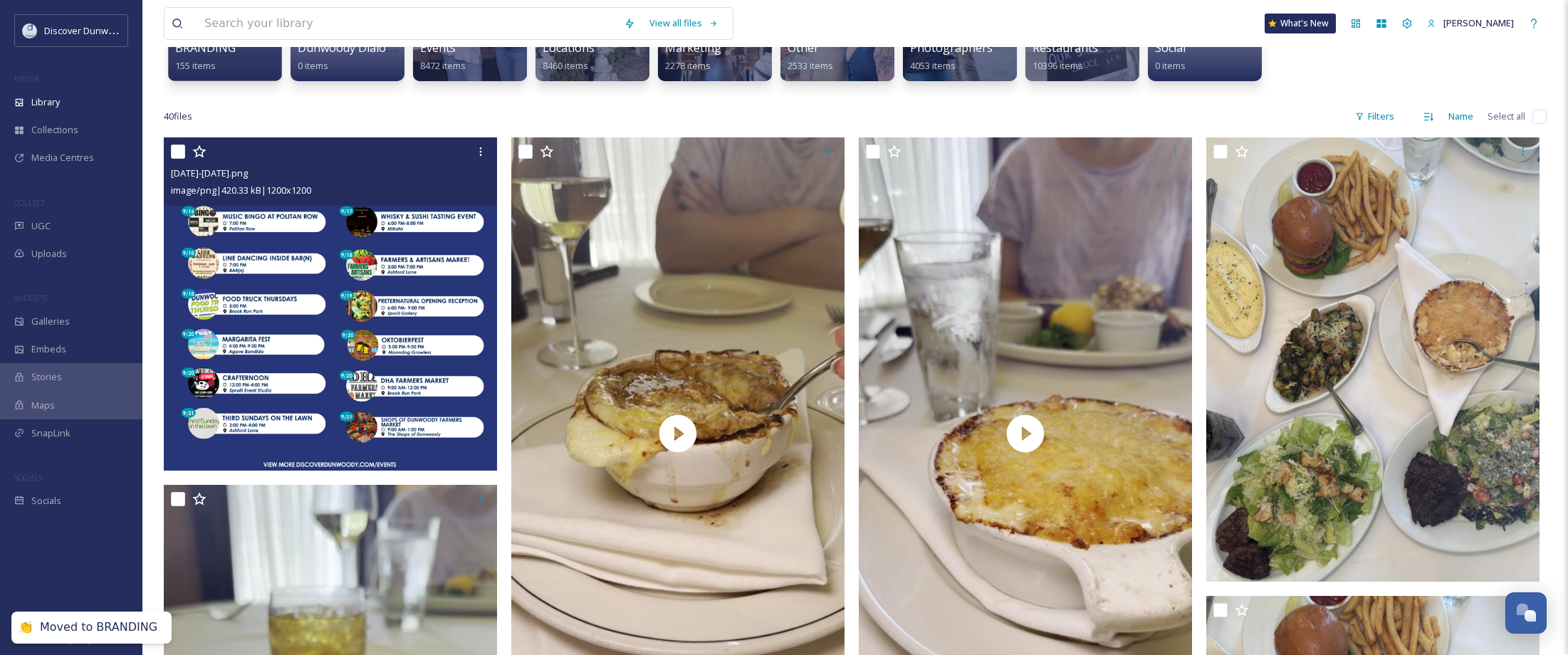
click at [177, 144] on input "checkbox" at bounding box center [178, 151] width 14 height 14
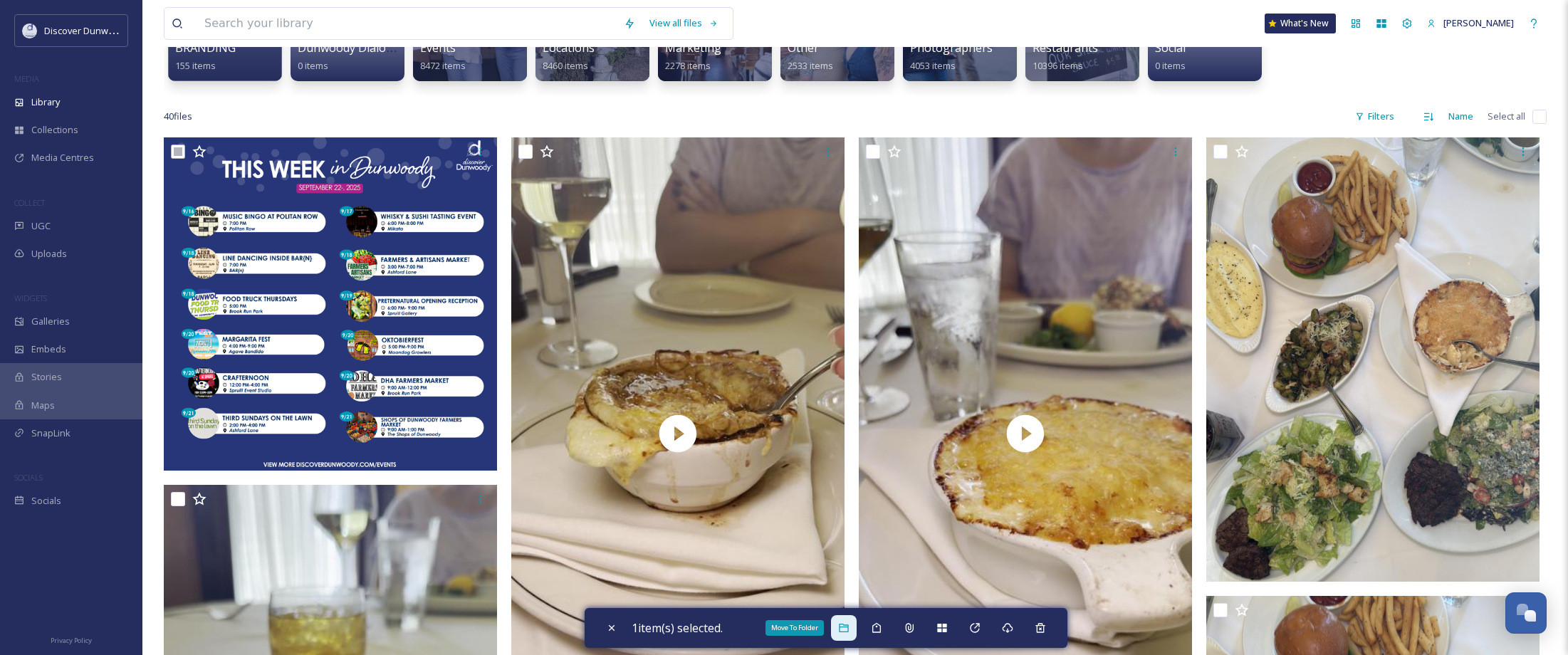
click at [842, 629] on div "Move To Folder" at bounding box center [843, 627] width 25 height 25
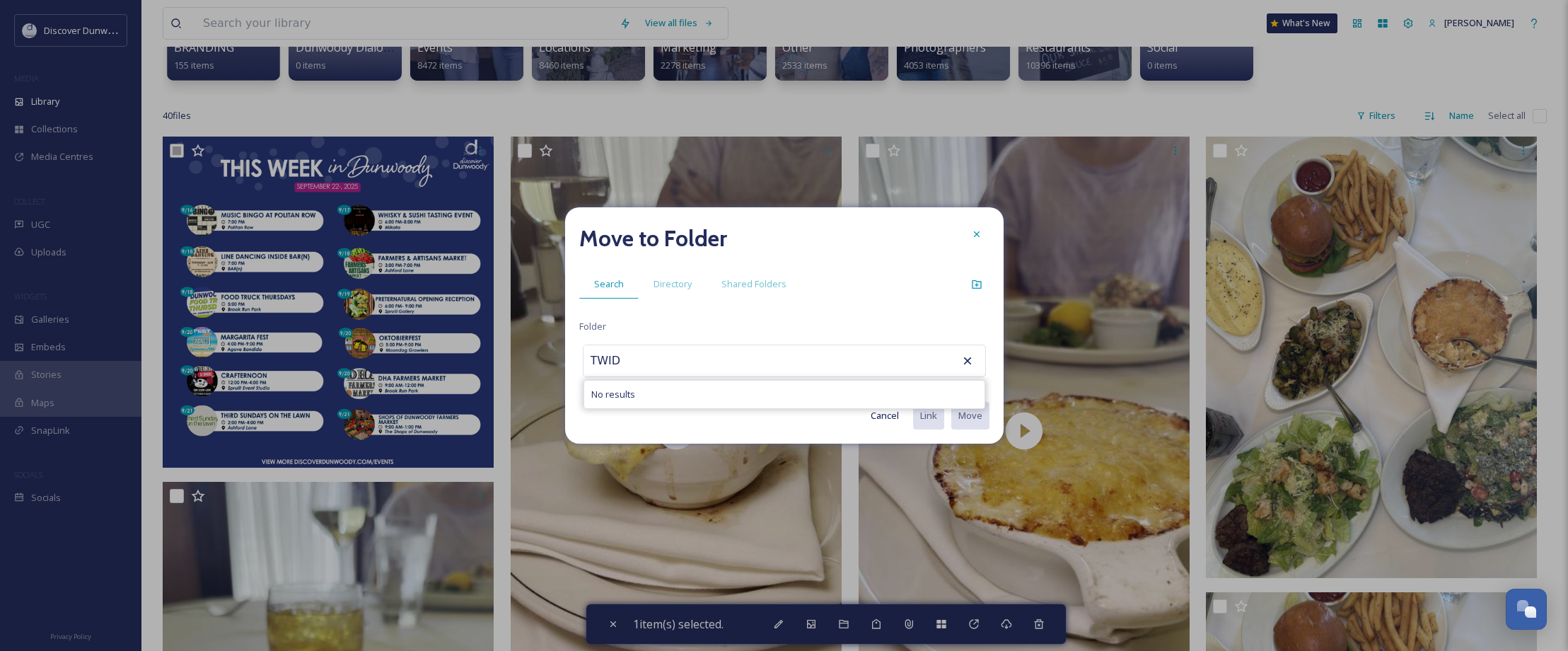
click at [642, 358] on input "TWID" at bounding box center [661, 360] width 155 height 31
click at [700, 431] on div "Move to Folder Search Directory Shared Folders Folder TWID No results Cancel Li…" at bounding box center [785, 326] width 439 height 236
click at [886, 350] on div "TWID No results" at bounding box center [785, 360] width 404 height 33
click at [978, 279] on icon at bounding box center [977, 285] width 11 height 11
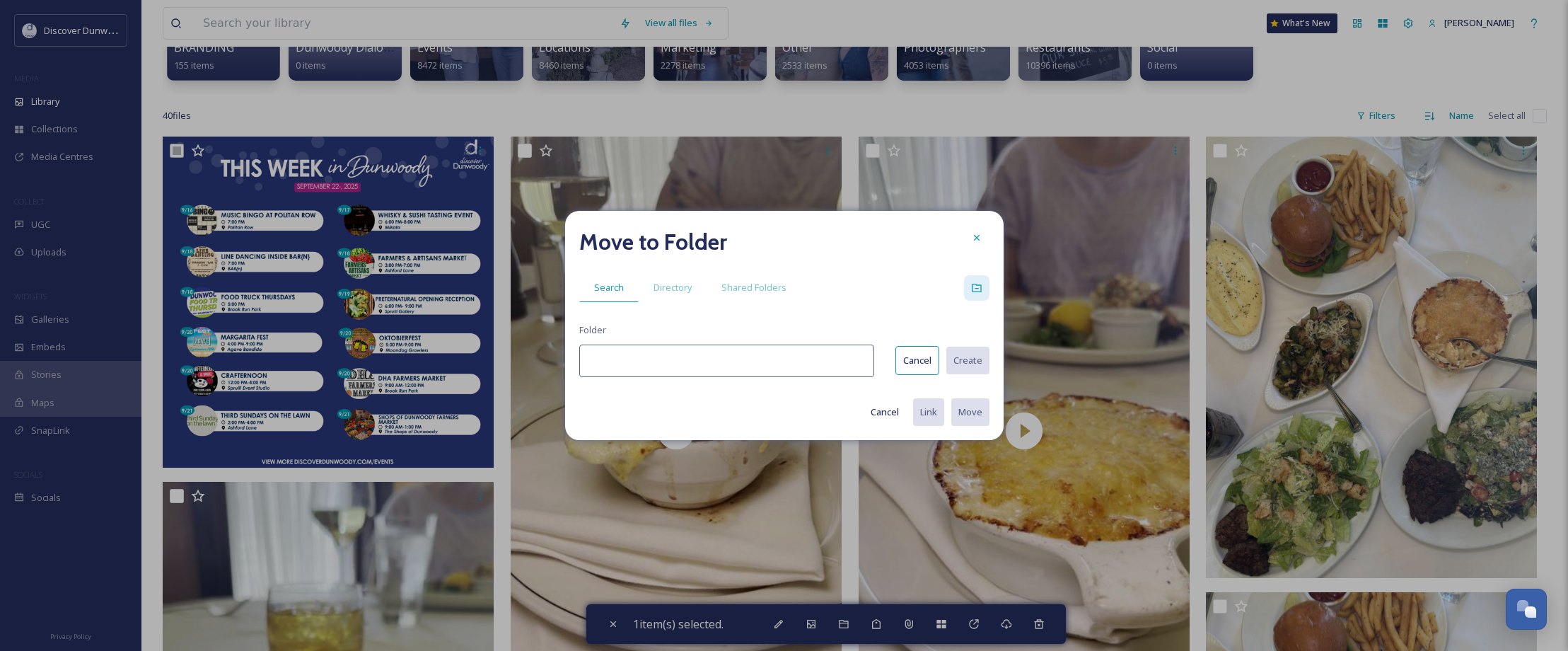
click at [658, 363] on input at bounding box center [726, 360] width 295 height 33
click at [965, 368] on button "Create" at bounding box center [967, 360] width 45 height 29
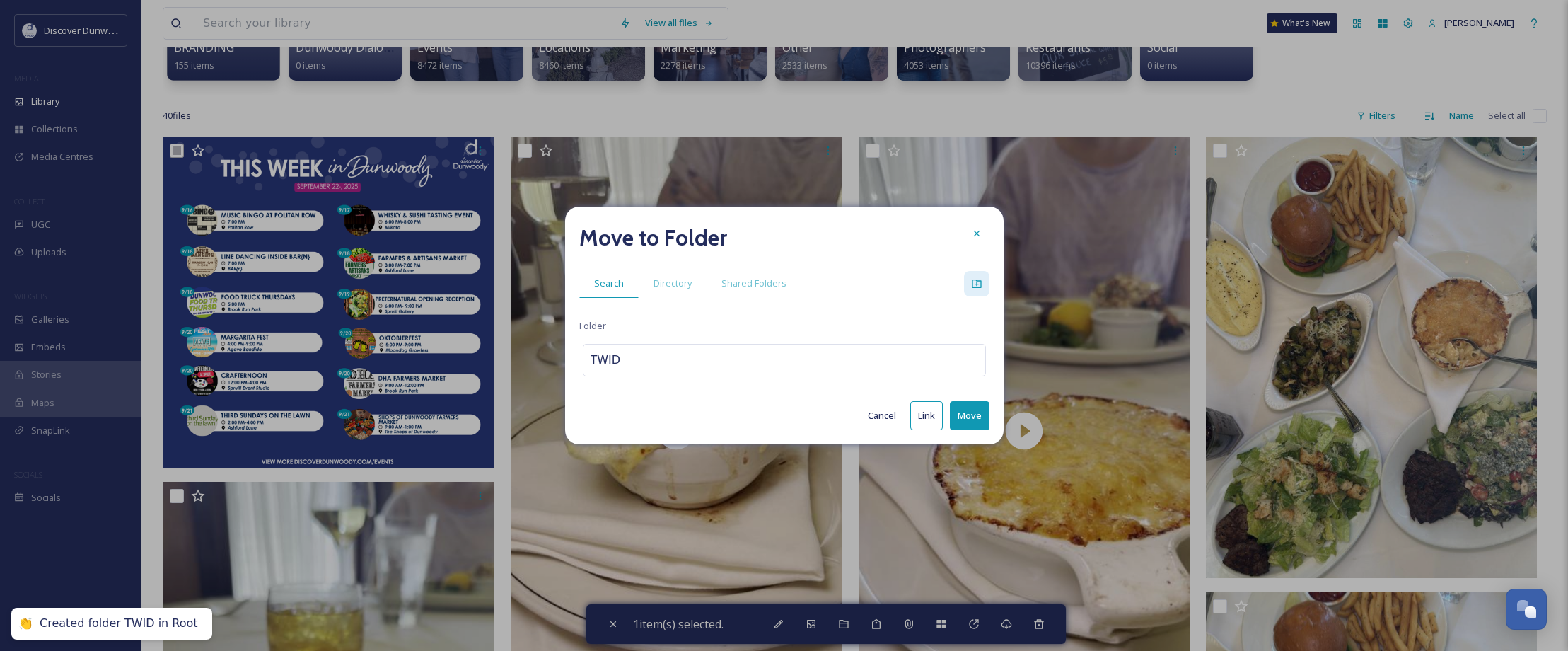
click at [968, 411] on button "Move" at bounding box center [970, 415] width 40 height 29
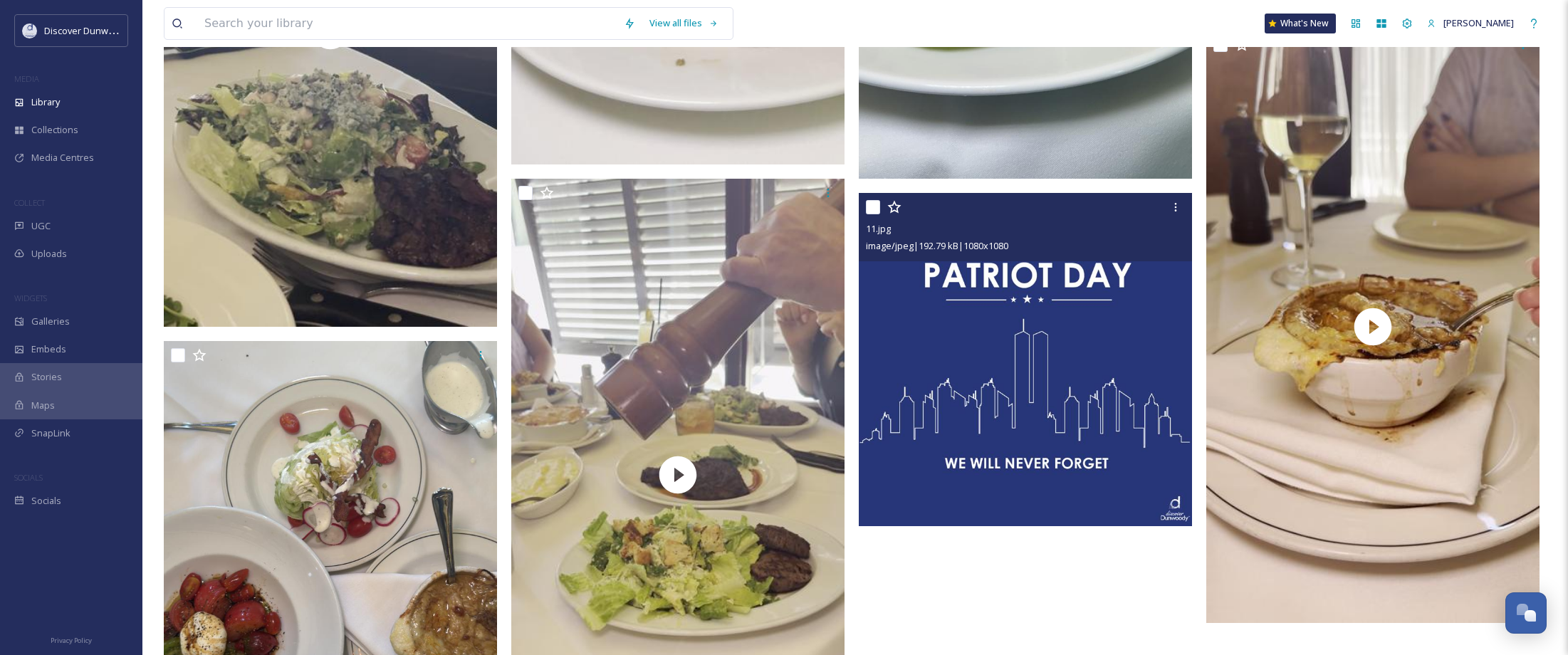
scroll to position [5365, 0]
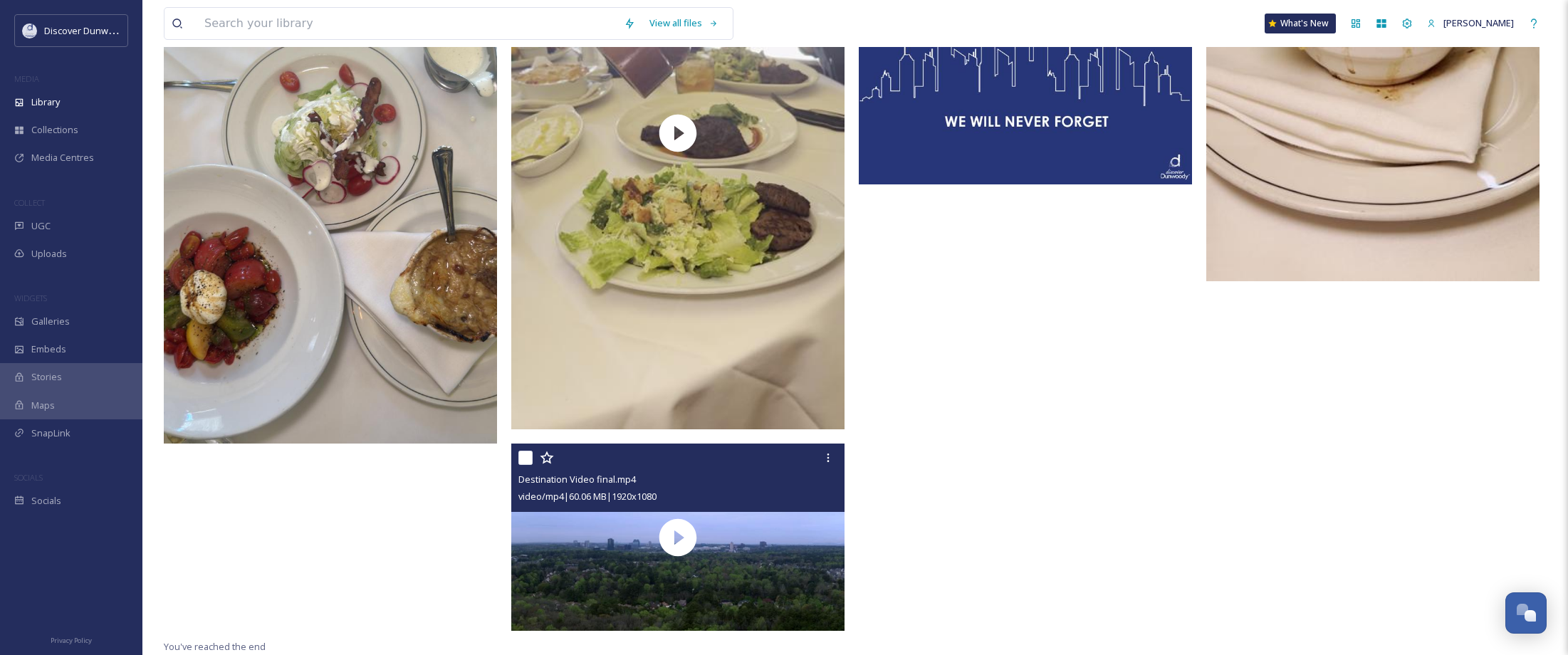
click at [524, 458] on input "checkbox" at bounding box center [525, 458] width 14 height 14
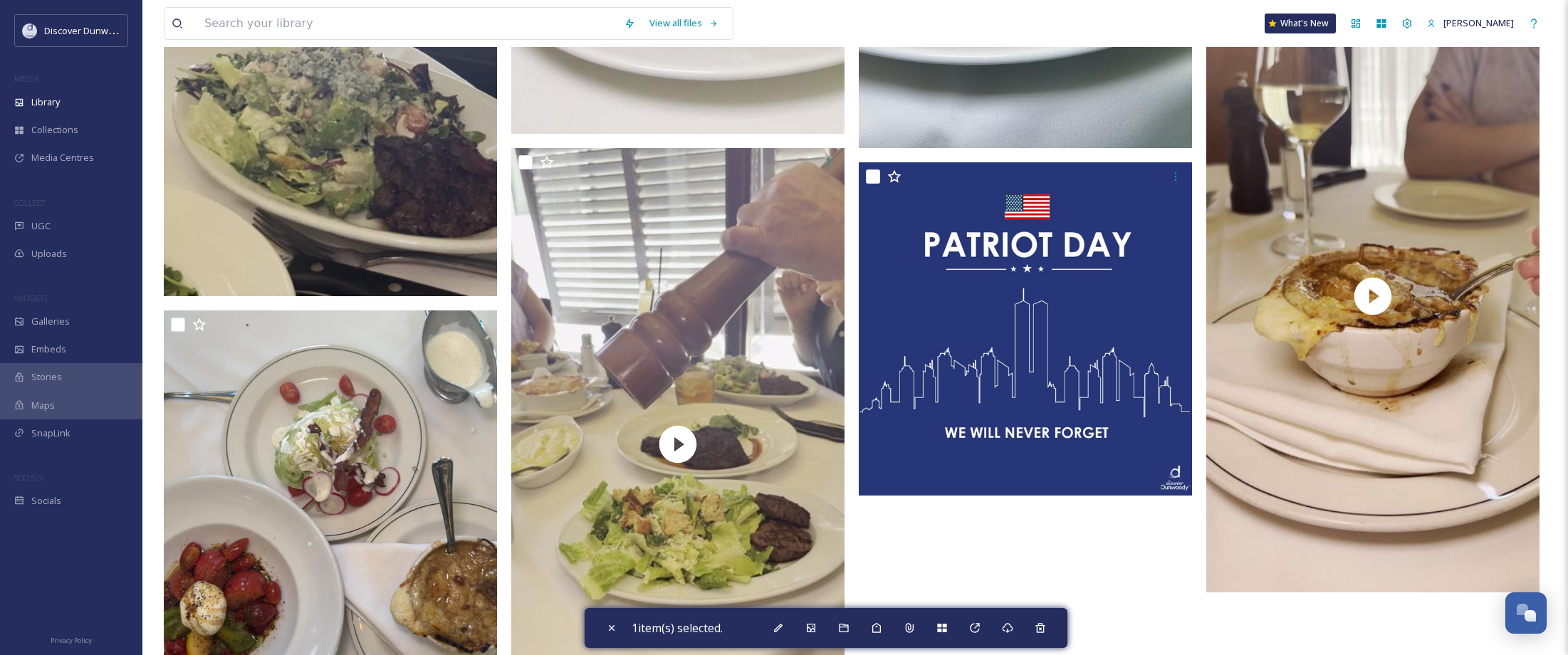
scroll to position [5010, 0]
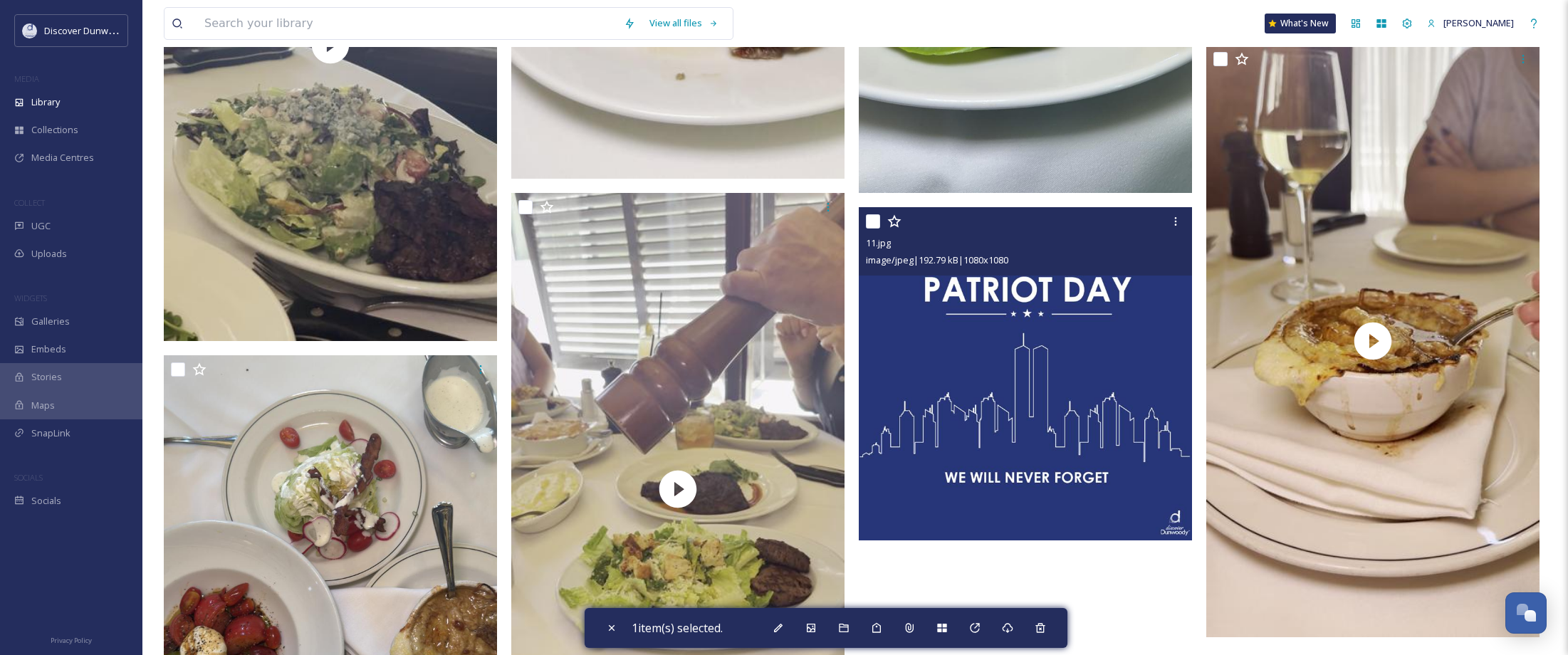
click at [871, 223] on input "checkbox" at bounding box center [872, 221] width 14 height 14
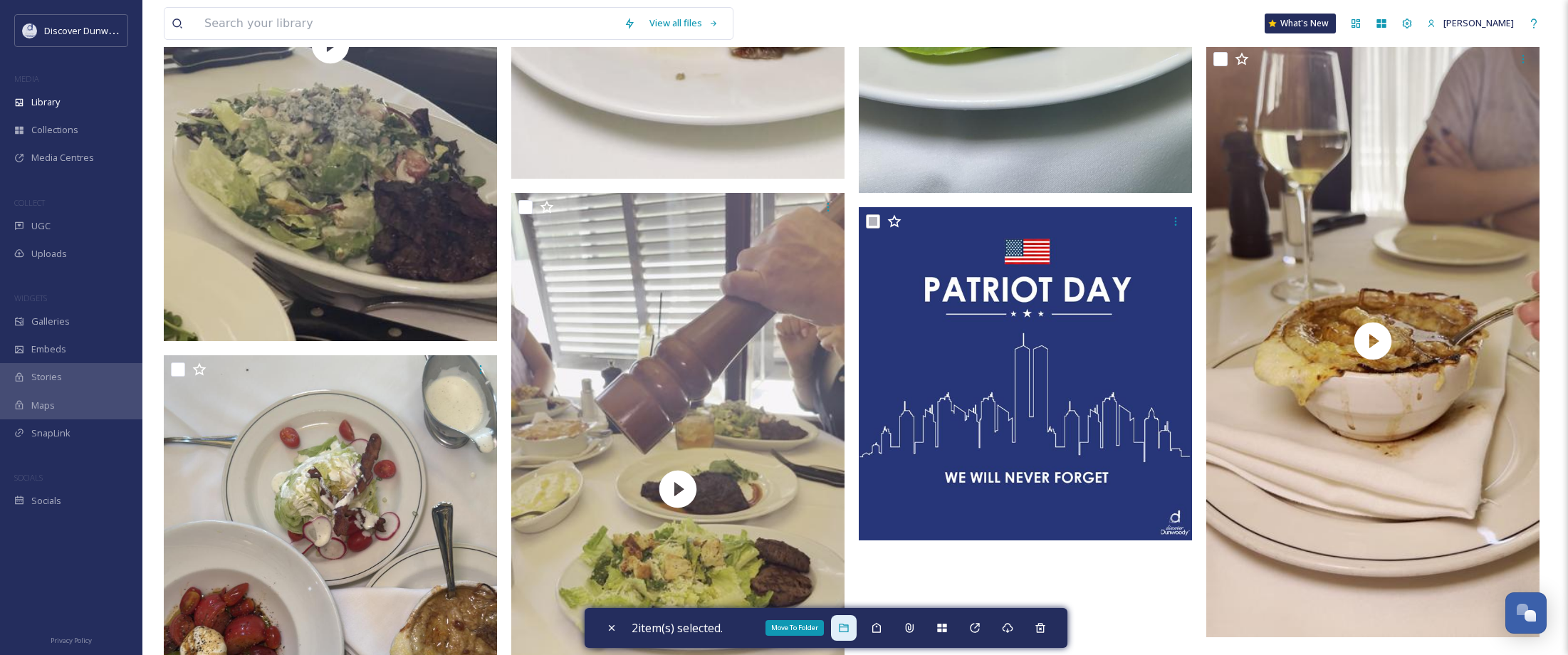
click at [850, 629] on icon at bounding box center [843, 628] width 11 height 11
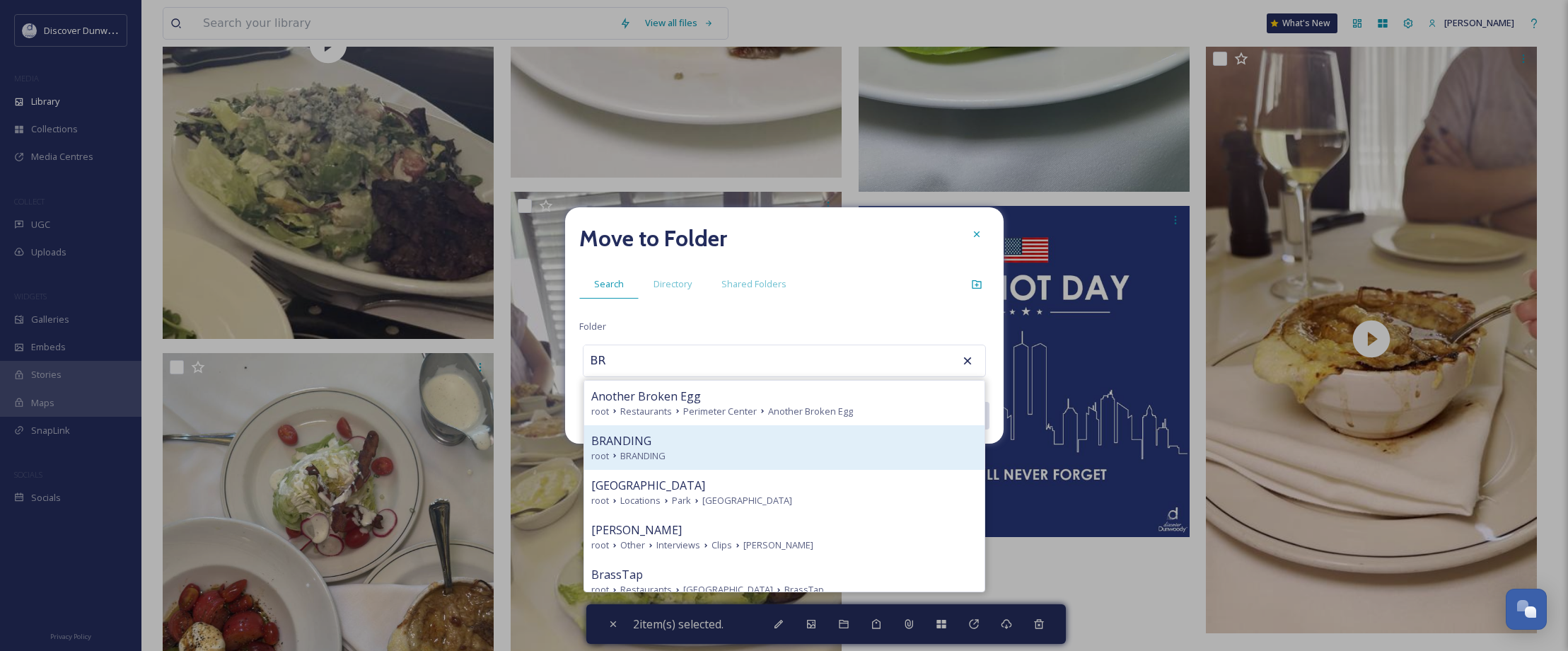
click at [696, 459] on div "root BRANDING" at bounding box center [784, 456] width 386 height 13
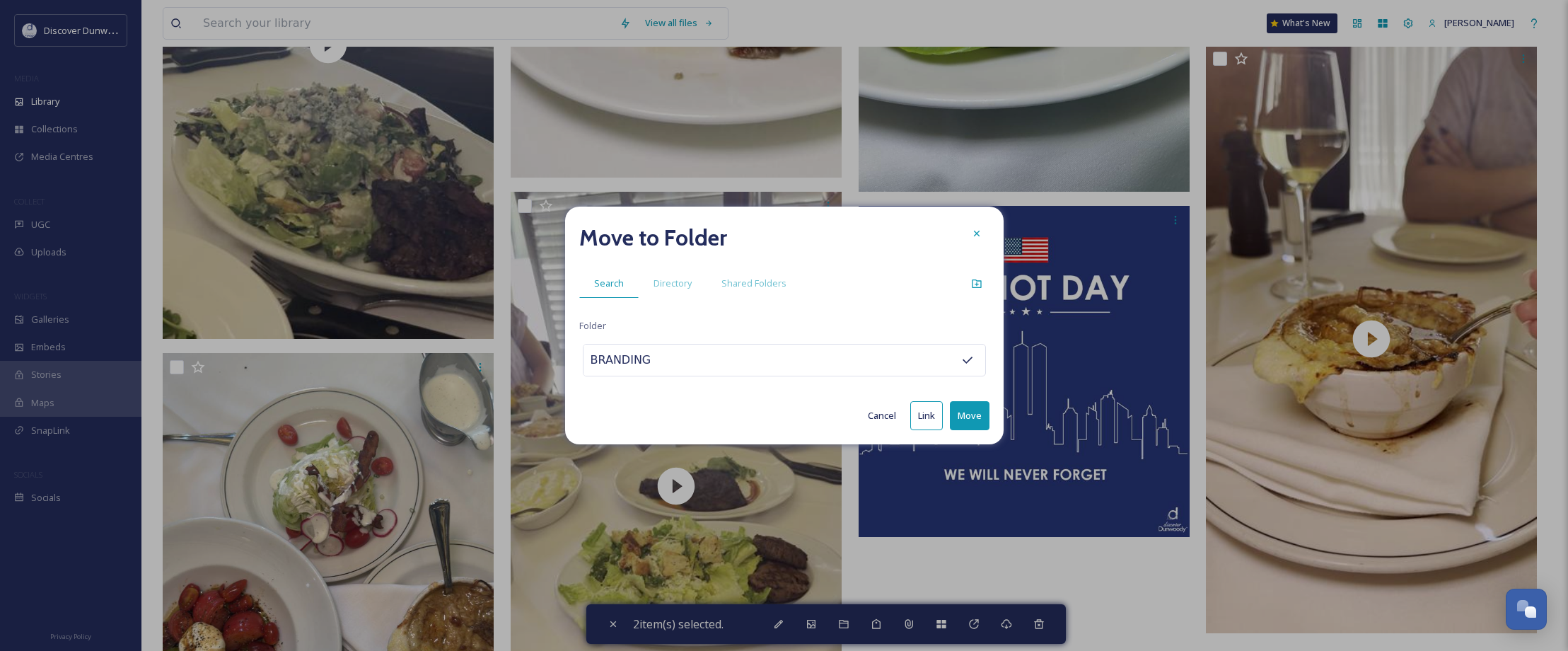
click at [964, 412] on button "Move" at bounding box center [970, 415] width 40 height 29
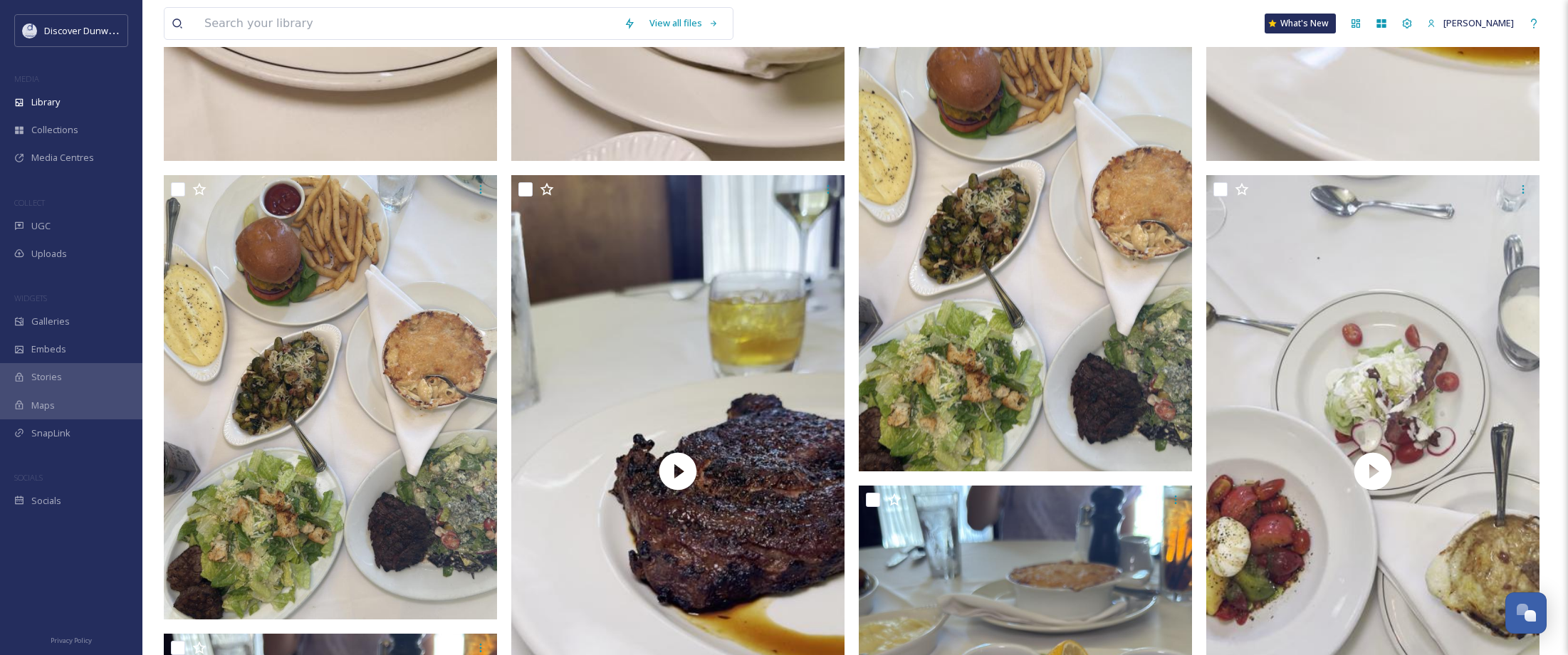
scroll to position [0, 0]
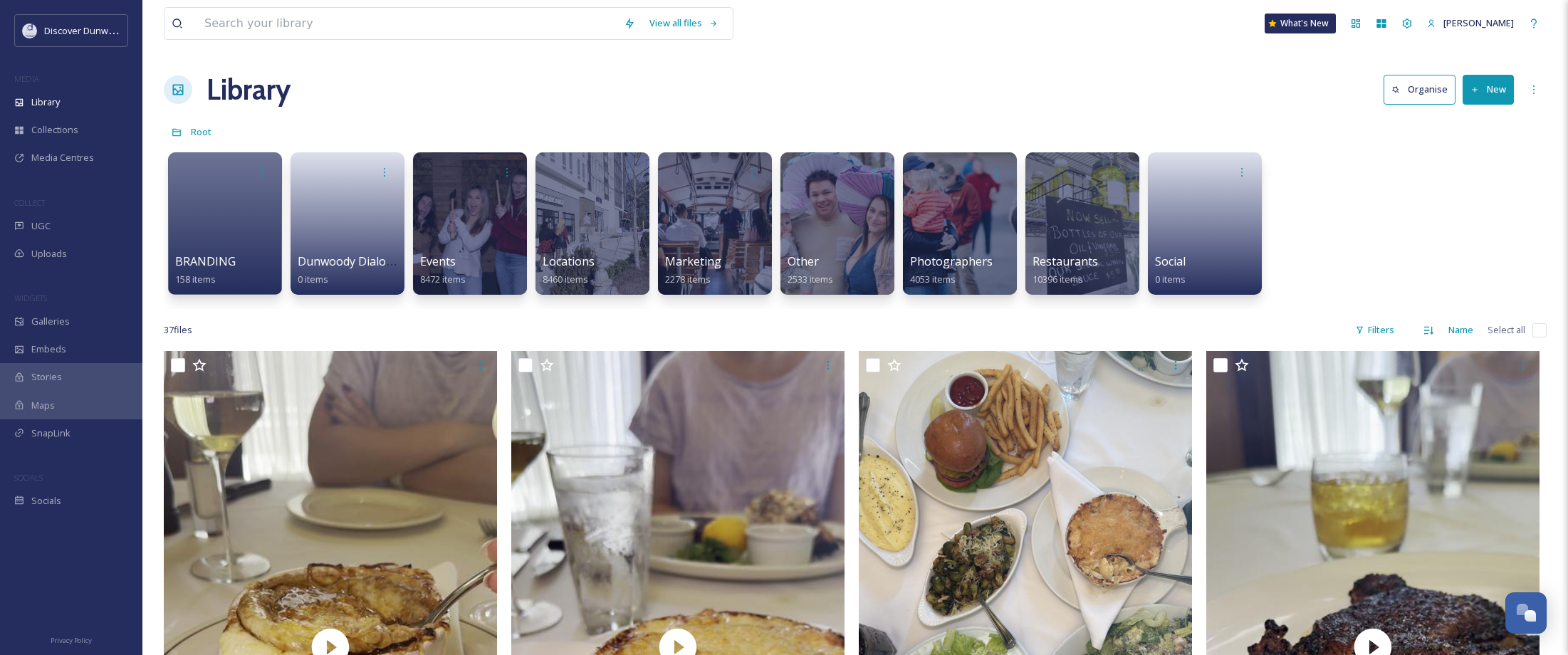
click at [1492, 91] on button "New" at bounding box center [1487, 89] width 51 height 29
click at [1490, 118] on span "File Upload" at bounding box center [1482, 123] width 47 height 13
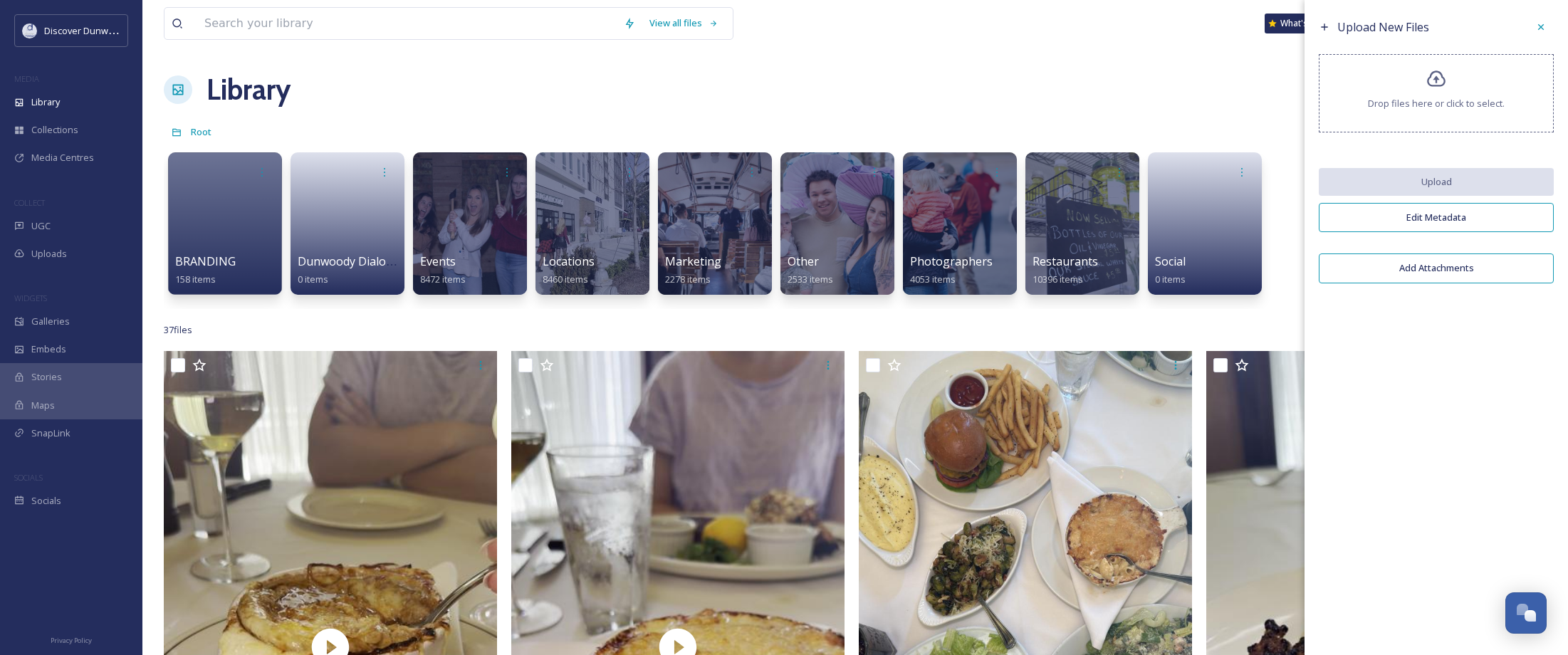
click at [1447, 78] on div "Drop files here or click to select." at bounding box center [1436, 94] width 235 height 79
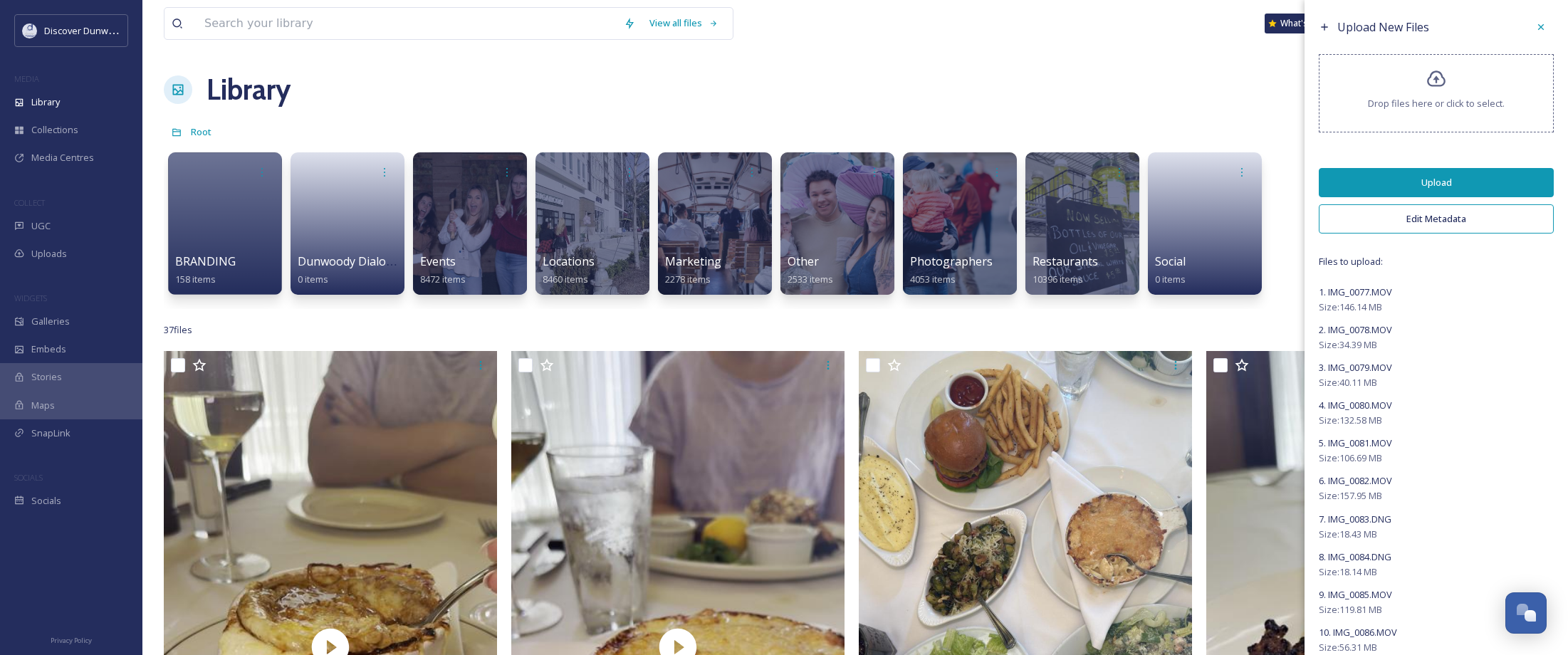
click at [1461, 170] on button "Upload" at bounding box center [1436, 182] width 235 height 29
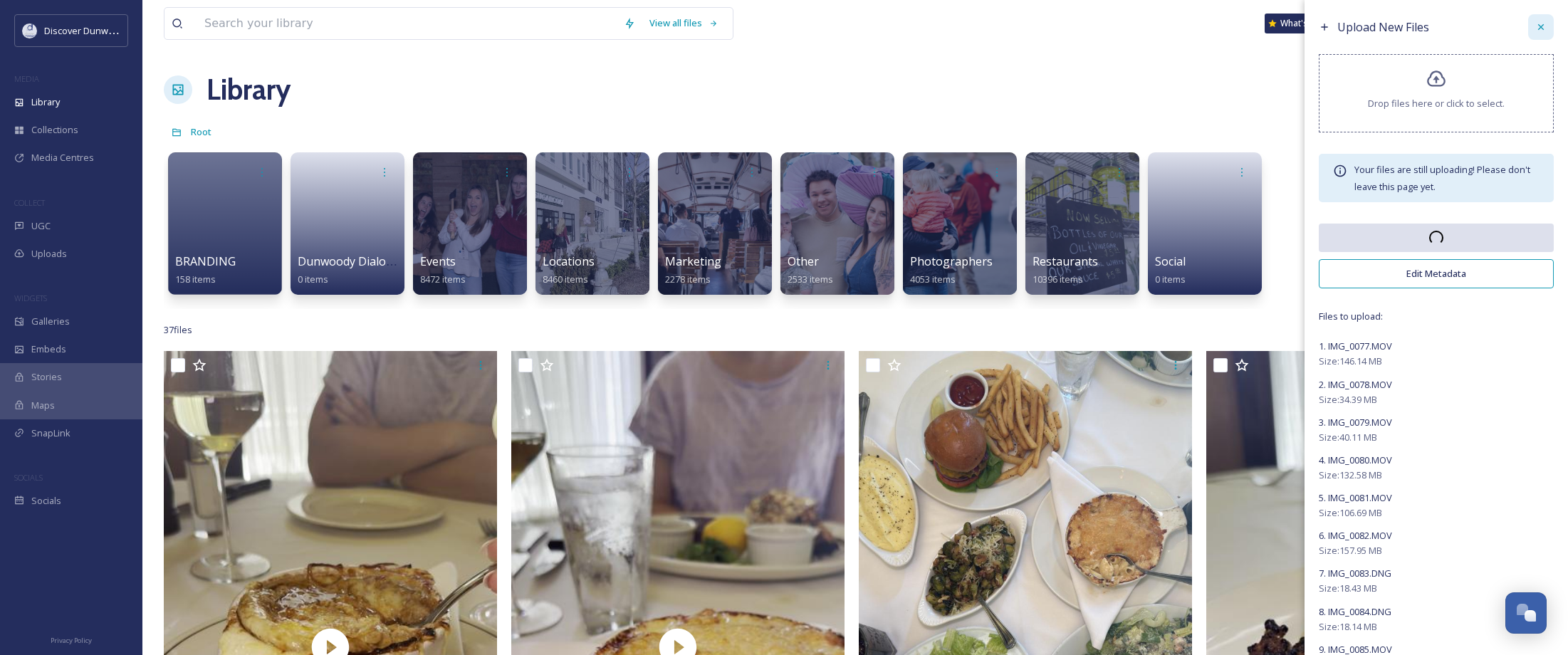
click at [1541, 22] on div at bounding box center [1540, 26] width 25 height 25
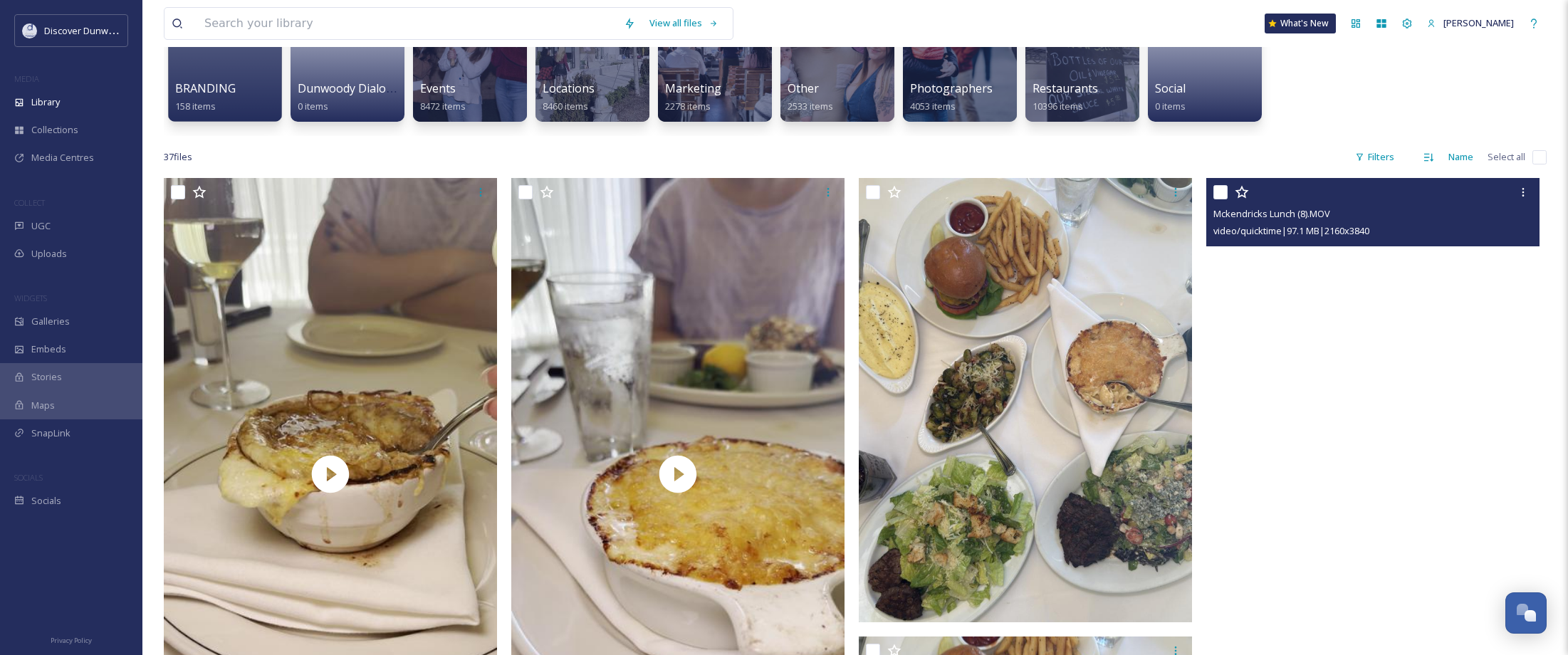
scroll to position [142, 0]
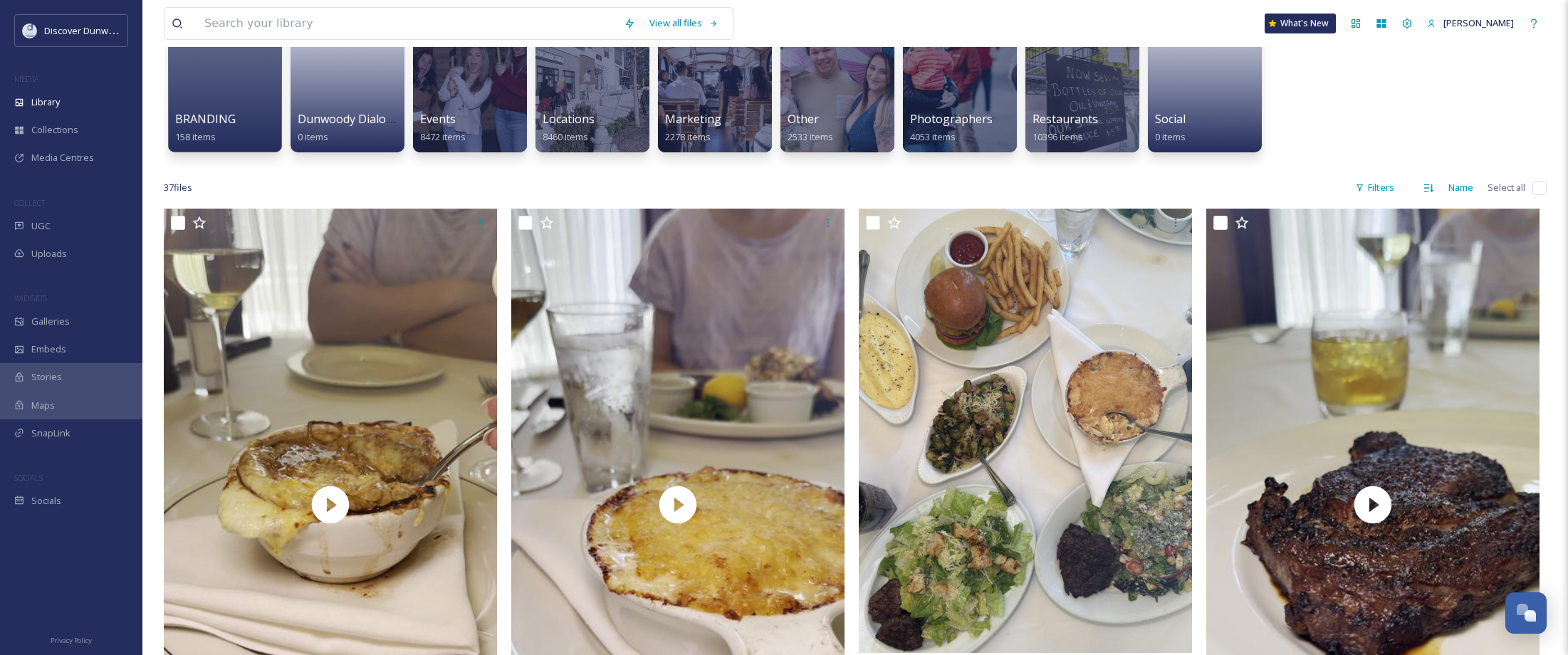
click at [1539, 191] on input "checkbox" at bounding box center [1539, 187] width 14 height 14
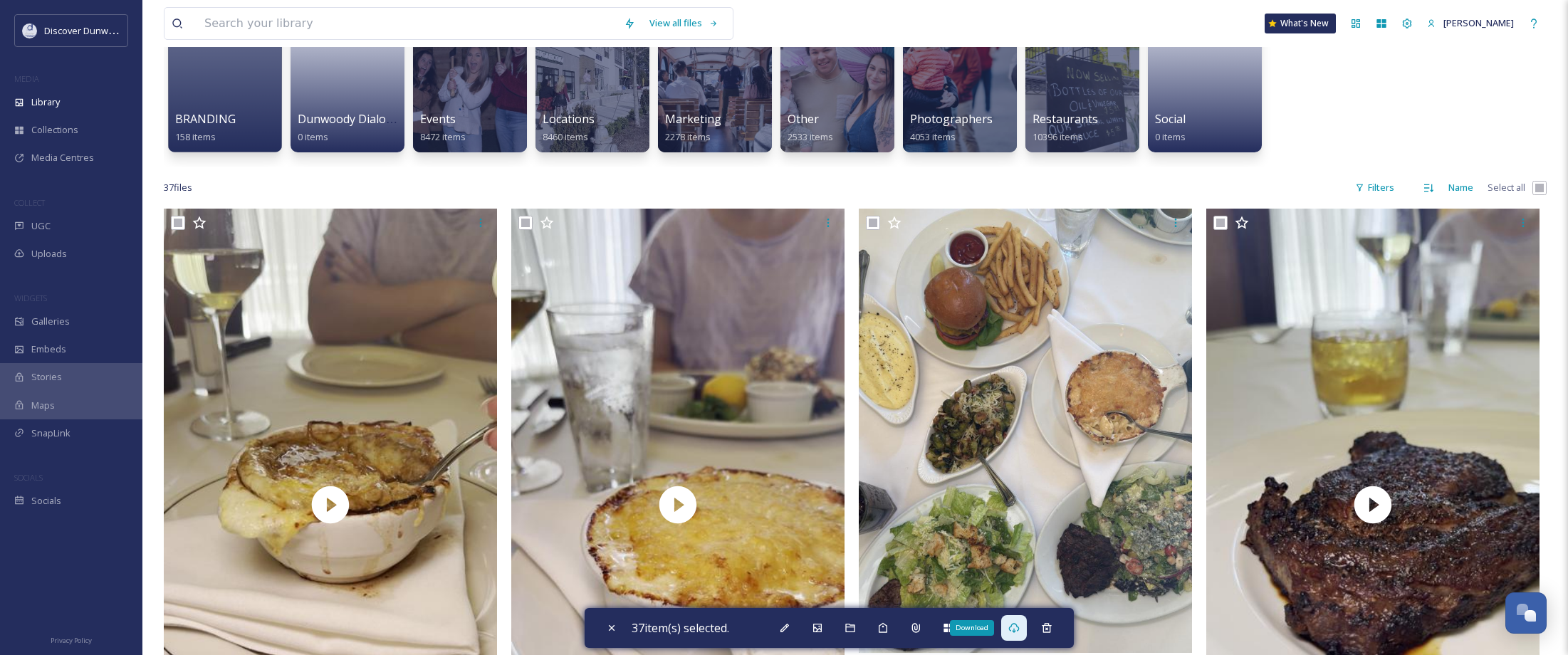
click at [1021, 636] on div "Download" at bounding box center [1014, 627] width 25 height 25
